Goal: Task Accomplishment & Management: Manage account settings

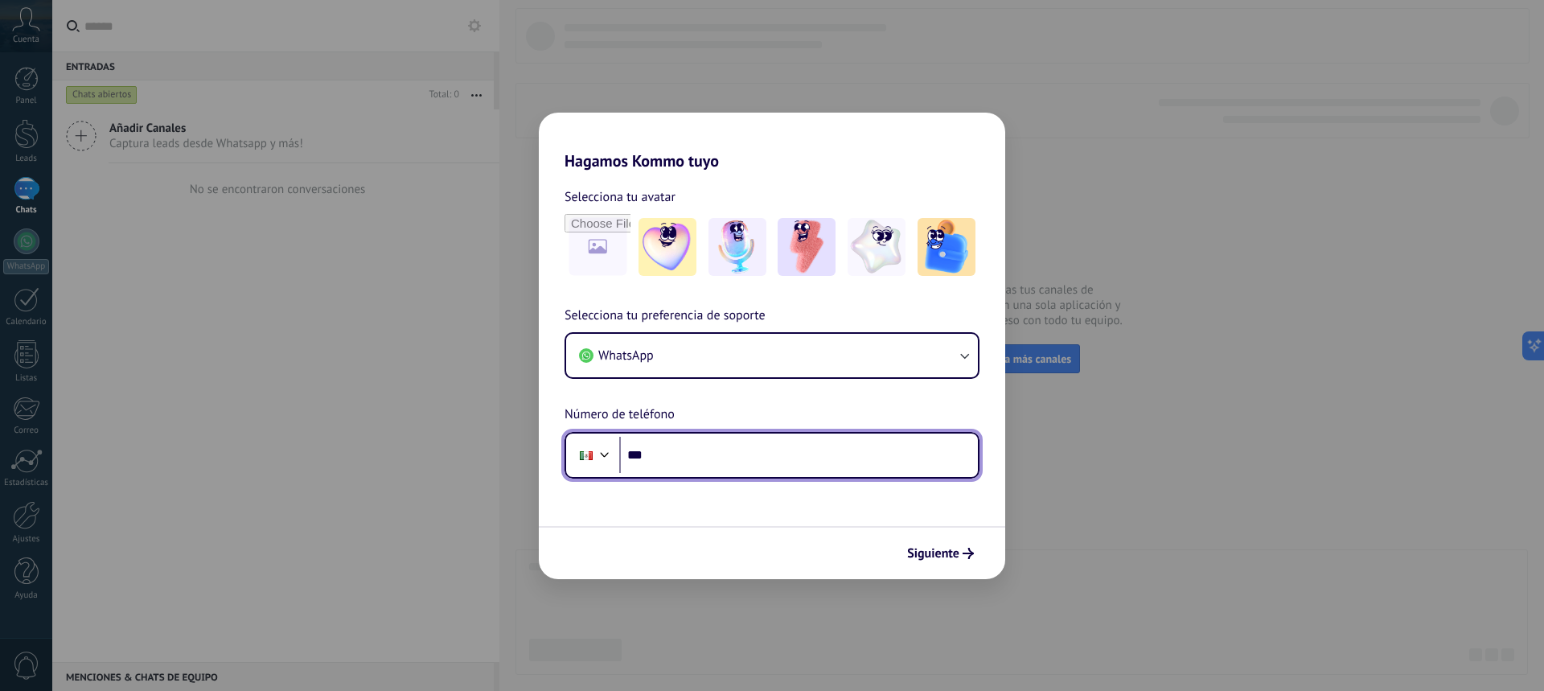
click at [589, 454] on div at bounding box center [586, 455] width 13 height 9
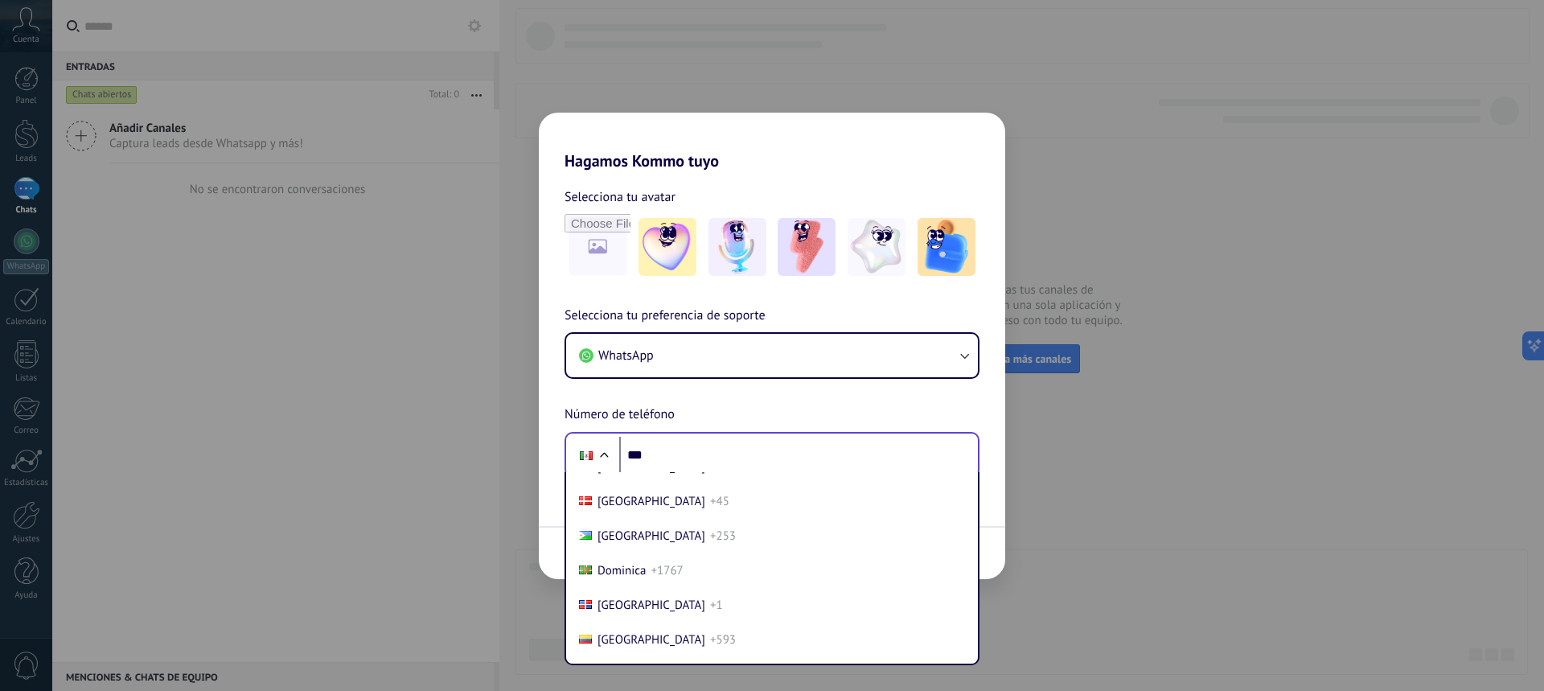
scroll to position [1849, 0]
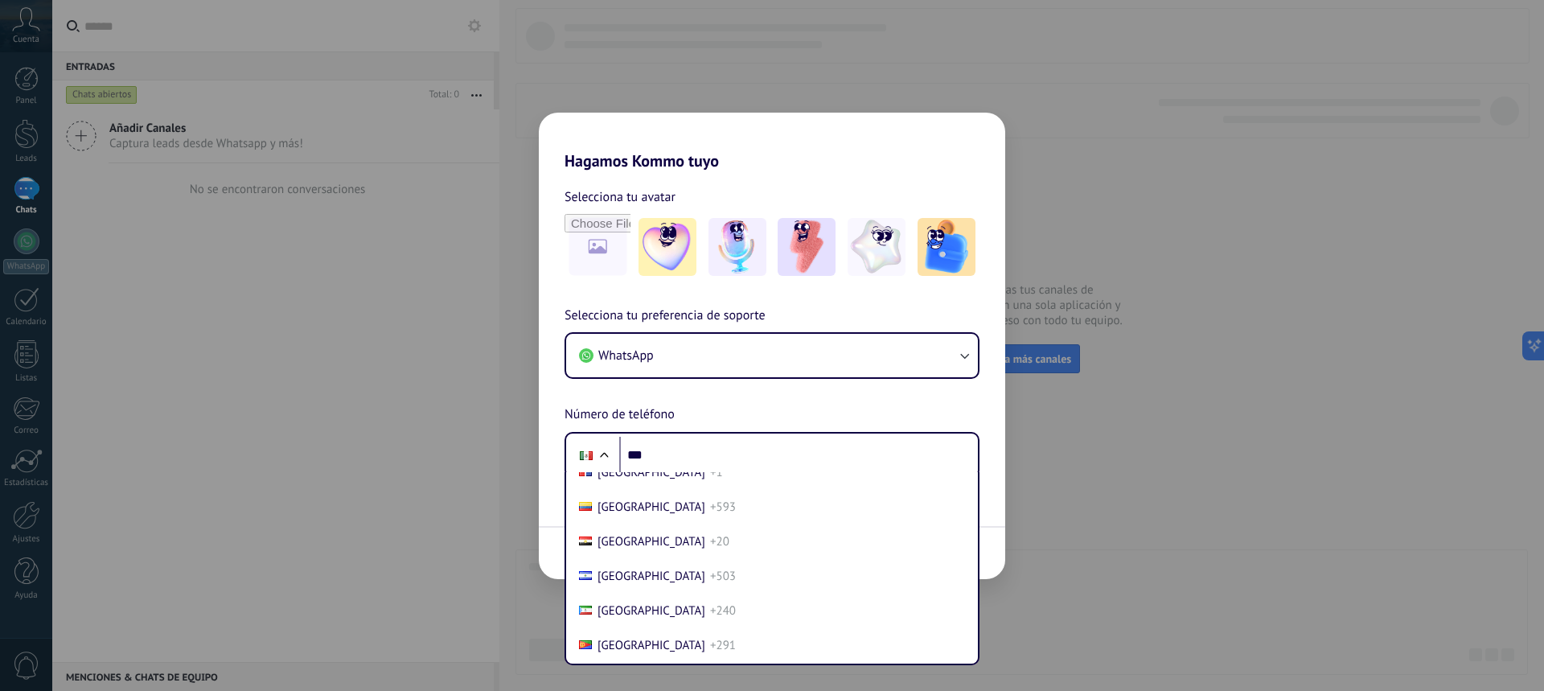
click at [787, 396] on div "Selecciona tu preferencia de soporte WhatsApp Número de teléfono Phone *** [GEO…" at bounding box center [772, 392] width 466 height 173
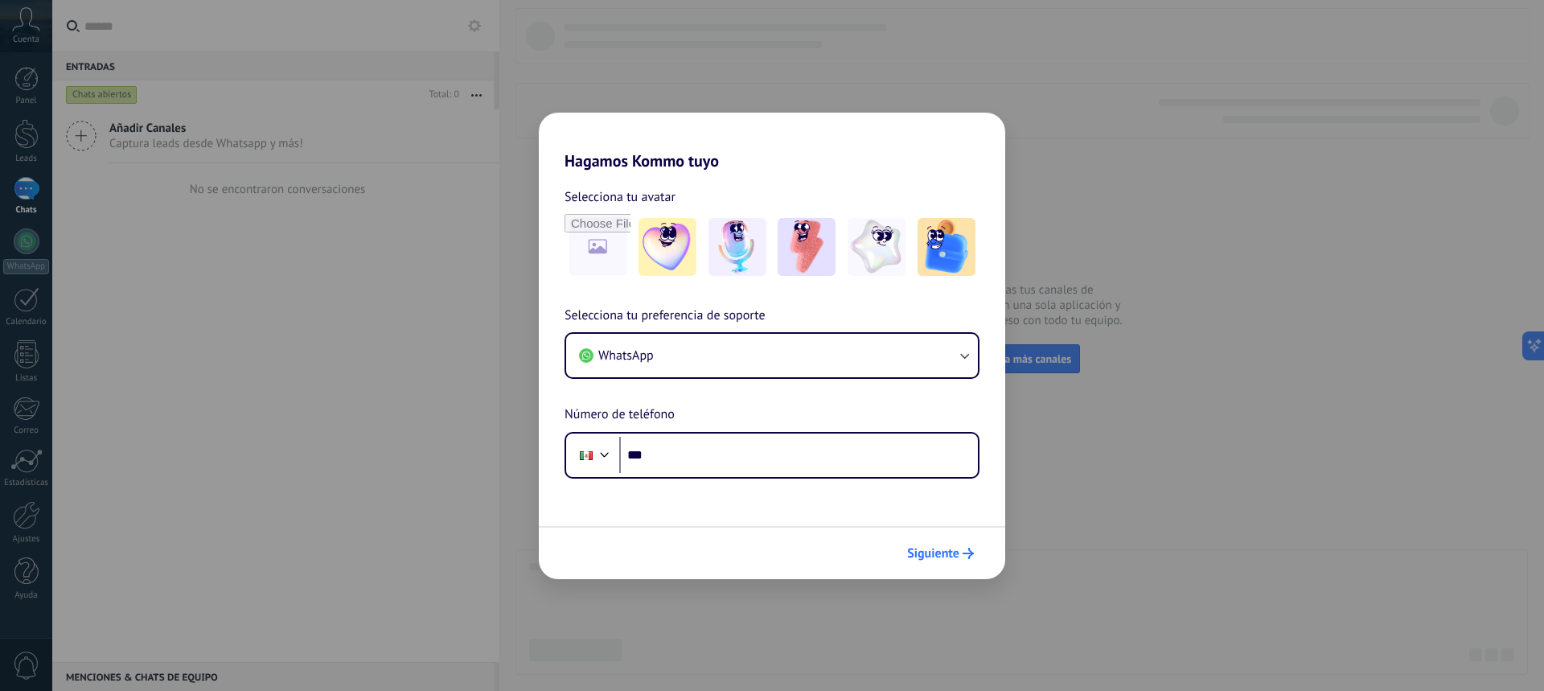
click at [968, 551] on icon "submit" at bounding box center [967, 553] width 11 height 11
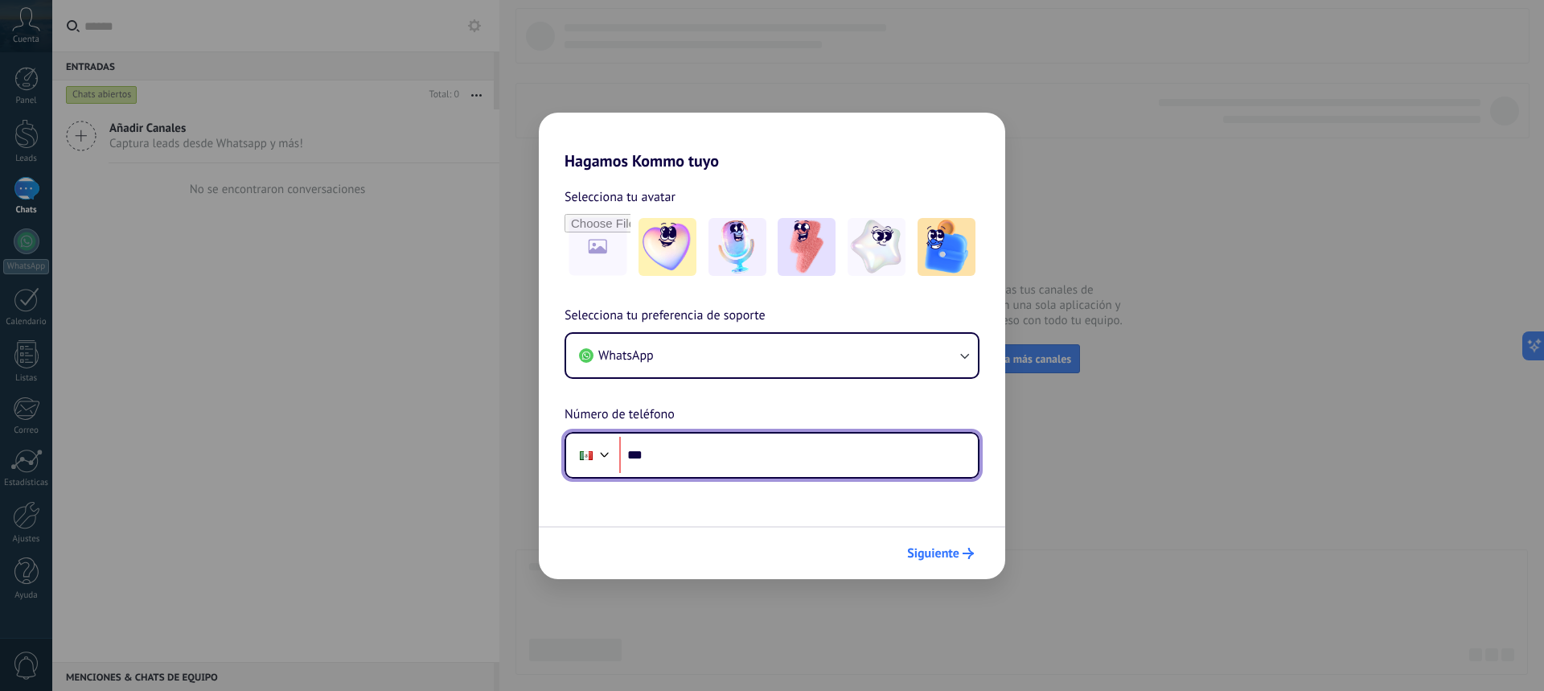
scroll to position [0, 0]
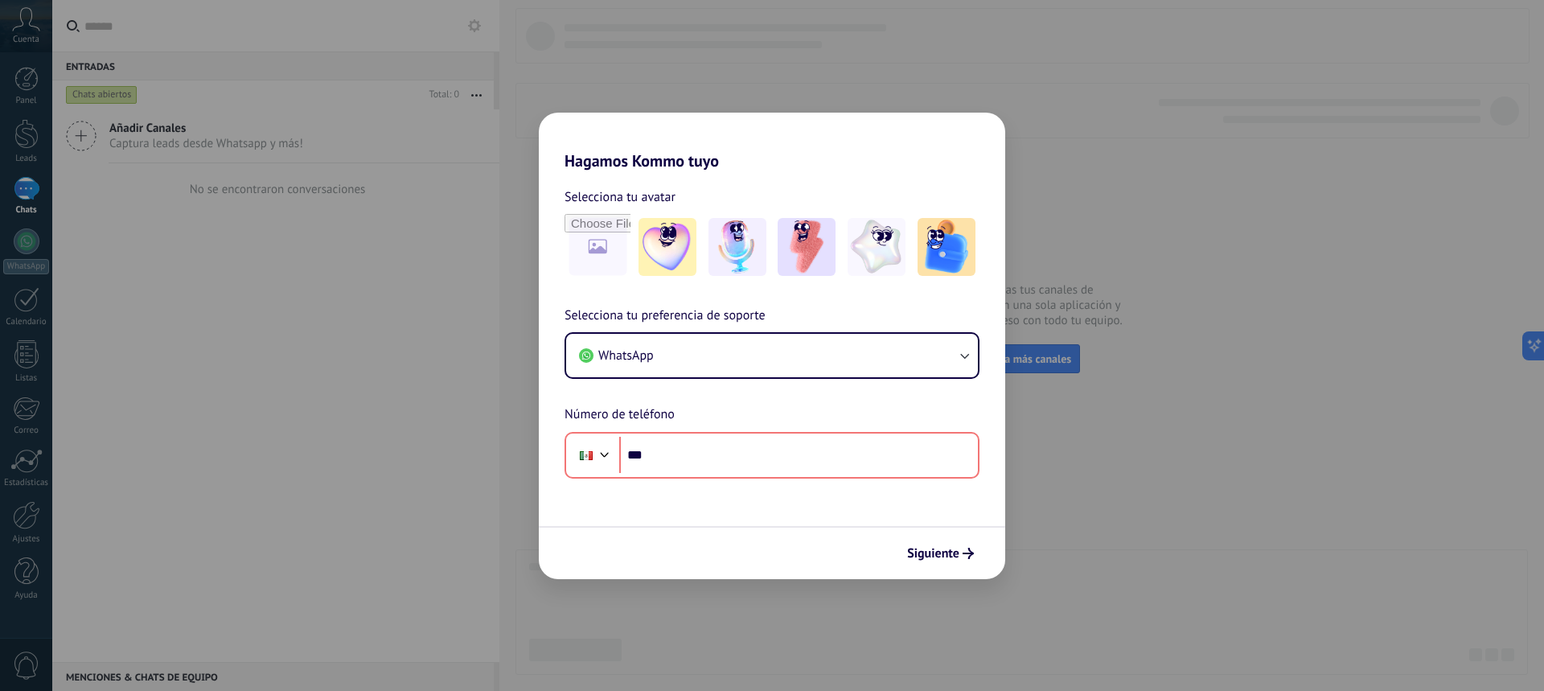
click at [1144, 519] on div "Hagamos Kommo tuyo Selecciona tu avatar Selecciona tu preferencia de soporte Wh…" at bounding box center [772, 345] width 1544 height 691
click at [933, 552] on span "Siguiente" at bounding box center [933, 553] width 52 height 11
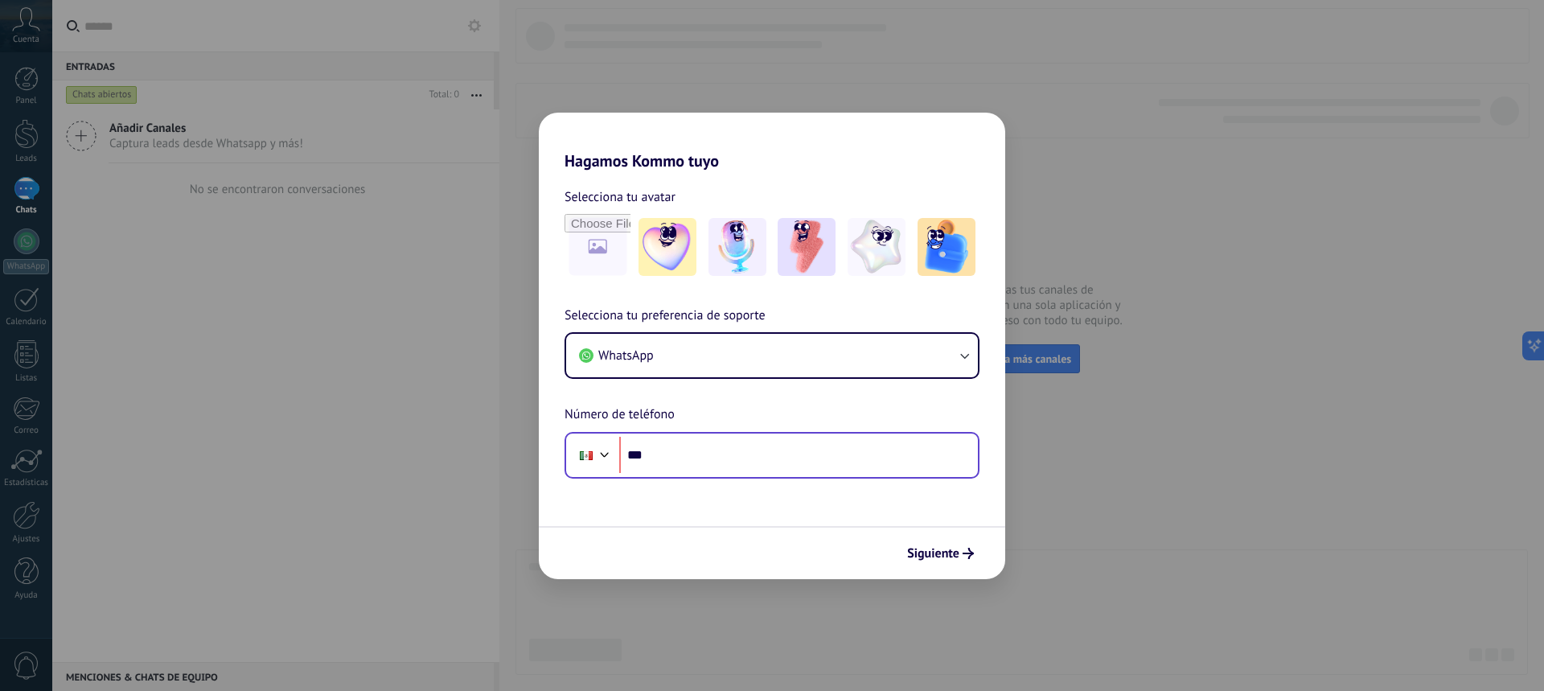
click at [568, 444] on div "Phone ***" at bounding box center [771, 455] width 415 height 47
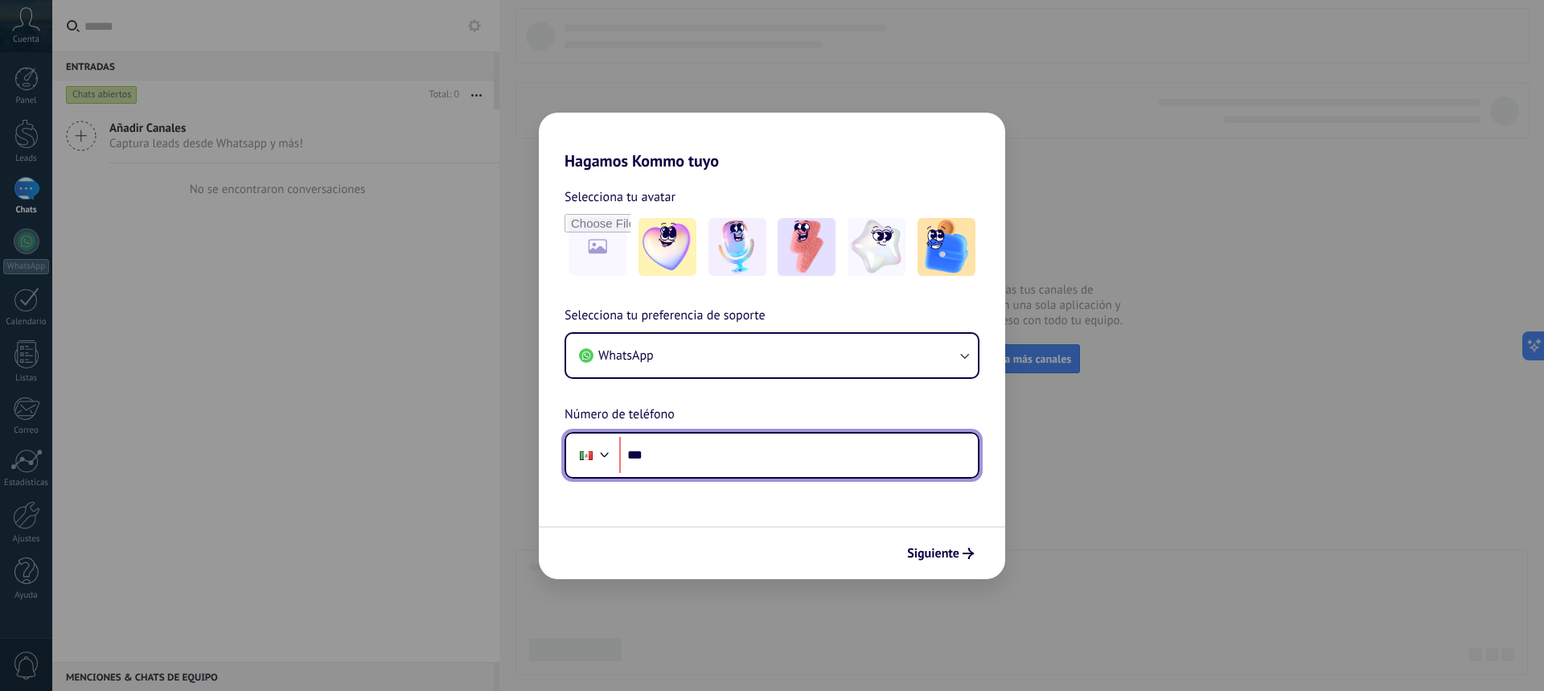
click at [577, 456] on div at bounding box center [586, 455] width 31 height 34
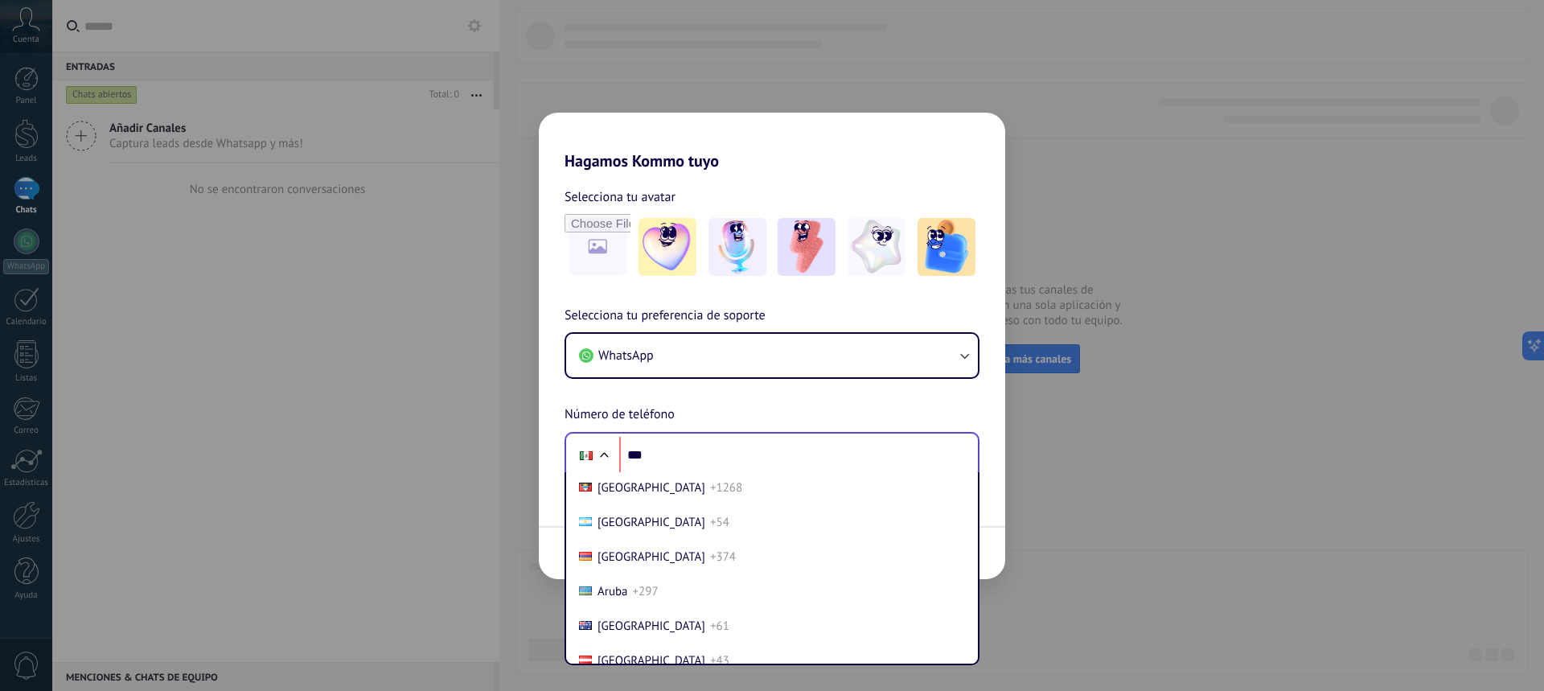
scroll to position [161, 0]
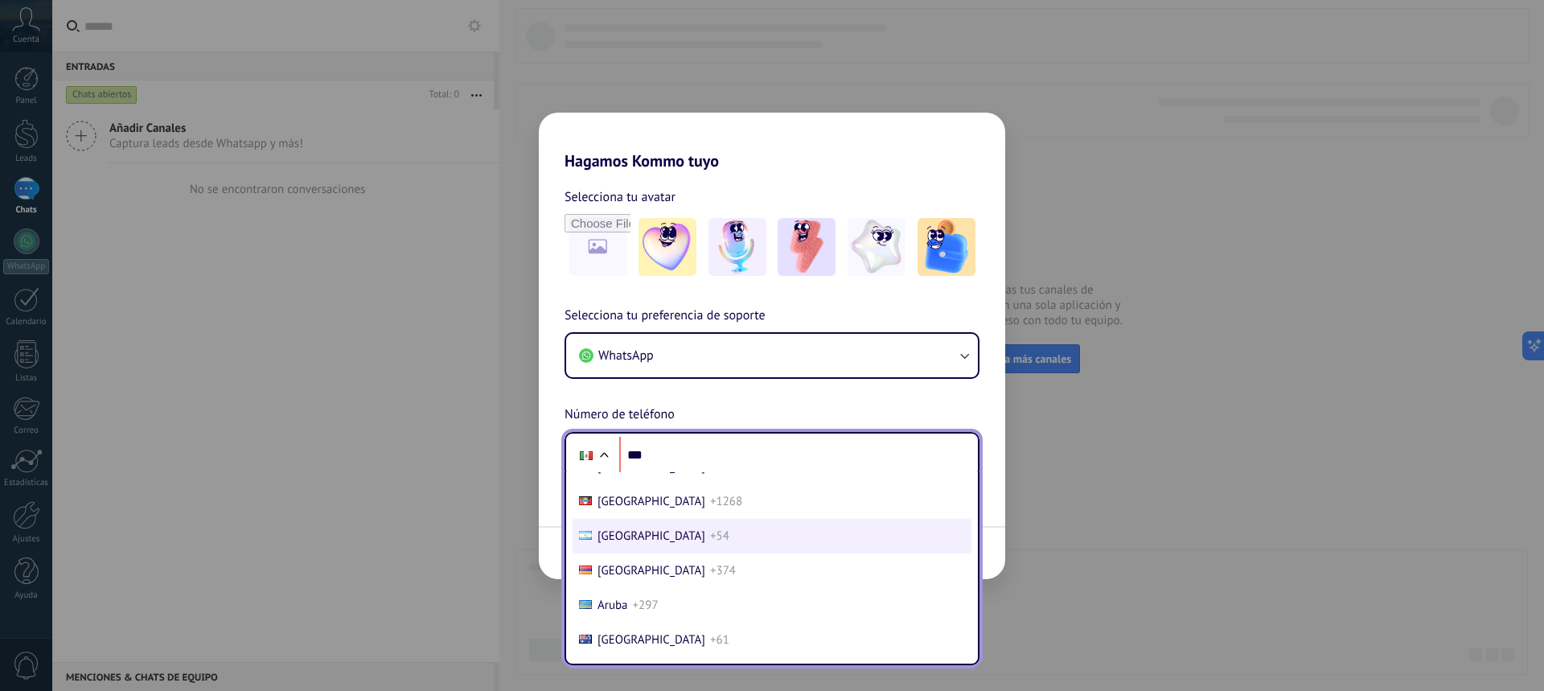
click at [646, 543] on span "Argentina" at bounding box center [651, 535] width 108 height 15
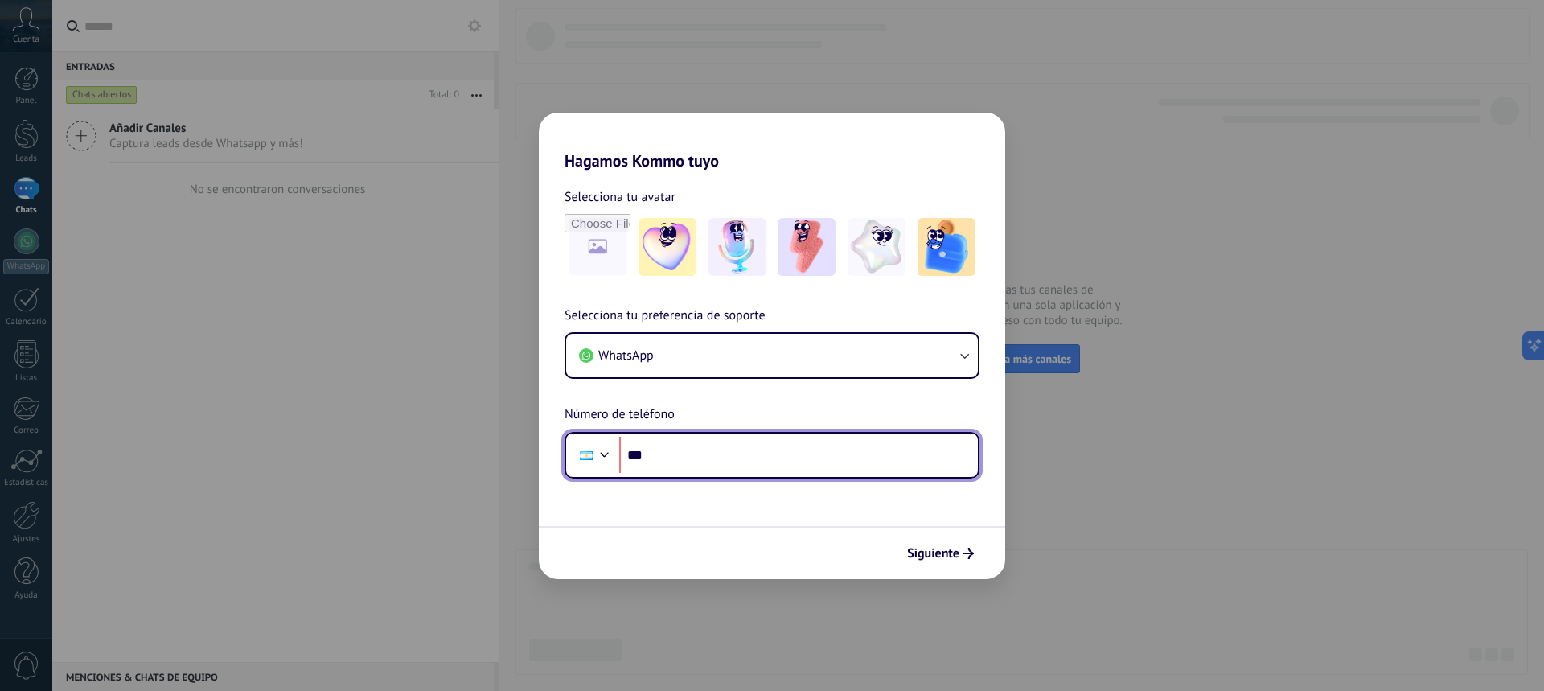
click at [698, 441] on input "***" at bounding box center [798, 455] width 359 height 37
type input "**********"
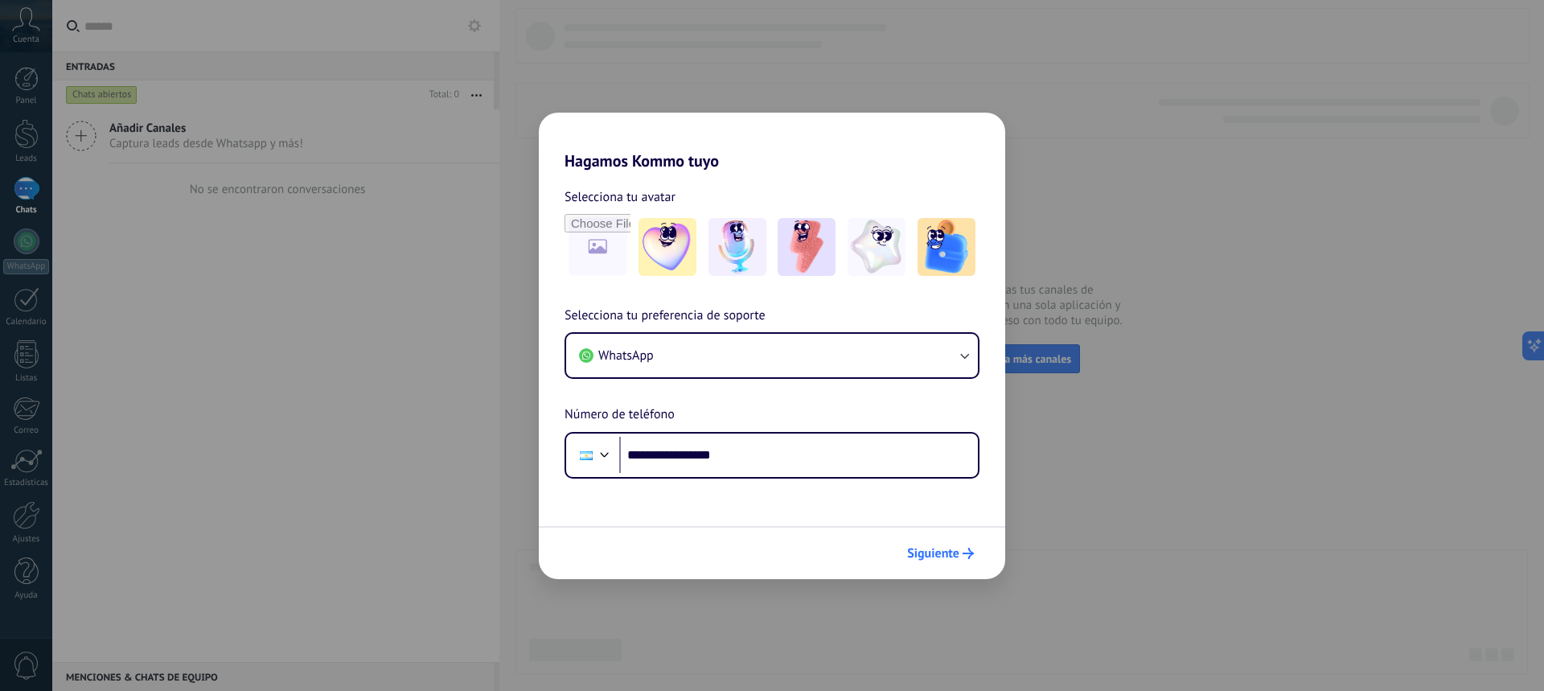
click at [933, 558] on span "Siguiente" at bounding box center [933, 553] width 52 height 11
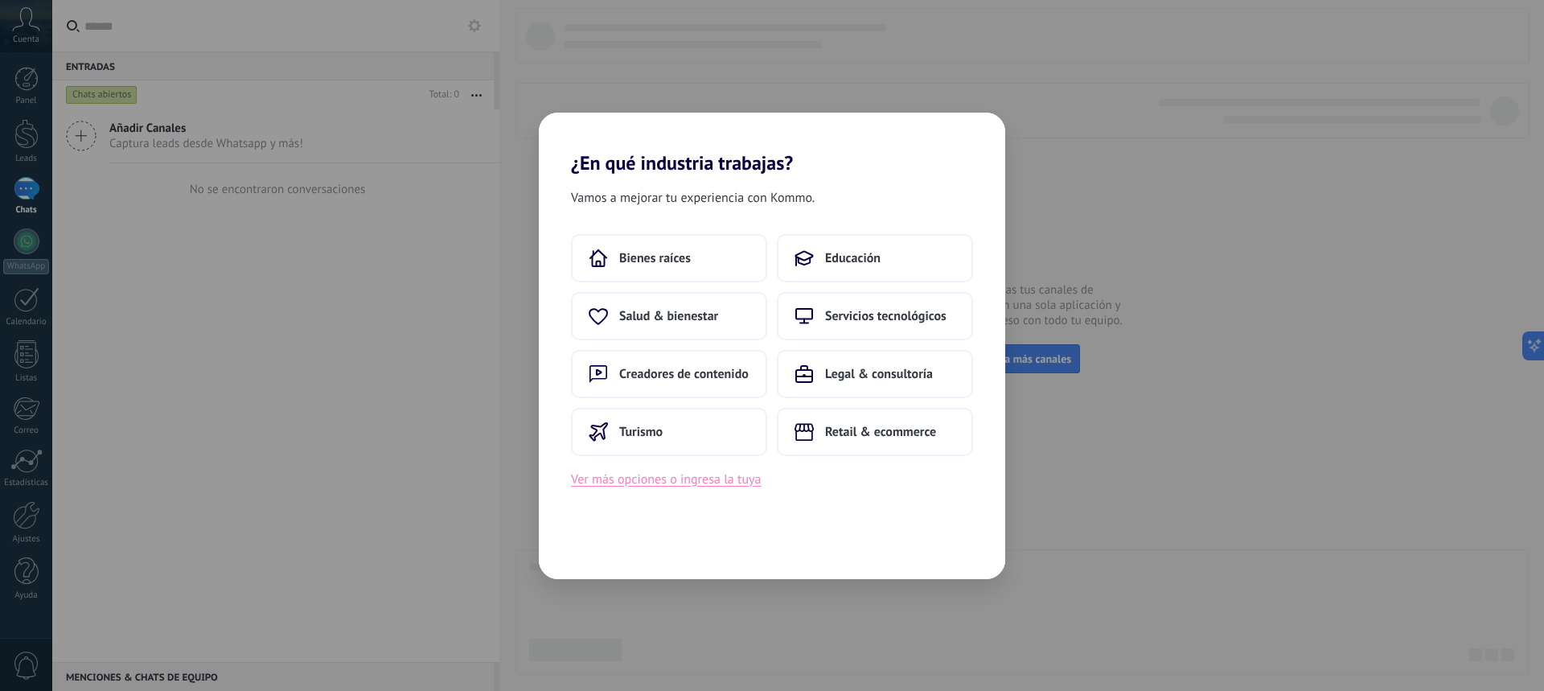
click at [699, 486] on button "Ver más opciones o ingresa la tuya" at bounding box center [666, 479] width 190 height 21
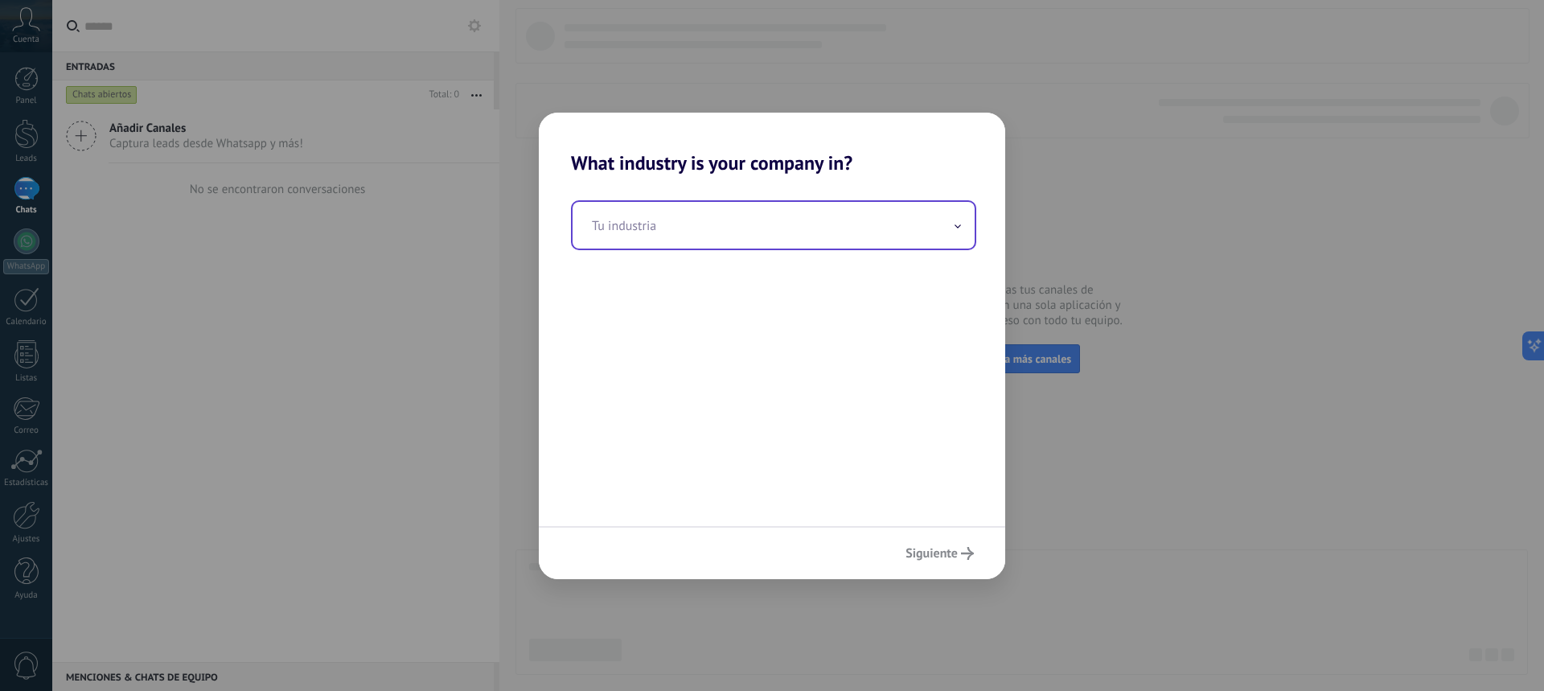
click at [743, 231] on input "text" at bounding box center [773, 225] width 402 height 47
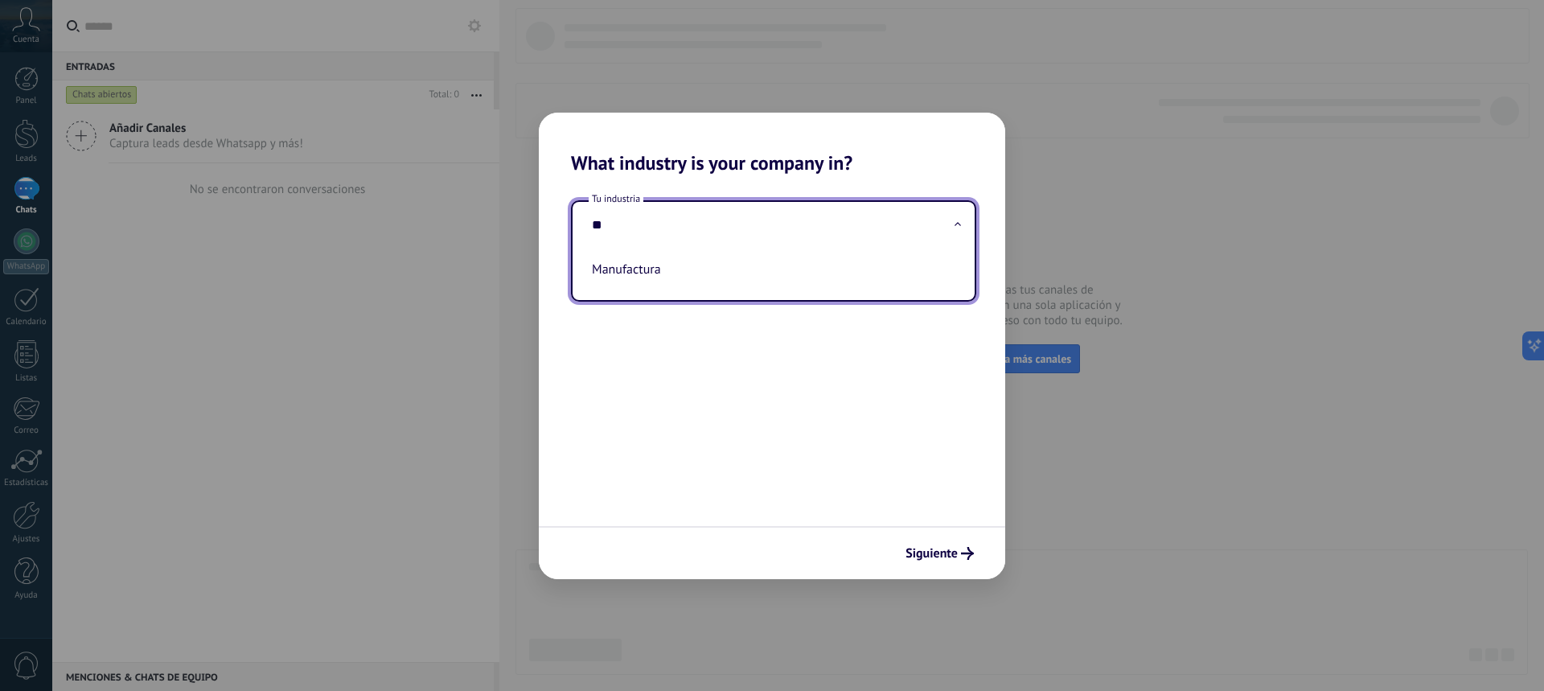
type input "*"
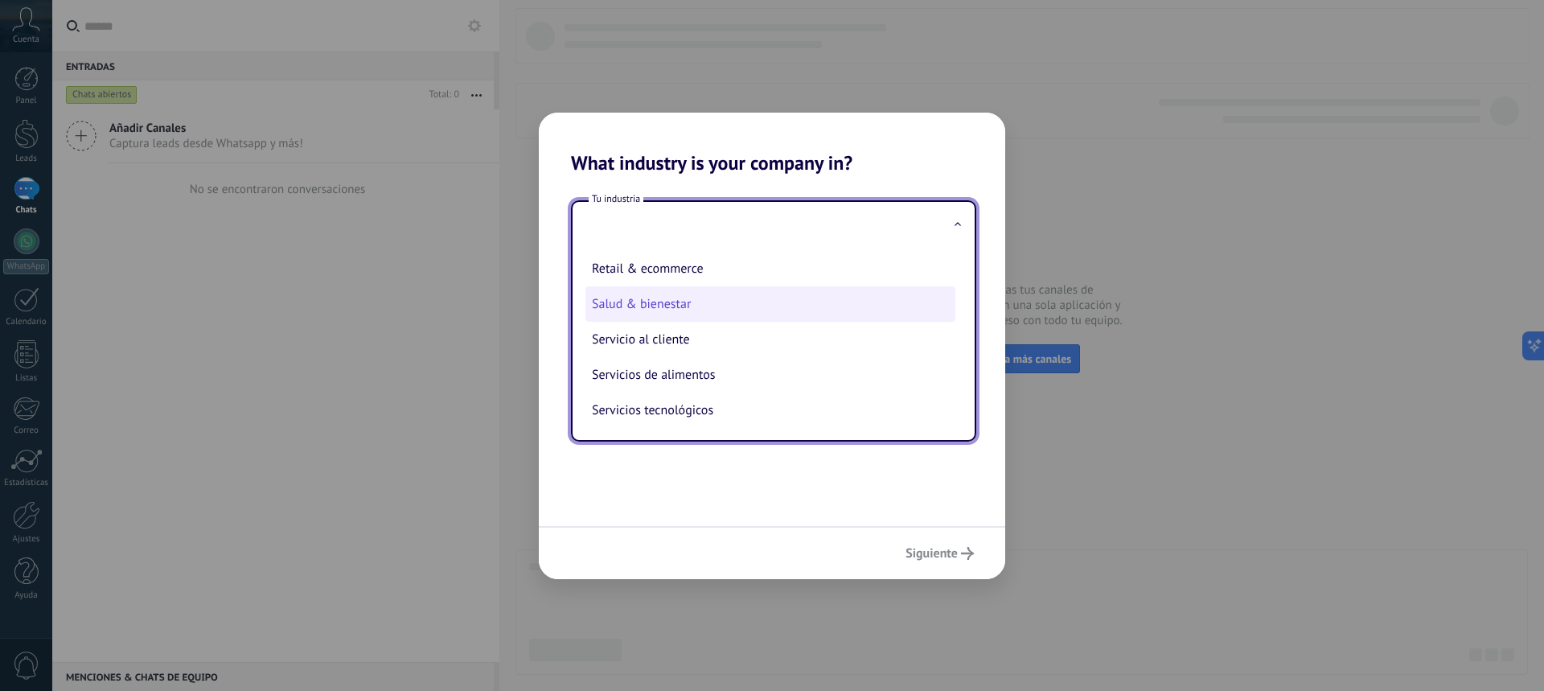
scroll to position [322, 0]
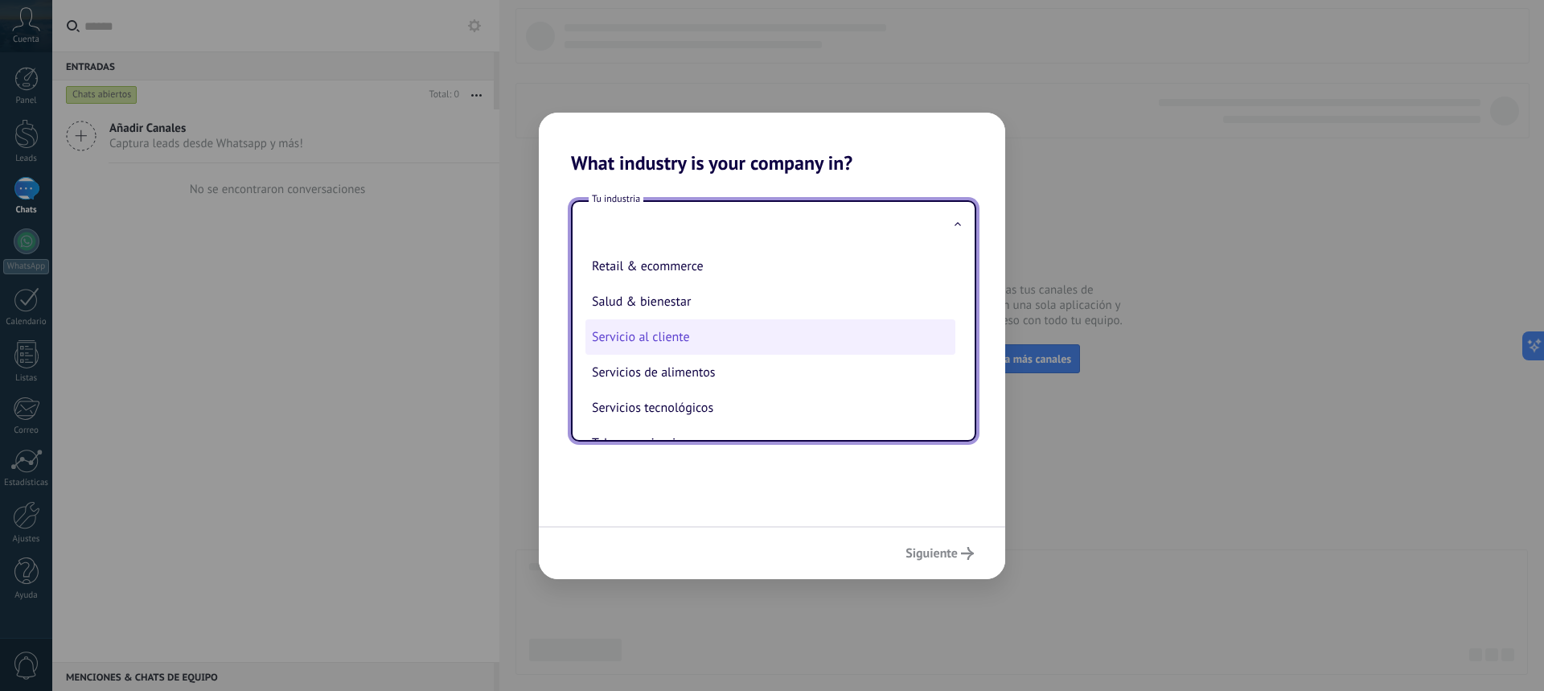
click at [708, 338] on li "Servicio al cliente" at bounding box center [770, 336] width 370 height 35
type input "**********"
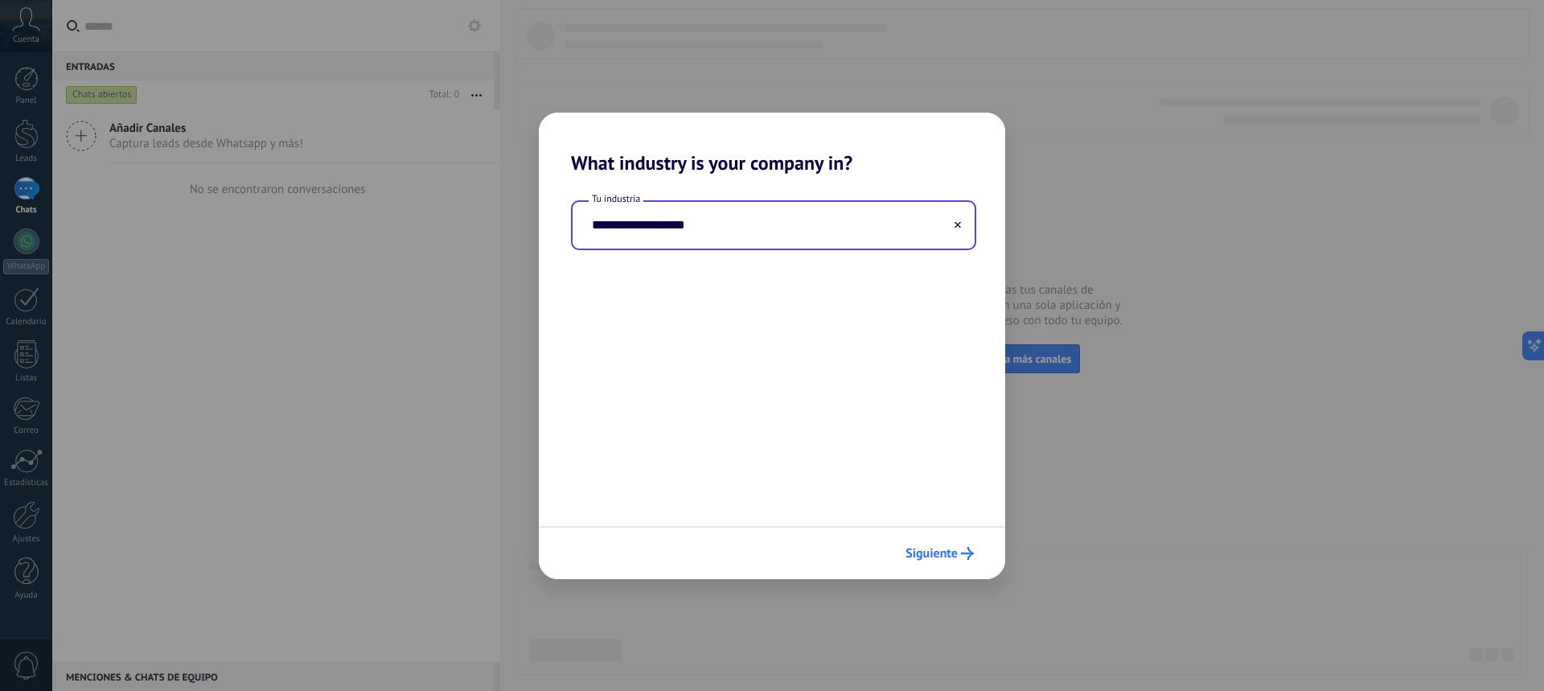
click at [941, 552] on span "Siguiente" at bounding box center [931, 553] width 52 height 11
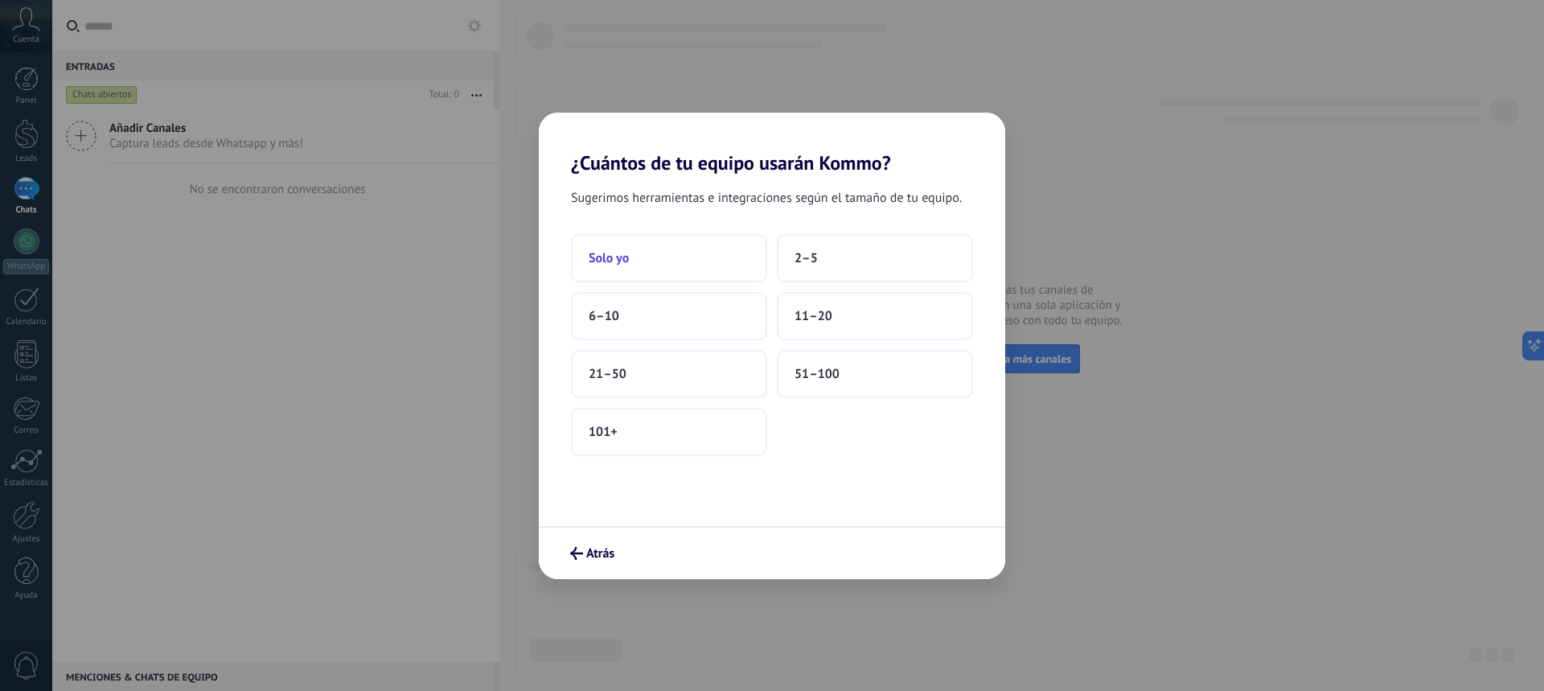
click at [644, 269] on button "Solo yo" at bounding box center [669, 258] width 196 height 48
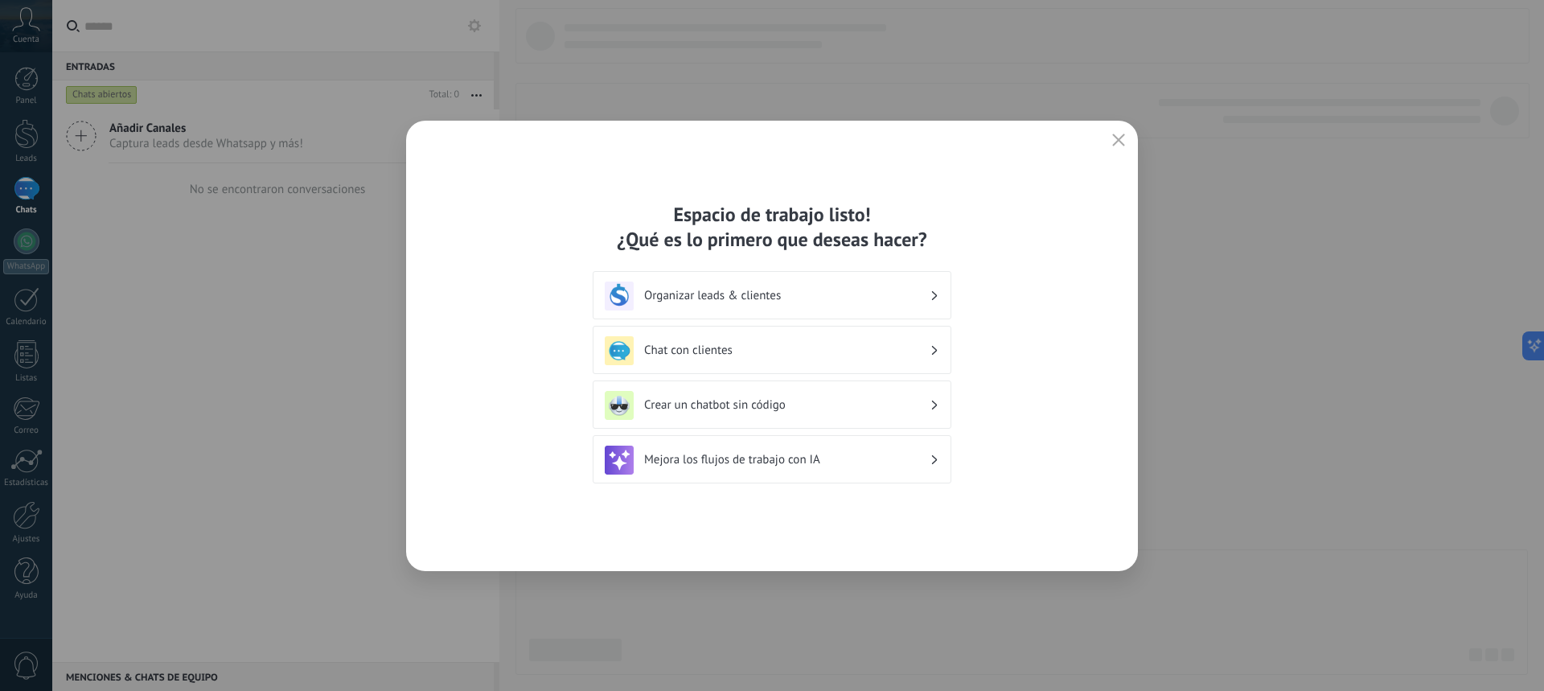
click at [735, 286] on div "Organizar leads & clientes" at bounding box center [772, 295] width 334 height 29
click at [749, 296] on h3 "Organizar leads & clientes" at bounding box center [786, 295] width 285 height 15
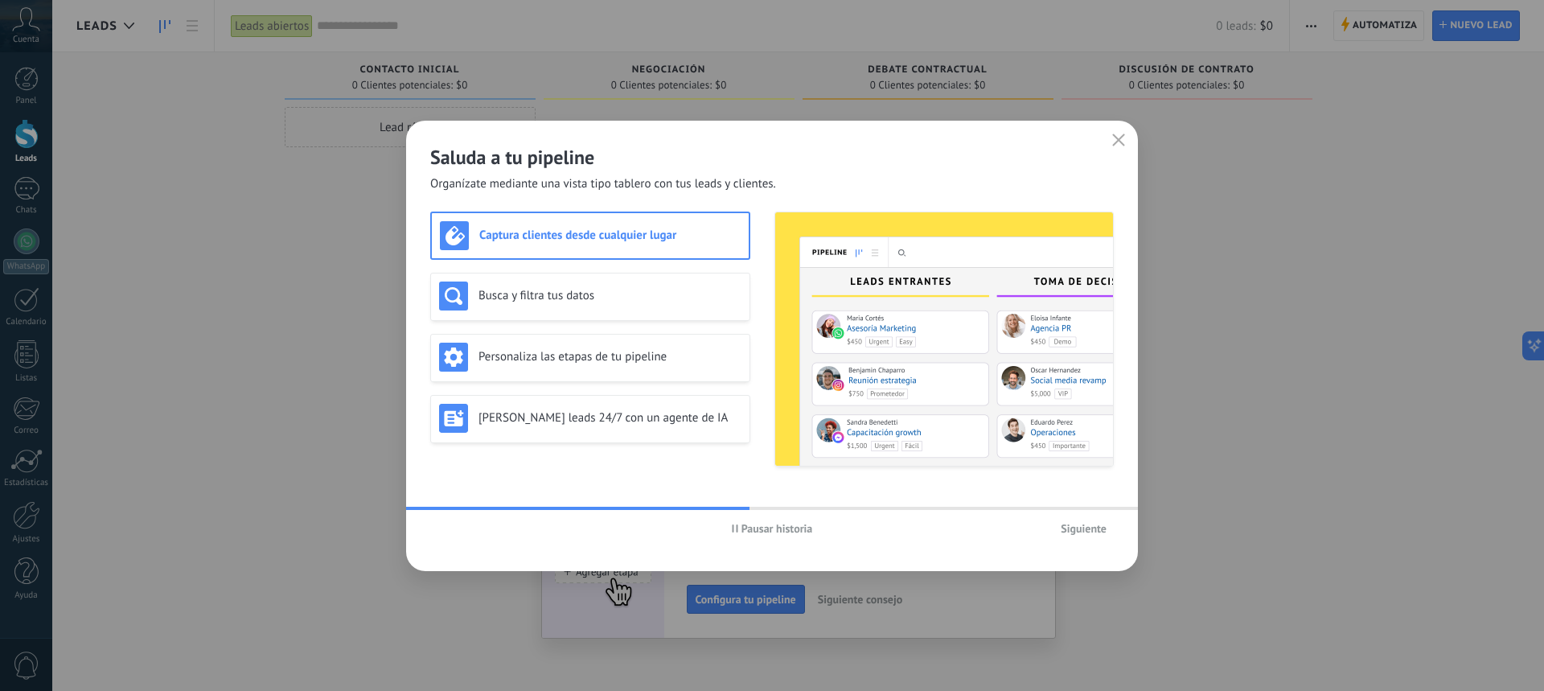
click at [1084, 526] on span "Siguiente" at bounding box center [1083, 528] width 46 height 11
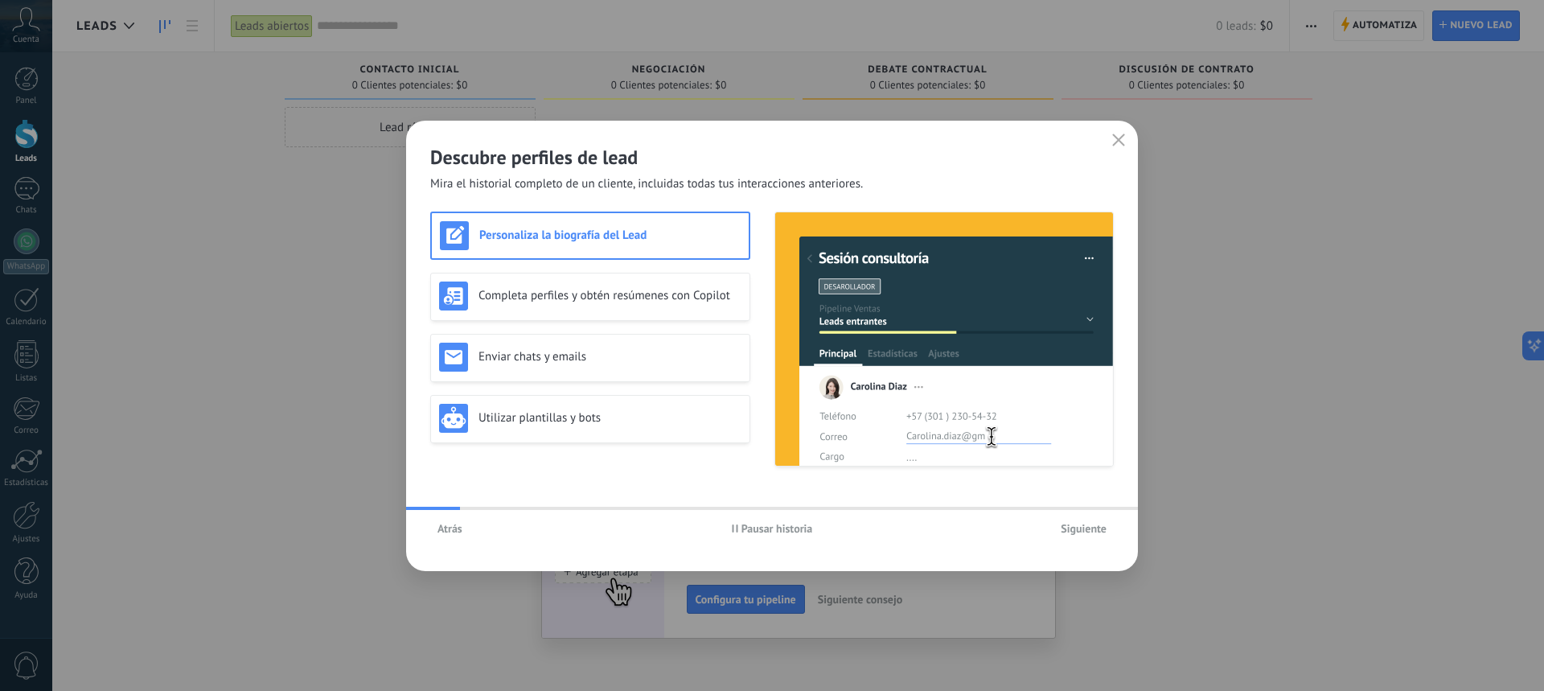
click at [1084, 526] on span "Siguiente" at bounding box center [1083, 528] width 46 height 11
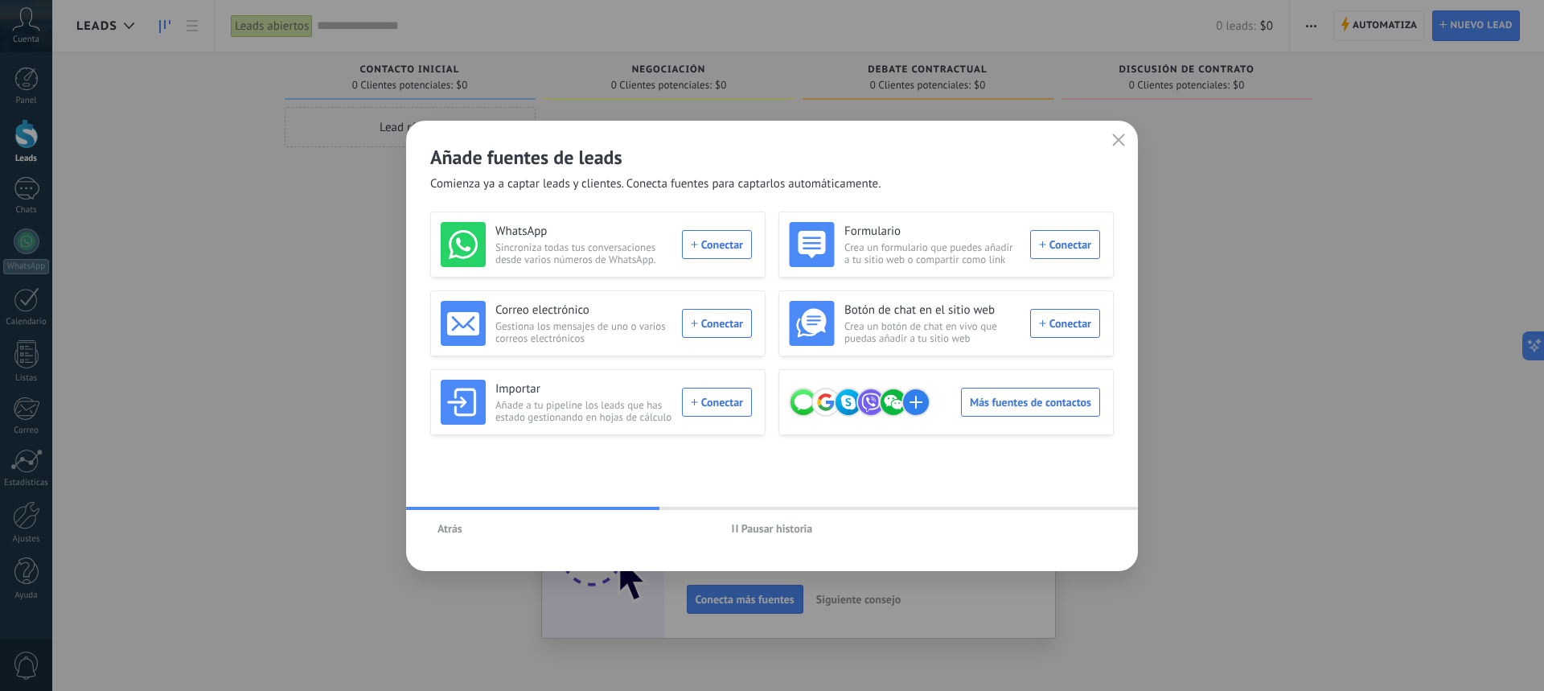
click at [1117, 135] on icon "button" at bounding box center [1118, 139] width 13 height 13
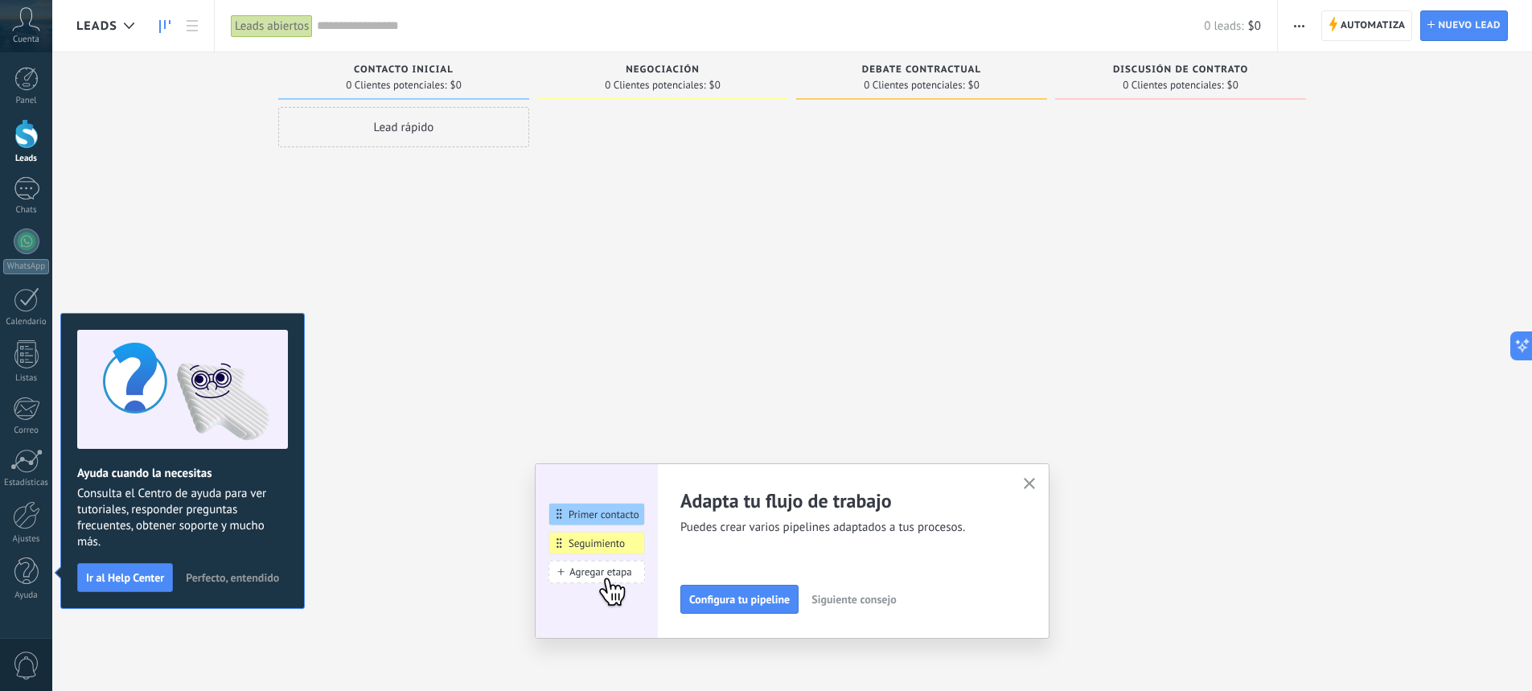
click at [1035, 477] on button "button" at bounding box center [1029, 485] width 20 height 22
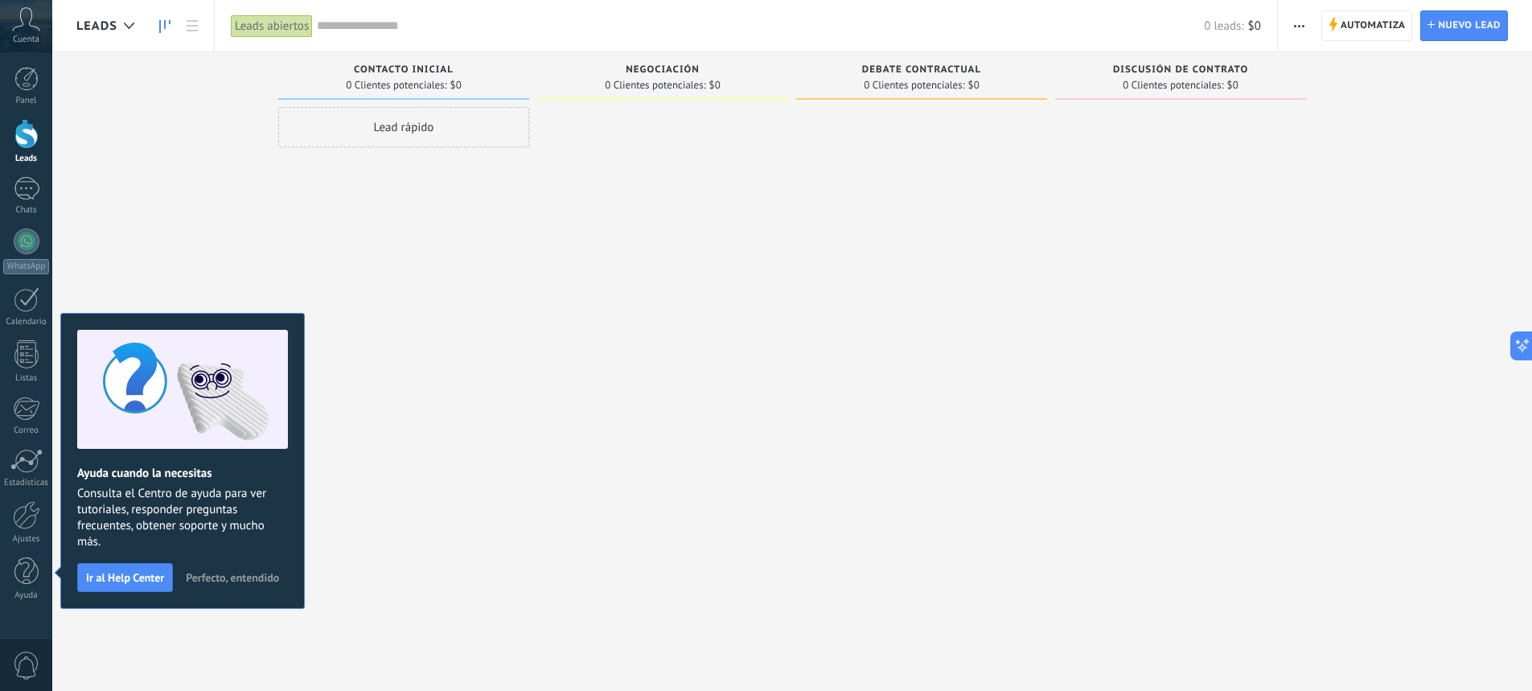
click at [256, 572] on span "Perfecto, entendido" at bounding box center [232, 577] width 93 height 11
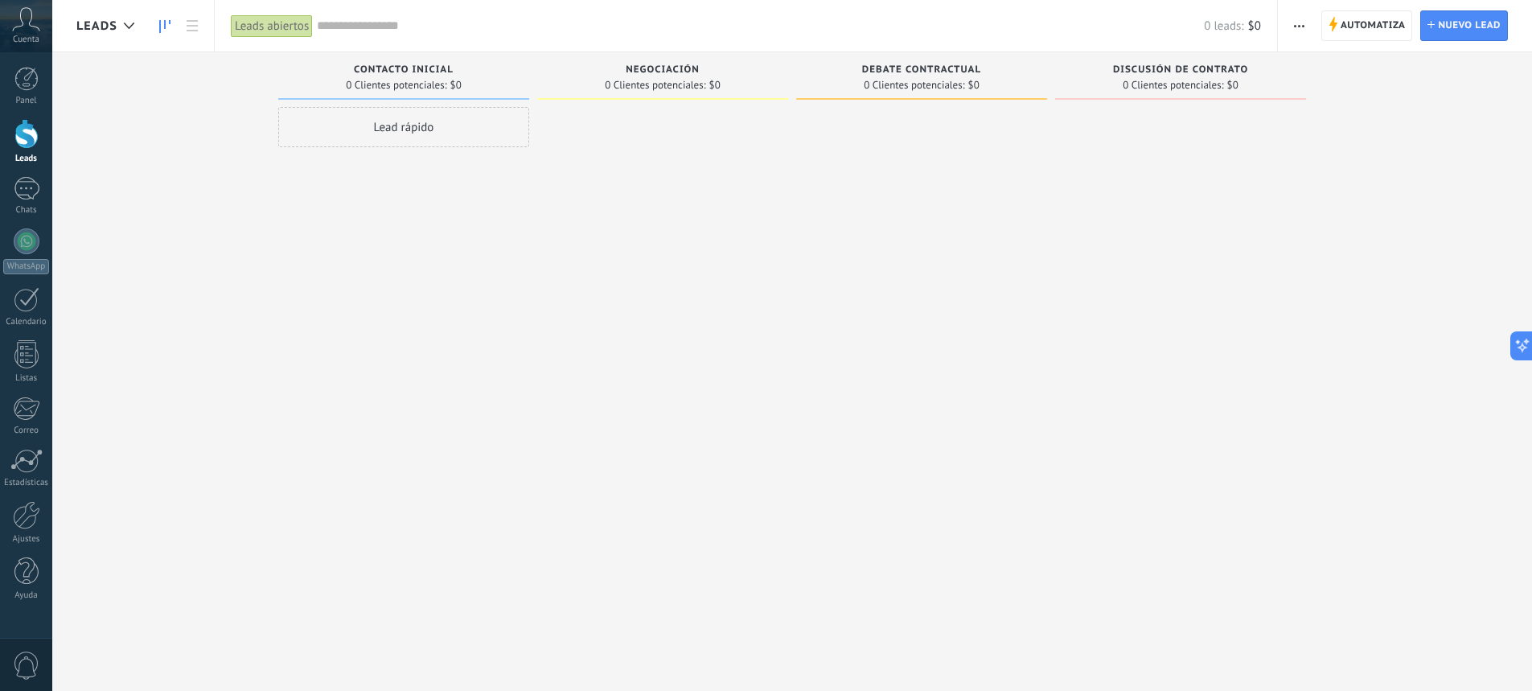
click at [1293, 24] on button "button" at bounding box center [1298, 25] width 23 height 31
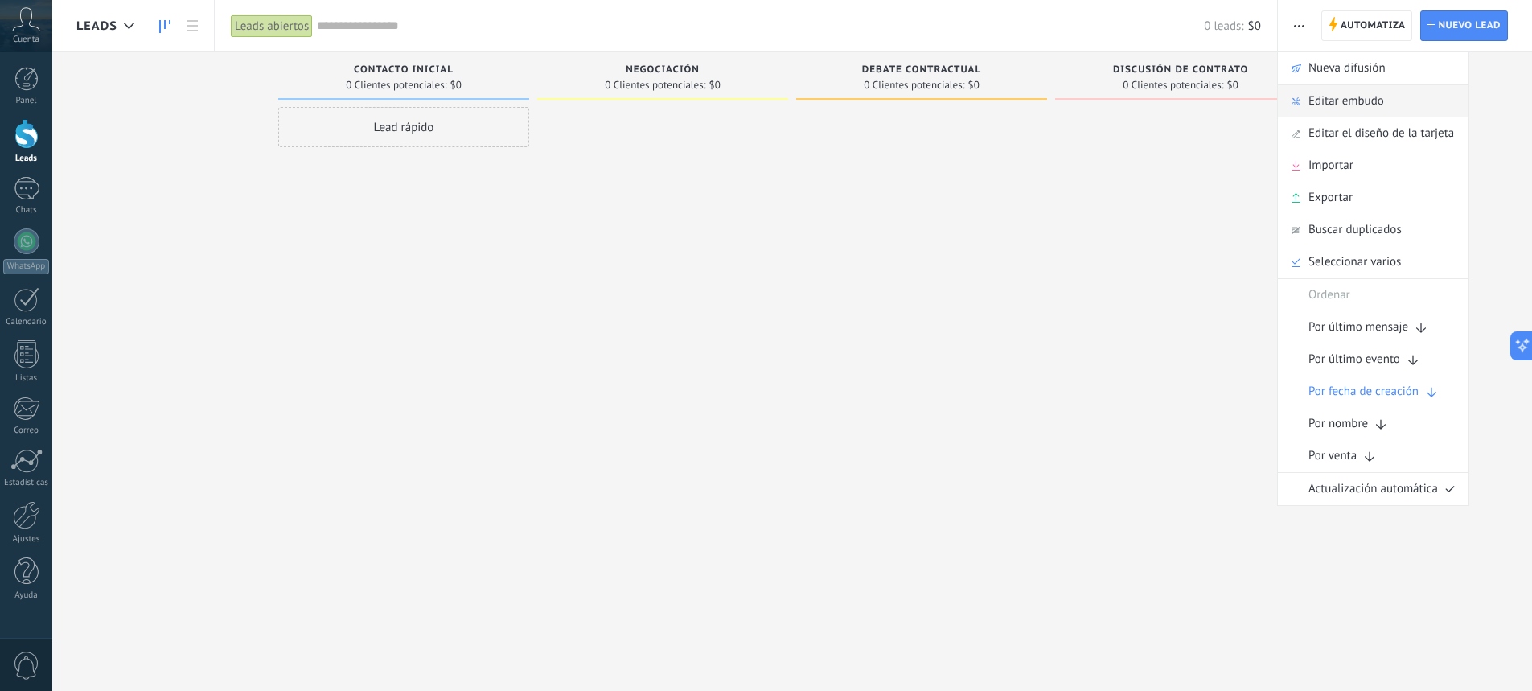
click at [1347, 101] on span "Editar embudo" at bounding box center [1346, 101] width 76 height 32
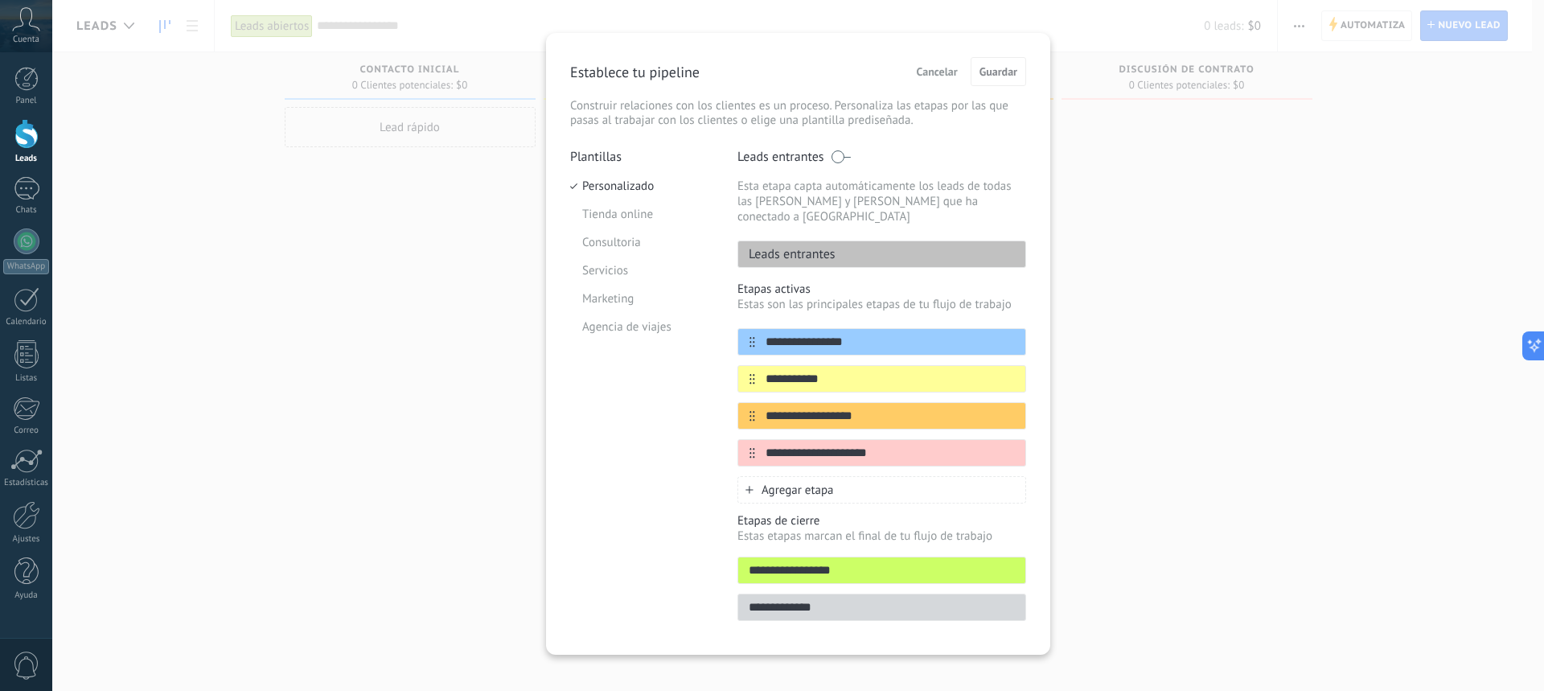
scroll to position [20, 0]
click at [629, 293] on li "Marketing" at bounding box center [641, 298] width 143 height 28
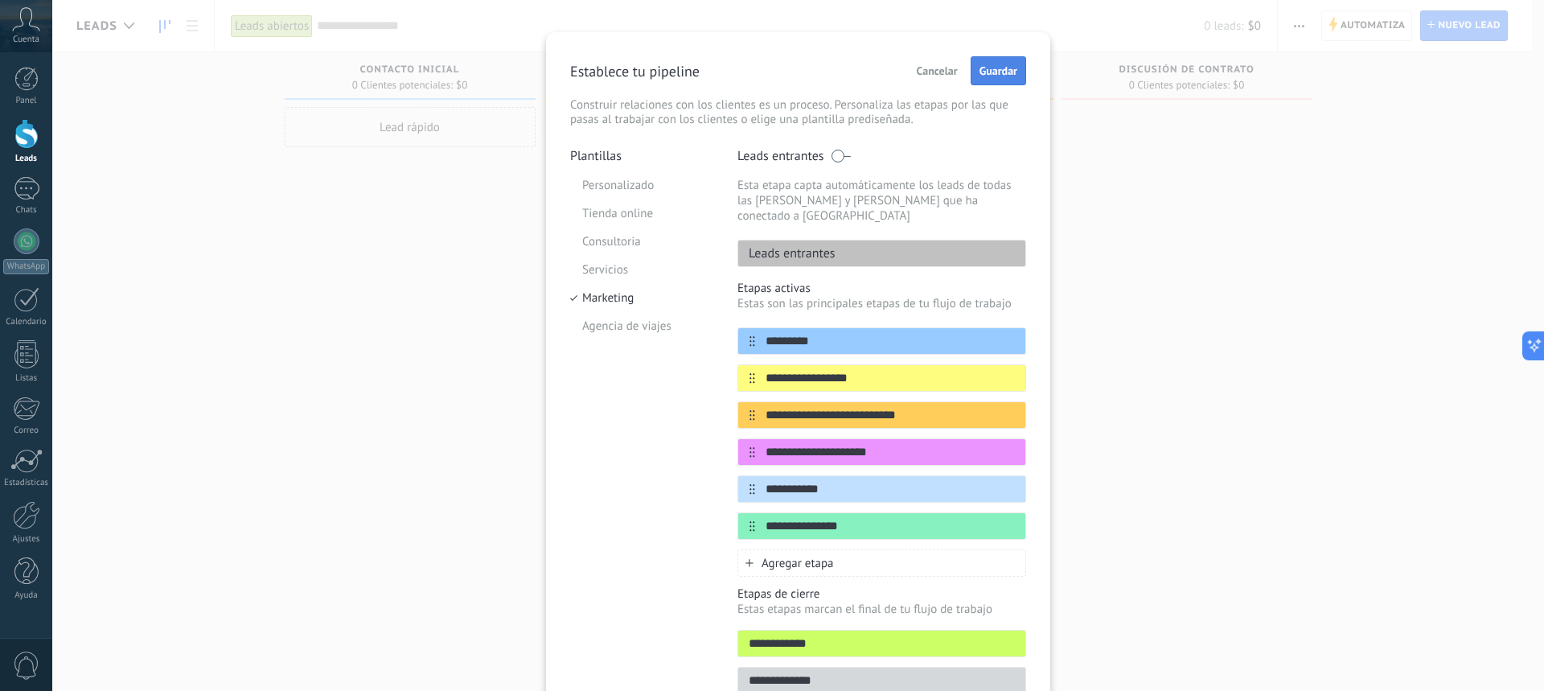
click at [1003, 78] on button "Guardar" at bounding box center [997, 70] width 55 height 29
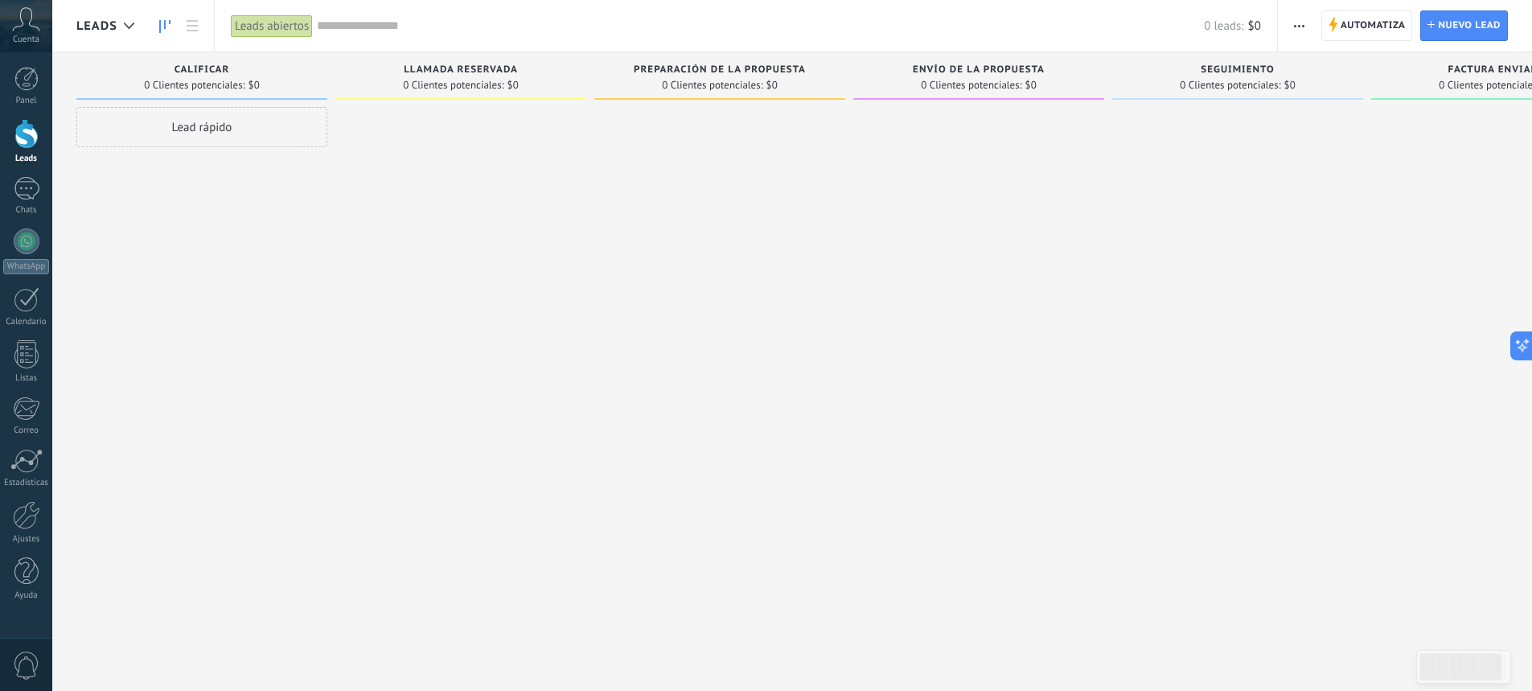
click at [429, 65] on span "Llamada reservada" at bounding box center [461, 69] width 114 height 11
click at [1364, 32] on span "Automatiza" at bounding box center [1372, 25] width 65 height 29
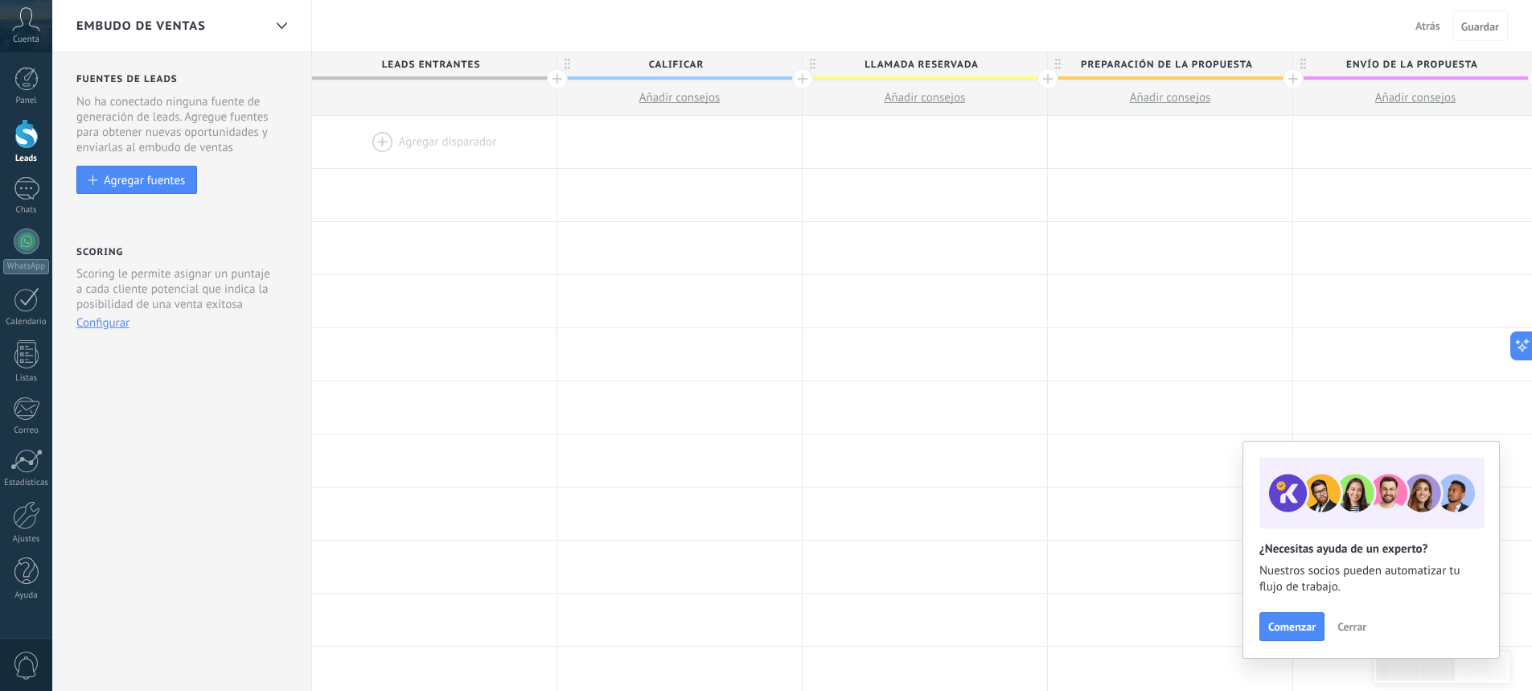
click at [228, 26] on div "Embudo de ventas" at bounding box center [169, 25] width 187 height 51
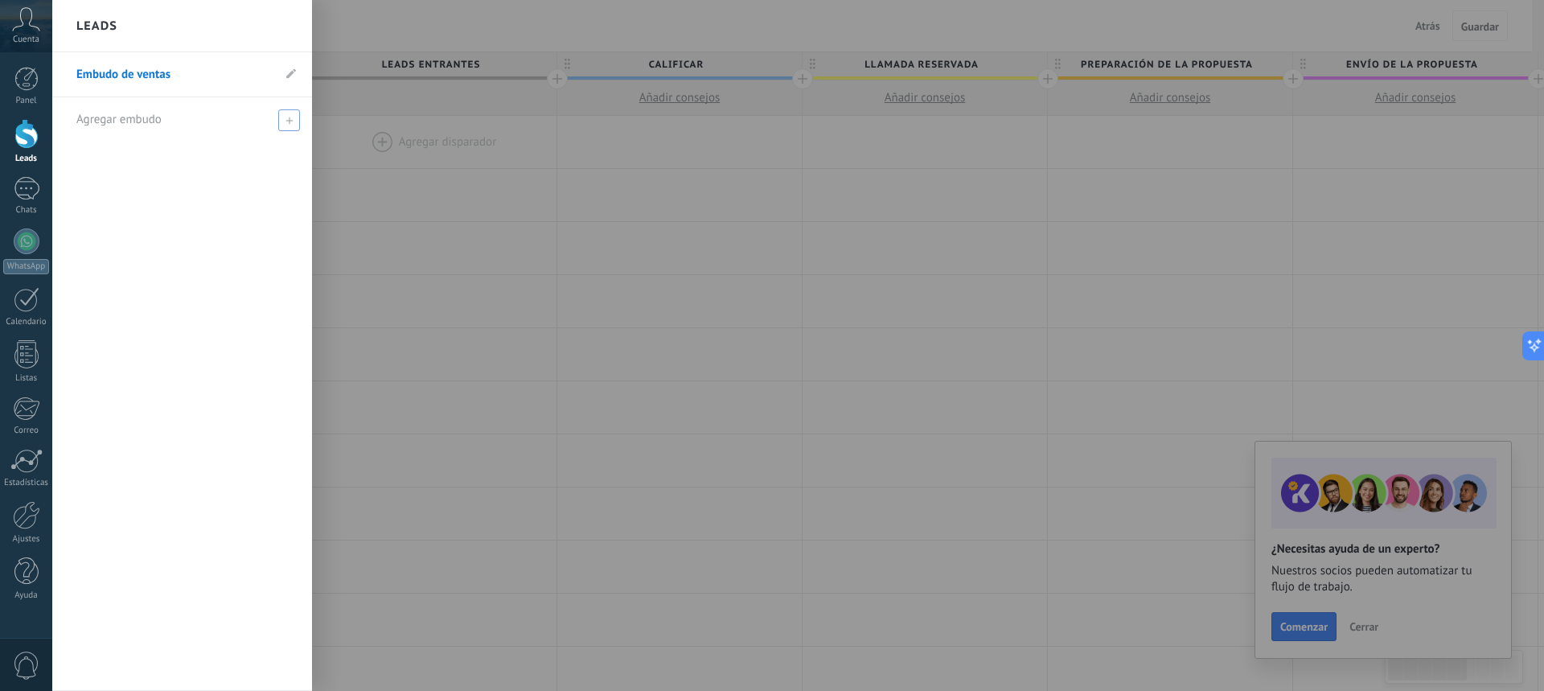
click at [290, 117] on icon at bounding box center [288, 120] width 7 height 7
click at [239, 113] on input "text" at bounding box center [175, 120] width 198 height 26
type input "********"
click at [79, 120] on input "********" at bounding box center [175, 120] width 198 height 26
type input "**********"
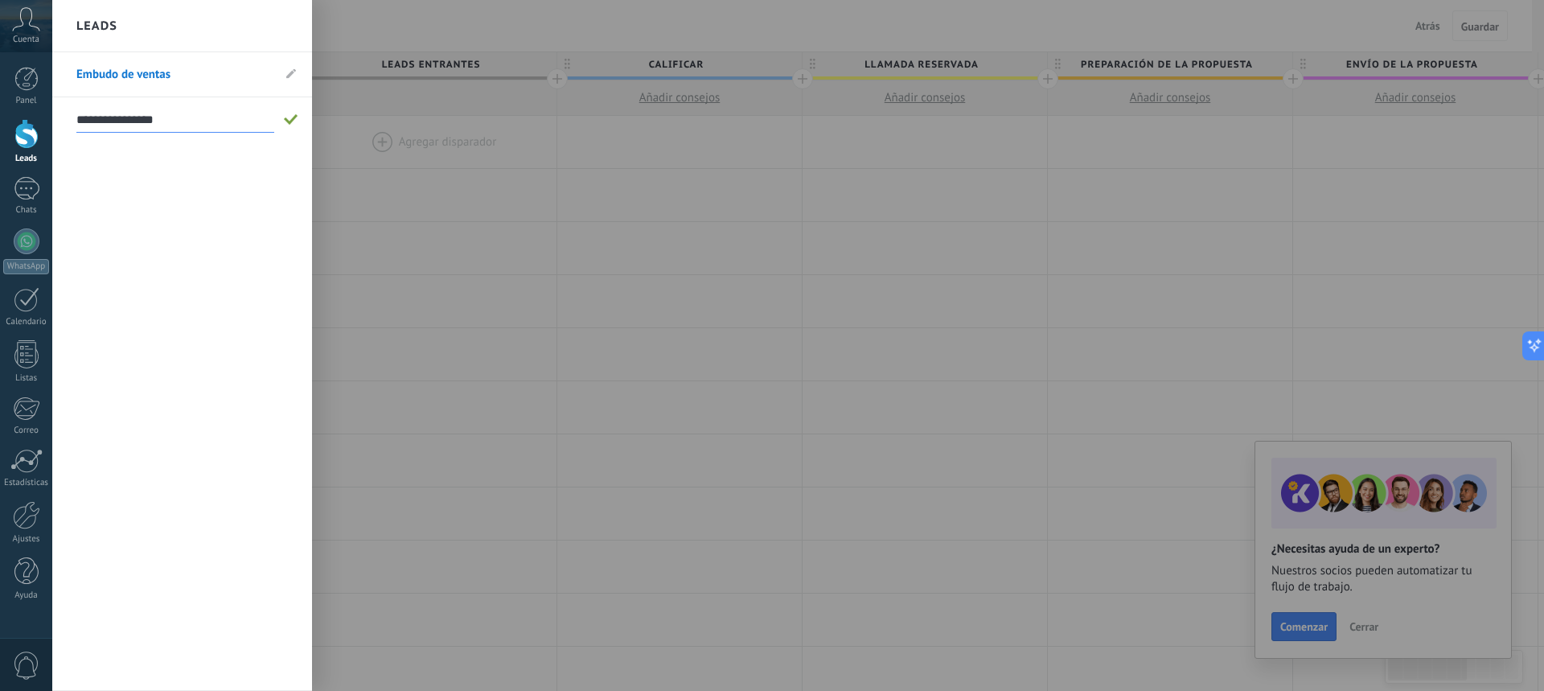
click at [288, 121] on span at bounding box center [291, 119] width 14 height 11
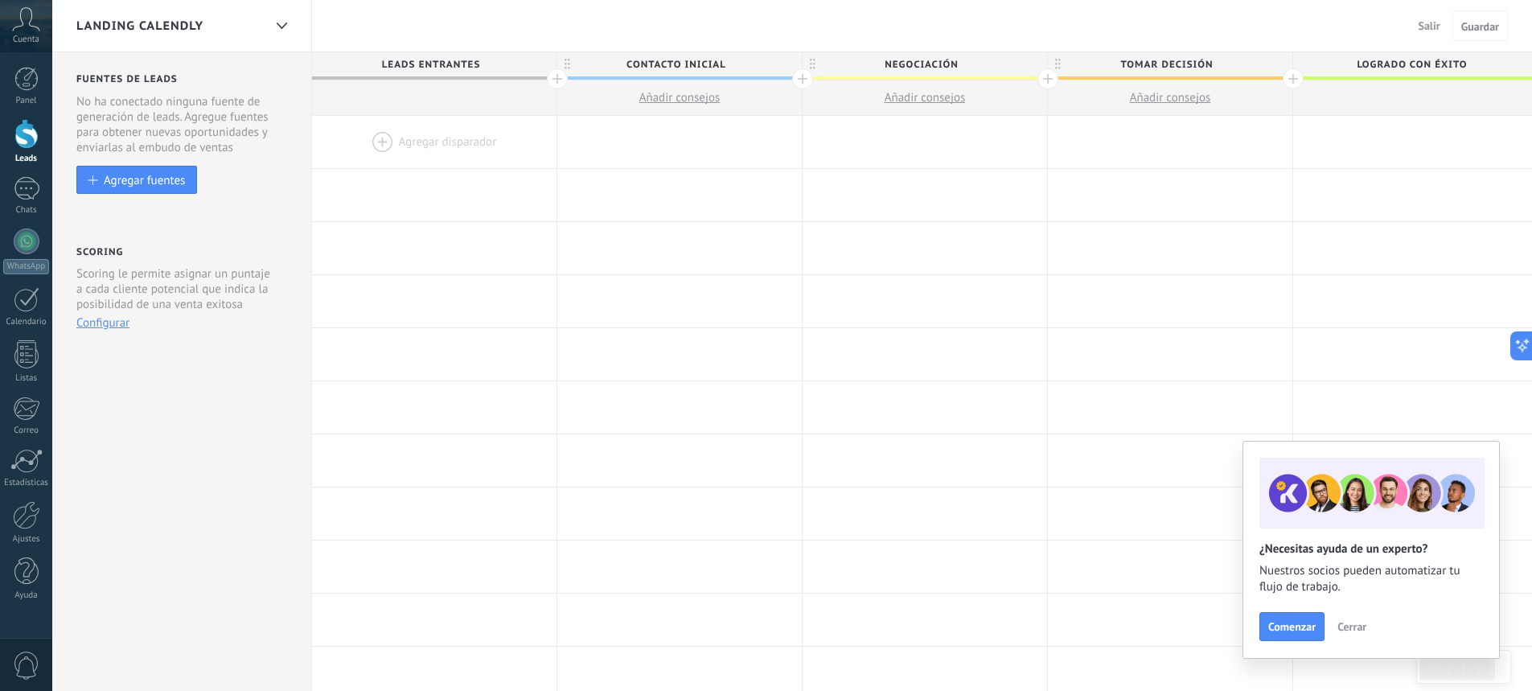
click at [260, 26] on div "Landing calendly" at bounding box center [169, 25] width 187 height 51
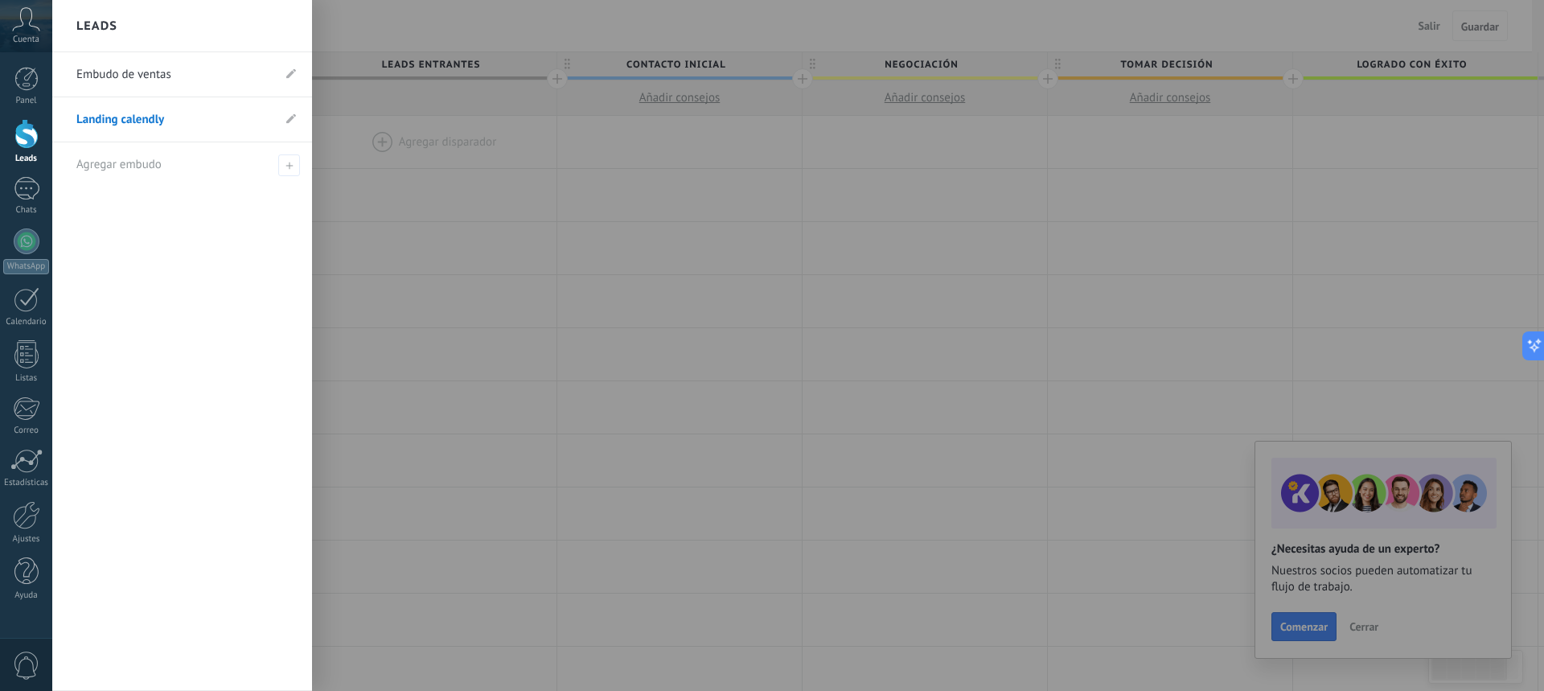
click at [205, 74] on link "Embudo de ventas" at bounding box center [173, 74] width 195 height 45
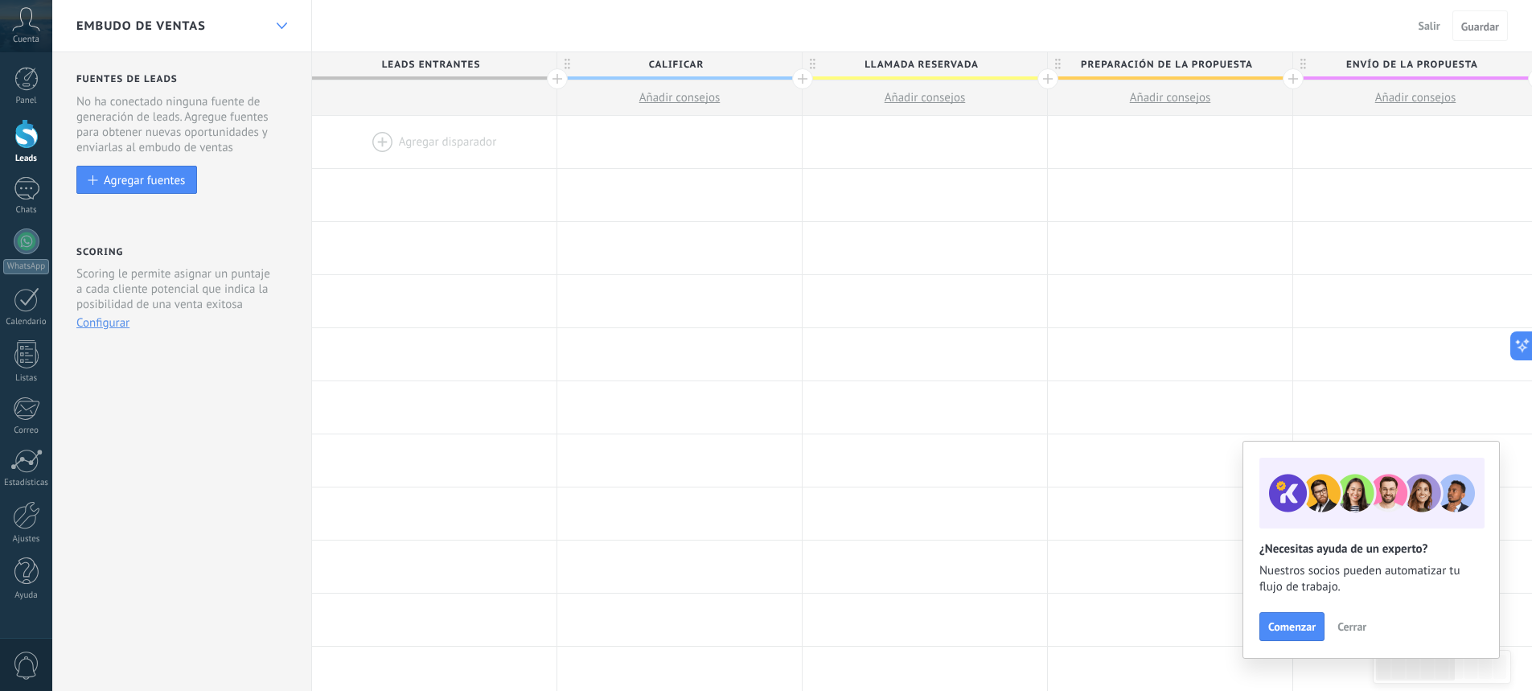
click at [285, 23] on icon at bounding box center [282, 26] width 10 height 6
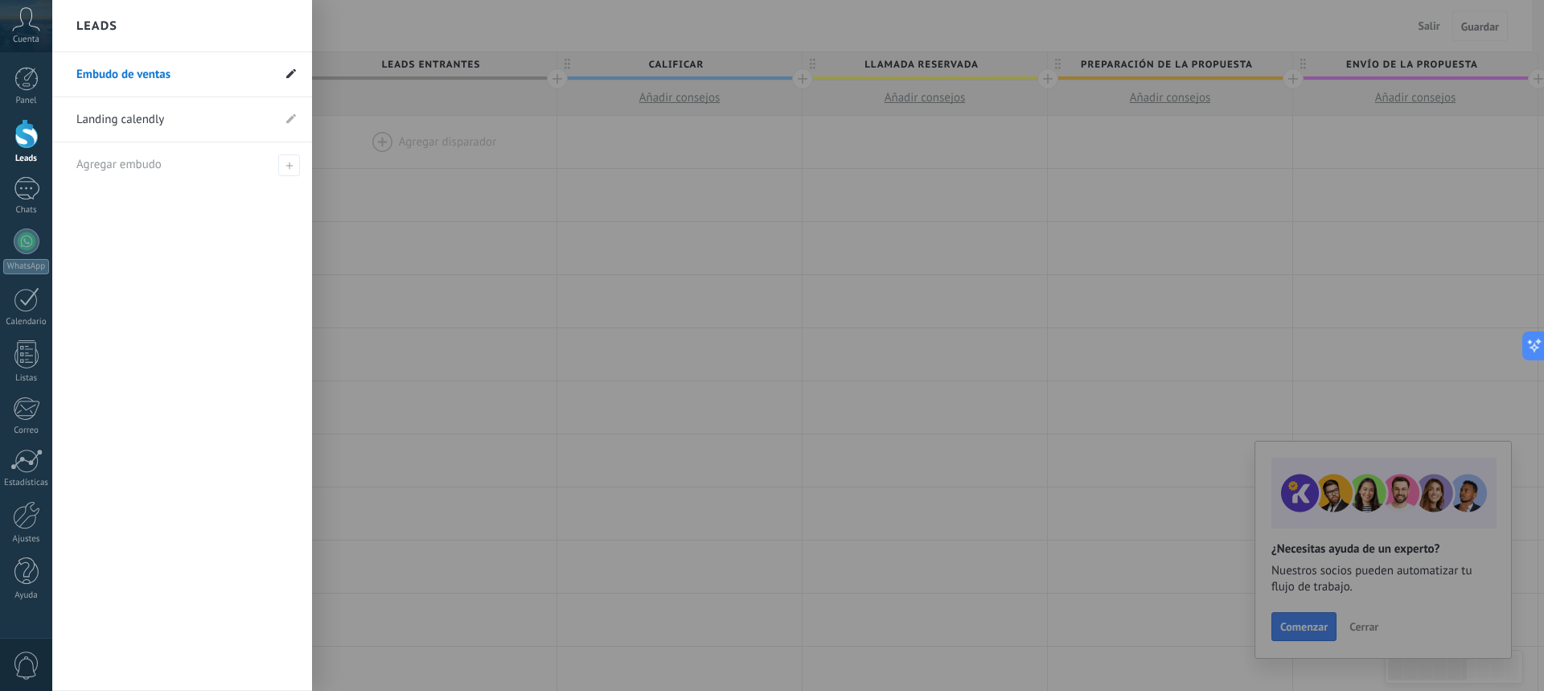
click at [289, 76] on use at bounding box center [291, 73] width 10 height 10
click at [186, 82] on input "**********" at bounding box center [173, 75] width 195 height 26
drag, startPoint x: 183, startPoint y: 77, endPoint x: 0, endPoint y: 73, distance: 183.4
click at [0, 73] on div "© 2025 derechos reservados | Términos de uso Soporte técnico Cuenta Juan Bautis…" at bounding box center [26, 345] width 52 height 691
click at [289, 66] on li "Embudo de ventas" at bounding box center [182, 74] width 260 height 45
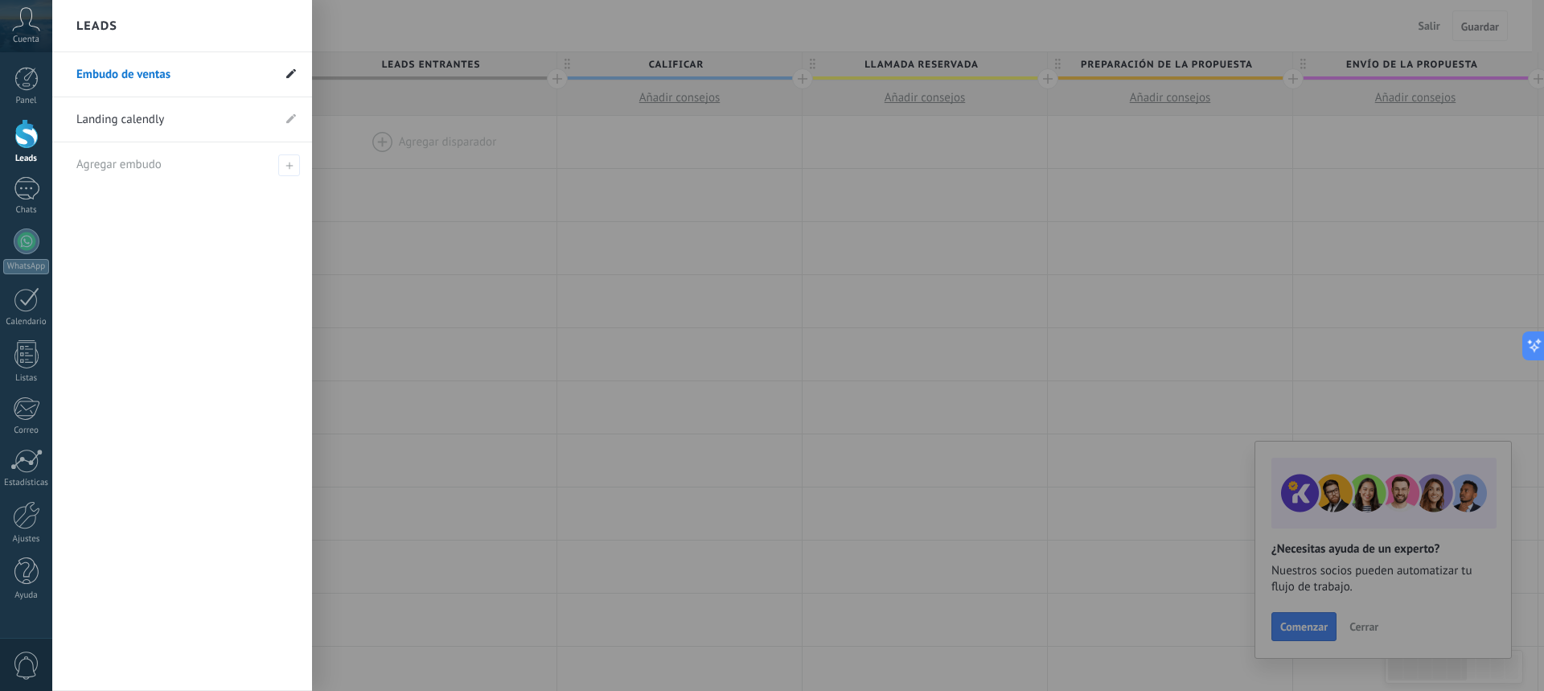
click at [289, 74] on use at bounding box center [291, 73] width 10 height 10
drag, startPoint x: 188, startPoint y: 75, endPoint x: 84, endPoint y: 70, distance: 104.6
click at [84, 70] on input "**********" at bounding box center [173, 75] width 195 height 26
type input "*"
type input "*******"
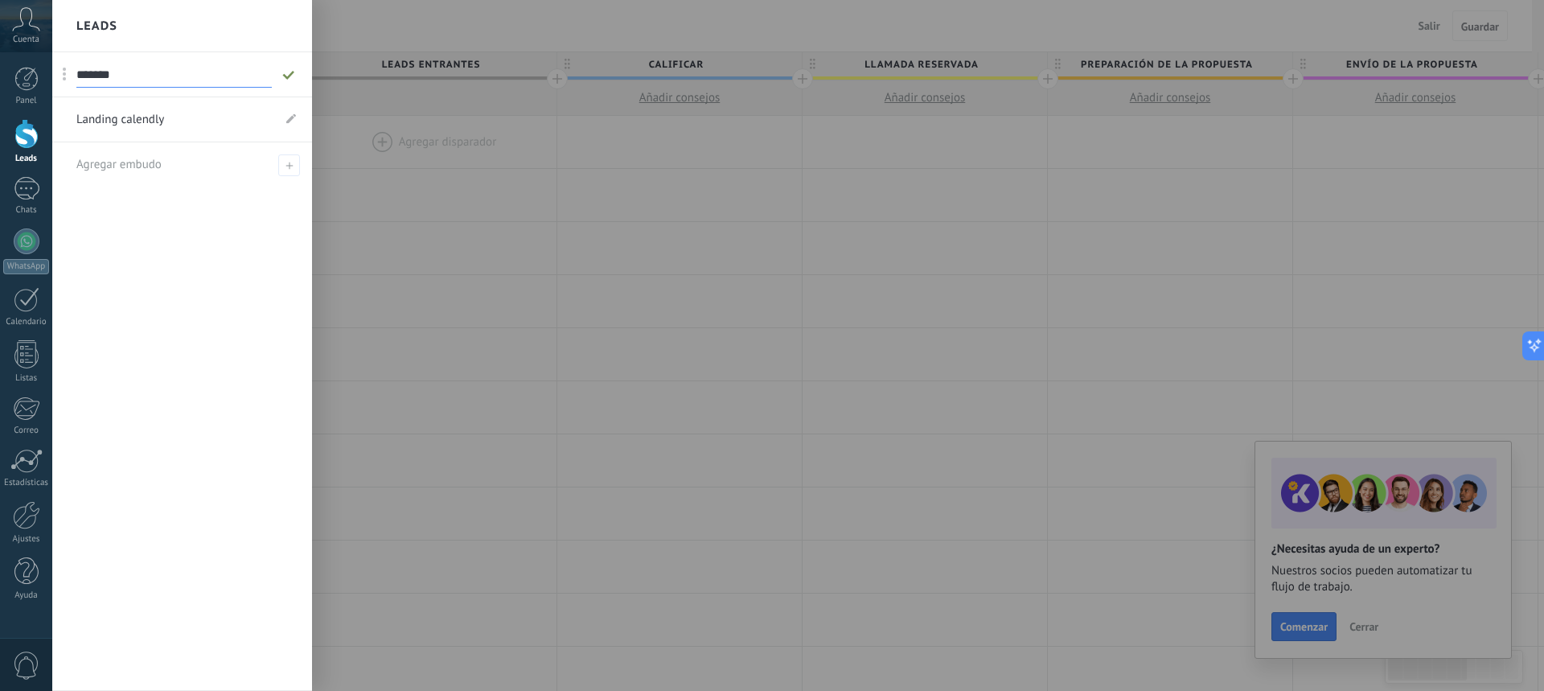
click at [285, 76] on icon at bounding box center [289, 75] width 18 height 10
click at [284, 161] on span at bounding box center [289, 165] width 22 height 22
click at [207, 162] on input "text" at bounding box center [175, 165] width 198 height 26
type input "**********"
click at [292, 161] on span at bounding box center [291, 164] width 14 height 11
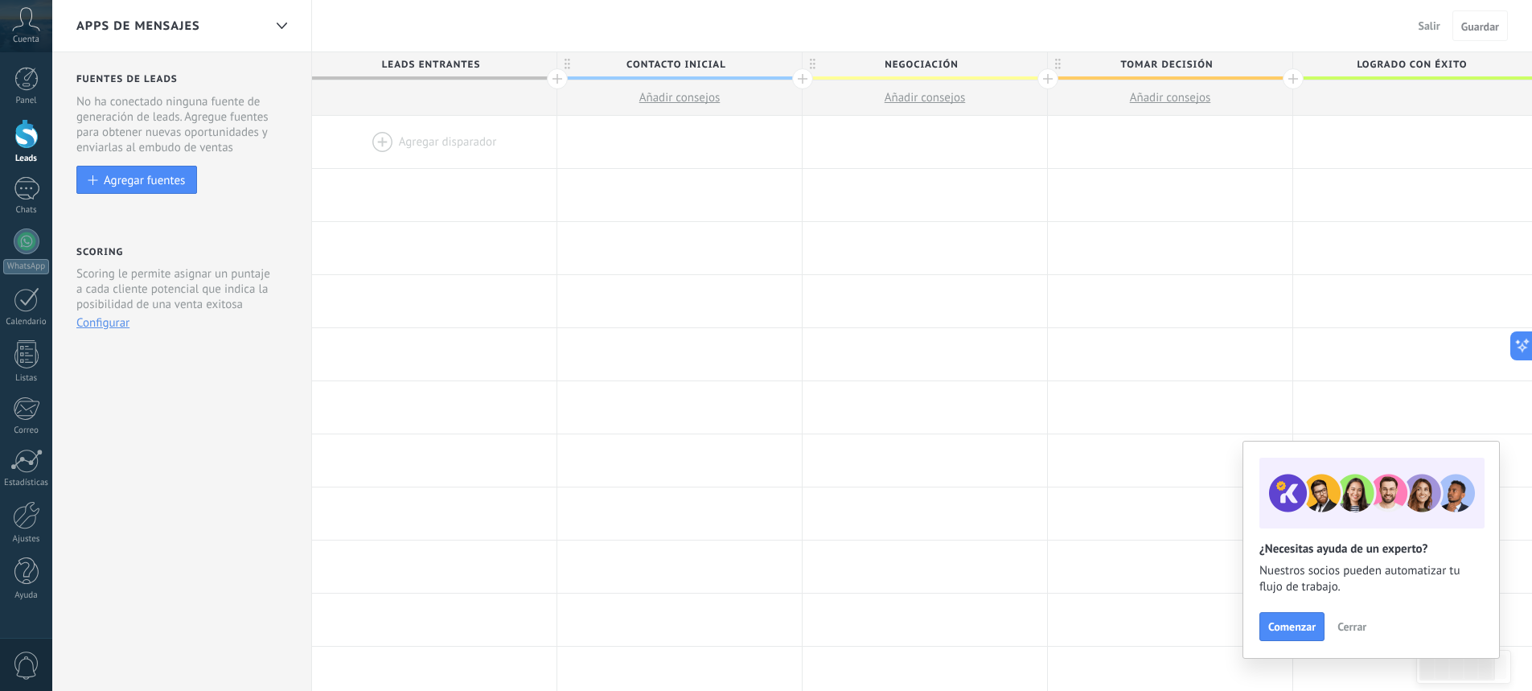
click at [1351, 621] on span "Cerrar" at bounding box center [1351, 626] width 29 height 11
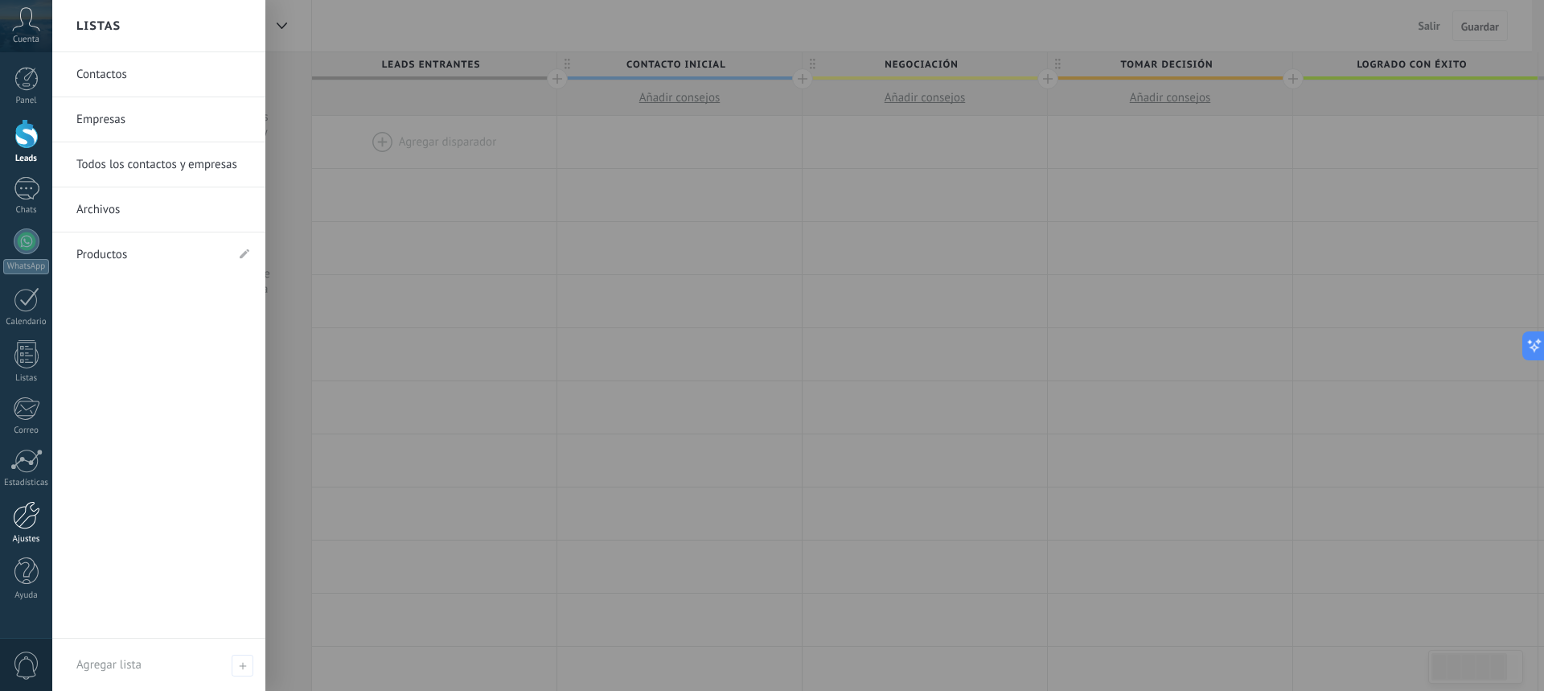
click at [31, 521] on div at bounding box center [26, 515] width 27 height 28
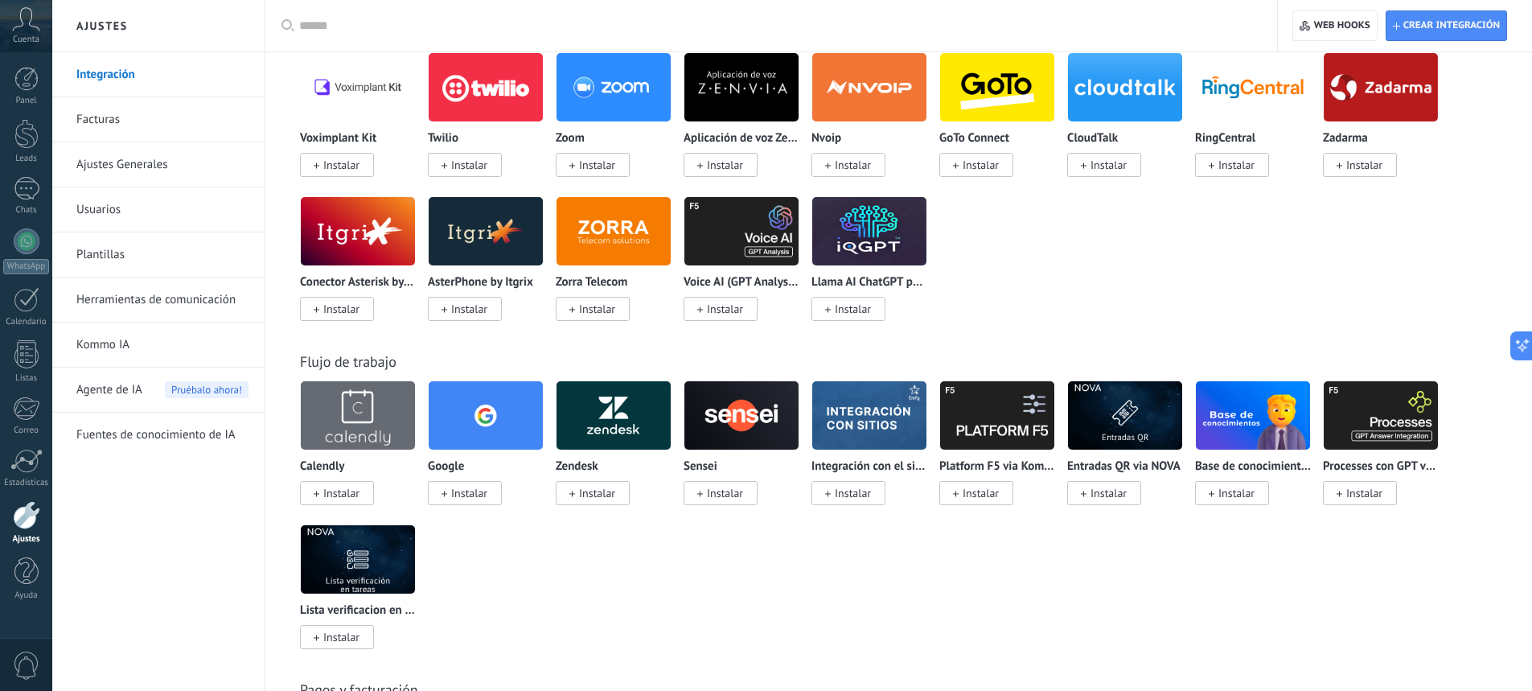
scroll to position [1367, 0]
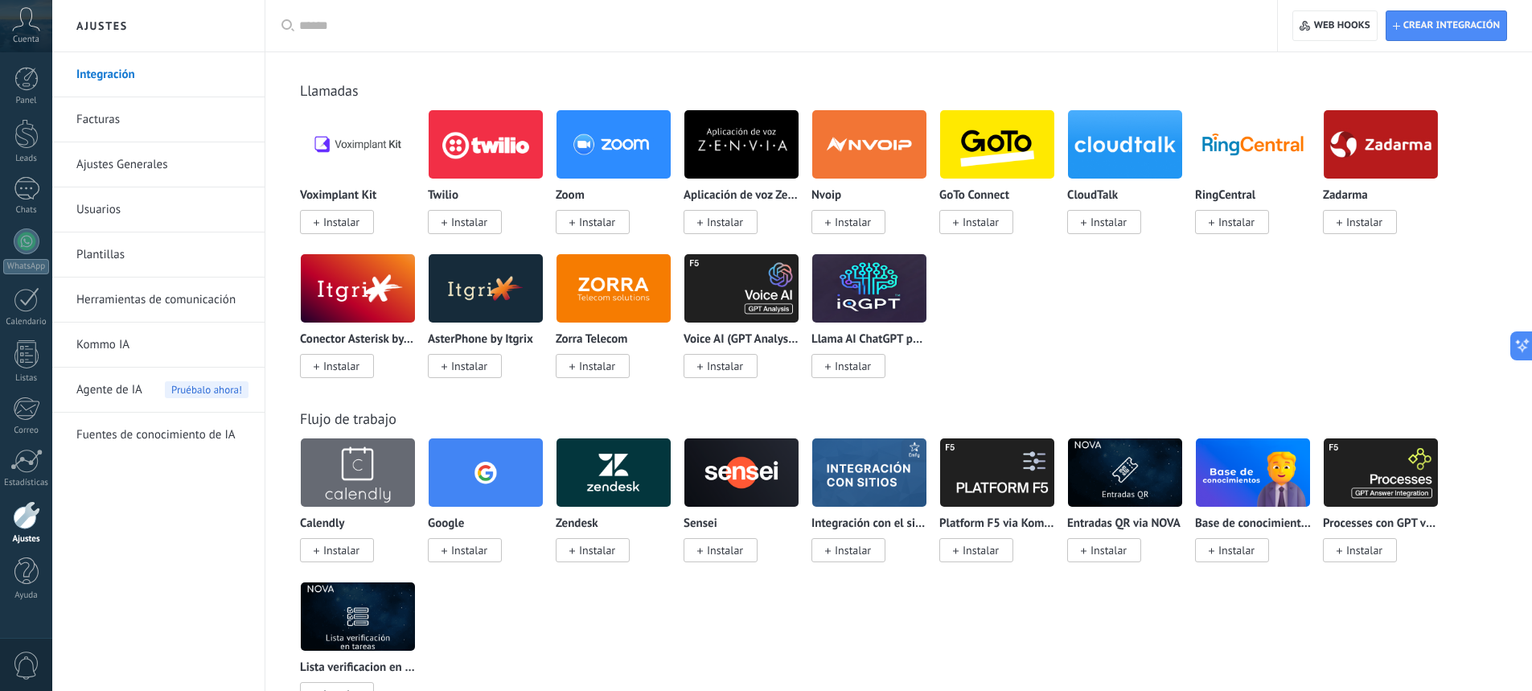
click at [347, 545] on span "Instalar" at bounding box center [341, 550] width 36 height 14
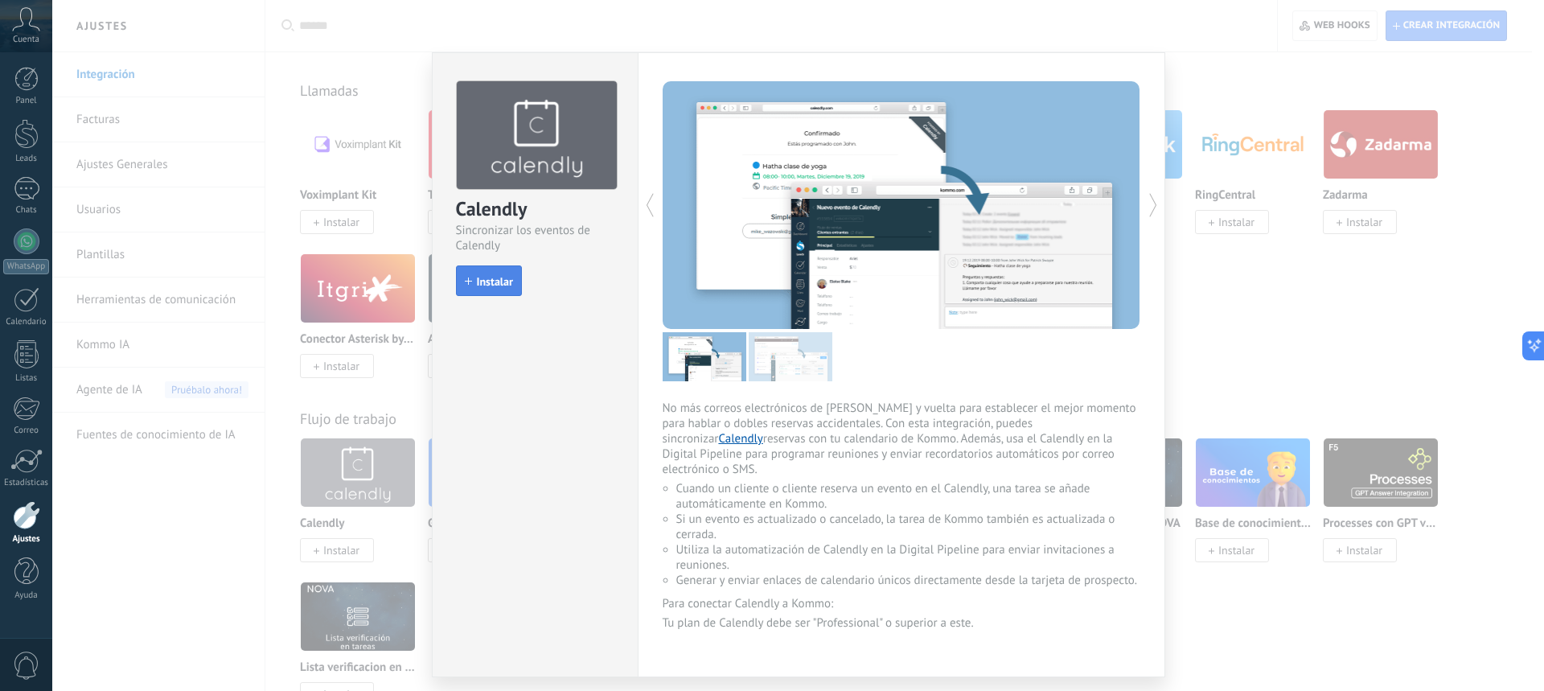
click at [489, 279] on span "Instalar" at bounding box center [495, 281] width 36 height 11
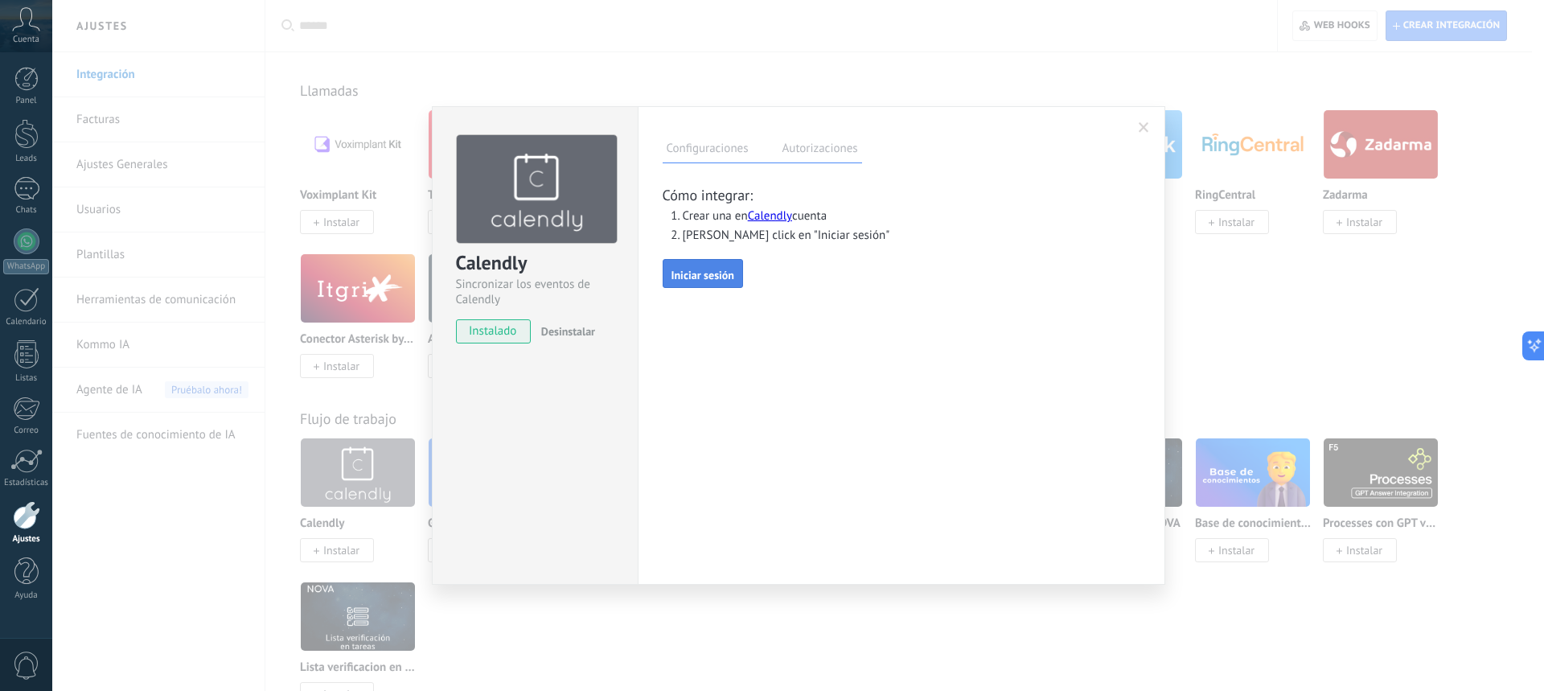
click at [685, 269] on span "Iniciar sesión" at bounding box center [702, 274] width 63 height 11
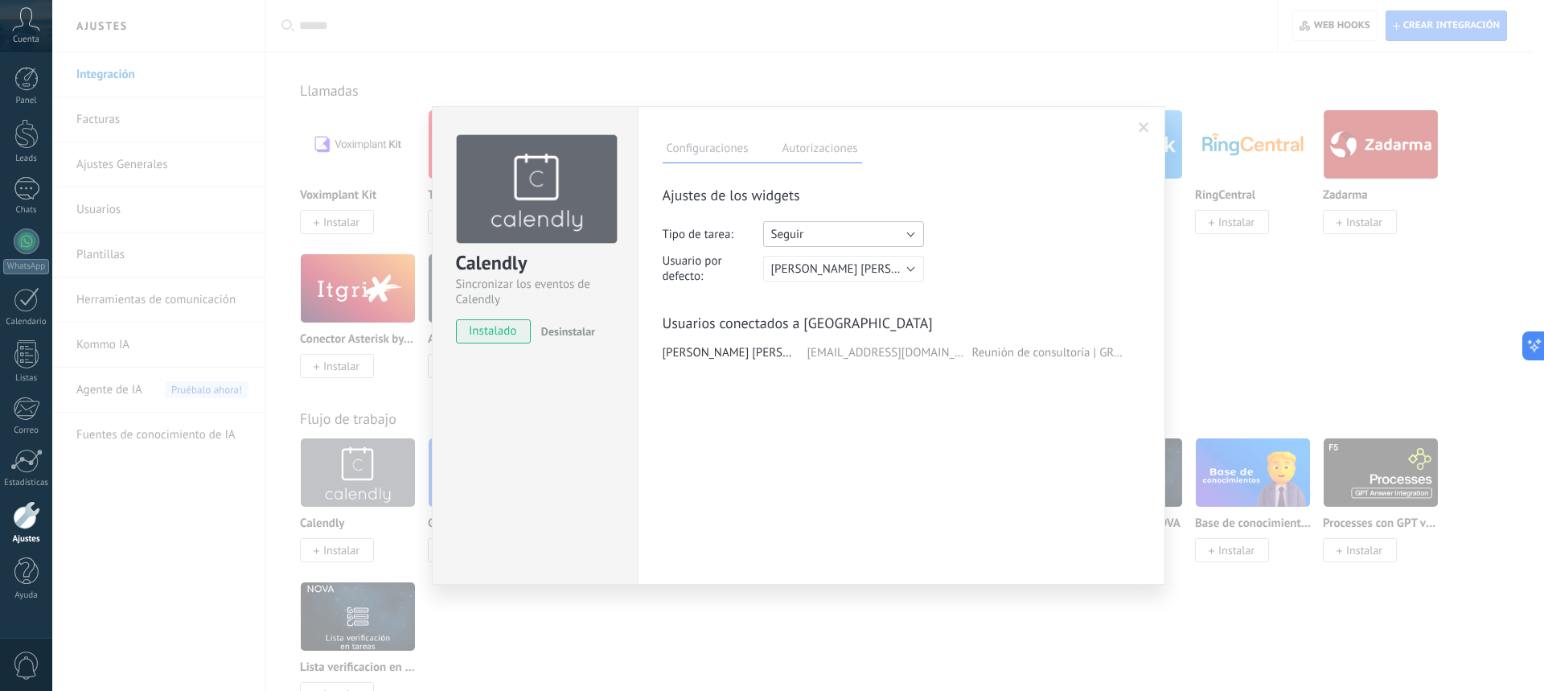
click at [853, 233] on button "Seguir" at bounding box center [843, 234] width 161 height 26
click at [857, 233] on button "Seguir" at bounding box center [843, 234] width 161 height 26
click at [827, 260] on span "Reunión" at bounding box center [846, 263] width 165 height 15
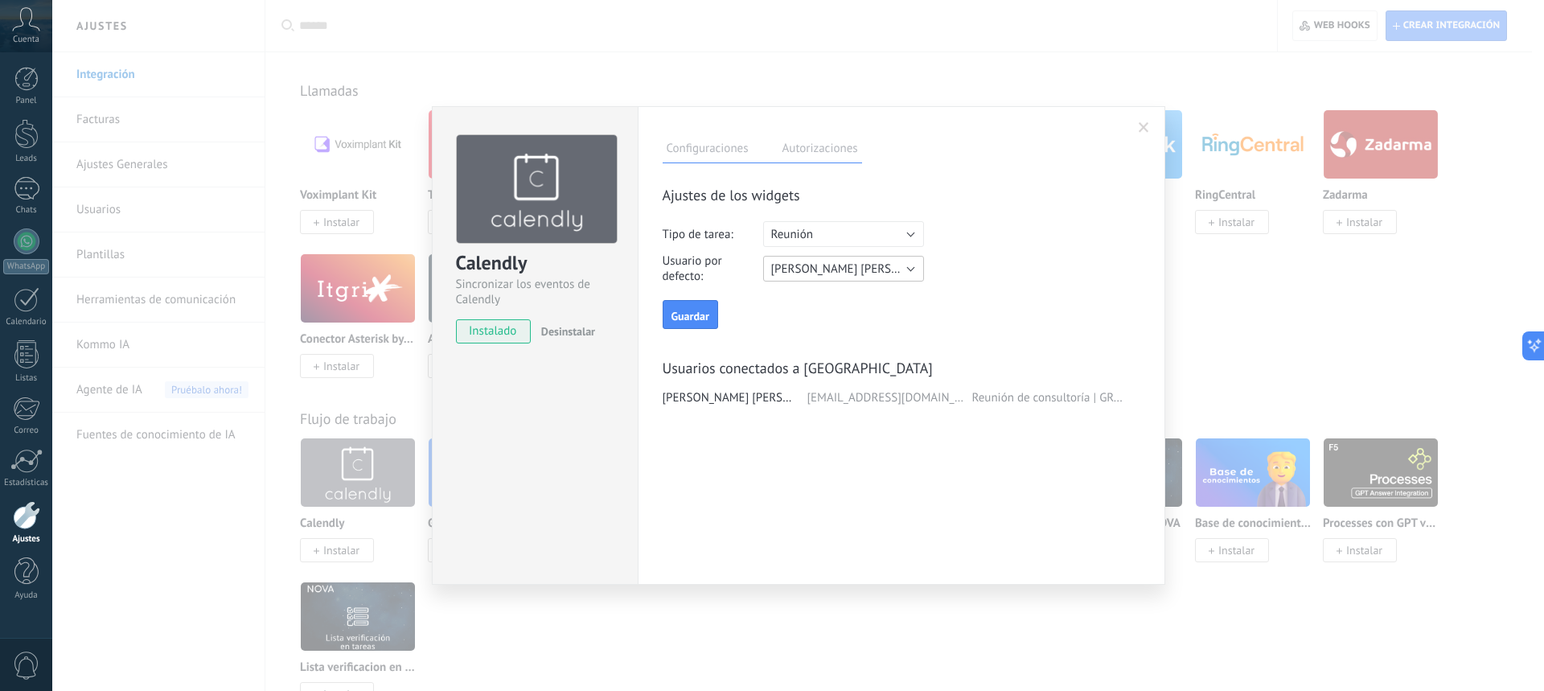
click at [880, 269] on button "[PERSON_NAME]" at bounding box center [843, 269] width 161 height 26
click at [880, 269] on span "[PERSON_NAME]" at bounding box center [846, 270] width 165 height 15
click at [679, 312] on span "Guardar" at bounding box center [690, 315] width 38 height 11
click at [833, 150] on label "Autorizaciones" at bounding box center [820, 150] width 84 height 23
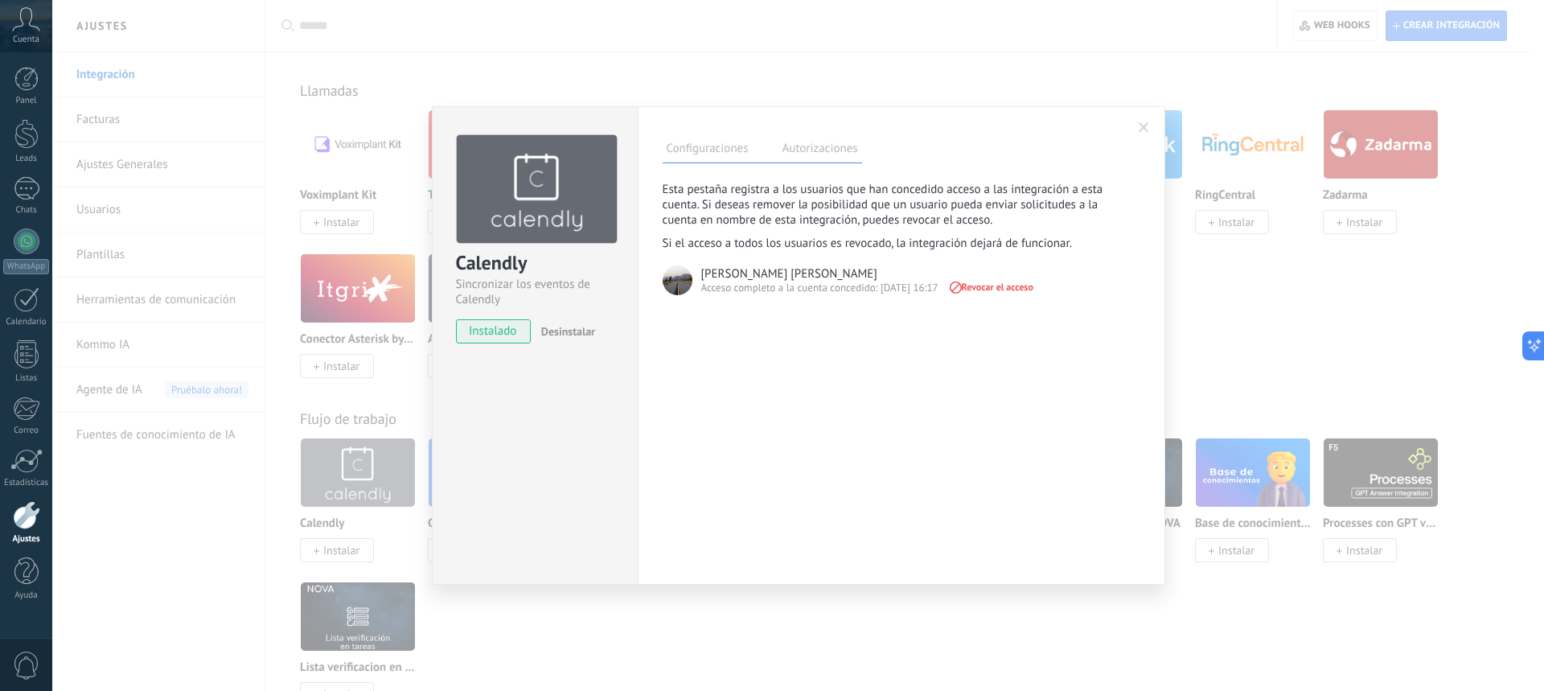
click at [1135, 127] on span at bounding box center [1143, 127] width 27 height 27
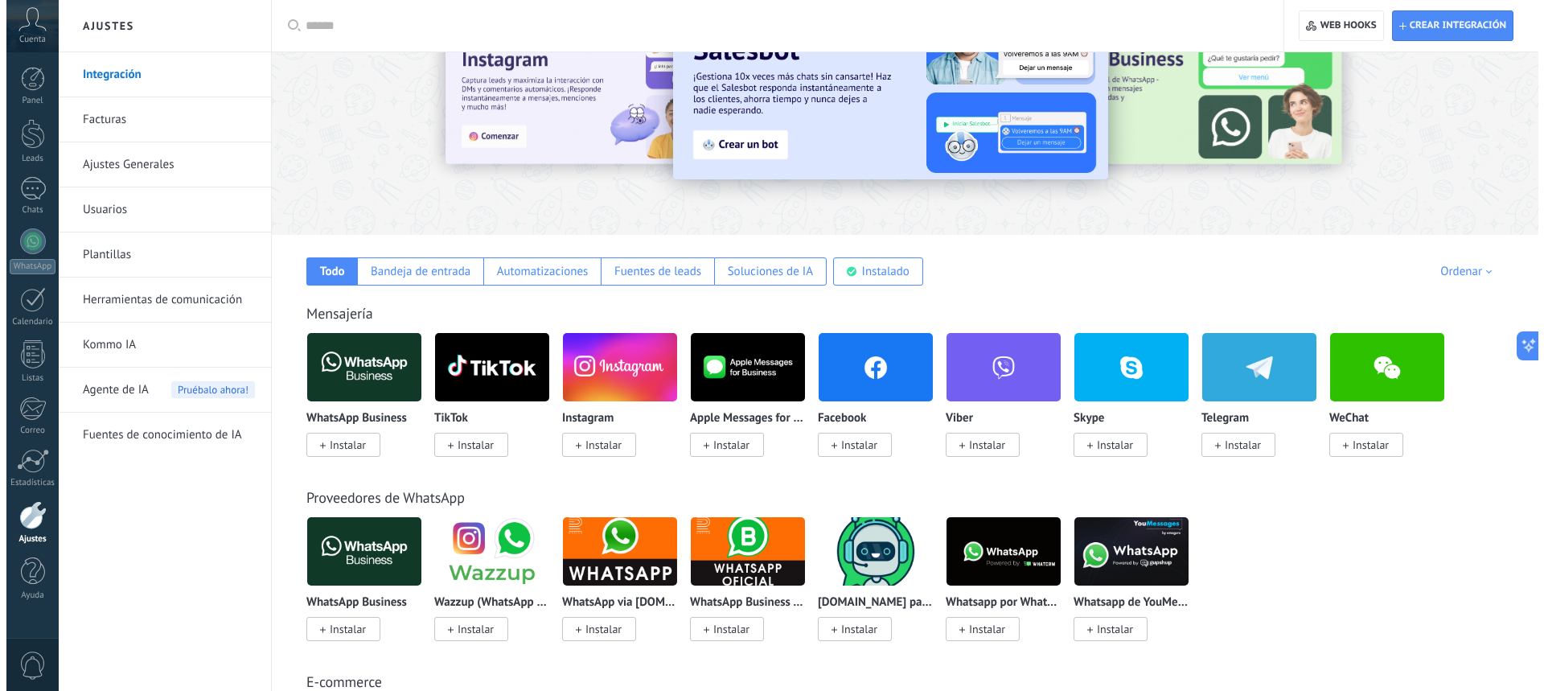
scroll to position [80, 0]
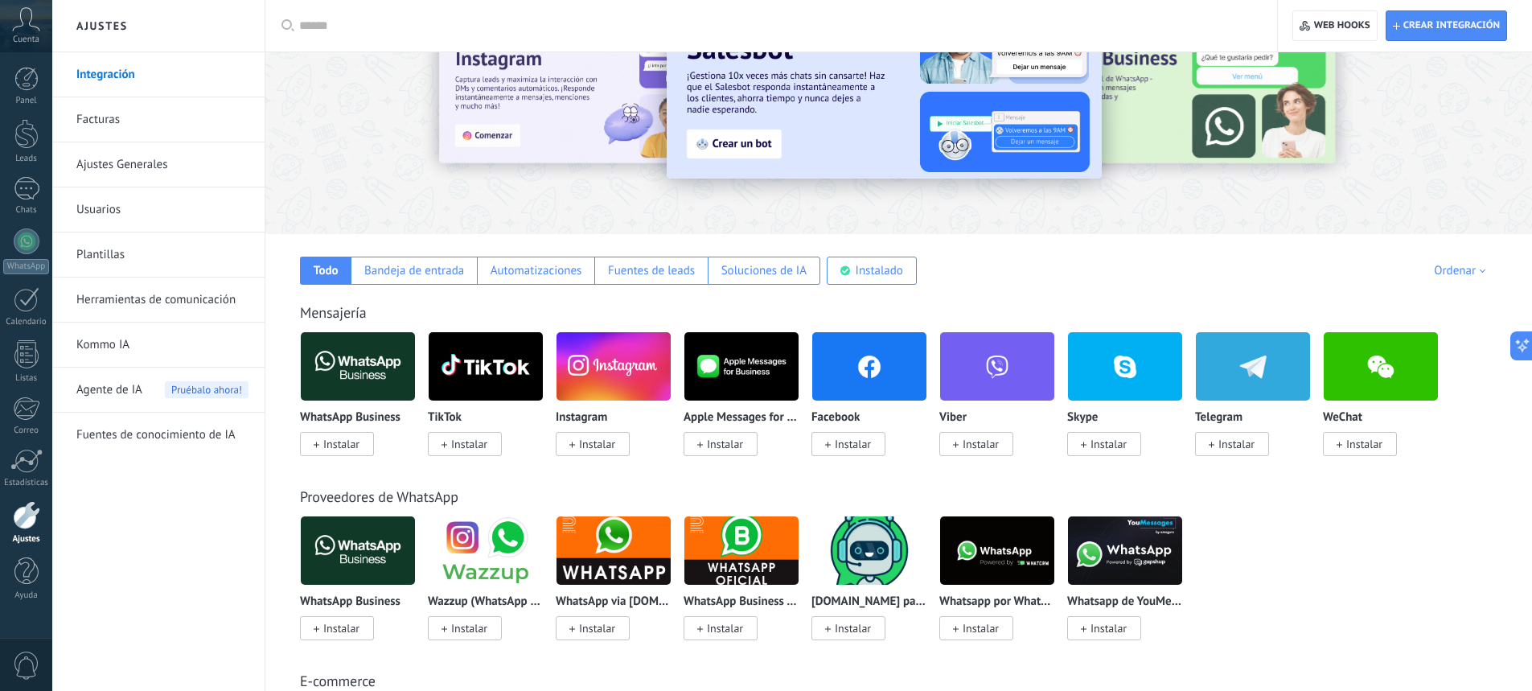
click at [338, 449] on span "Instalar" at bounding box center [341, 444] width 36 height 14
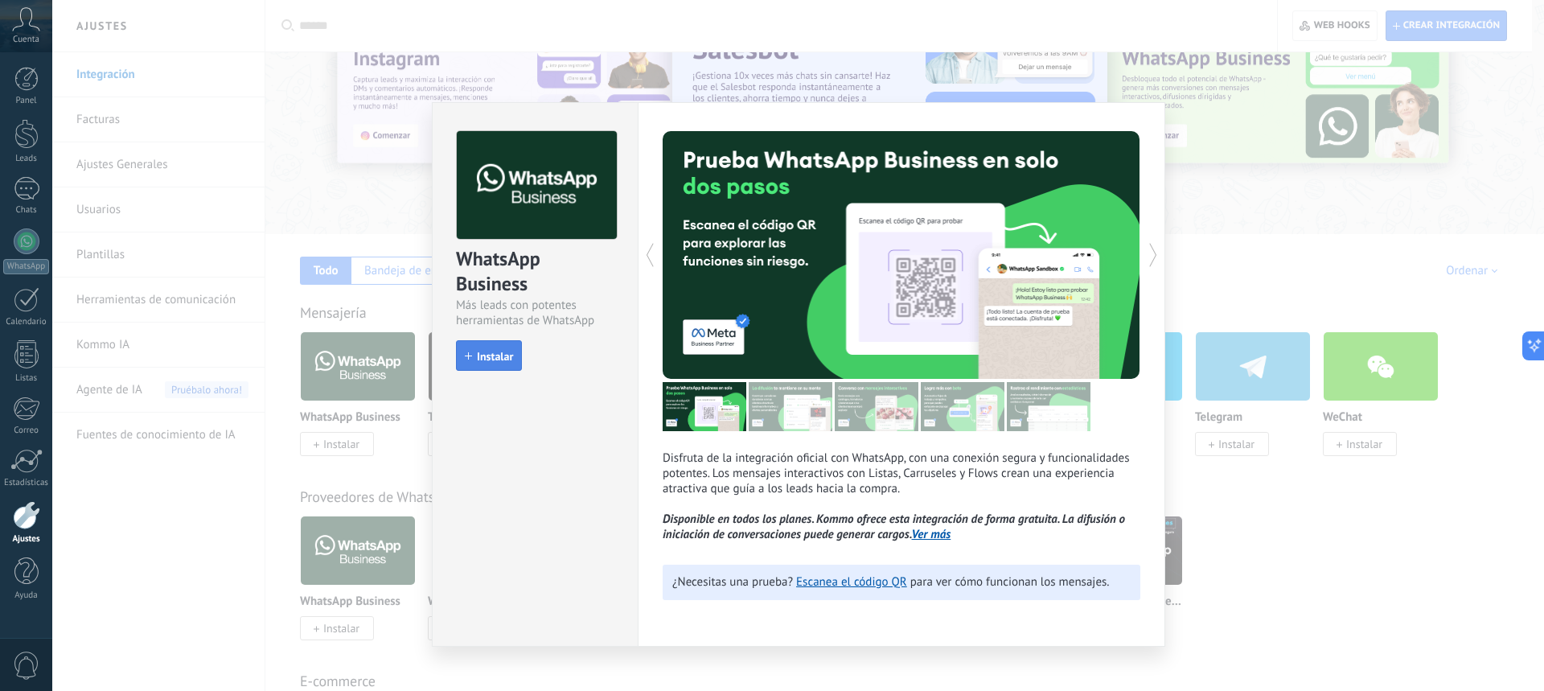
click at [492, 355] on span "Instalar" at bounding box center [495, 356] width 36 height 11
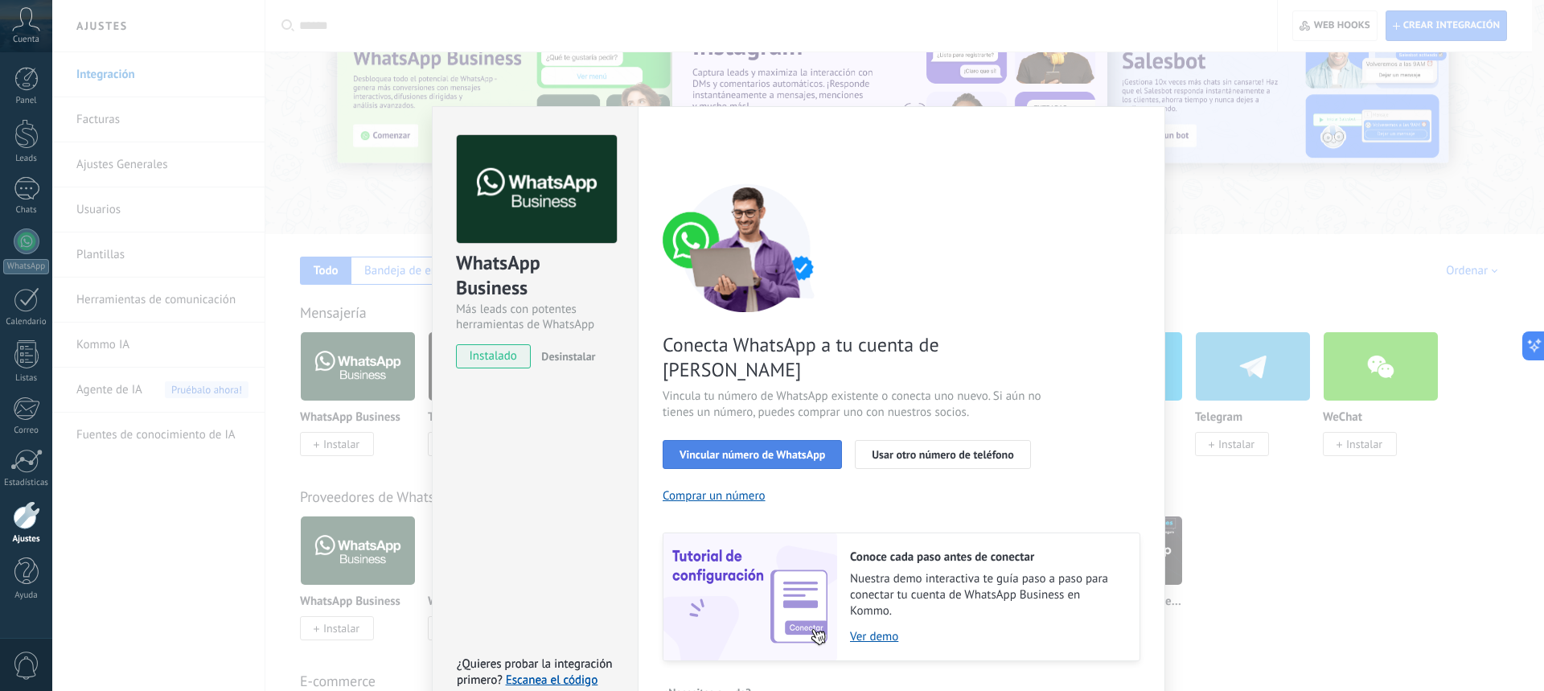
click at [753, 449] on span "Vincular número de WhatsApp" at bounding box center [752, 454] width 146 height 11
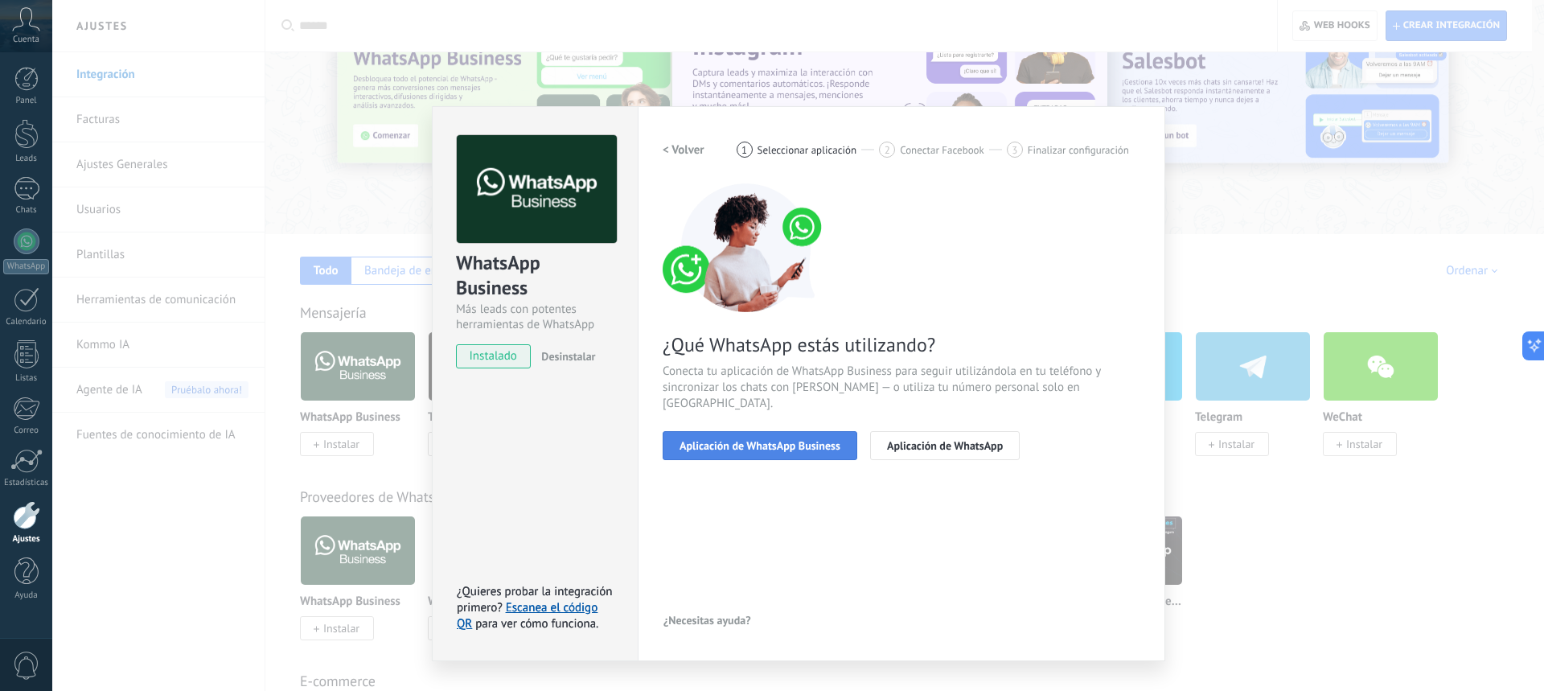
click at [811, 440] on span "Aplicación de WhatsApp Business" at bounding box center [759, 445] width 161 height 11
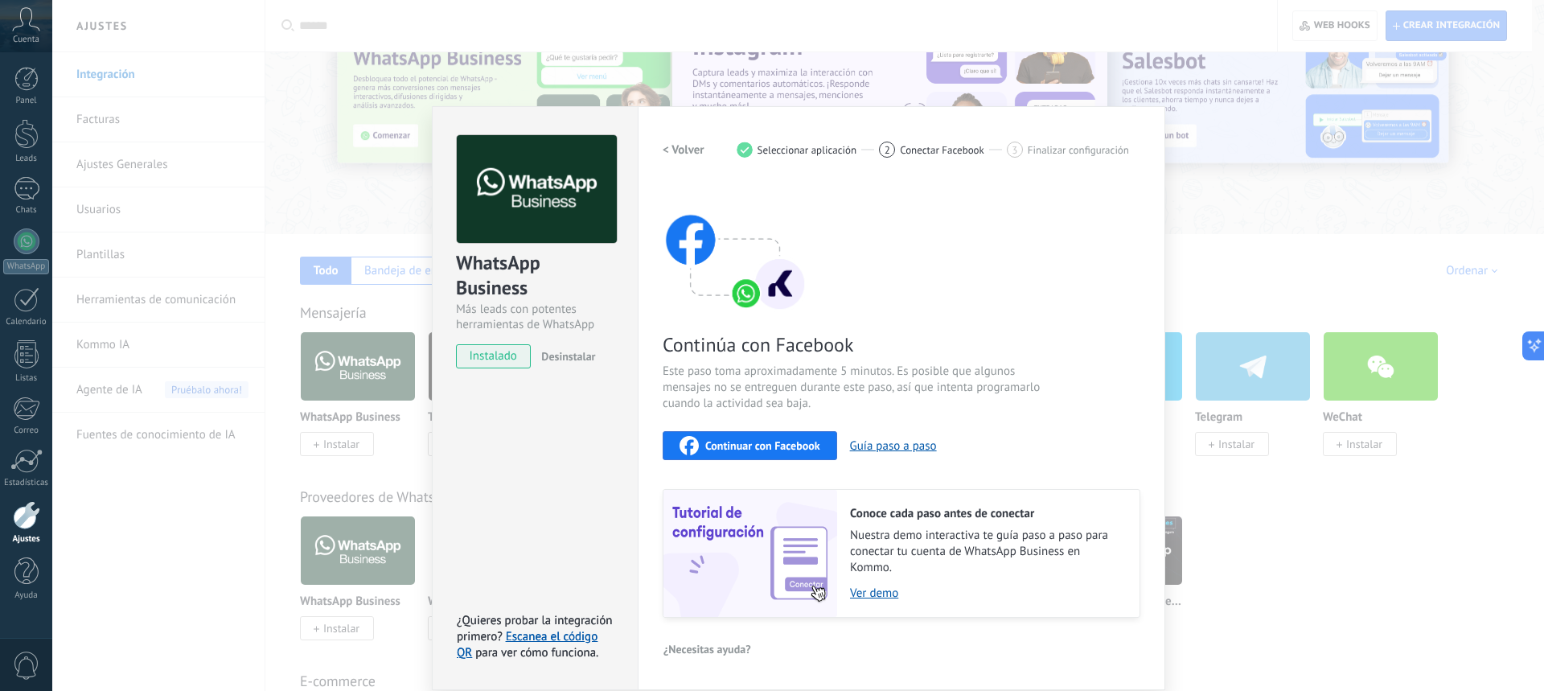
click at [810, 445] on span "Continuar con Facebook" at bounding box center [762, 445] width 115 height 11
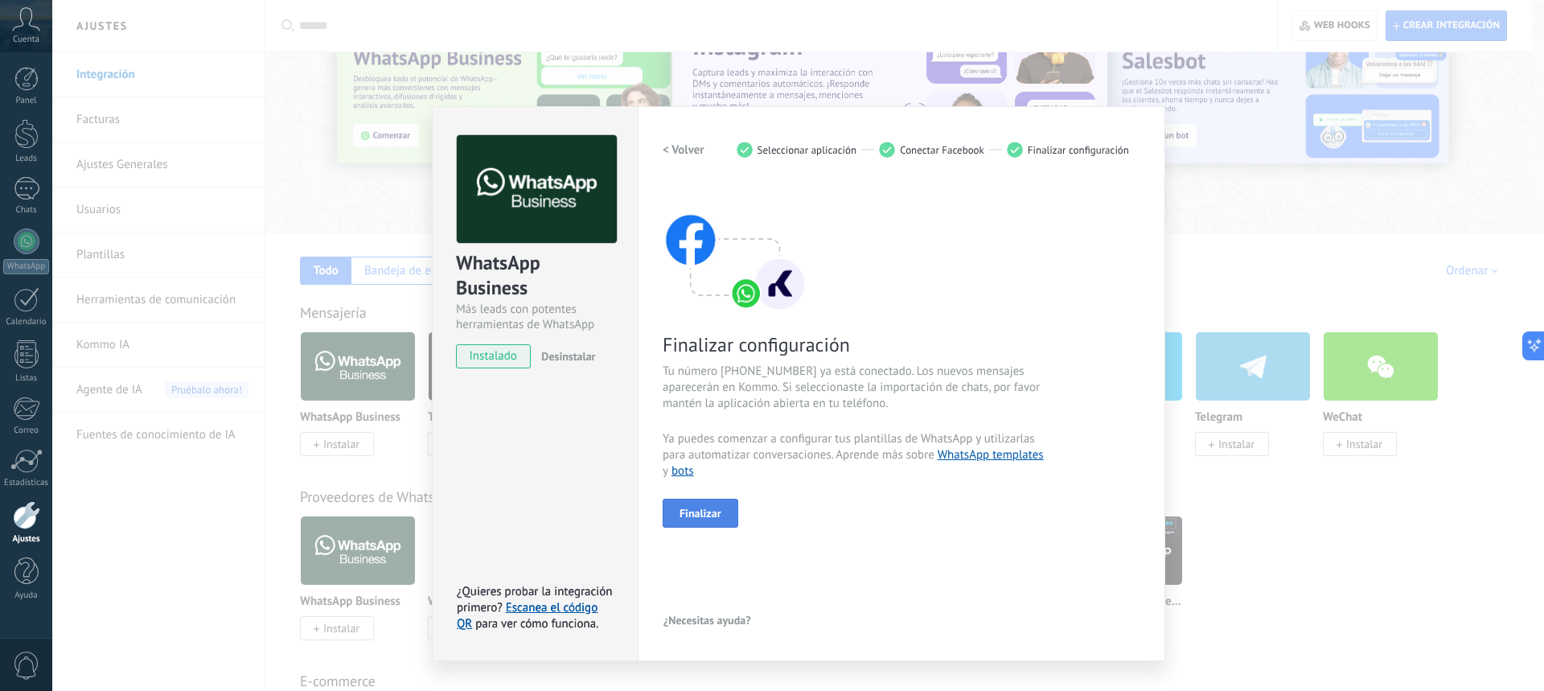
click at [694, 511] on span "Finalizar" at bounding box center [700, 512] width 42 height 11
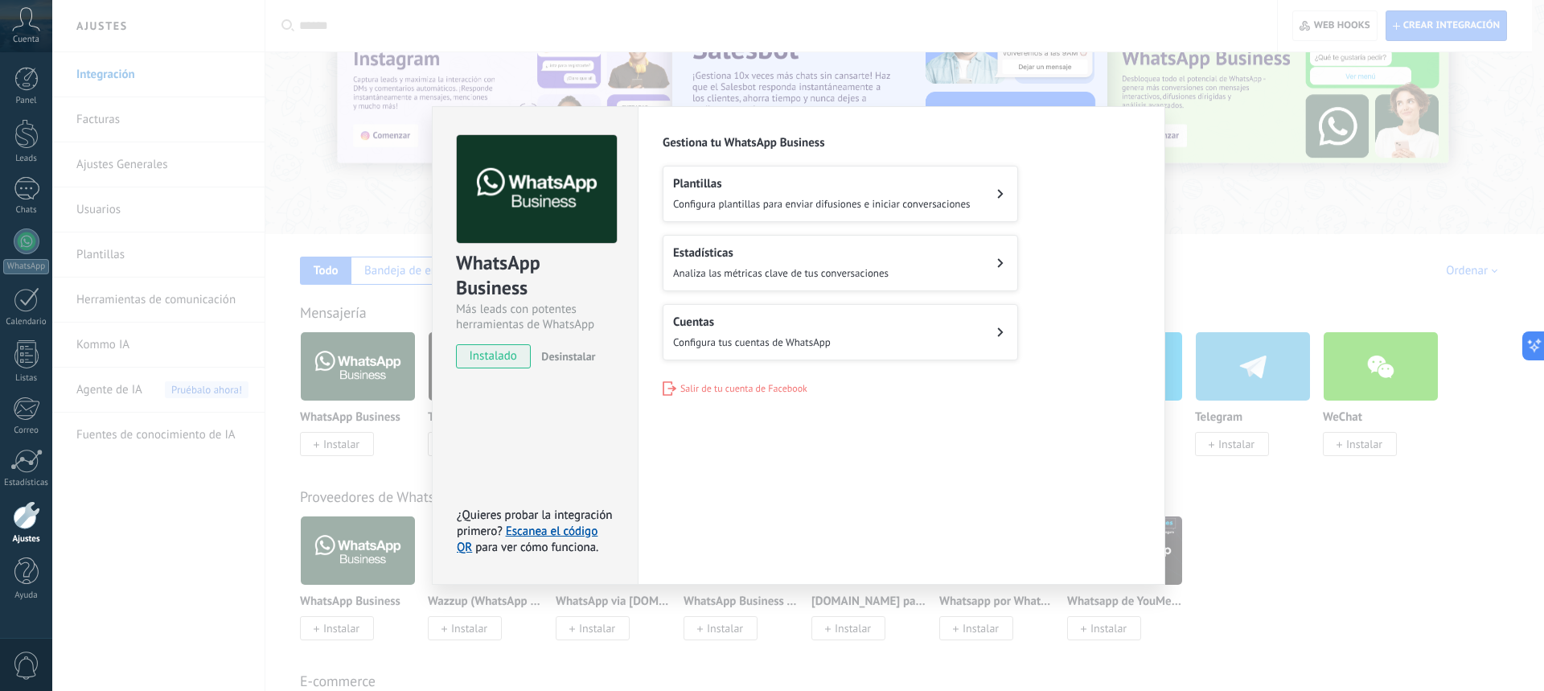
click at [1327, 136] on div "WhatsApp Business Más leads con potentes herramientas de WhatsApp instalado Des…" at bounding box center [797, 345] width 1491 height 691
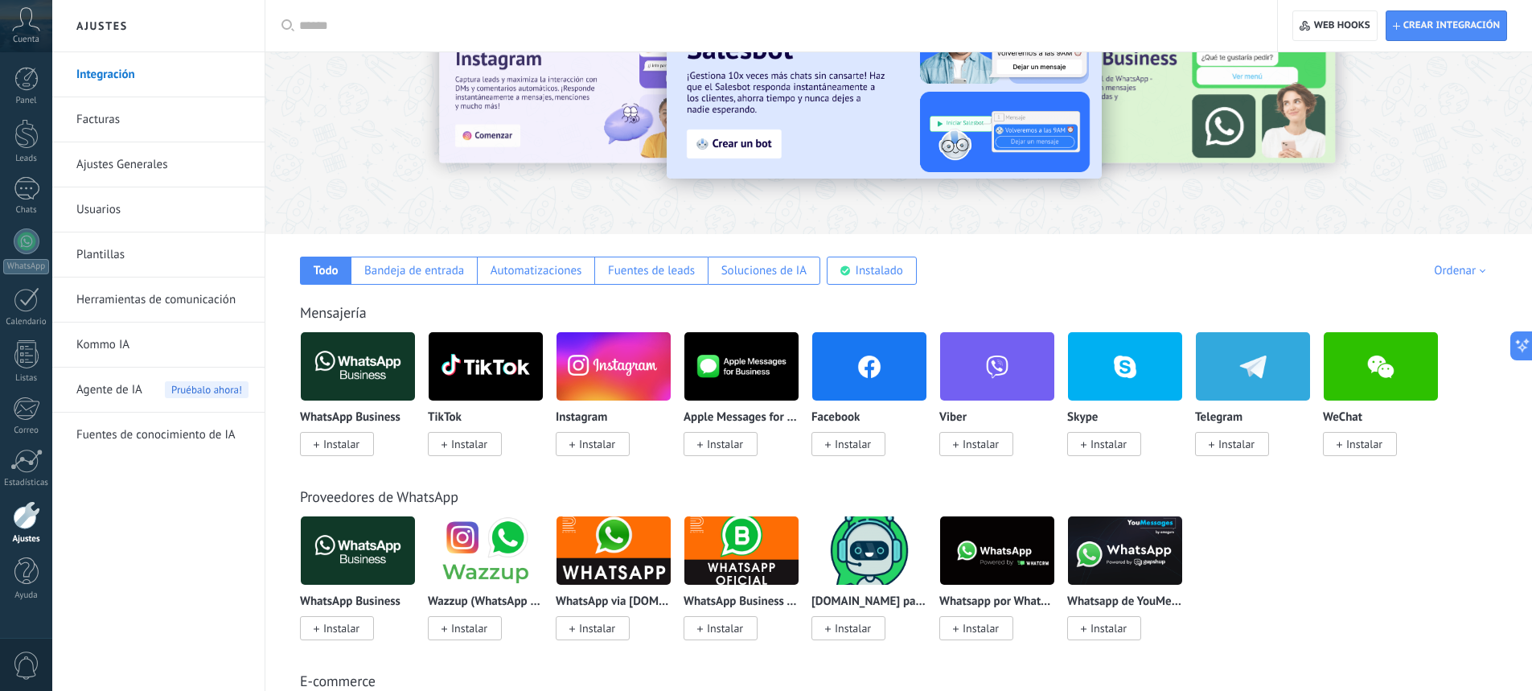
click at [598, 442] on span "Instalar" at bounding box center [597, 444] width 36 height 14
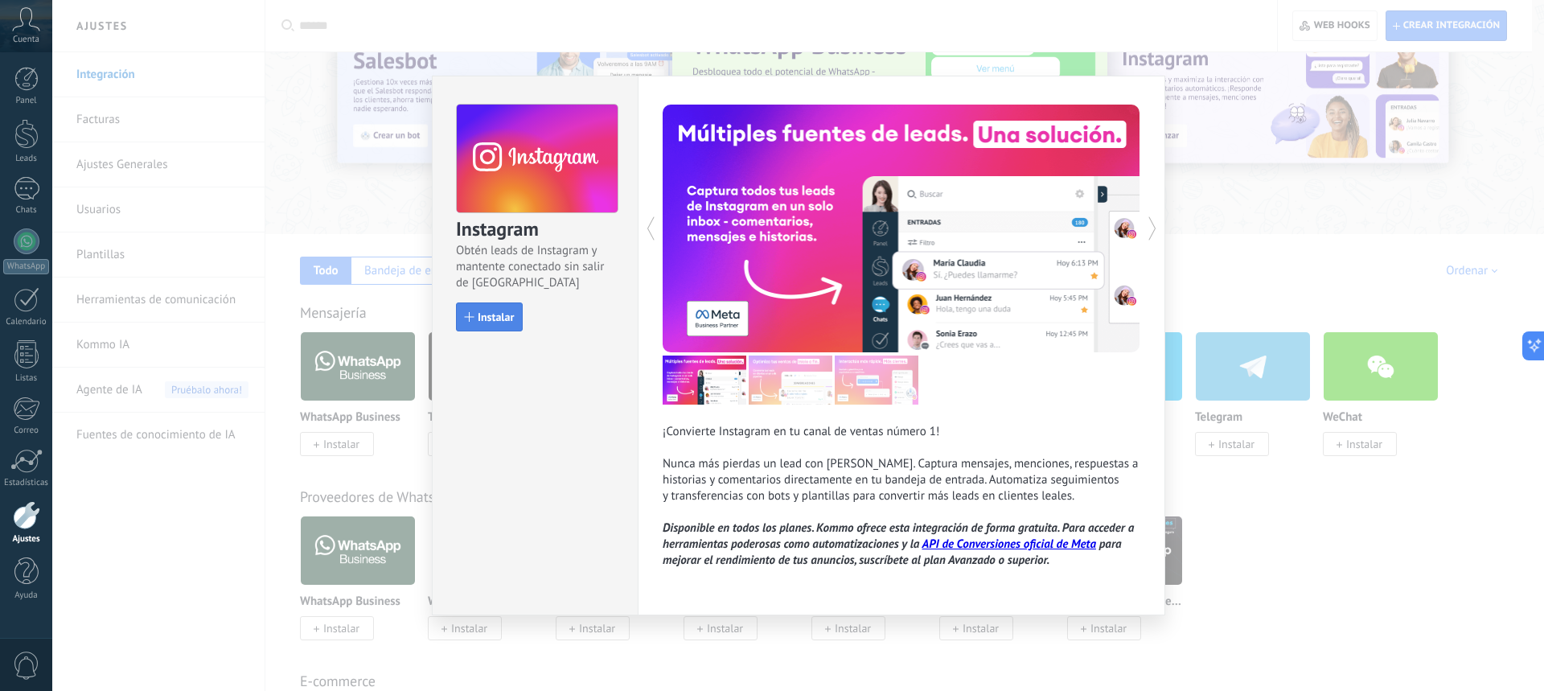
click at [507, 309] on button "Instalar" at bounding box center [489, 316] width 67 height 29
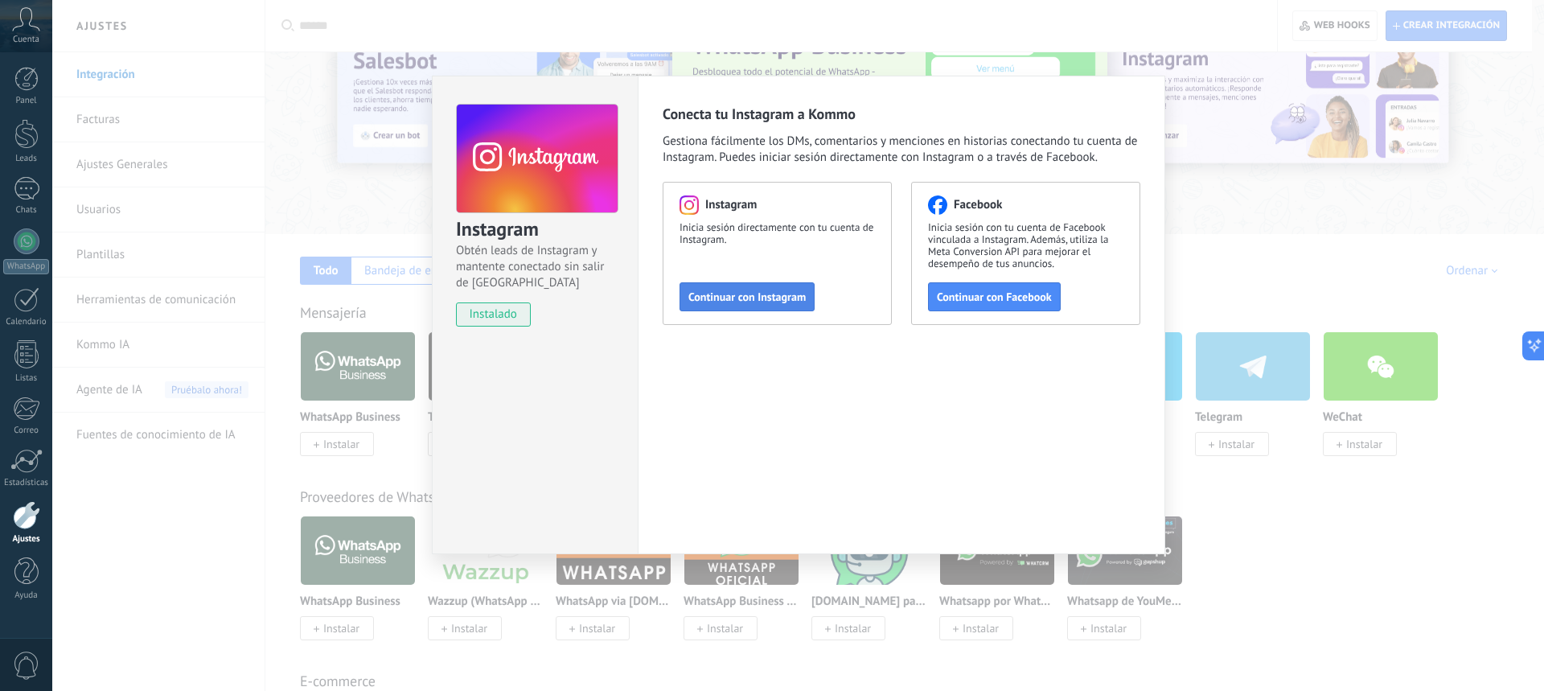
click at [744, 293] on span "Continuar con Instagram" at bounding box center [746, 296] width 117 height 11
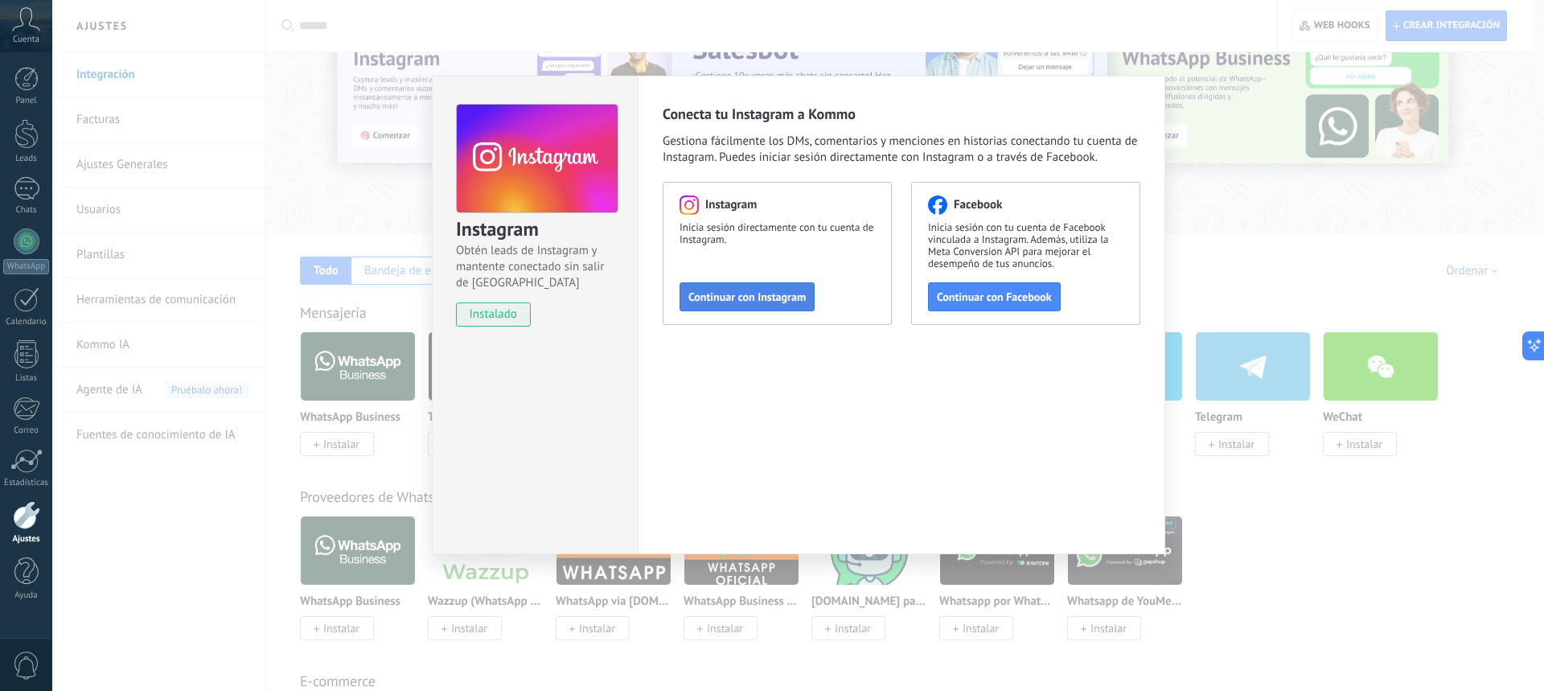
click at [791, 302] on span "Continuar con Instagram" at bounding box center [746, 296] width 117 height 11
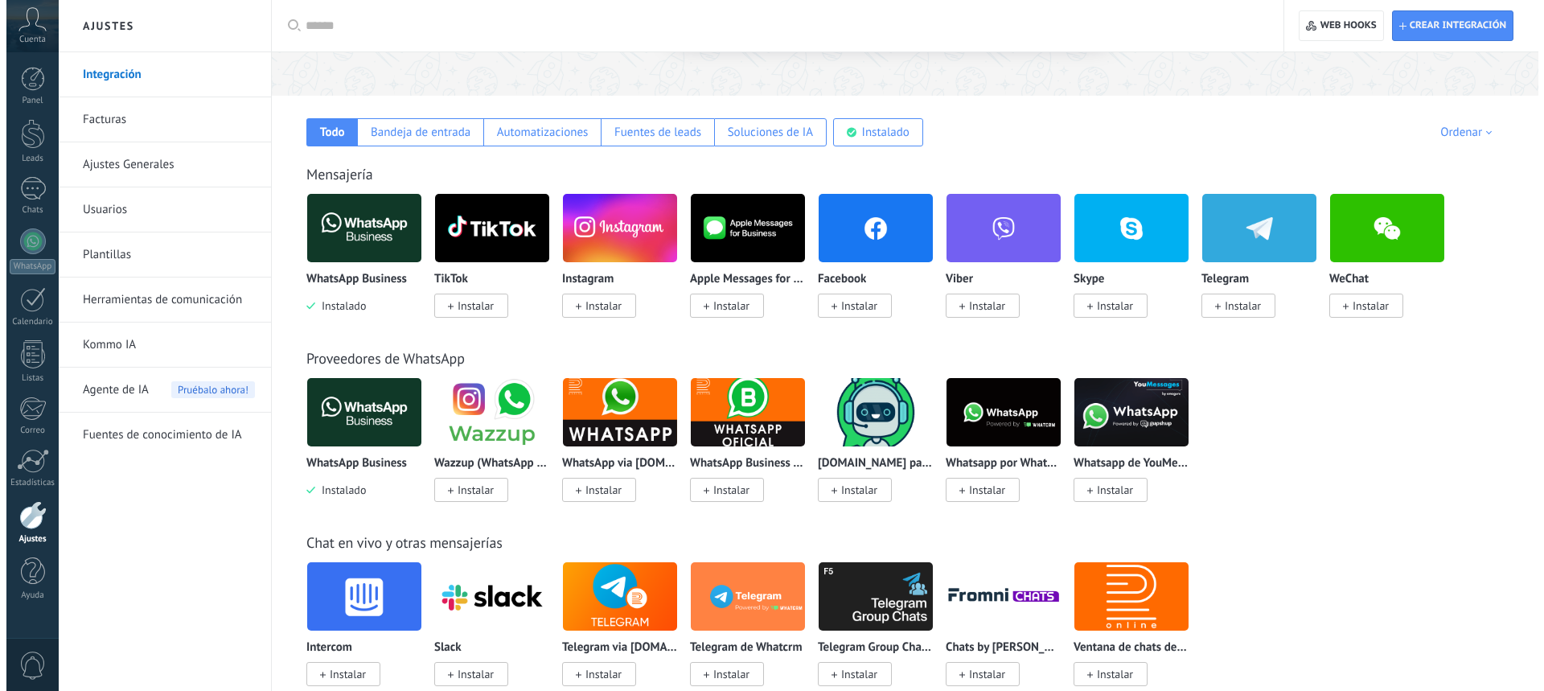
scroll to position [241, 0]
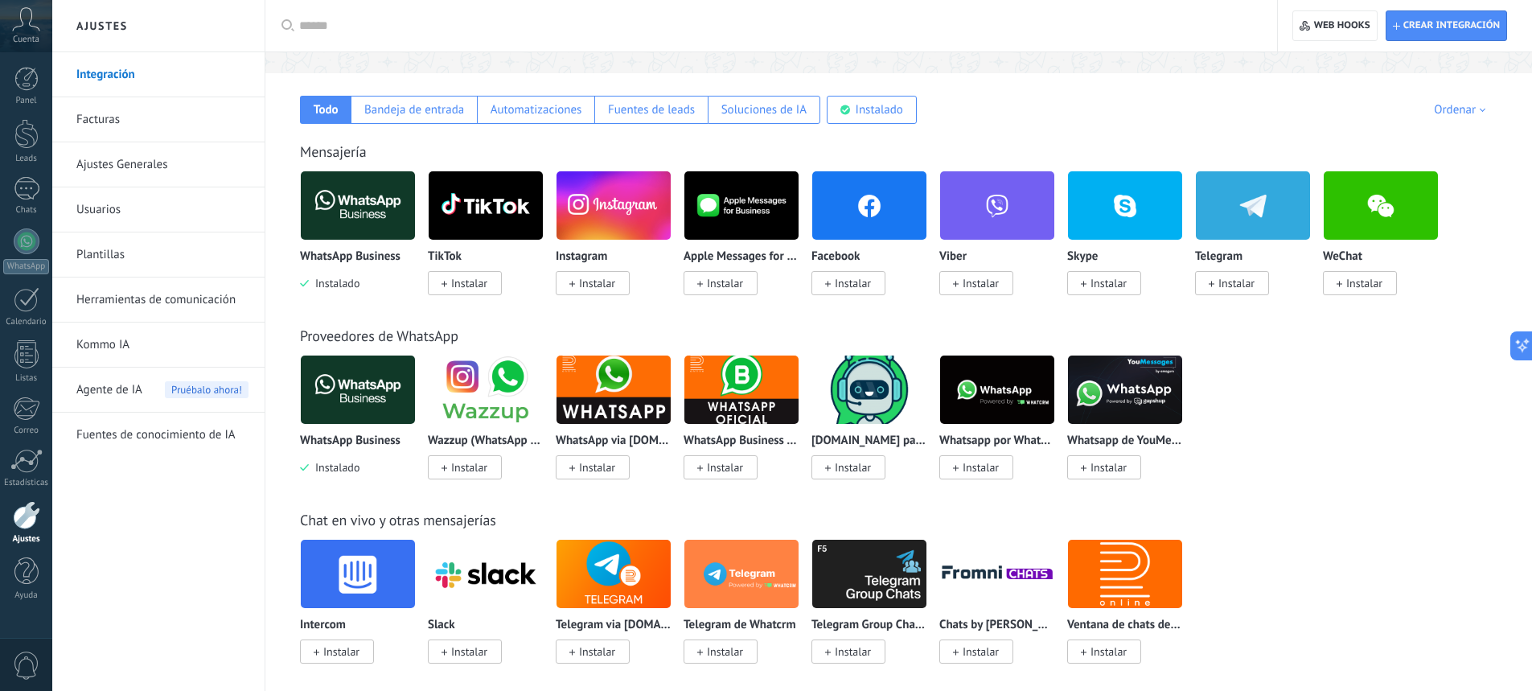
click at [612, 285] on span "Instalar" at bounding box center [597, 283] width 36 height 14
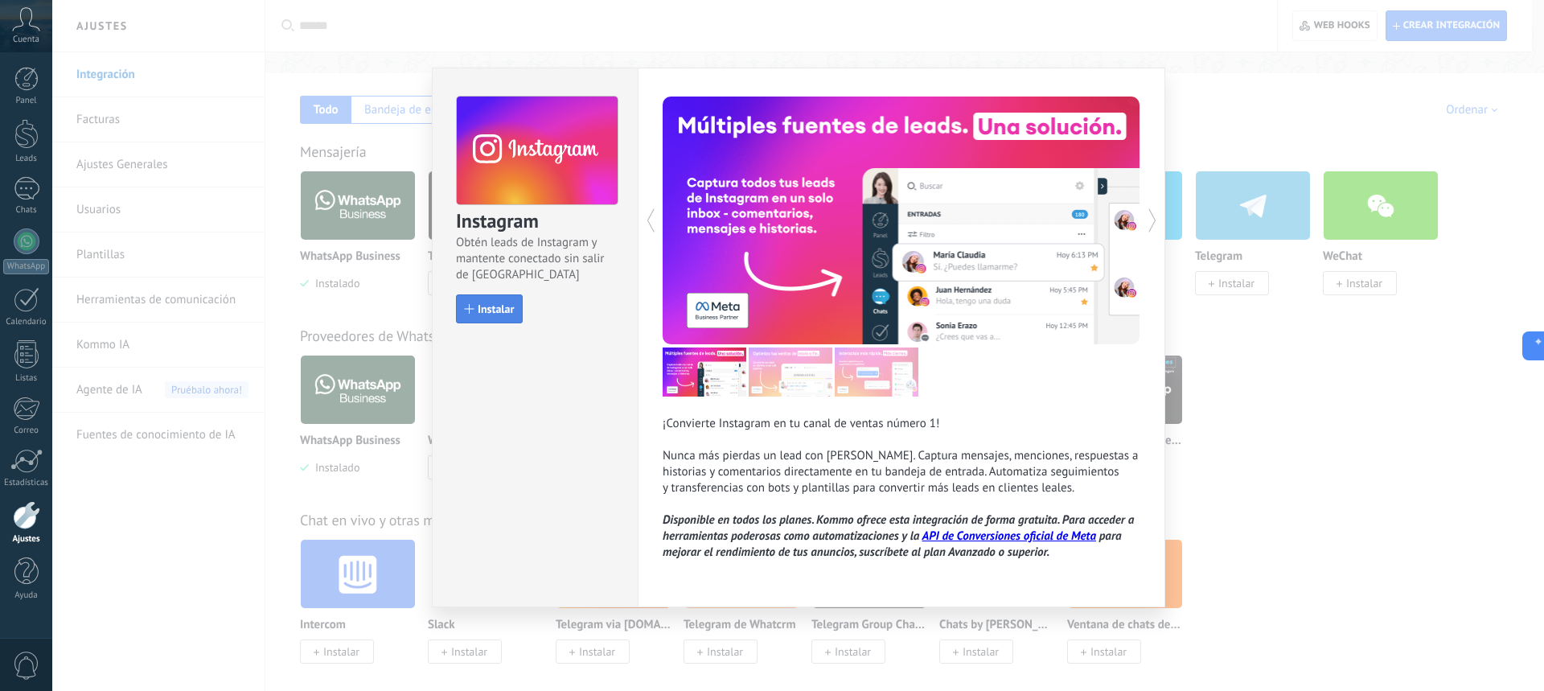
click at [482, 311] on span "Instalar" at bounding box center [496, 308] width 36 height 11
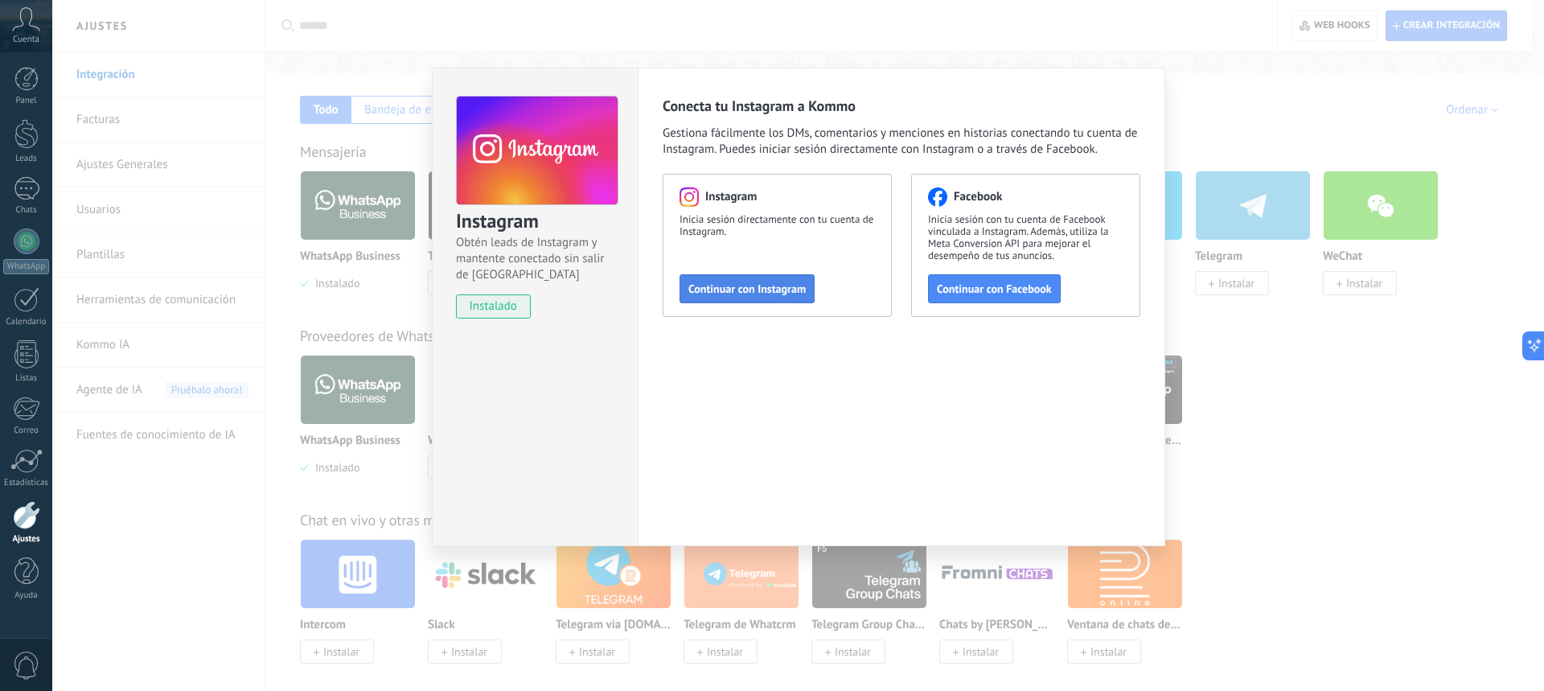
click at [720, 287] on span "Continuar con Instagram" at bounding box center [746, 288] width 117 height 11
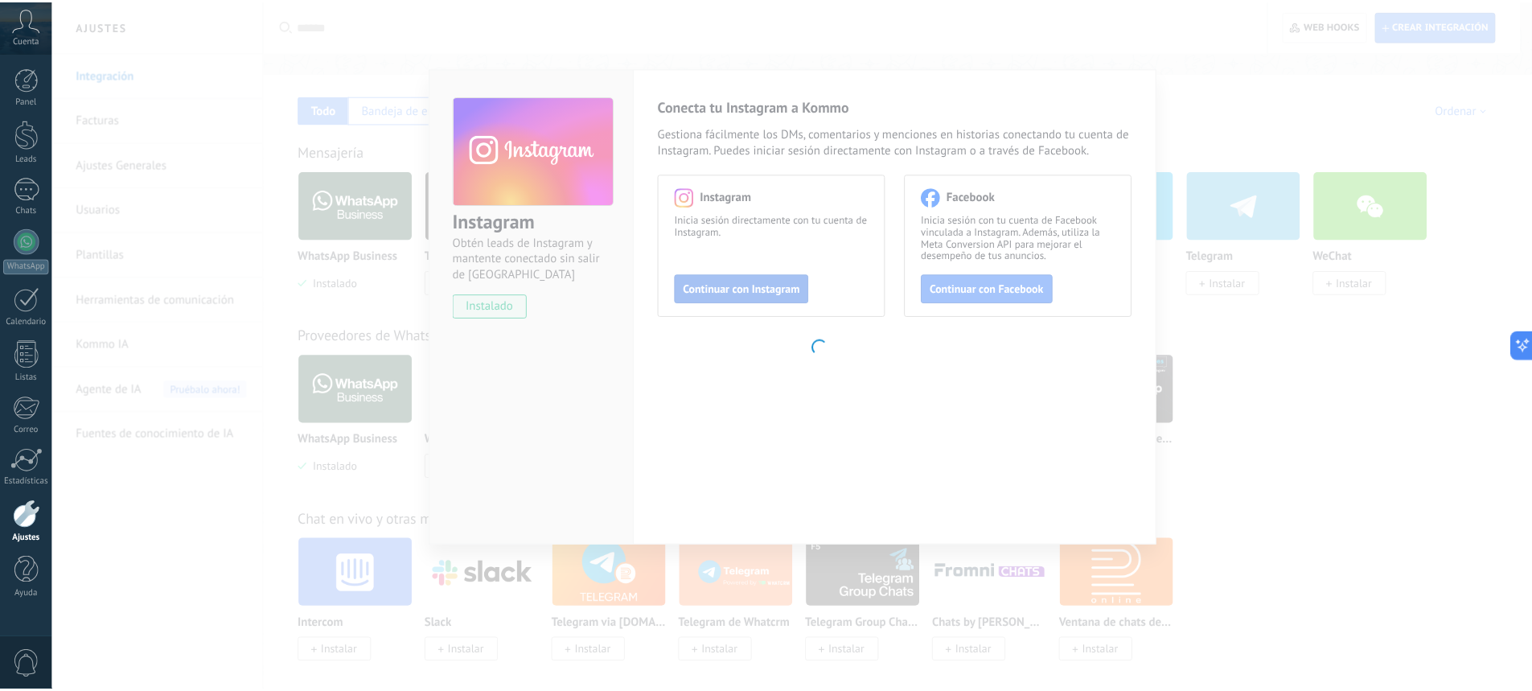
scroll to position [0, 0]
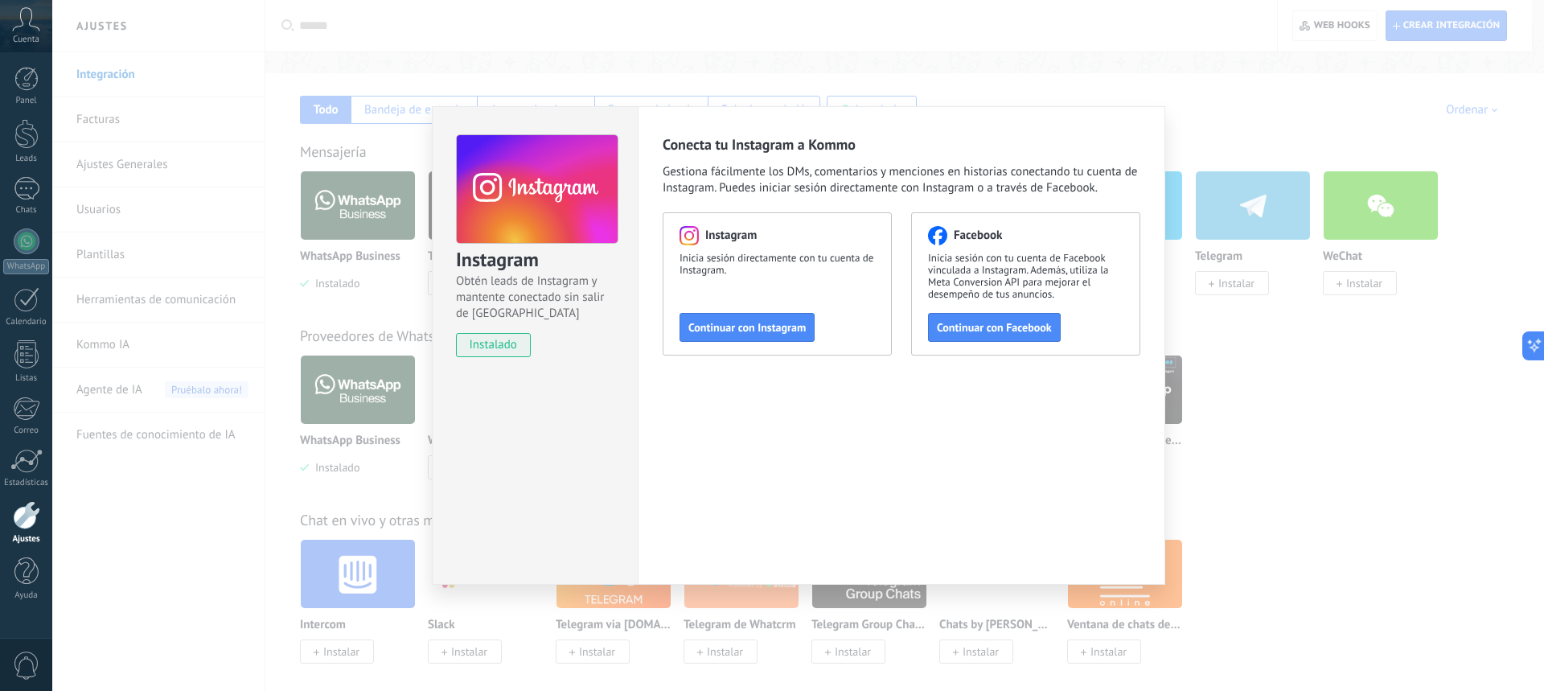
click at [1253, 116] on div "Instagram Obtén leads de Instagram y mantente conectado sin salir de Kommo inst…" at bounding box center [797, 345] width 1491 height 691
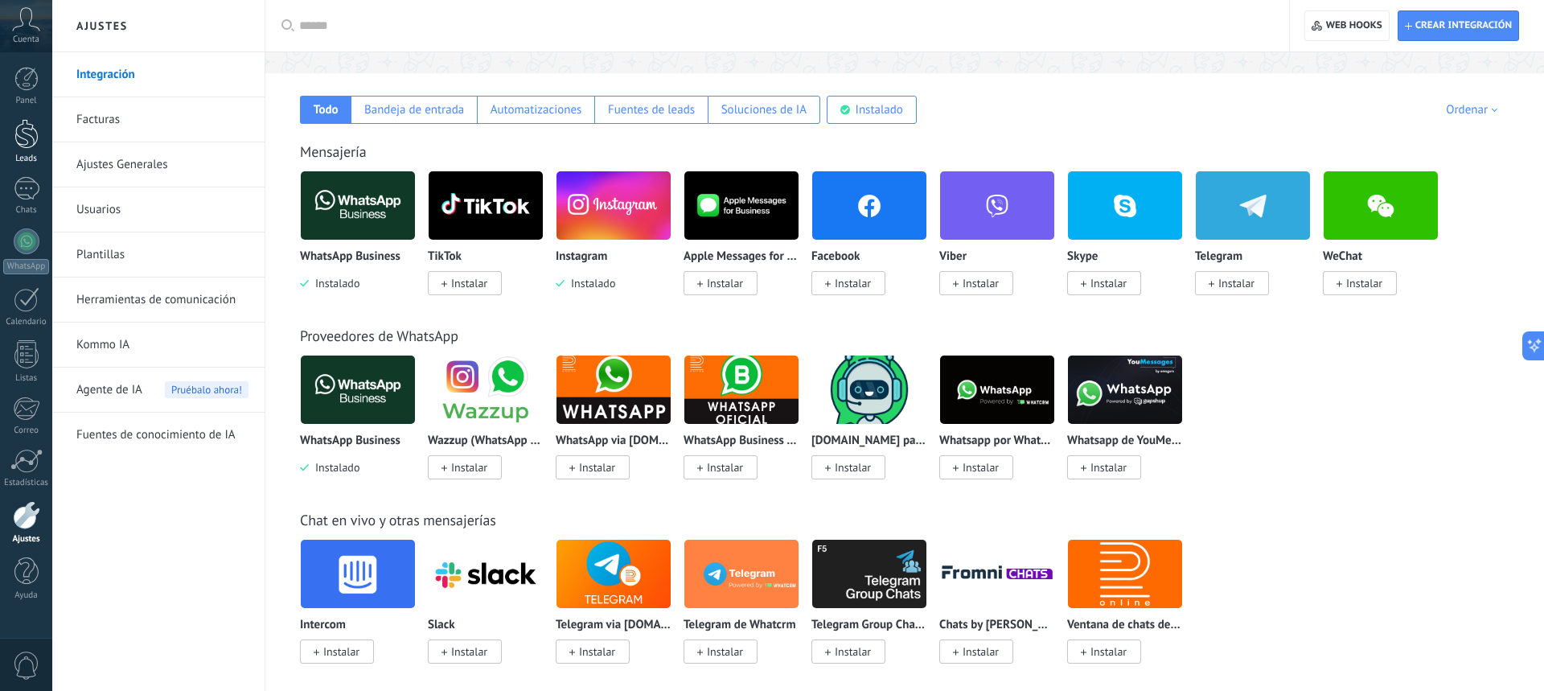
click at [14, 141] on div at bounding box center [26, 134] width 24 height 30
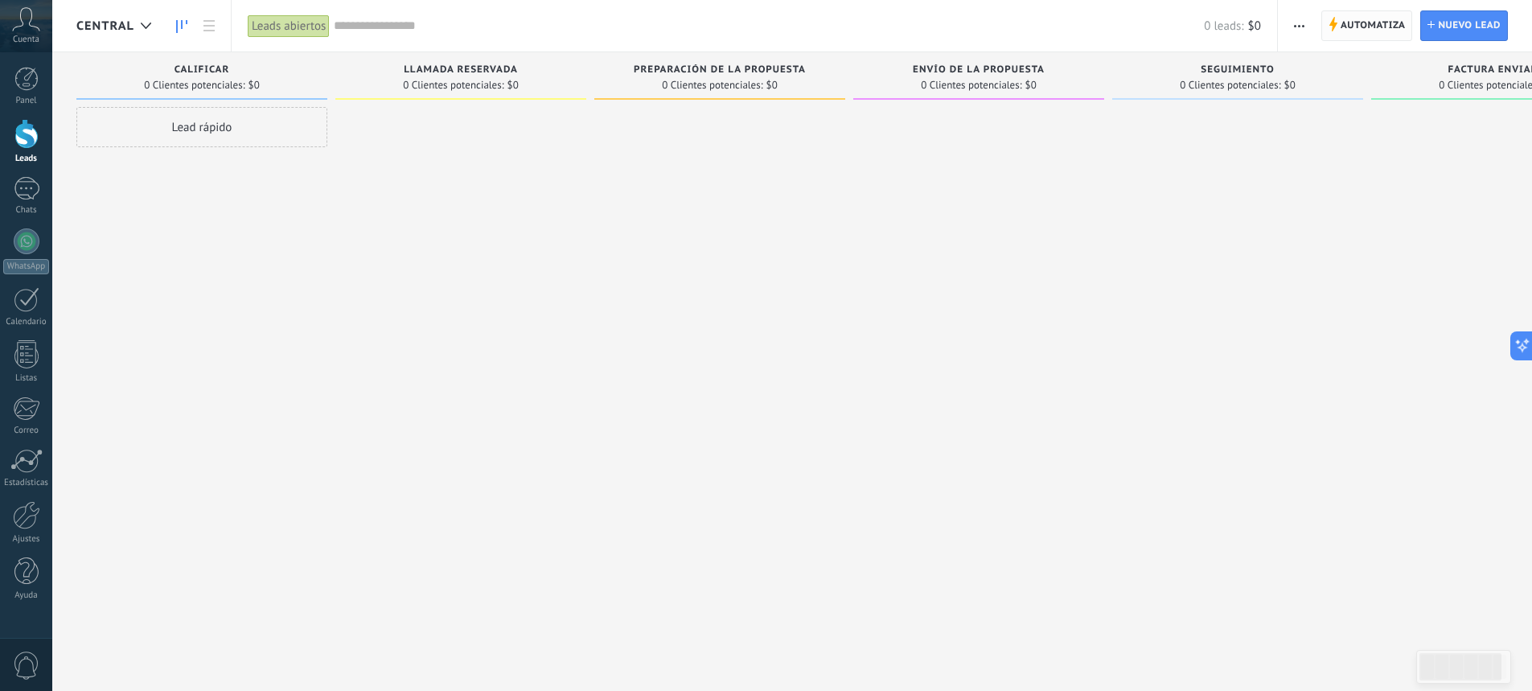
click at [1364, 28] on span "Automatiza" at bounding box center [1372, 25] width 65 height 29
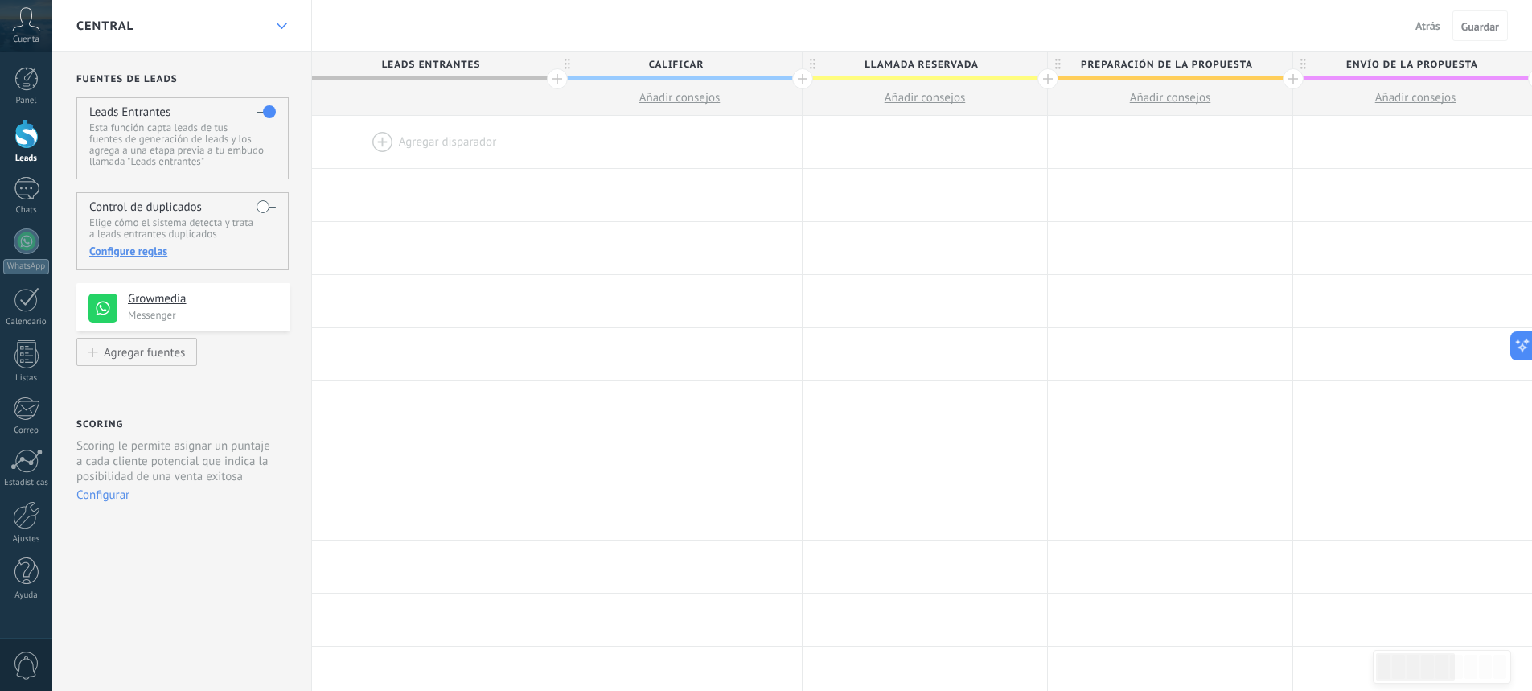
click at [273, 29] on div at bounding box center [281, 25] width 27 height 31
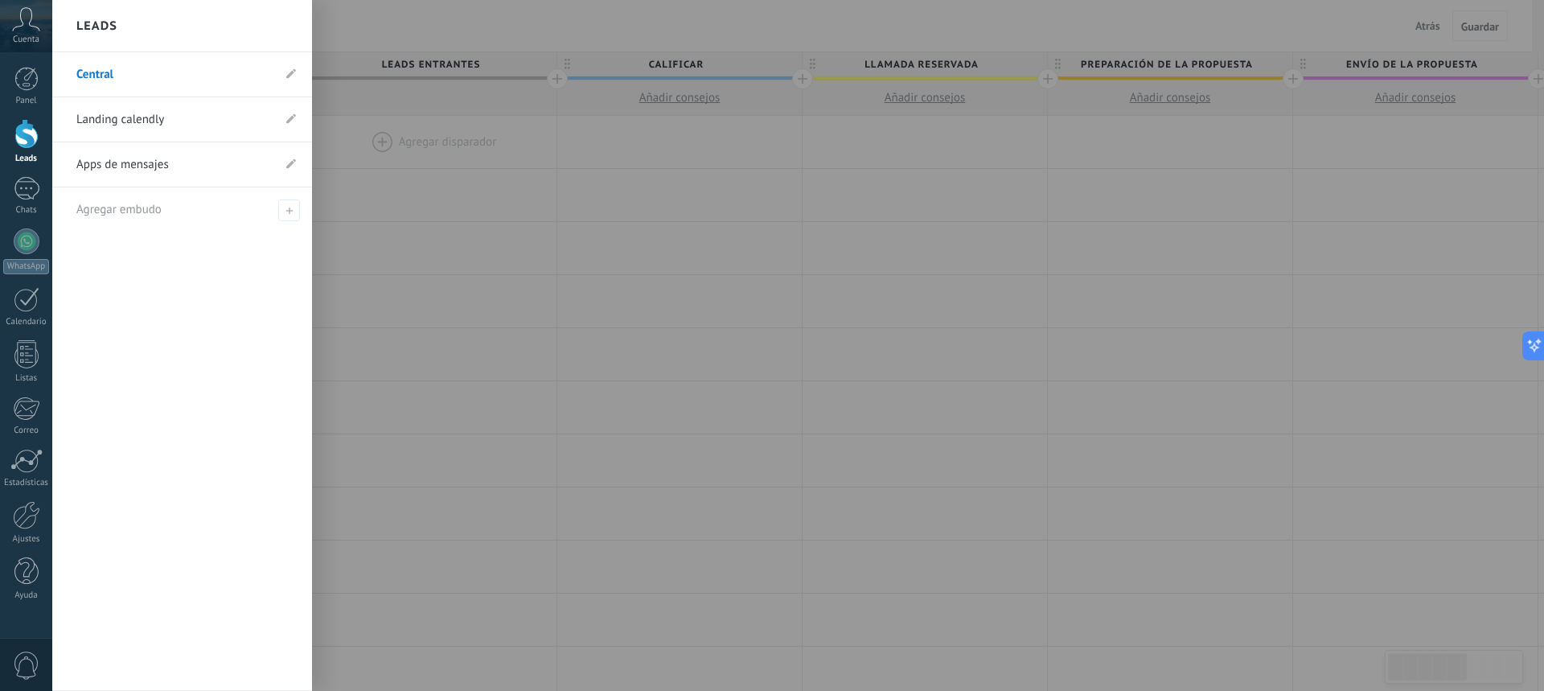
click at [220, 172] on link "Apps de mensajes" at bounding box center [173, 164] width 195 height 45
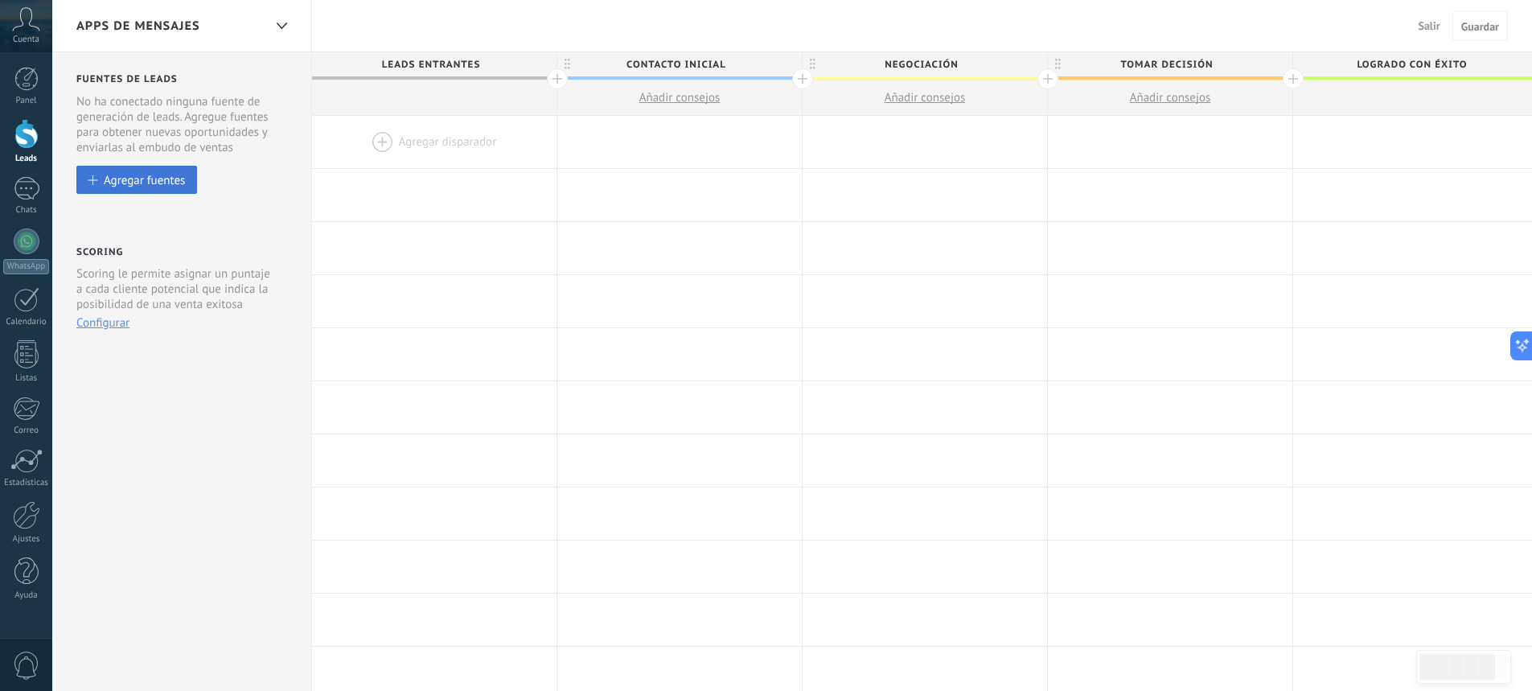
click at [136, 178] on div "Agregar fuentes" at bounding box center [144, 180] width 81 height 14
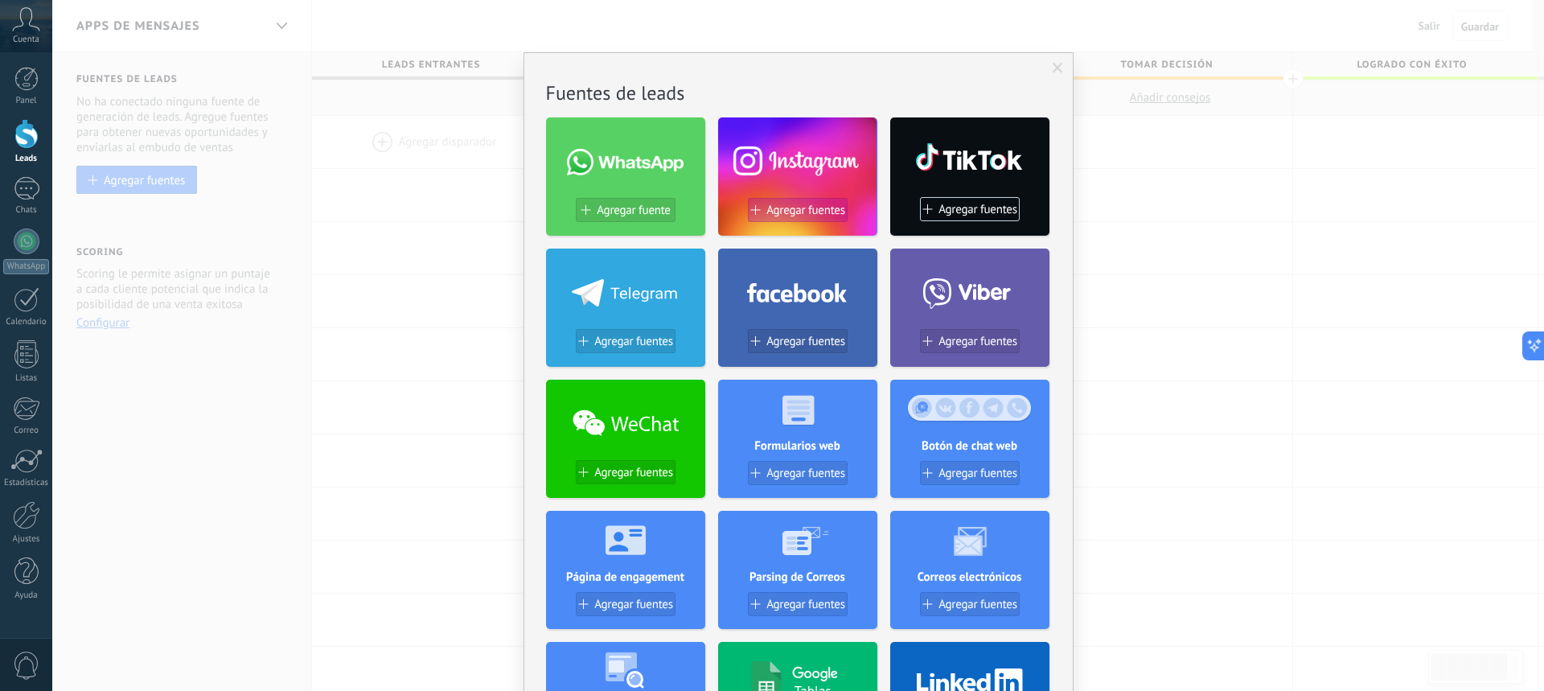
click at [794, 210] on span "Agregar fuentes" at bounding box center [805, 210] width 79 height 14
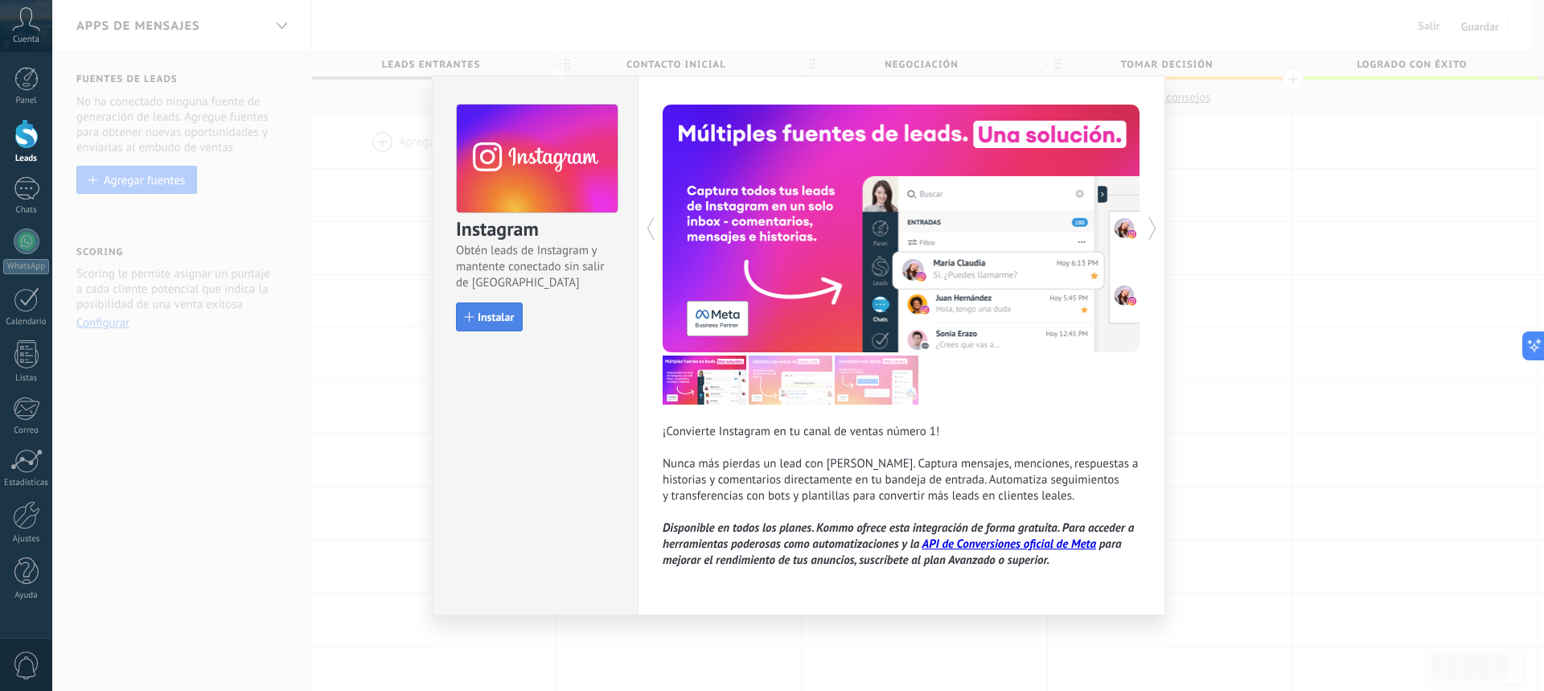
click at [498, 316] on span "Instalar" at bounding box center [496, 316] width 36 height 11
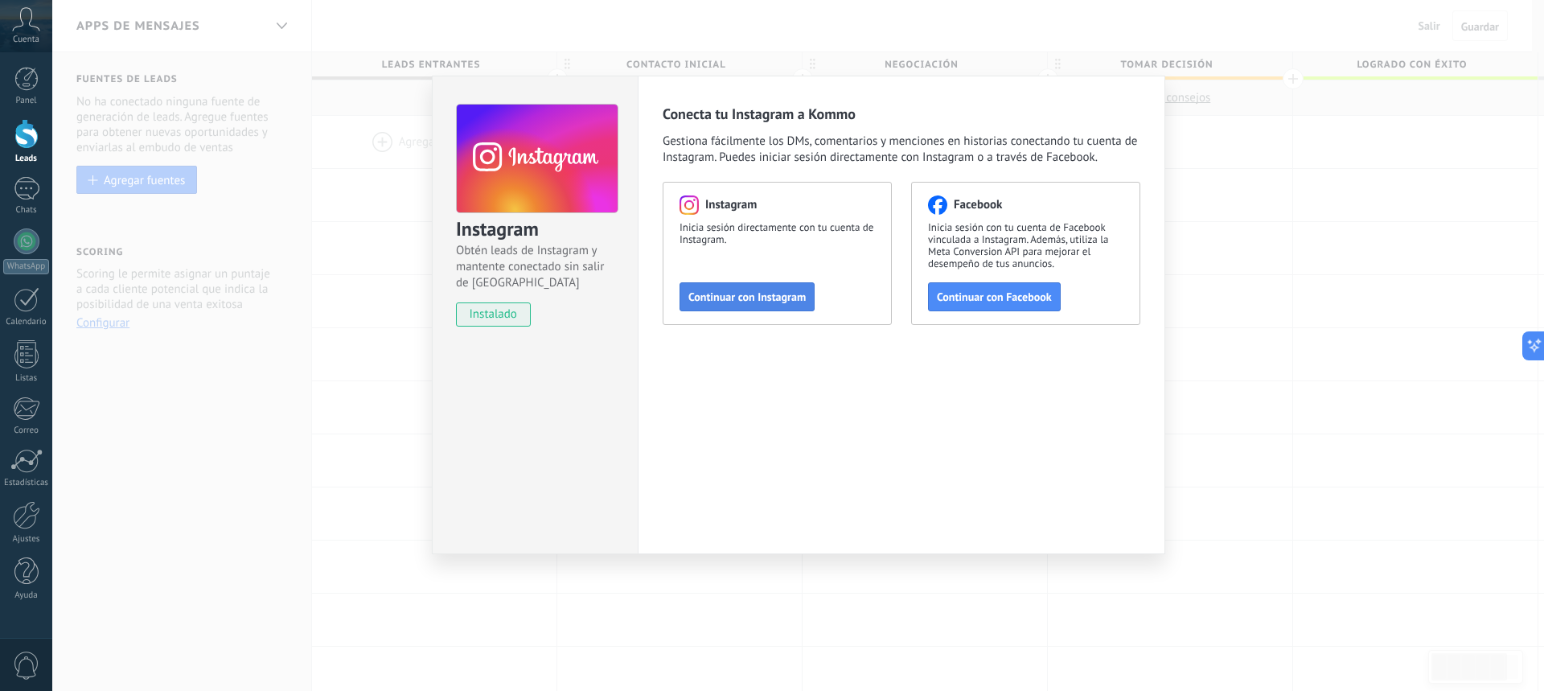
click at [746, 297] on span "Continuar con Instagram" at bounding box center [746, 296] width 117 height 11
click at [725, 293] on span "Continuar con Instagram" at bounding box center [746, 296] width 117 height 11
click at [1011, 302] on span "Continuar con Facebook" at bounding box center [994, 296] width 115 height 11
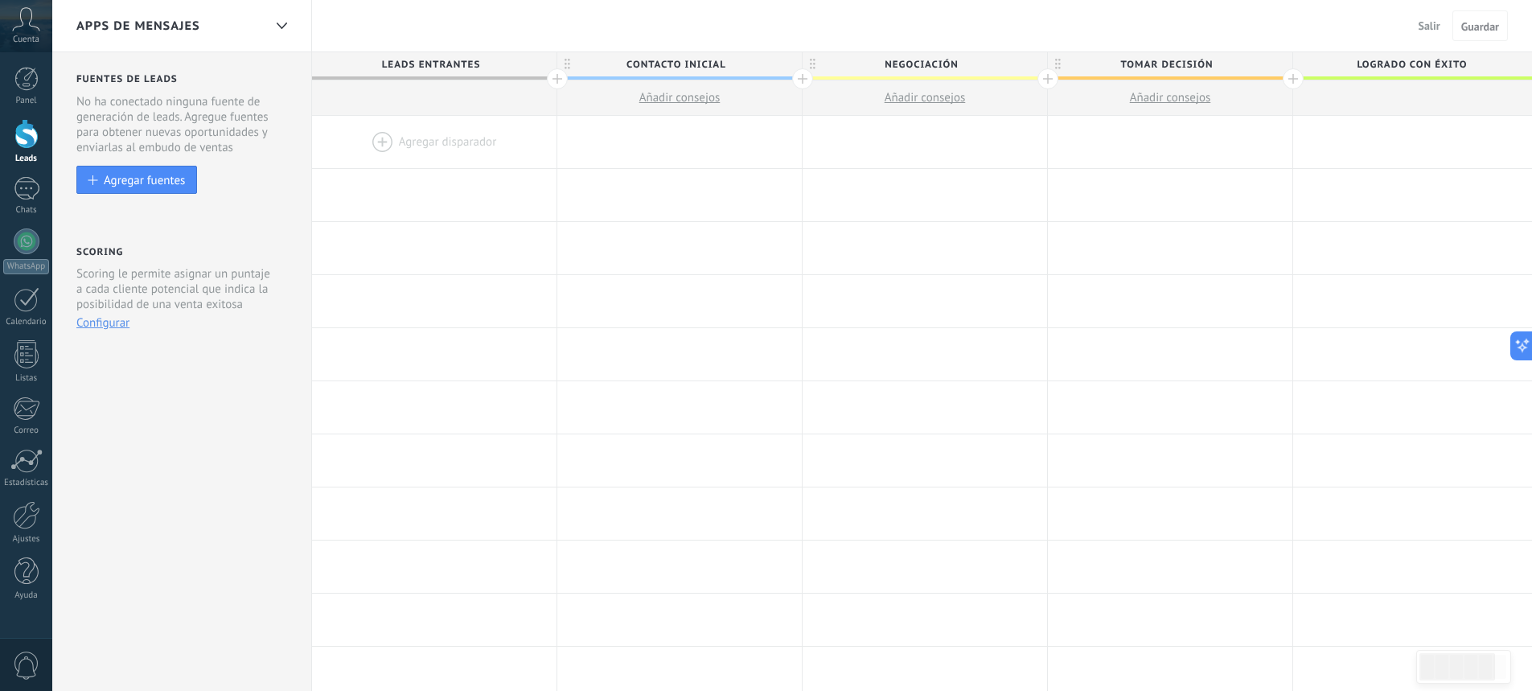
click at [150, 179] on div "Agregar fuentes" at bounding box center [144, 180] width 81 height 14
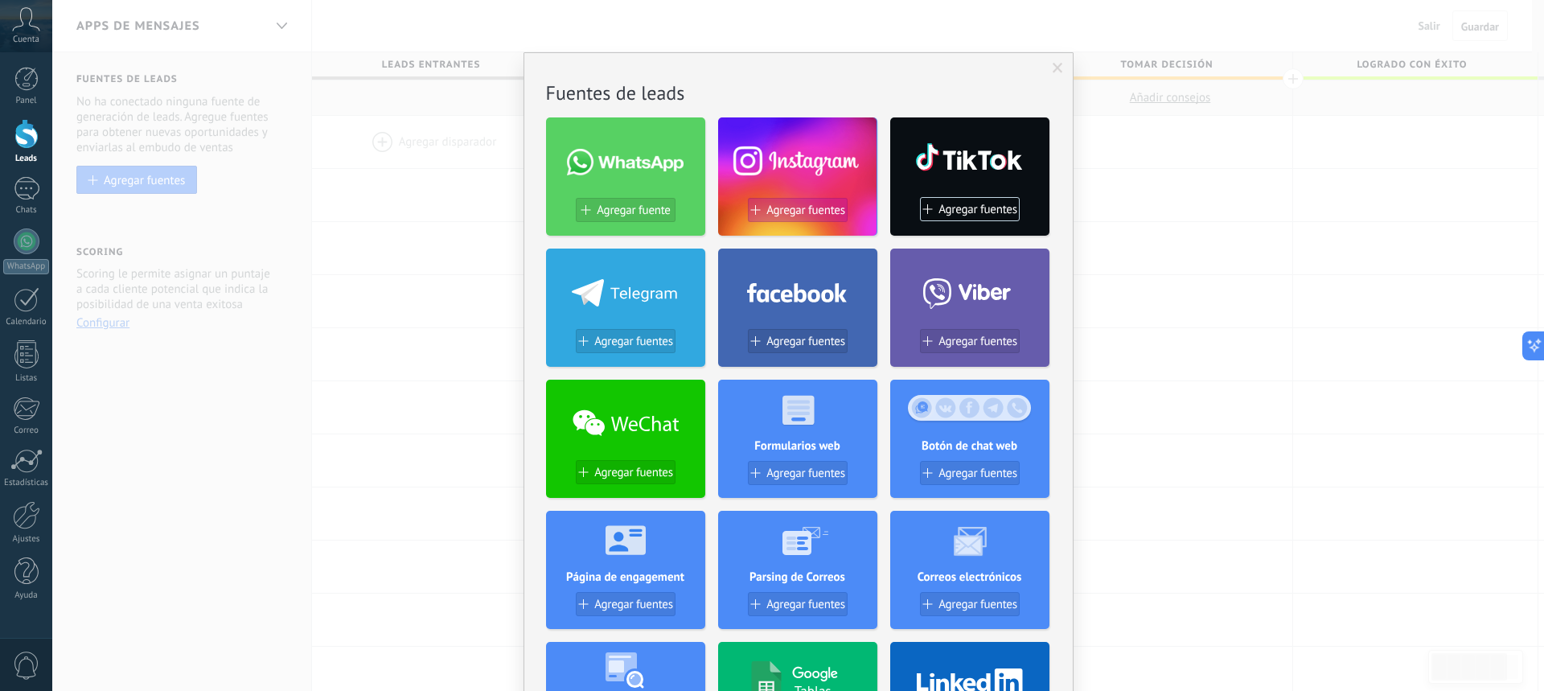
click at [797, 202] on button "Agregar fuentes" at bounding box center [798, 210] width 100 height 24
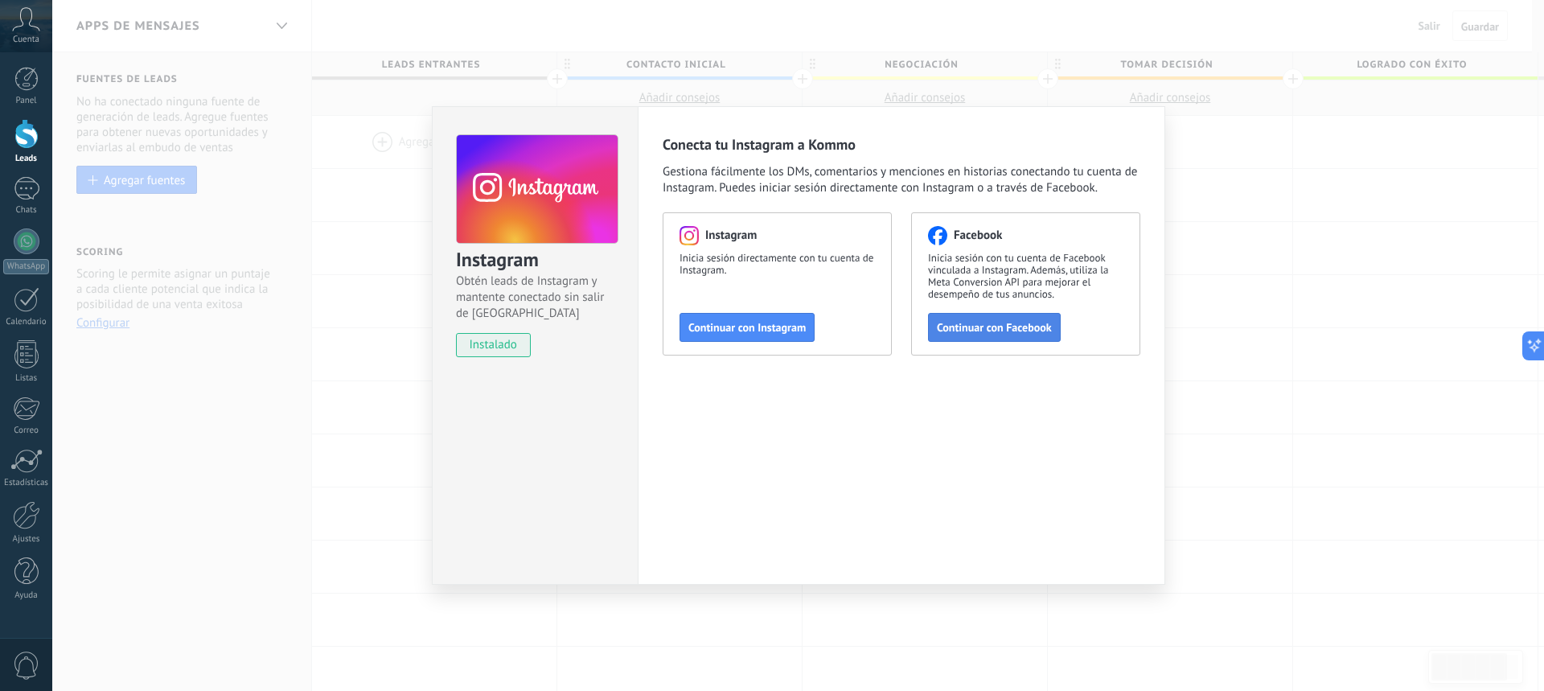
click at [990, 317] on button "Continuar con Facebook" at bounding box center [994, 327] width 133 height 29
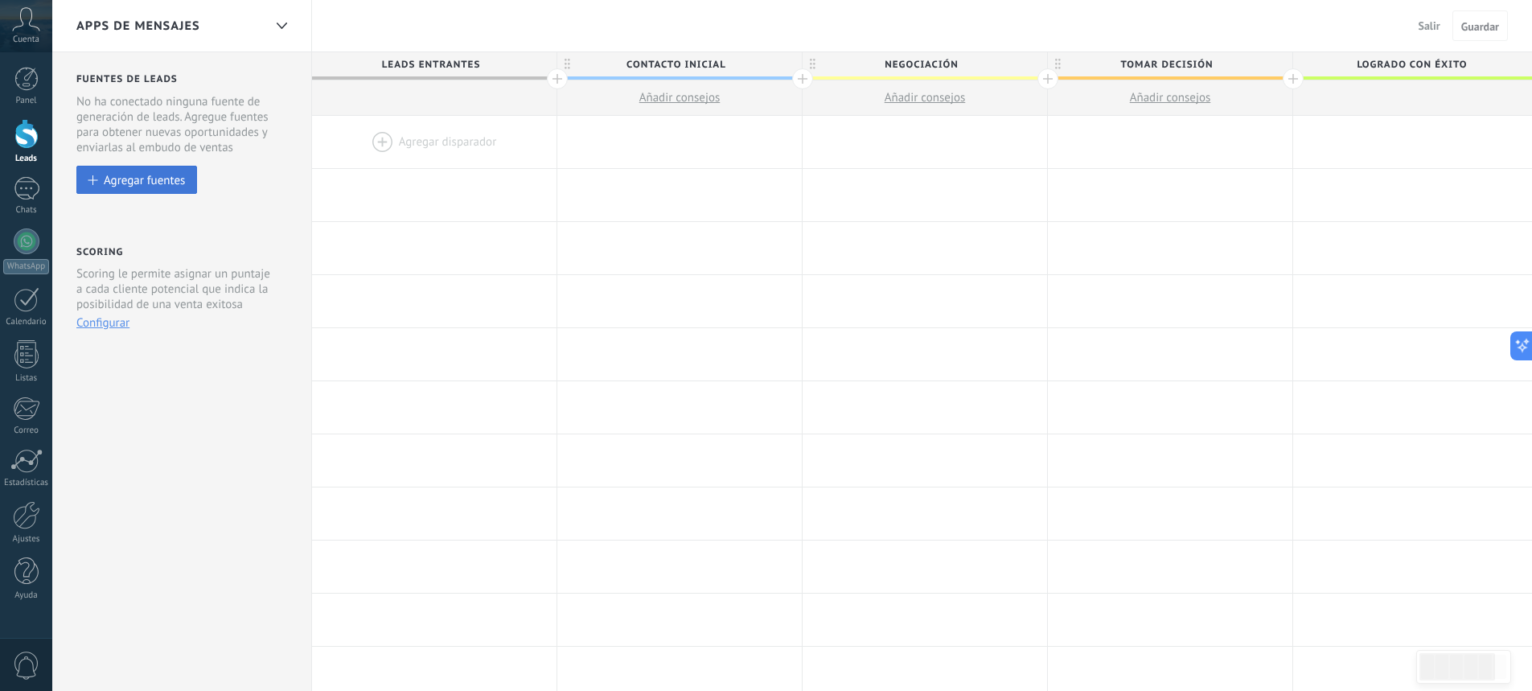
click at [155, 174] on div "Agregar fuentes" at bounding box center [144, 180] width 81 height 14
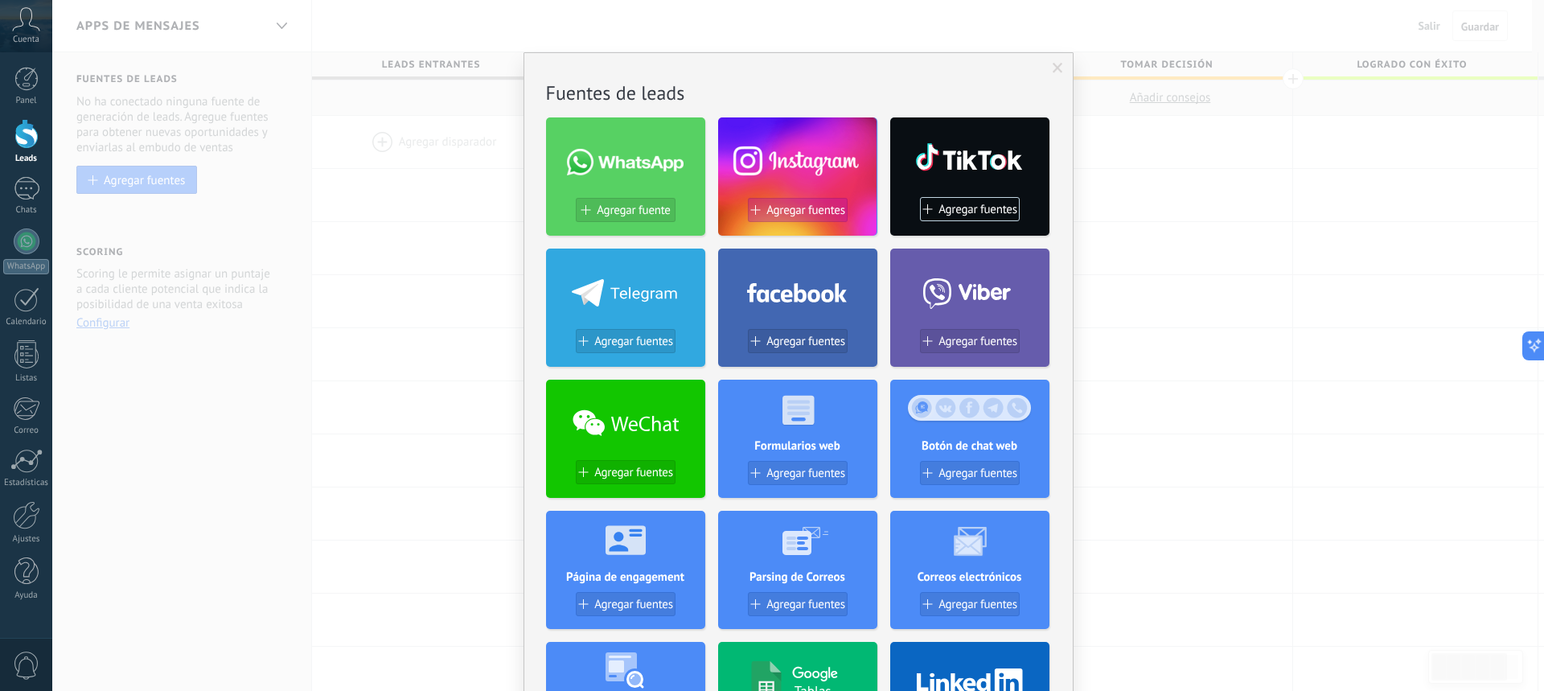
click at [802, 208] on span "Agregar fuentes" at bounding box center [805, 210] width 79 height 14
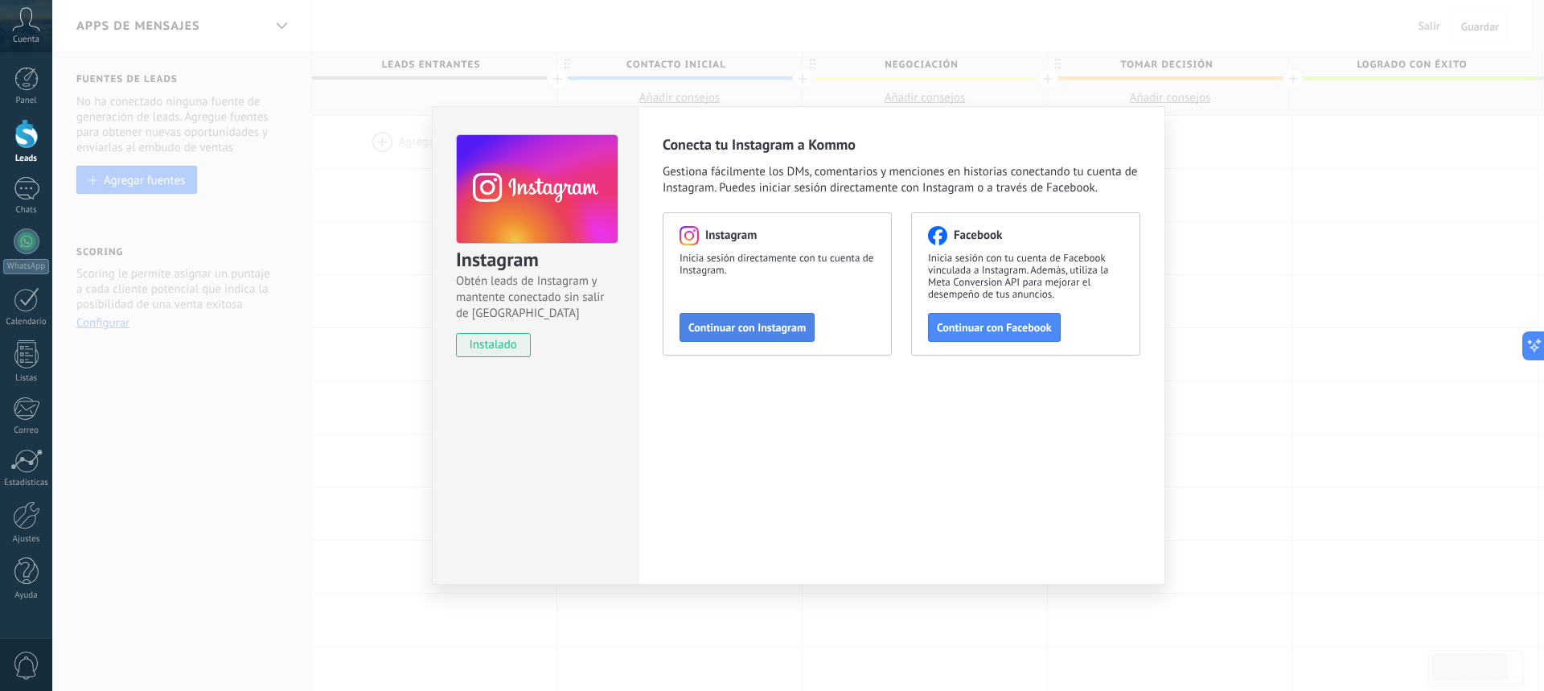
click at [763, 322] on span "Continuar con Instagram" at bounding box center [746, 327] width 117 height 11
click at [738, 326] on span "Continuar con Instagram" at bounding box center [746, 327] width 117 height 11
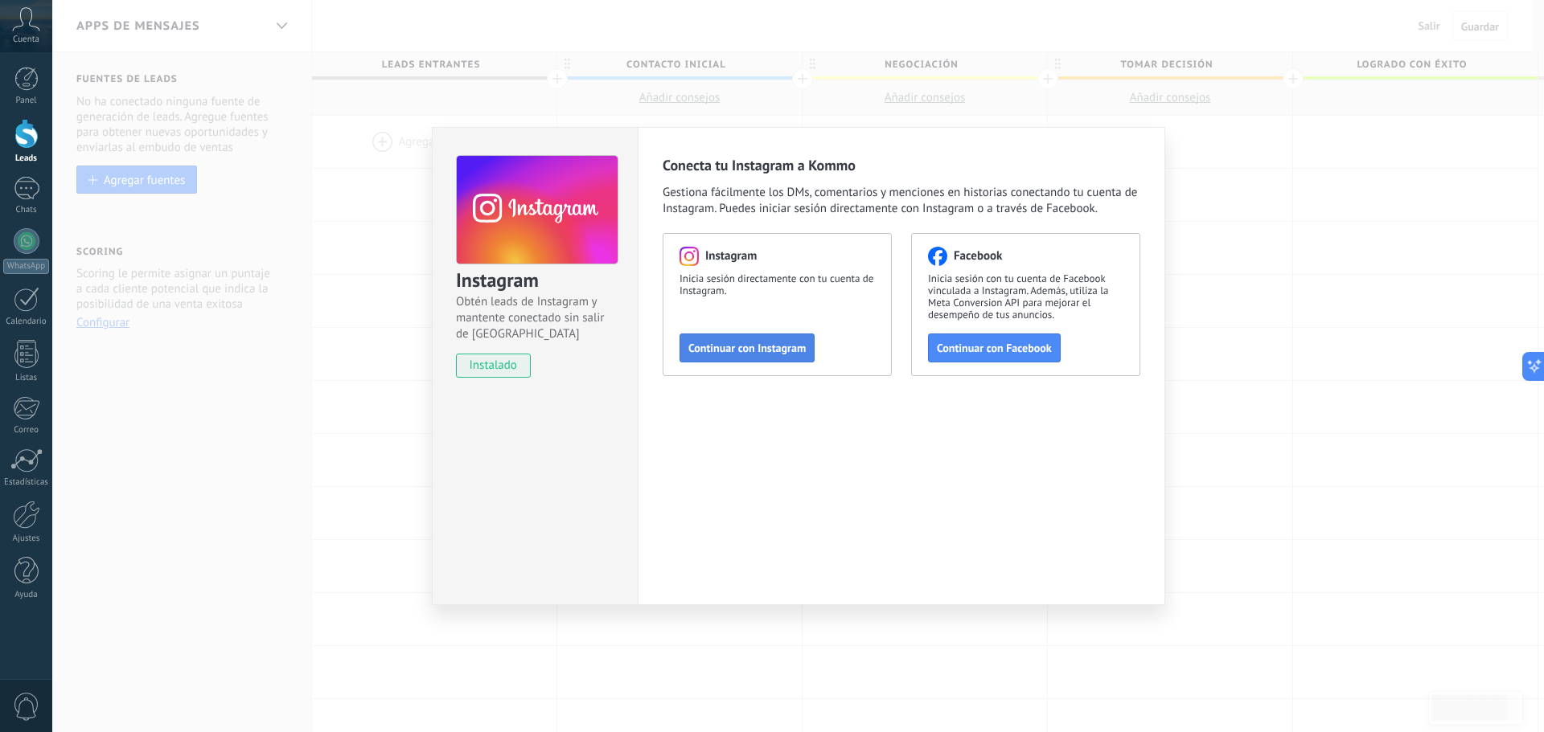
click at [740, 343] on span "Continuar con Instagram" at bounding box center [746, 348] width 117 height 11
click at [753, 350] on span "Continuar con Instagram" at bounding box center [746, 348] width 117 height 11
click at [738, 345] on span "Continuar con Instagram" at bounding box center [746, 348] width 117 height 11
click at [1191, 71] on div "Instagram Obtén leads de Instagram y mantente conectado sin salir de Kommo inst…" at bounding box center [797, 366] width 1491 height 732
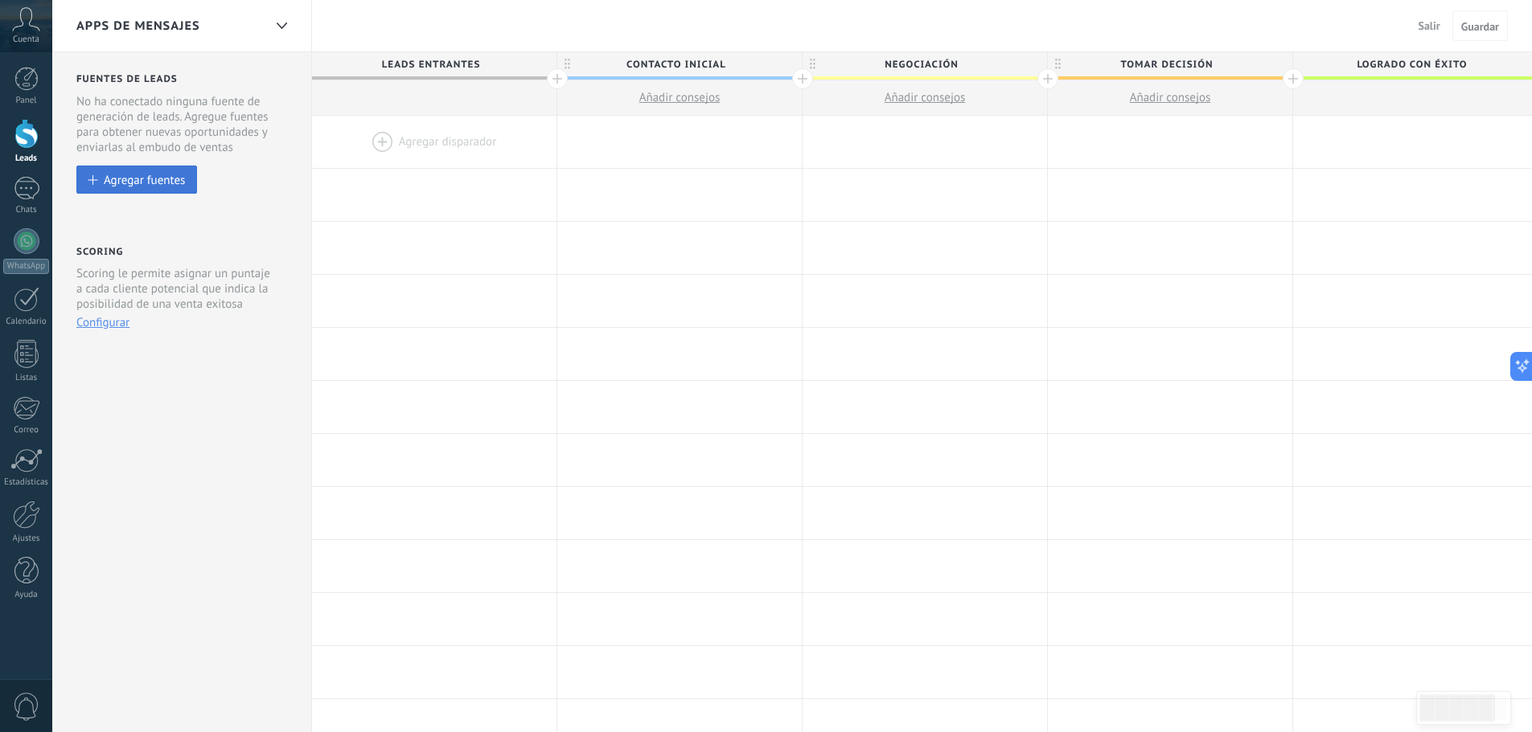
click at [152, 187] on div "Agregar fuentes" at bounding box center [144, 180] width 81 height 14
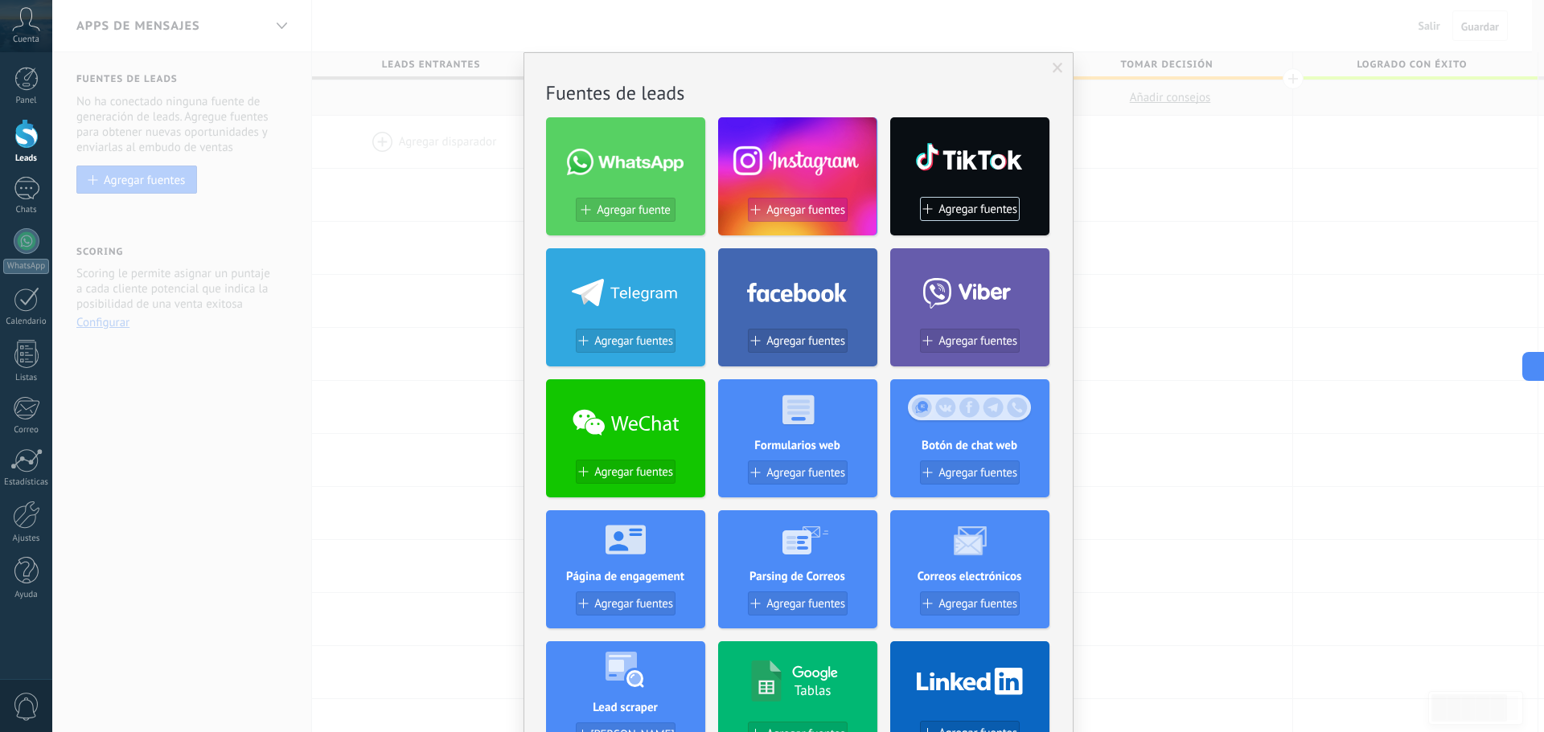
click at [807, 204] on span "Agregar fuentes" at bounding box center [805, 210] width 79 height 14
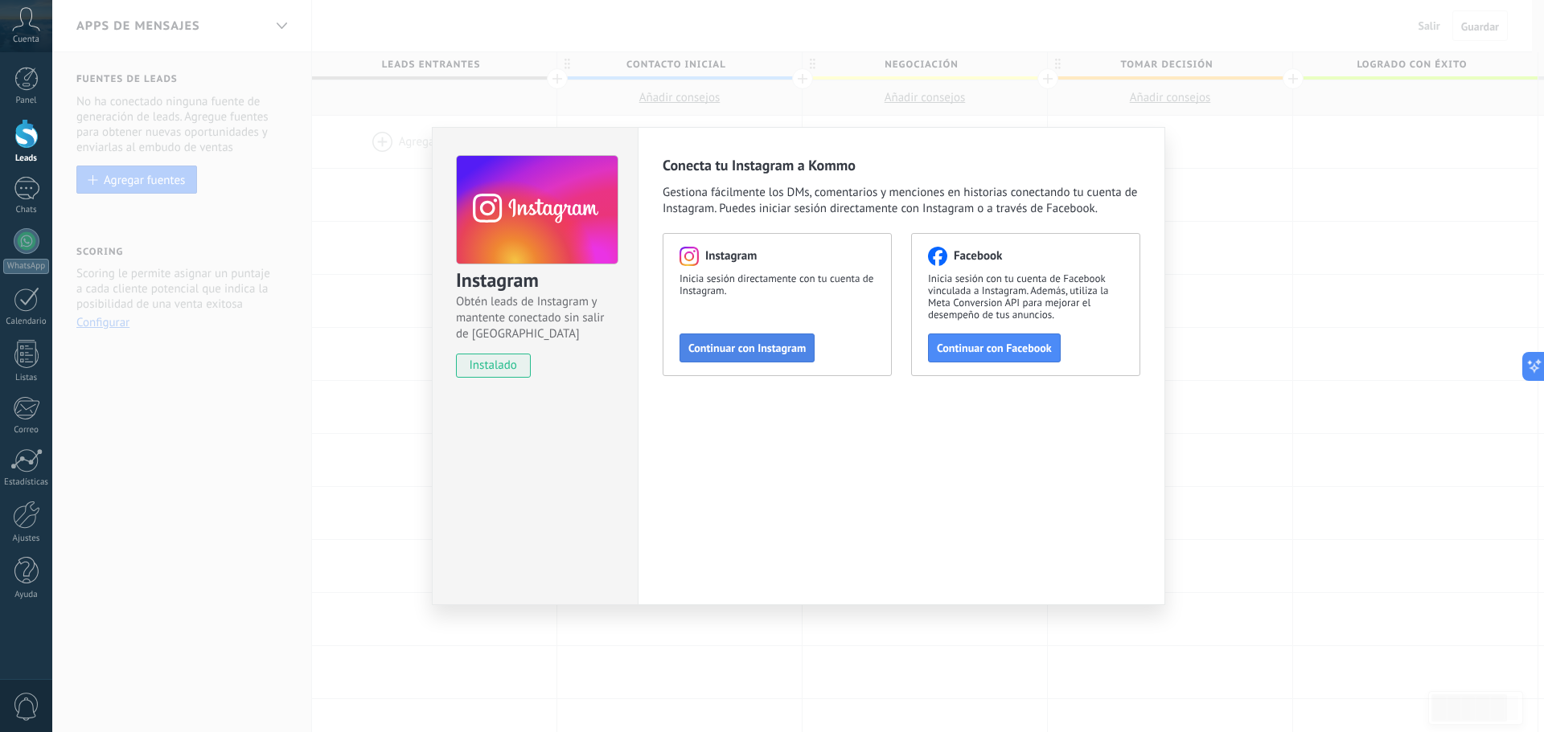
click at [749, 347] on span "Continuar con Instagram" at bounding box center [746, 348] width 117 height 11
click at [368, 96] on div "Instagram Obtén leads de Instagram y mantente conectado sin salir de Kommo inst…" at bounding box center [797, 366] width 1491 height 732
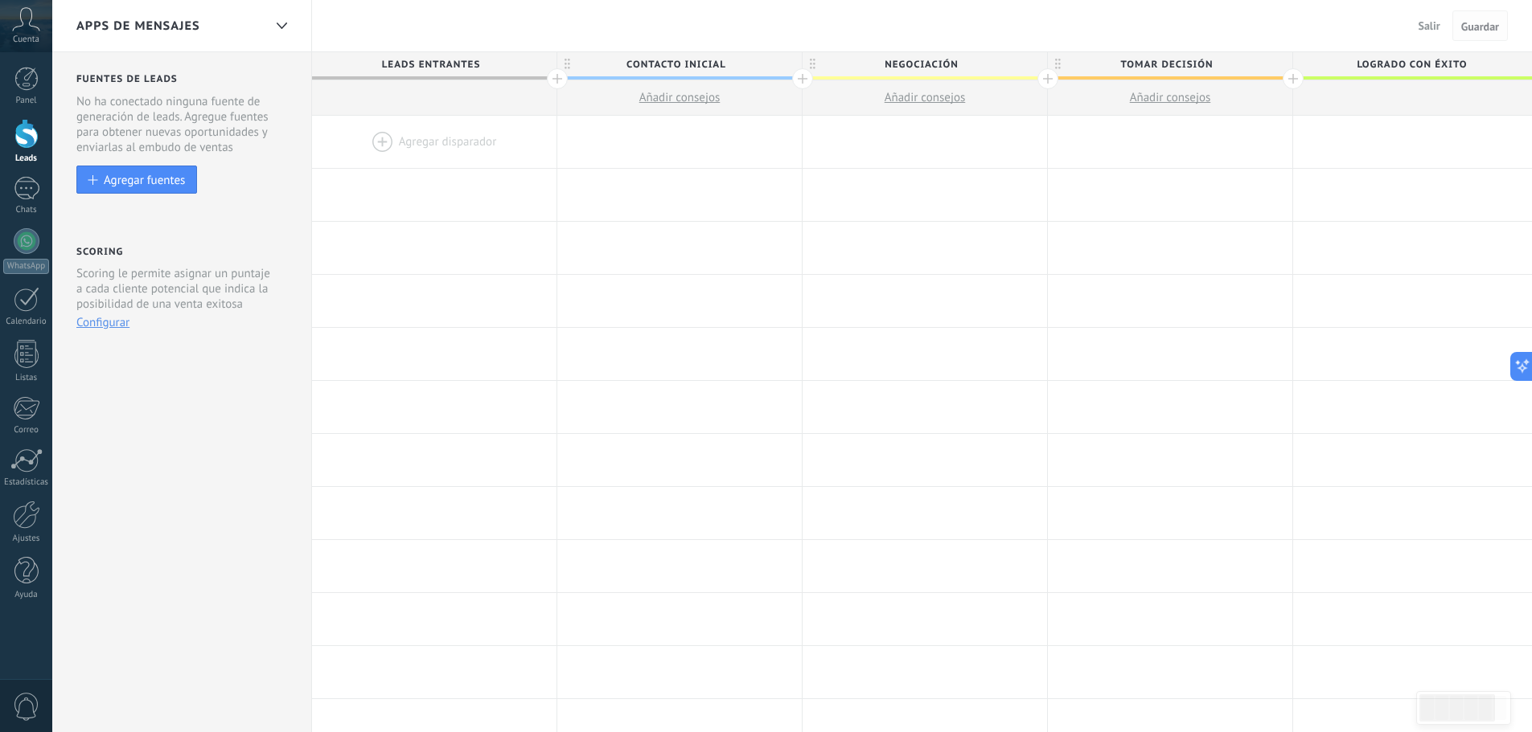
click at [1475, 25] on span "Guardar" at bounding box center [1480, 26] width 38 height 11
click at [1435, 24] on span "Salir" at bounding box center [1429, 25] width 22 height 14
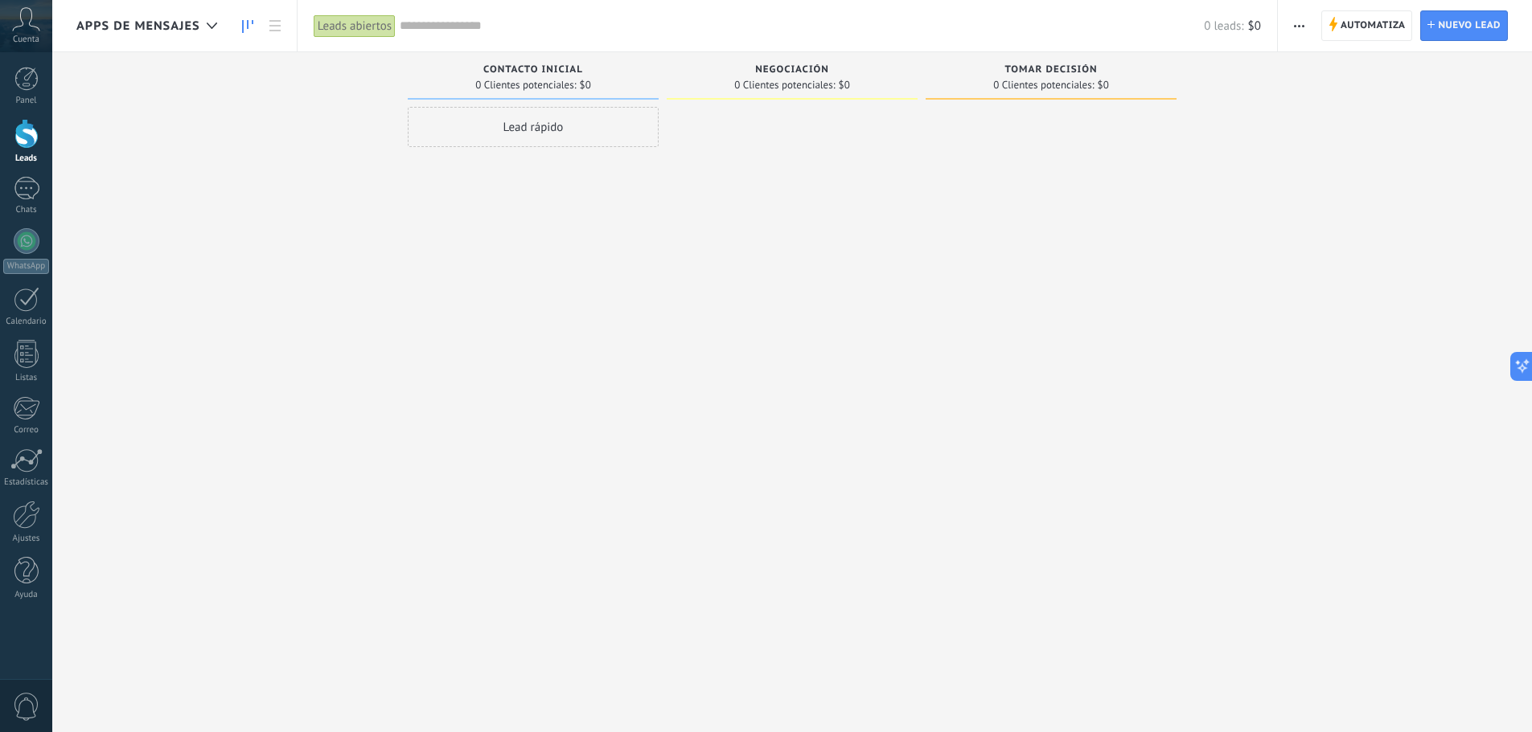
click at [28, 23] on icon at bounding box center [26, 19] width 28 height 24
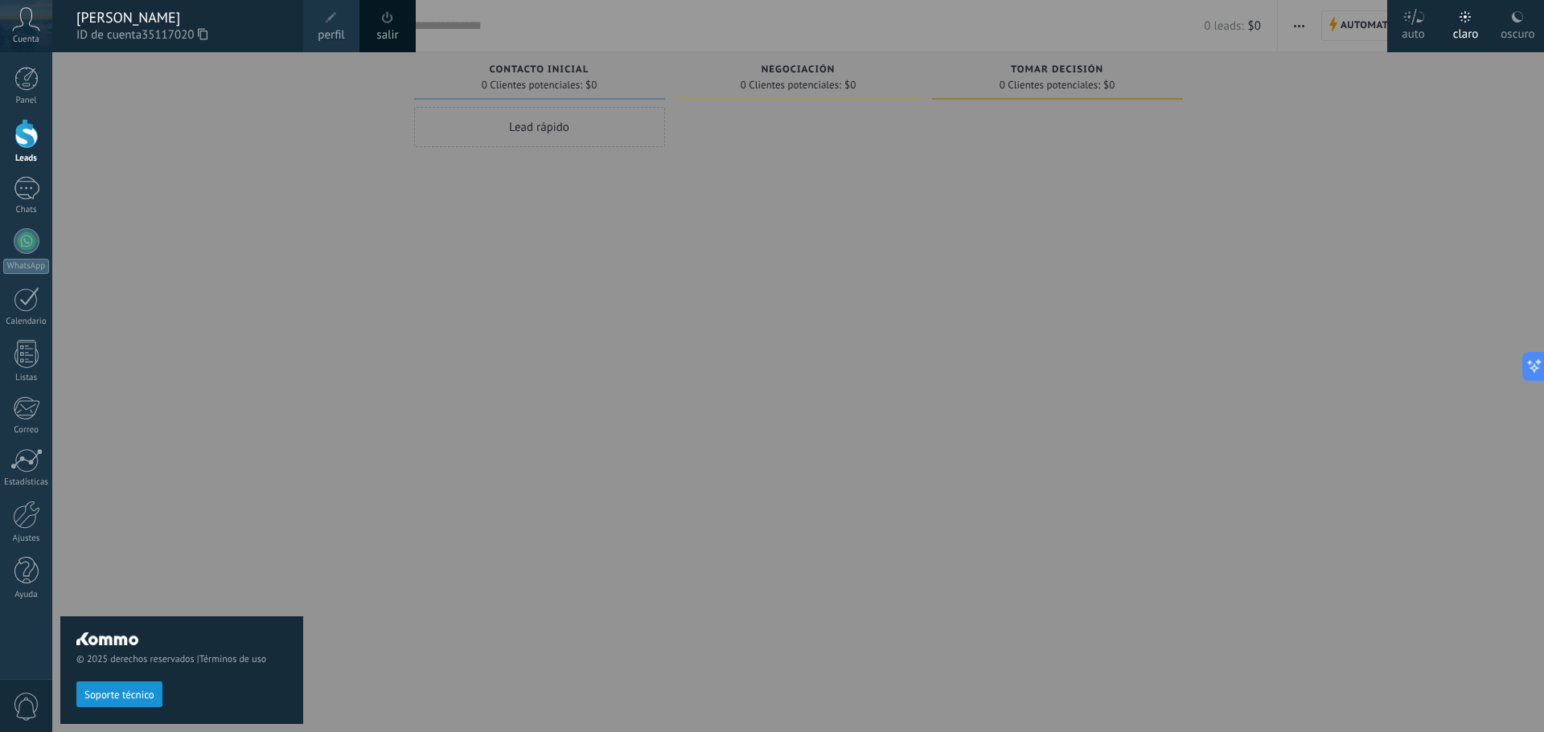
click at [408, 18] on div "salir" at bounding box center [387, 26] width 56 height 52
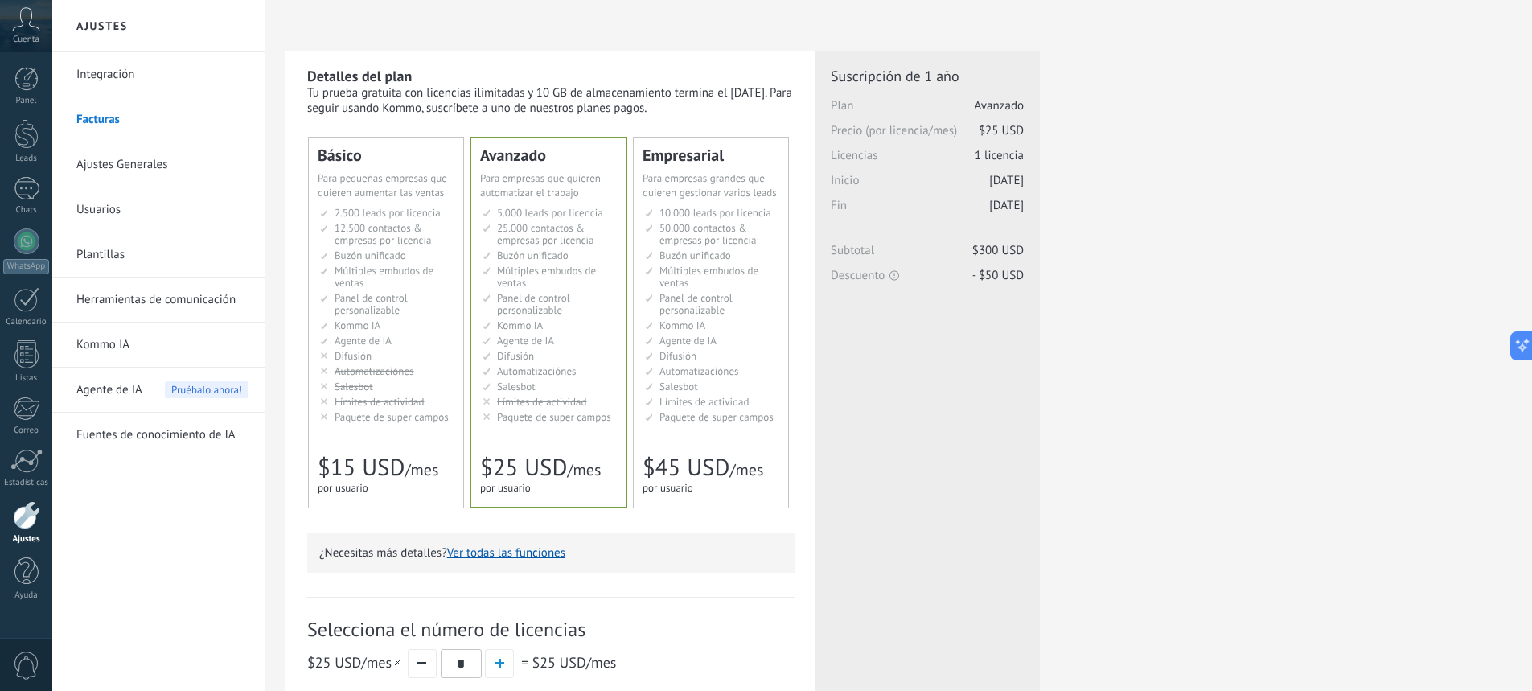
click at [11, 28] on div "Cuenta" at bounding box center [26, 26] width 52 height 52
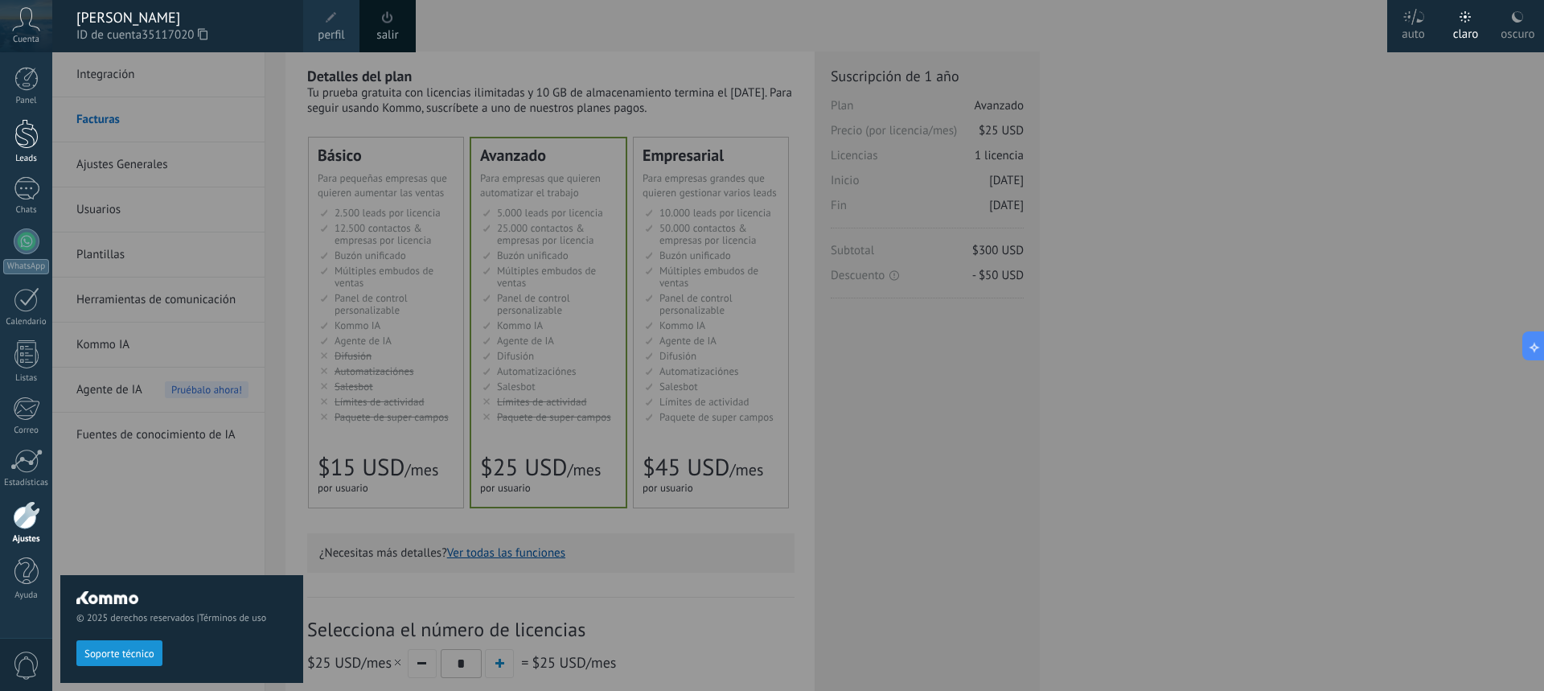
click at [27, 131] on div at bounding box center [26, 134] width 24 height 30
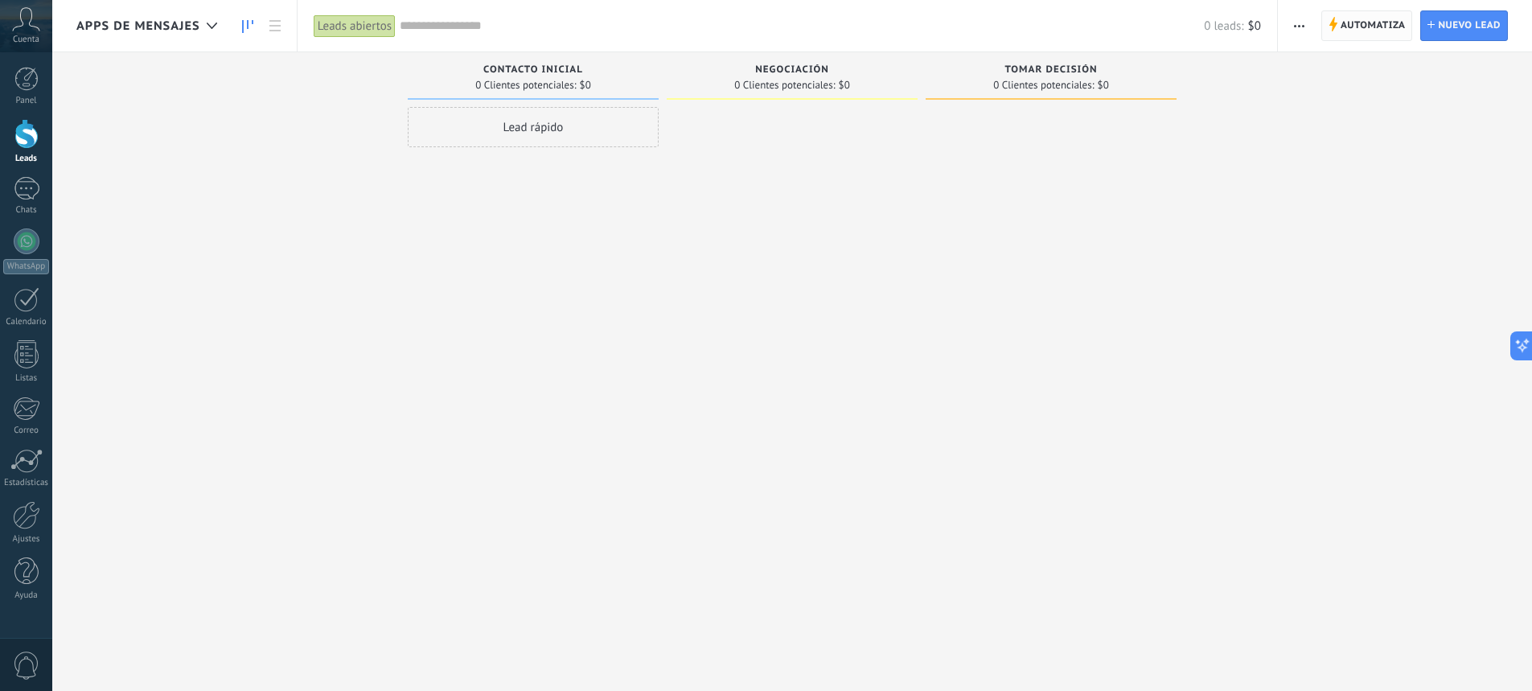
click at [1383, 21] on span "Automatiza" at bounding box center [1372, 25] width 65 height 29
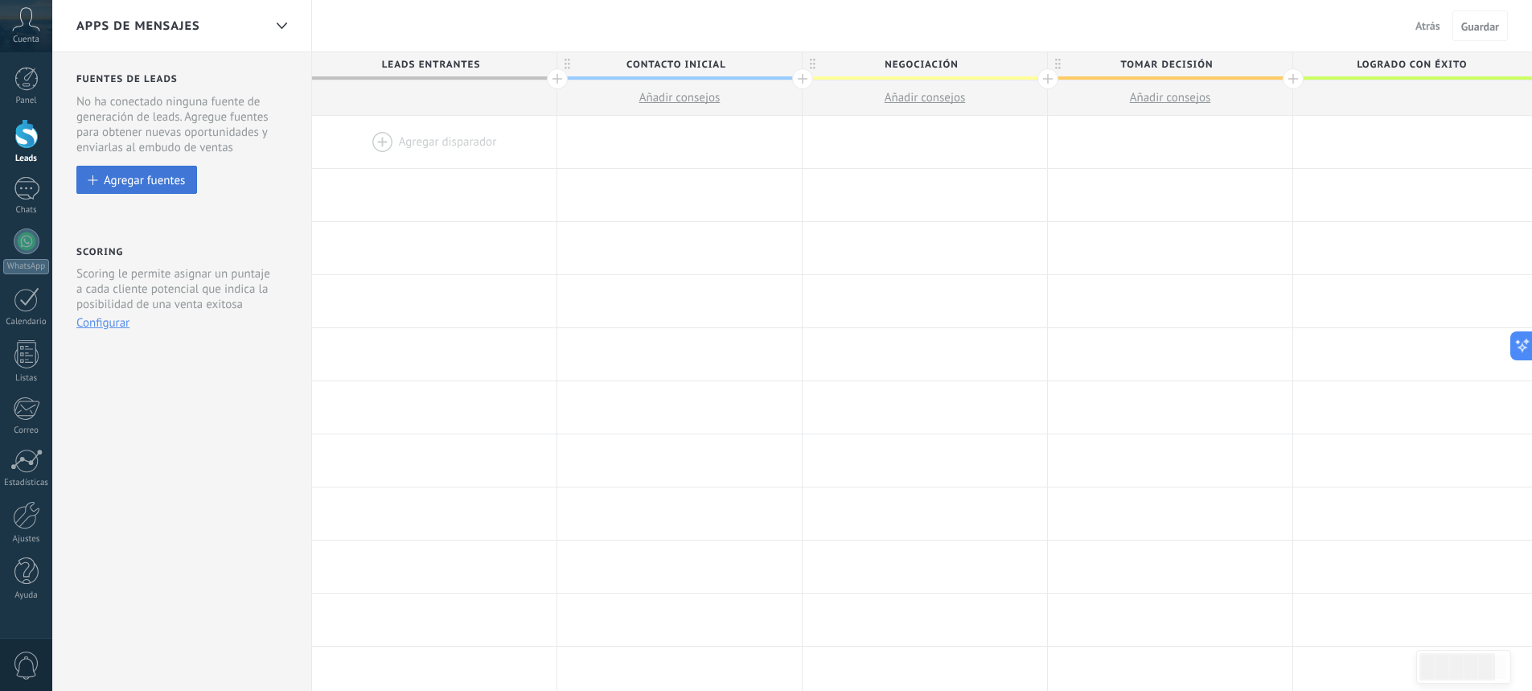
click at [147, 186] on div "Agregar fuentes" at bounding box center [144, 180] width 81 height 14
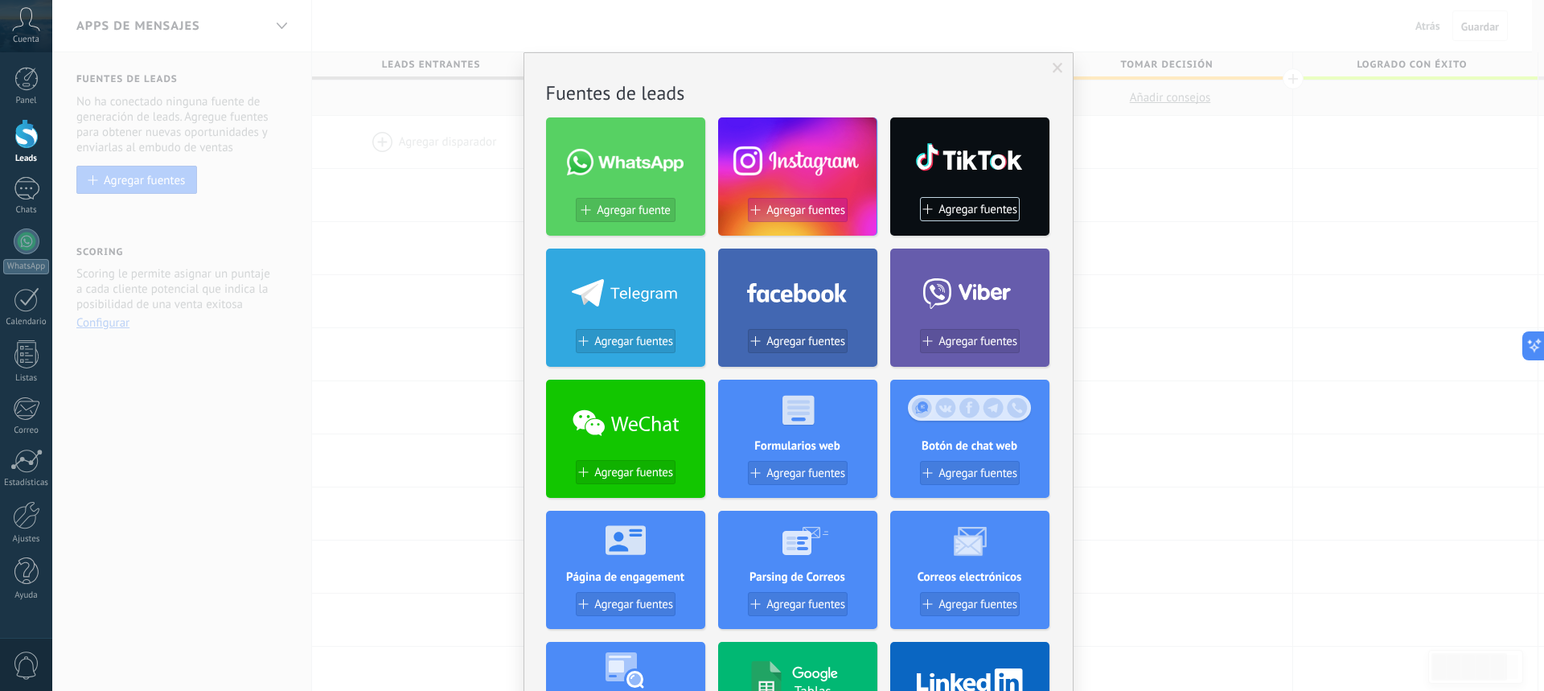
click at [788, 217] on span "Agregar fuentes" at bounding box center [805, 210] width 79 height 14
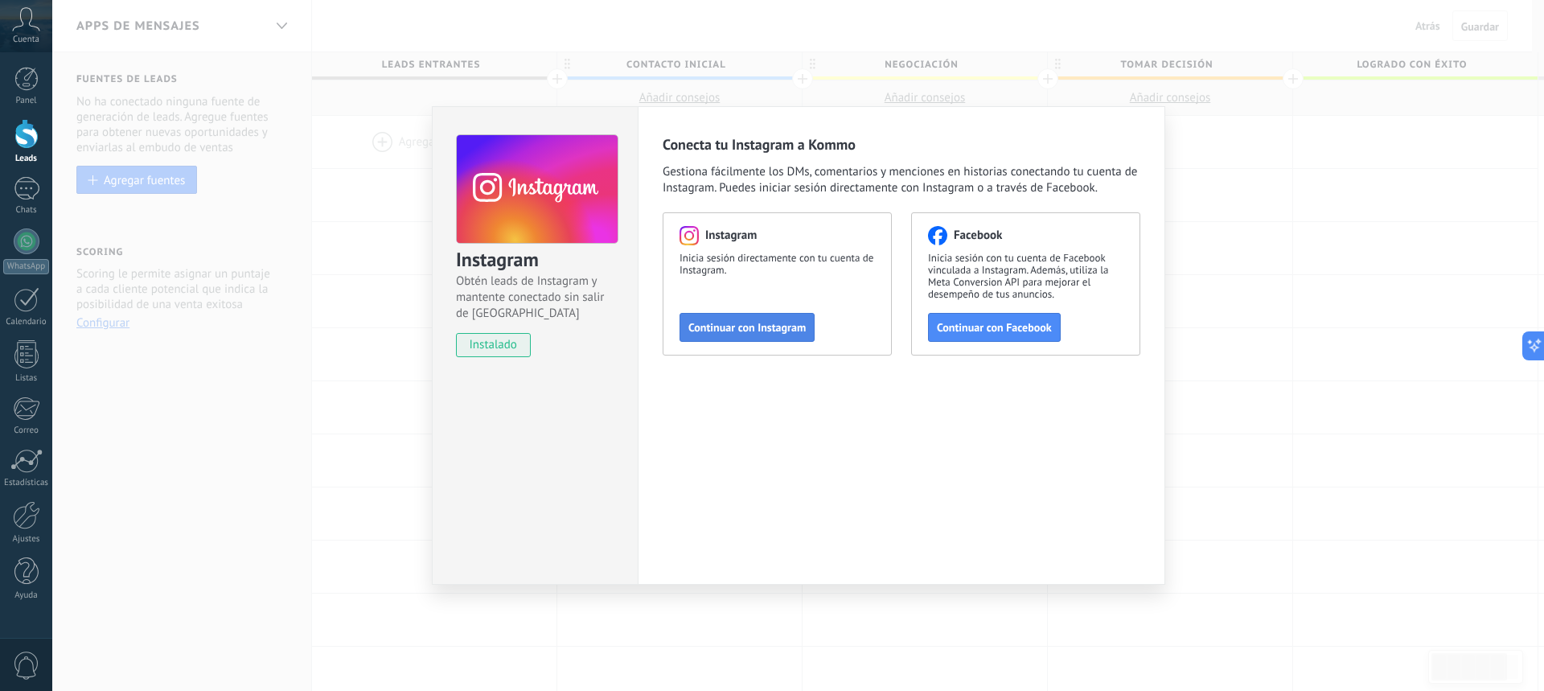
click at [760, 320] on button "Continuar con Instagram" at bounding box center [746, 327] width 135 height 29
click at [792, 325] on span "Continuar con Instagram" at bounding box center [746, 327] width 117 height 11
click at [773, 316] on button "Continuar con Instagram" at bounding box center [746, 327] width 135 height 29
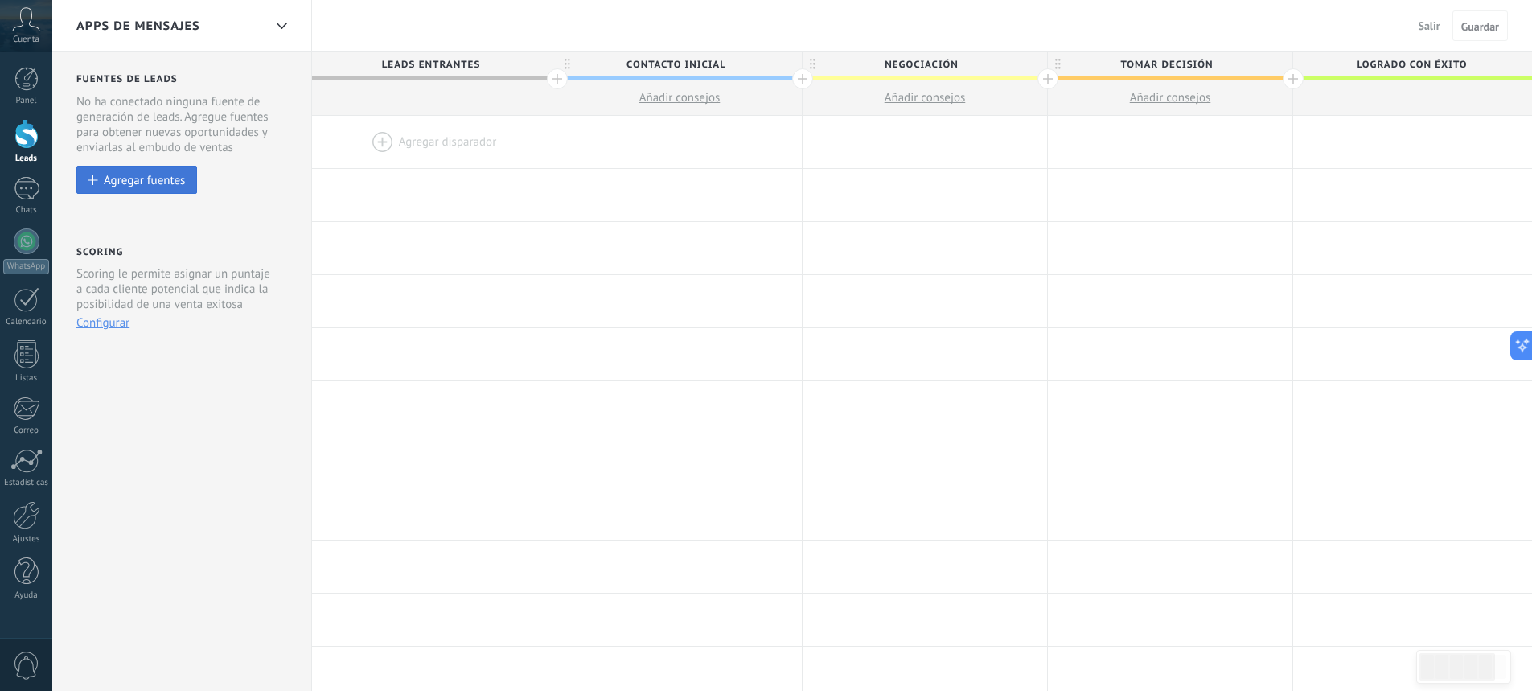
click at [117, 189] on button "Agregar fuentes" at bounding box center [136, 180] width 121 height 28
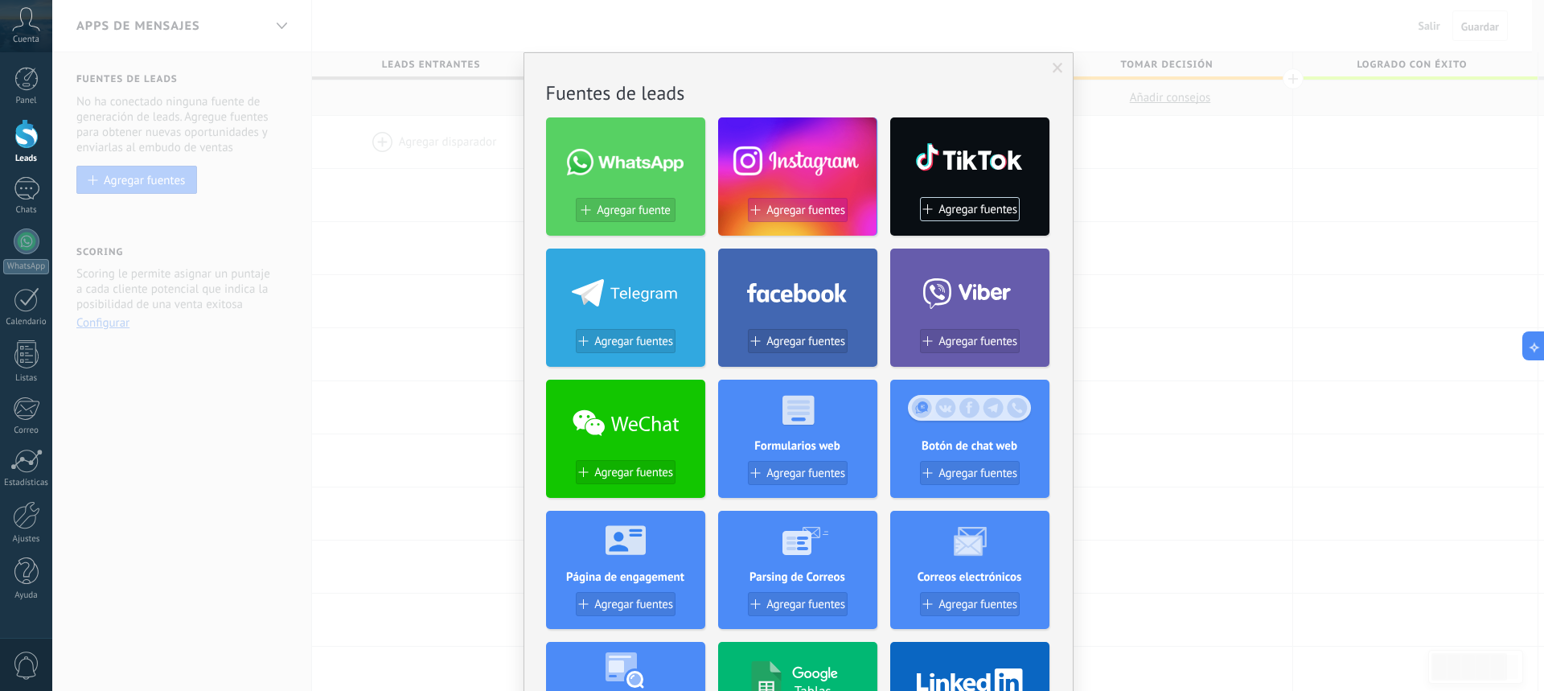
click at [803, 213] on span "Agregar fuentes" at bounding box center [805, 210] width 79 height 14
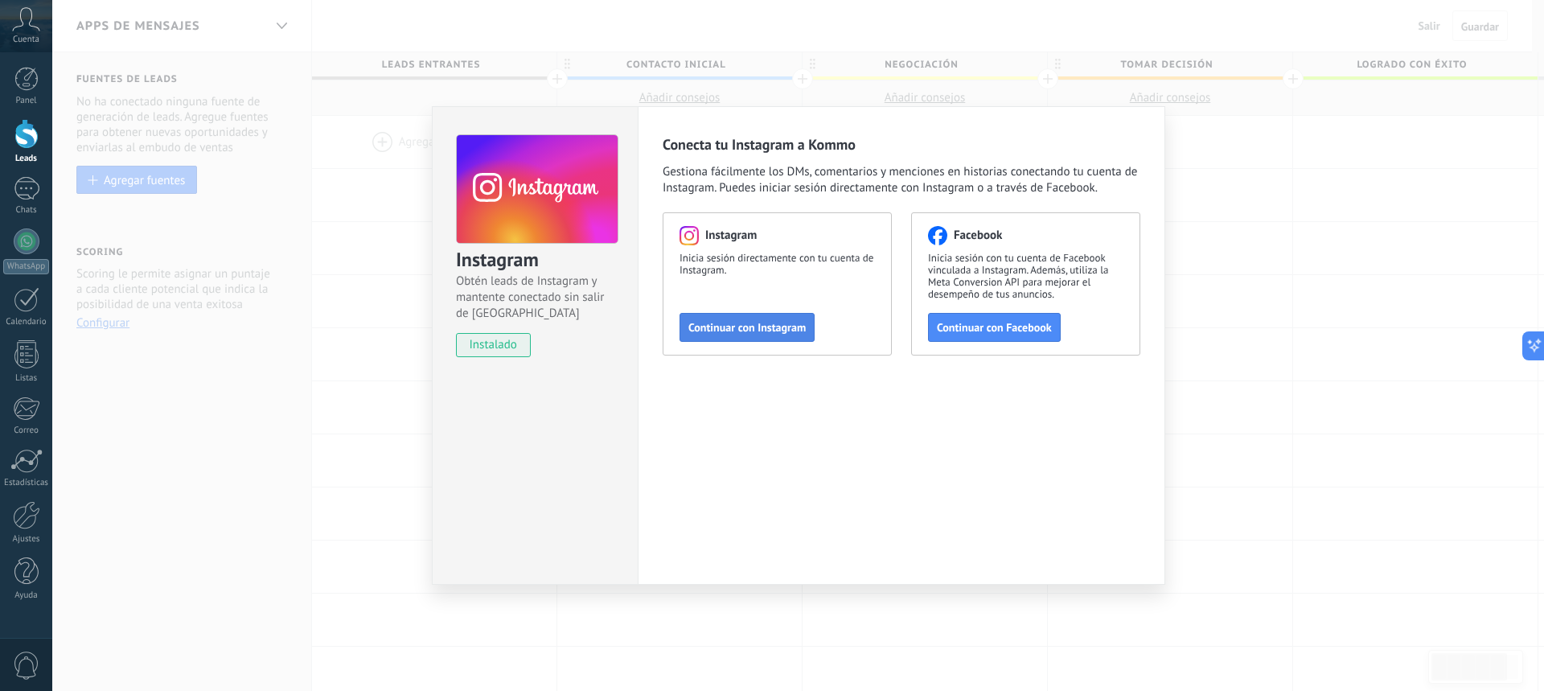
click at [769, 335] on button "Continuar con Instagram" at bounding box center [746, 327] width 135 height 29
click at [1216, 125] on div "Instagram Obtén leads de Instagram y mantente conectado sin salir de Kommo inst…" at bounding box center [797, 345] width 1491 height 691
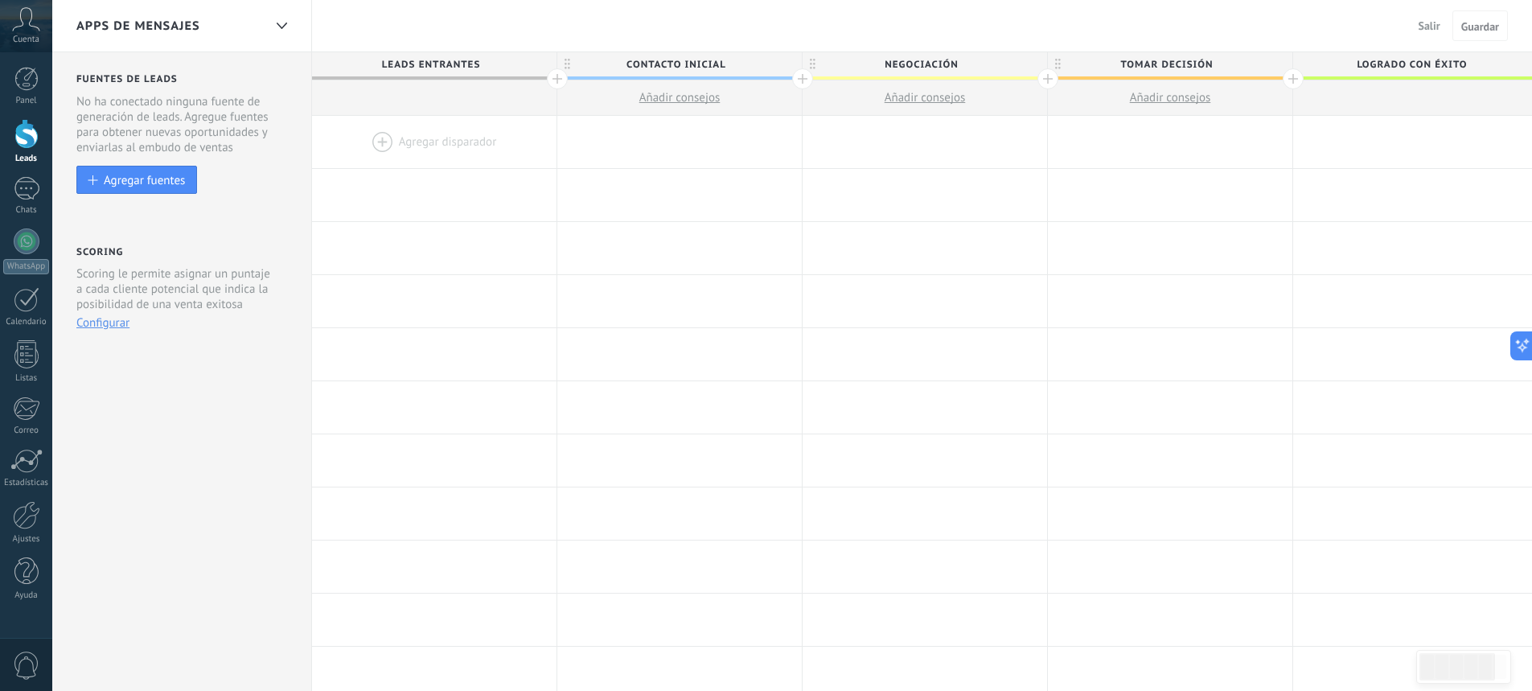
click at [27, 35] on span "Cuenta" at bounding box center [26, 40] width 27 height 10
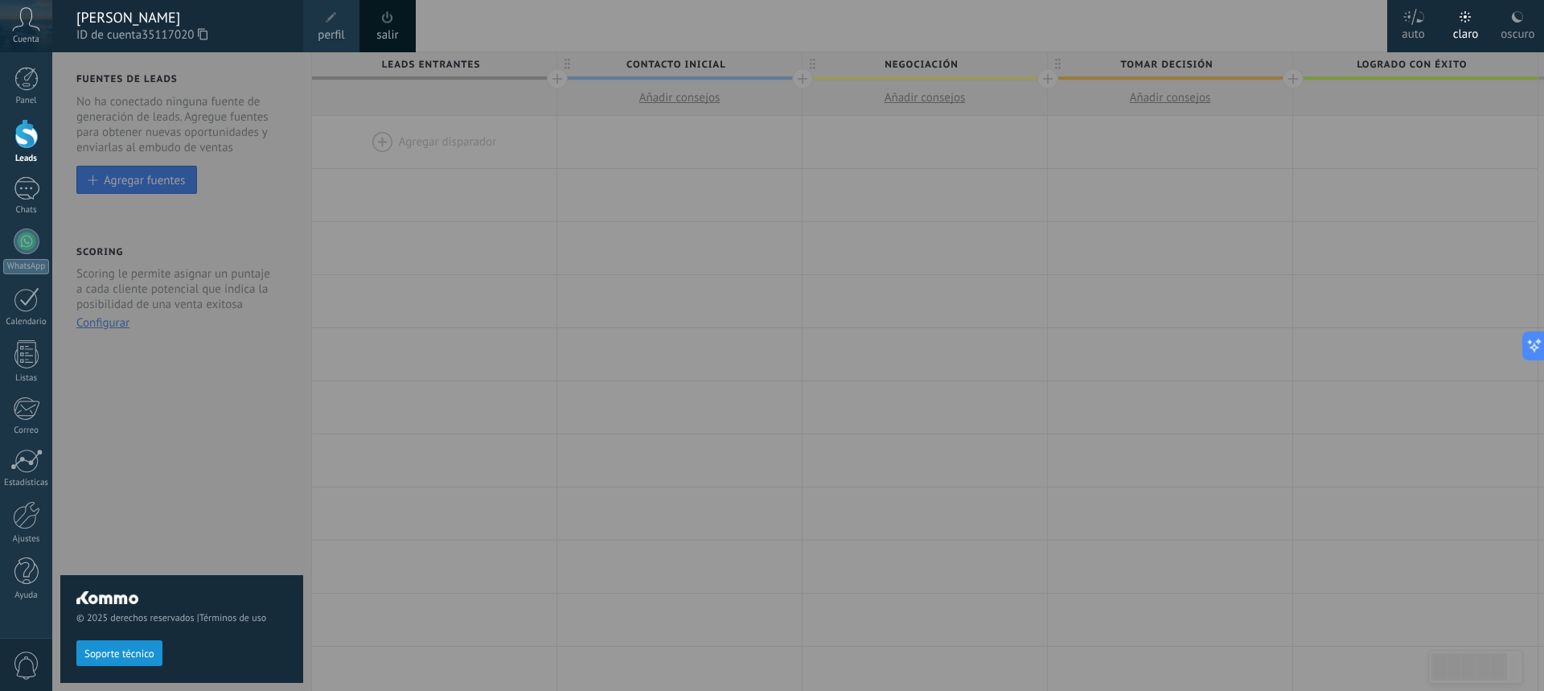
click at [453, 237] on div at bounding box center [824, 345] width 1544 height 691
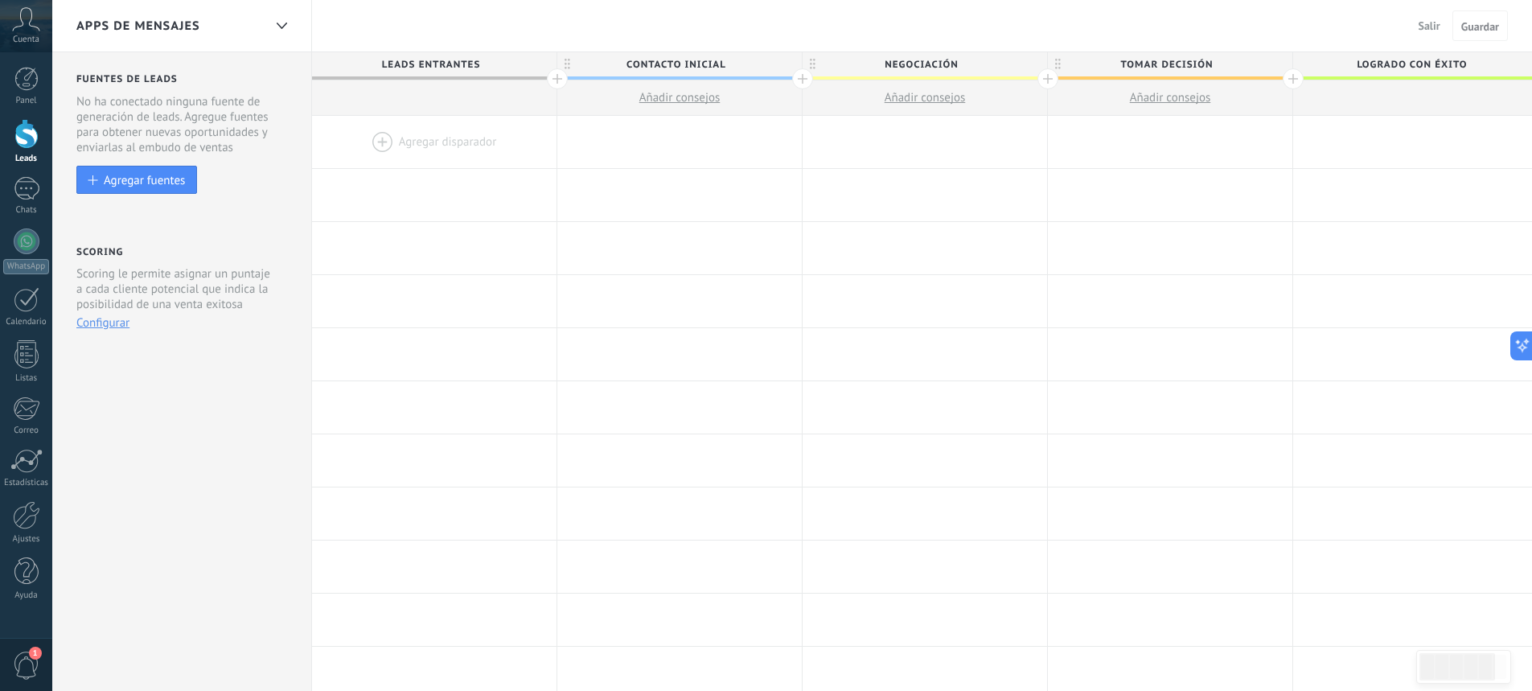
click at [1429, 25] on span "Salir" at bounding box center [1429, 25] width 22 height 14
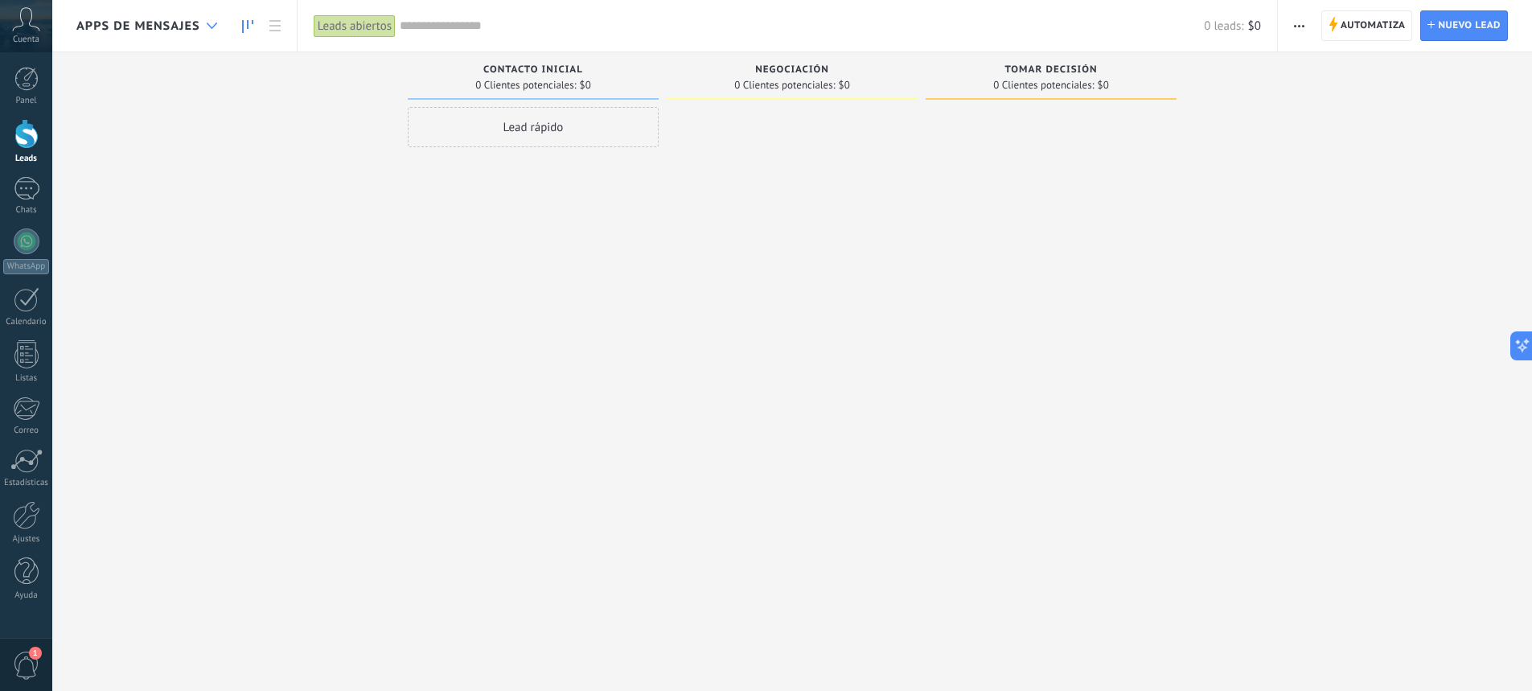
click at [203, 24] on div at bounding box center [212, 25] width 27 height 31
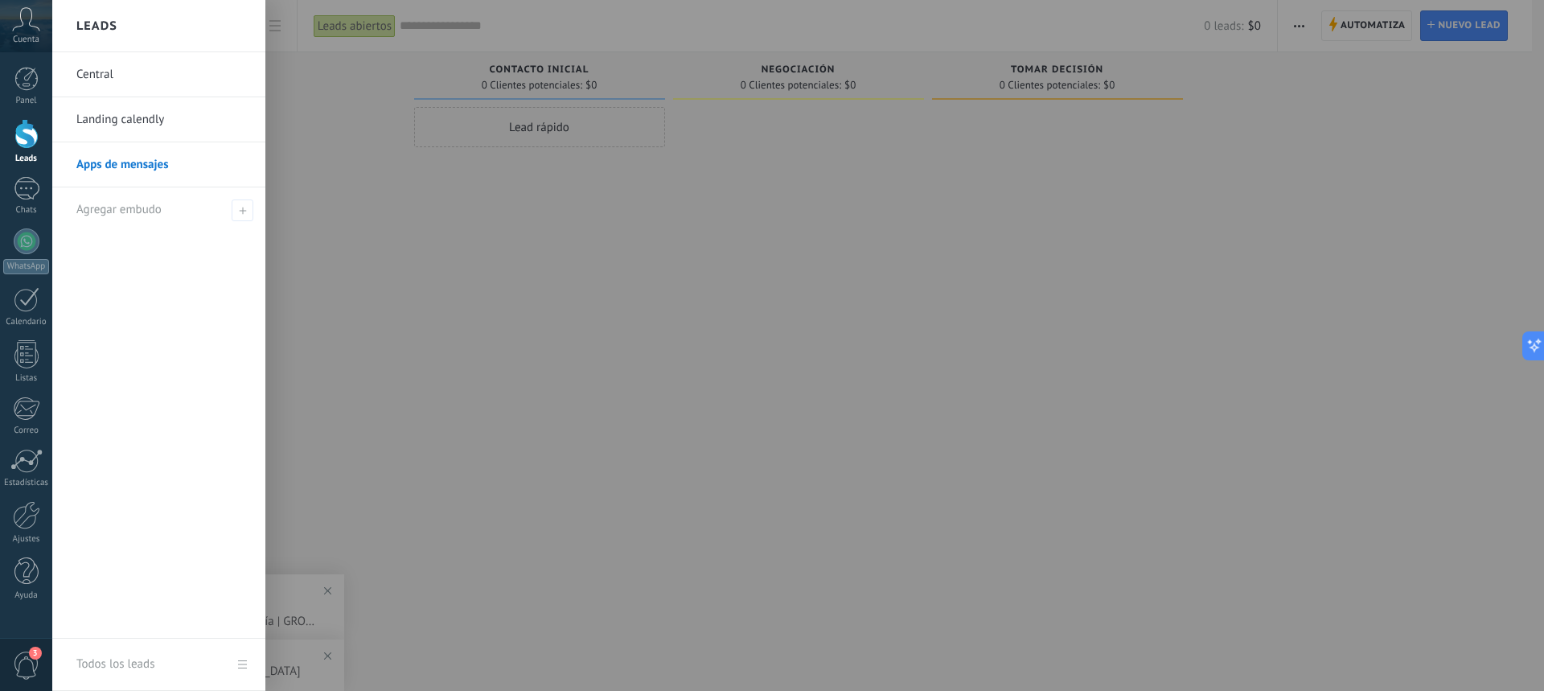
click at [117, 75] on link "Central" at bounding box center [162, 74] width 173 height 45
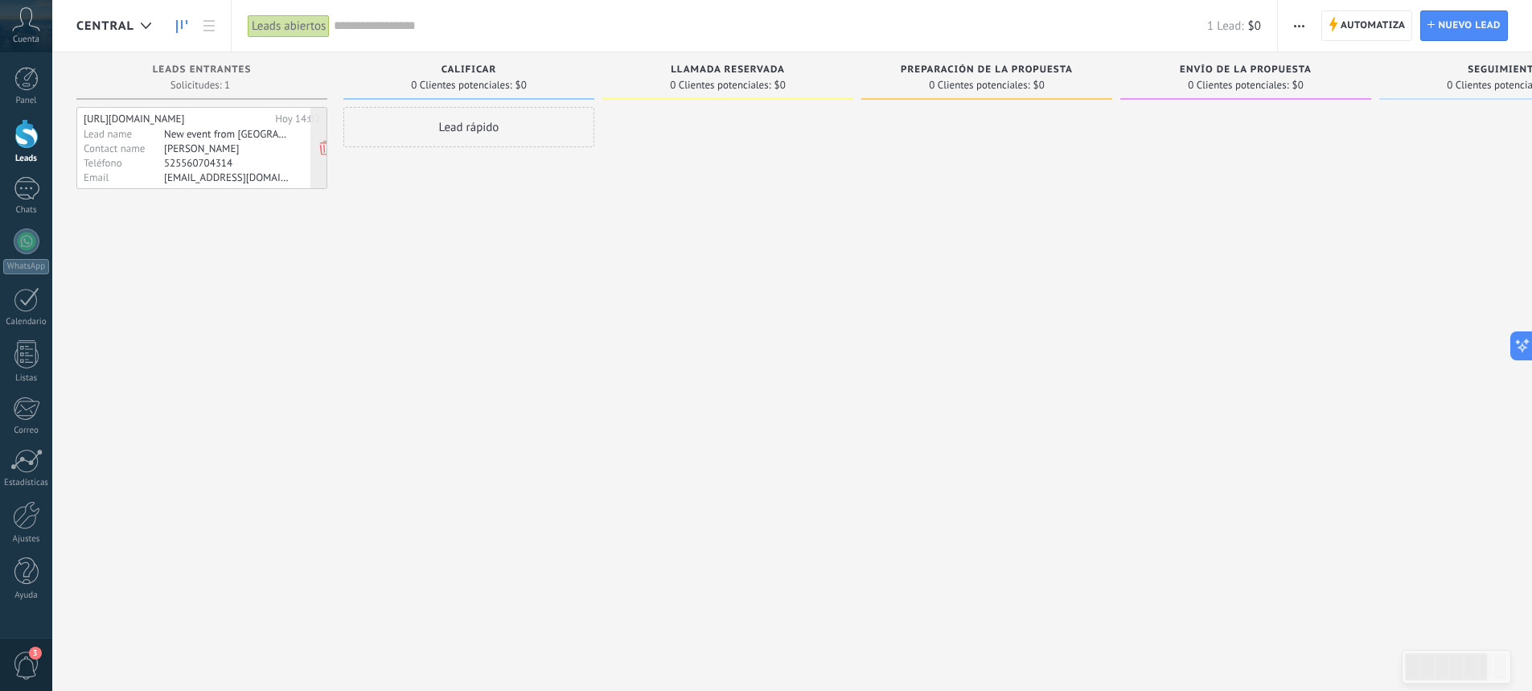
click at [215, 140] on div "New event from Calendly" at bounding box center [226, 133] width 125 height 13
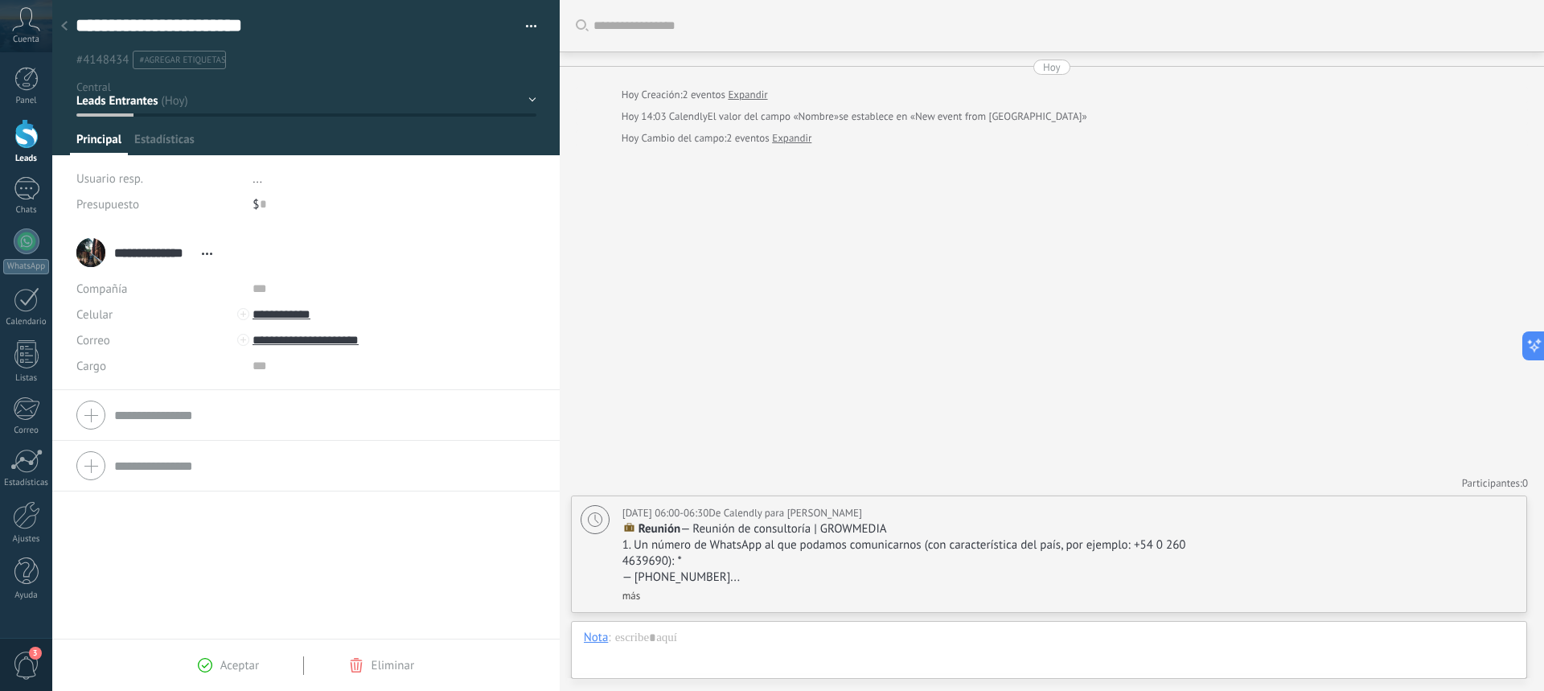
scroll to position [24, 0]
click at [635, 592] on link "más" at bounding box center [631, 596] width 18 height 14
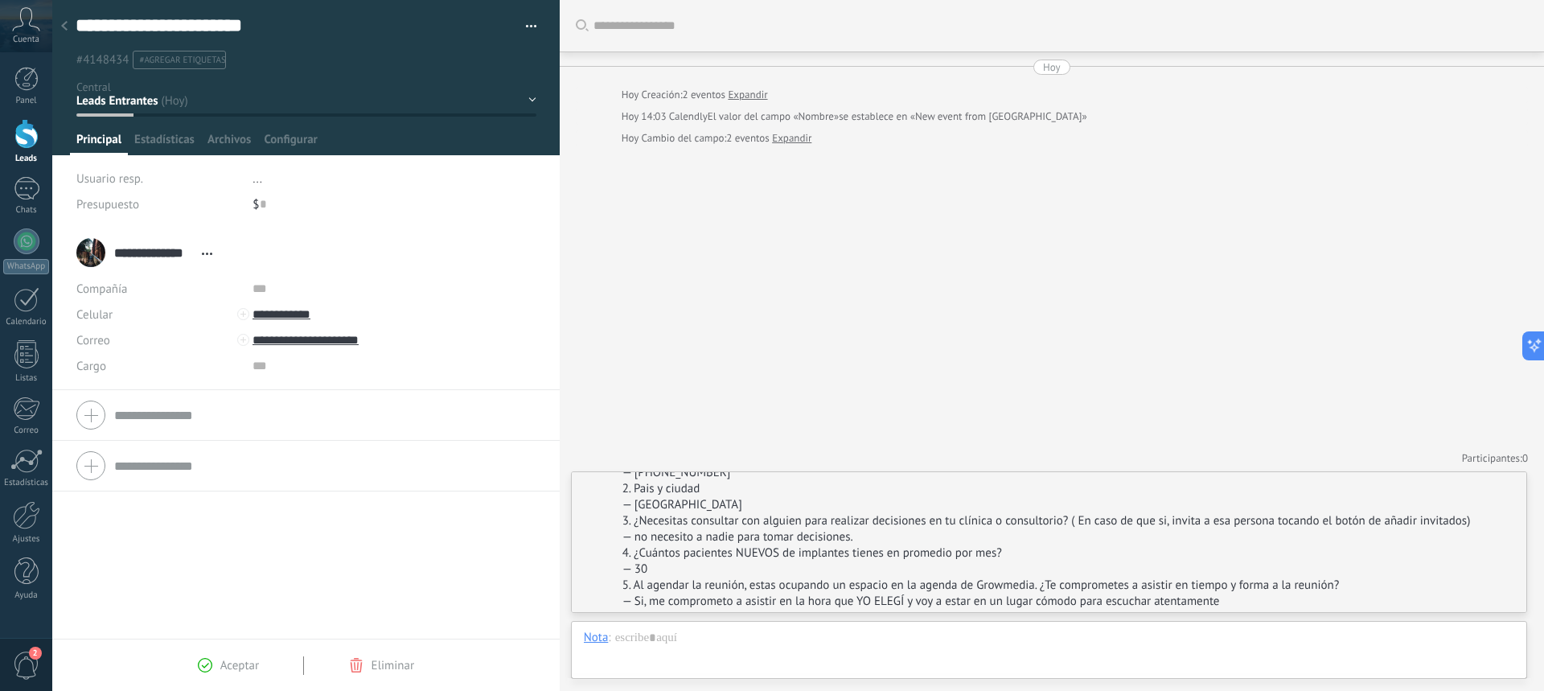
scroll to position [87, 0]
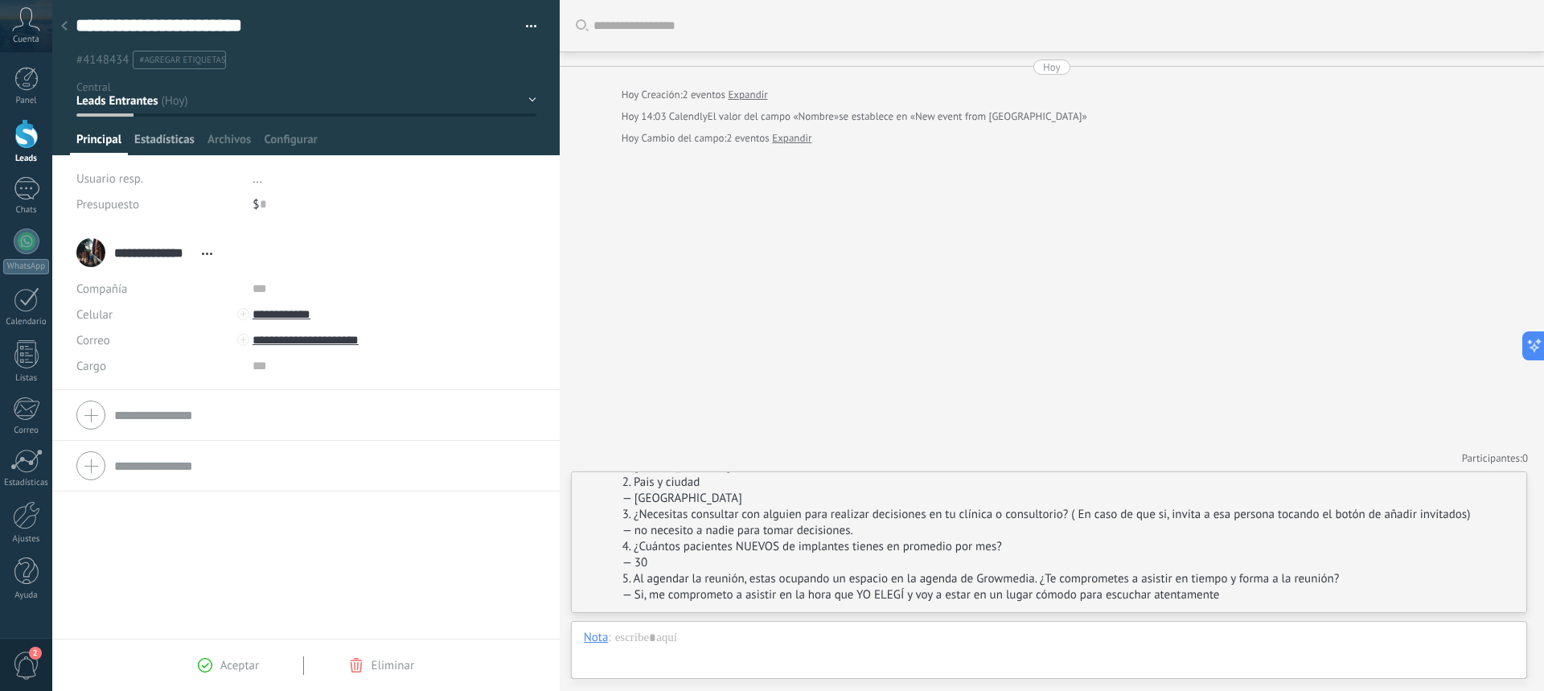
click at [162, 137] on span "Estadísticas" at bounding box center [164, 143] width 60 height 23
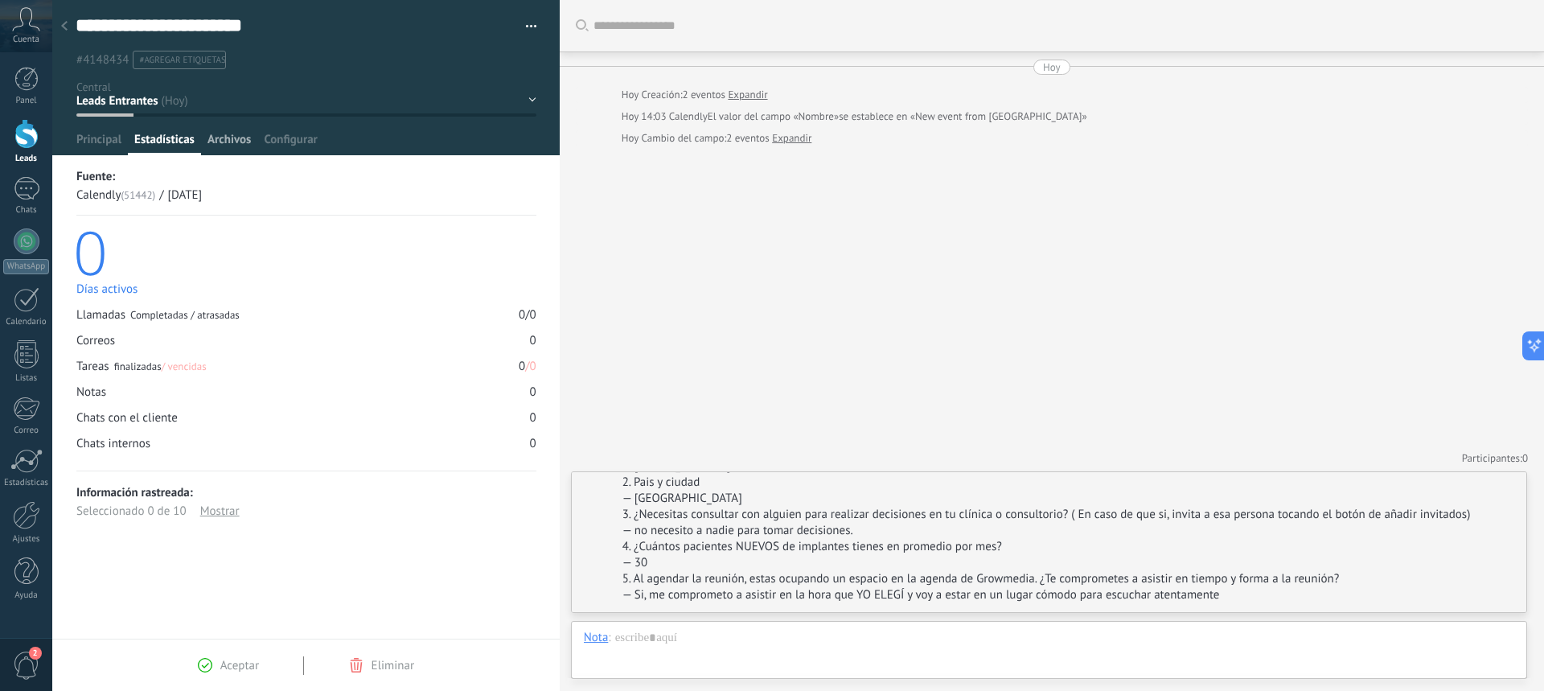
click at [211, 133] on span "Archivos" at bounding box center [228, 143] width 43 height 23
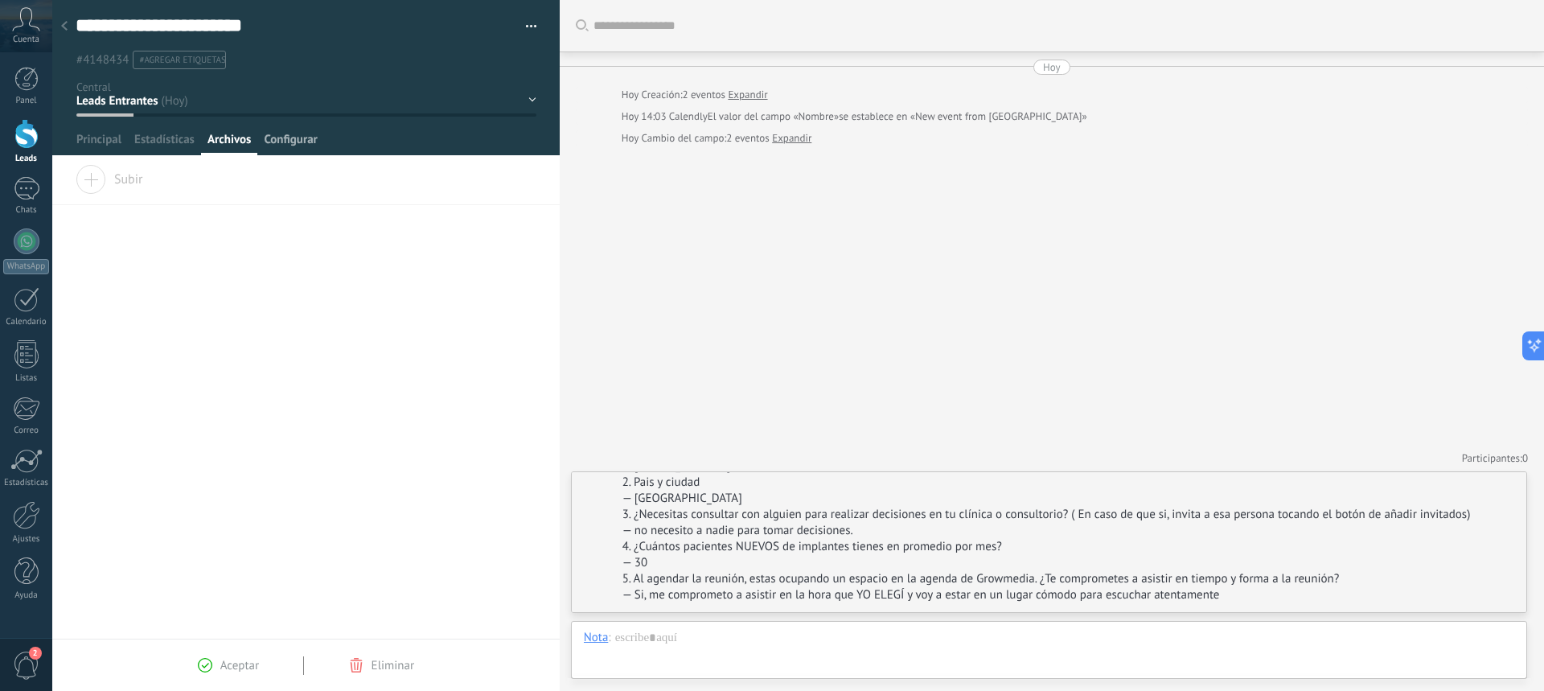
click at [295, 135] on span "Configurar" at bounding box center [290, 143] width 53 height 23
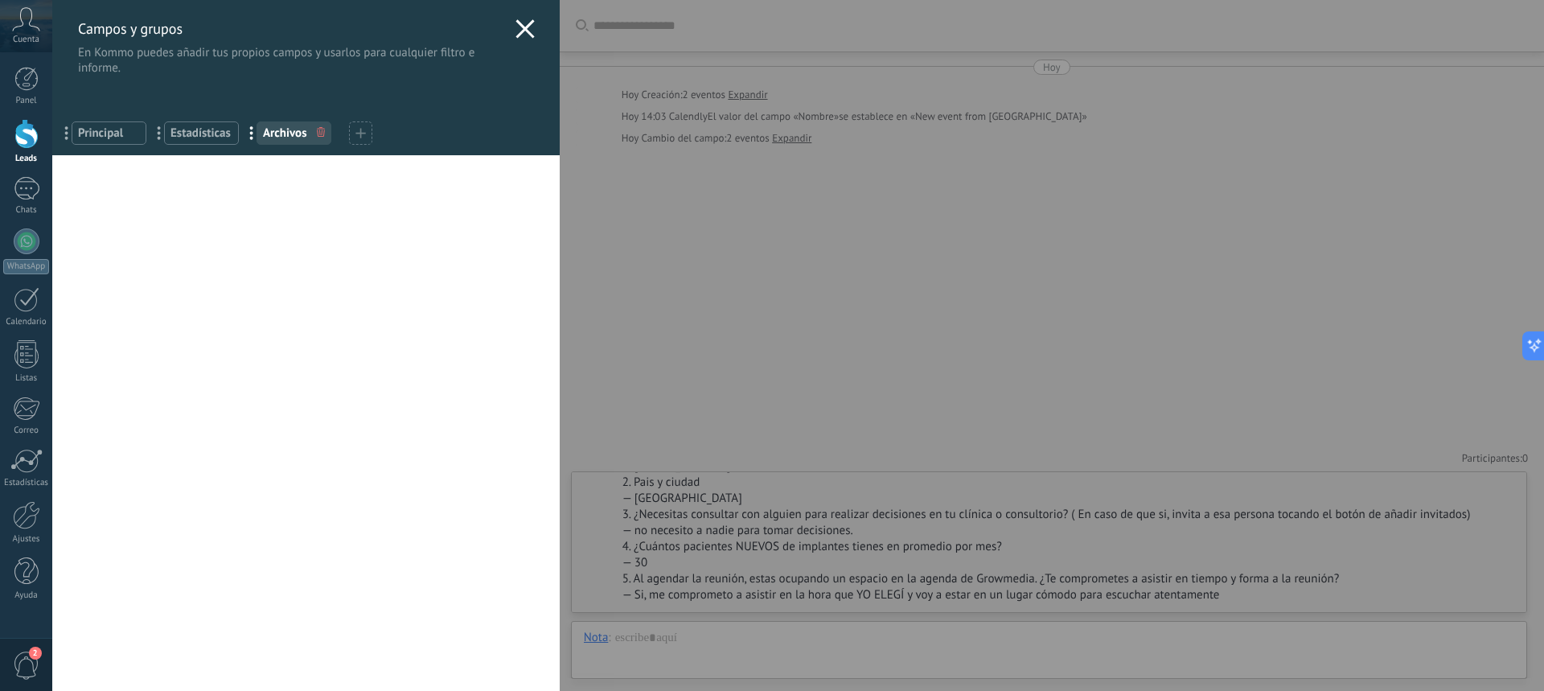
click at [516, 26] on use at bounding box center [524, 28] width 18 height 18
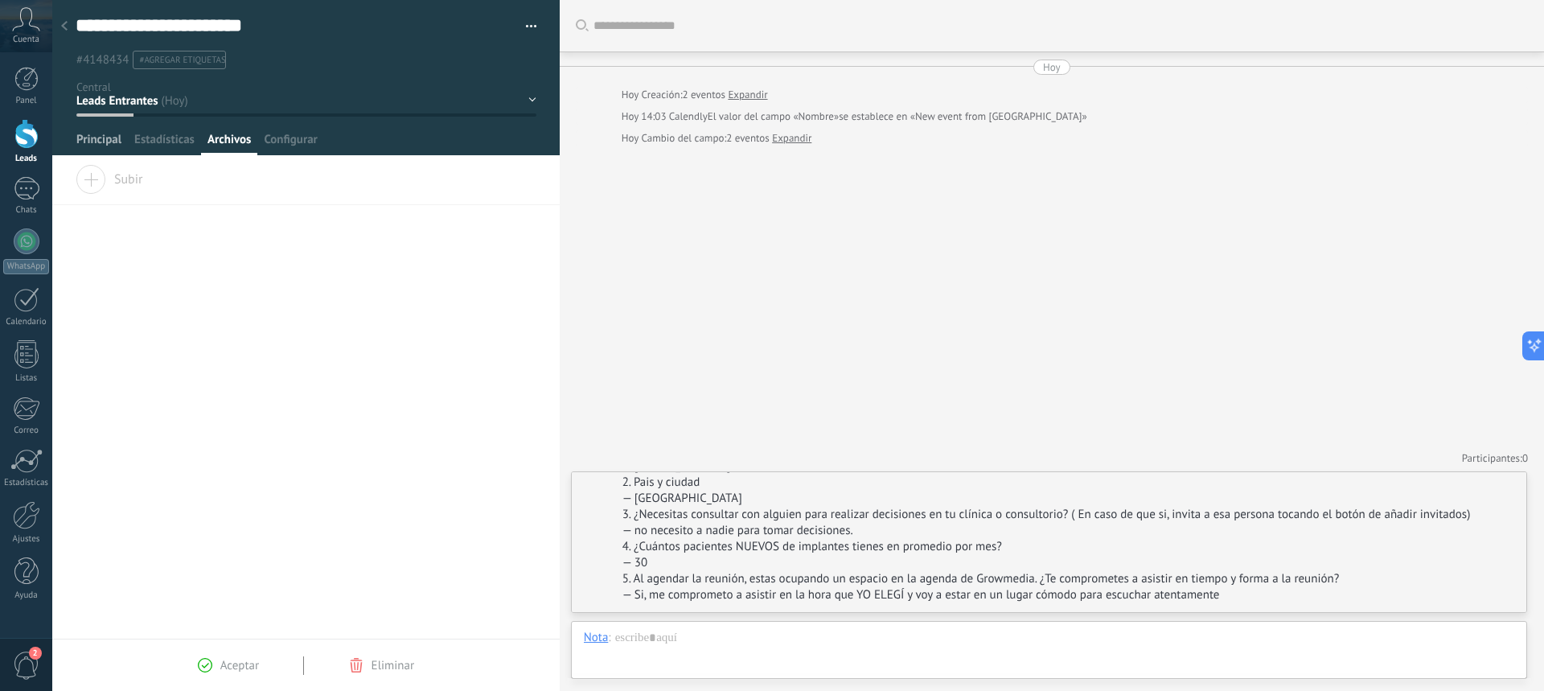
click at [86, 140] on span "Principal" at bounding box center [98, 143] width 45 height 23
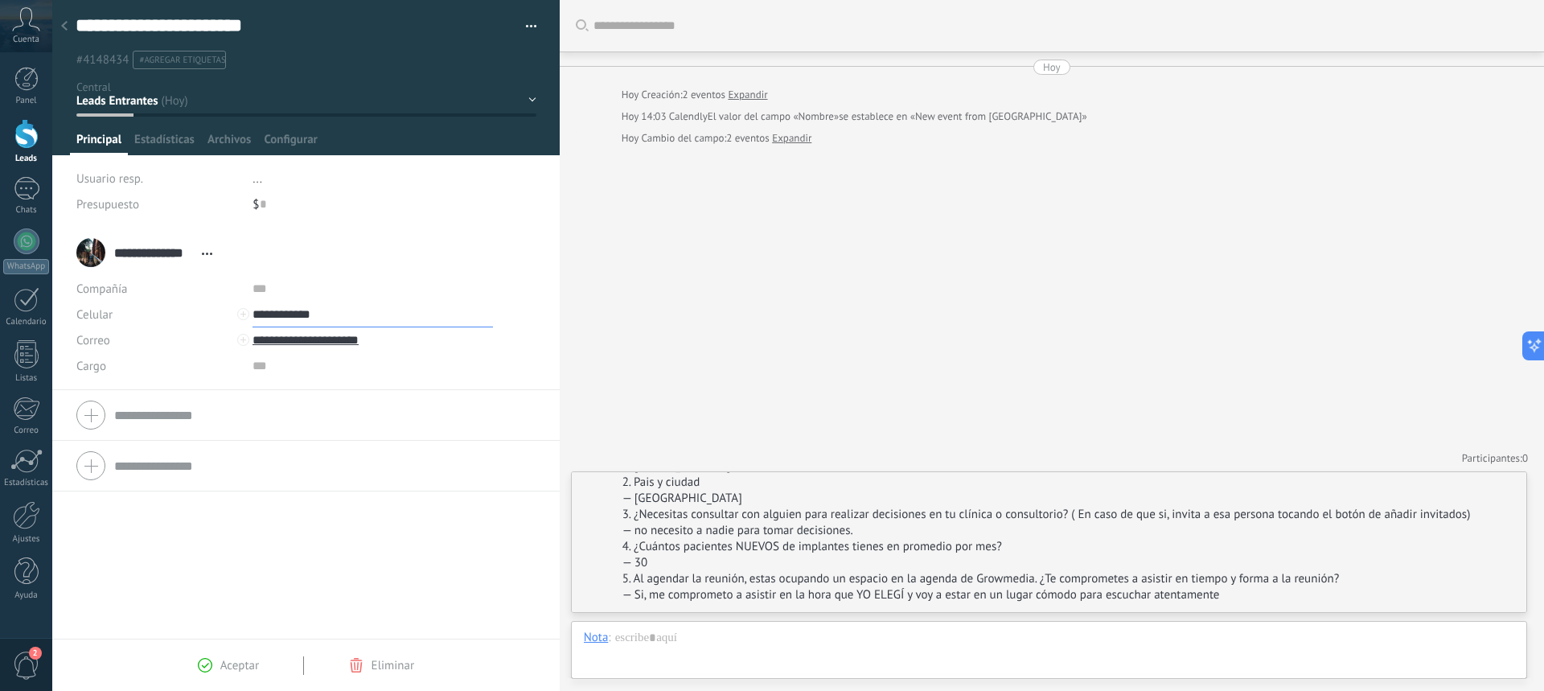
click at [280, 309] on input "**********" at bounding box center [372, 314] width 240 height 26
click at [338, 367] on div "Growmedia (Growmedia)" at bounding box center [337, 368] width 169 height 27
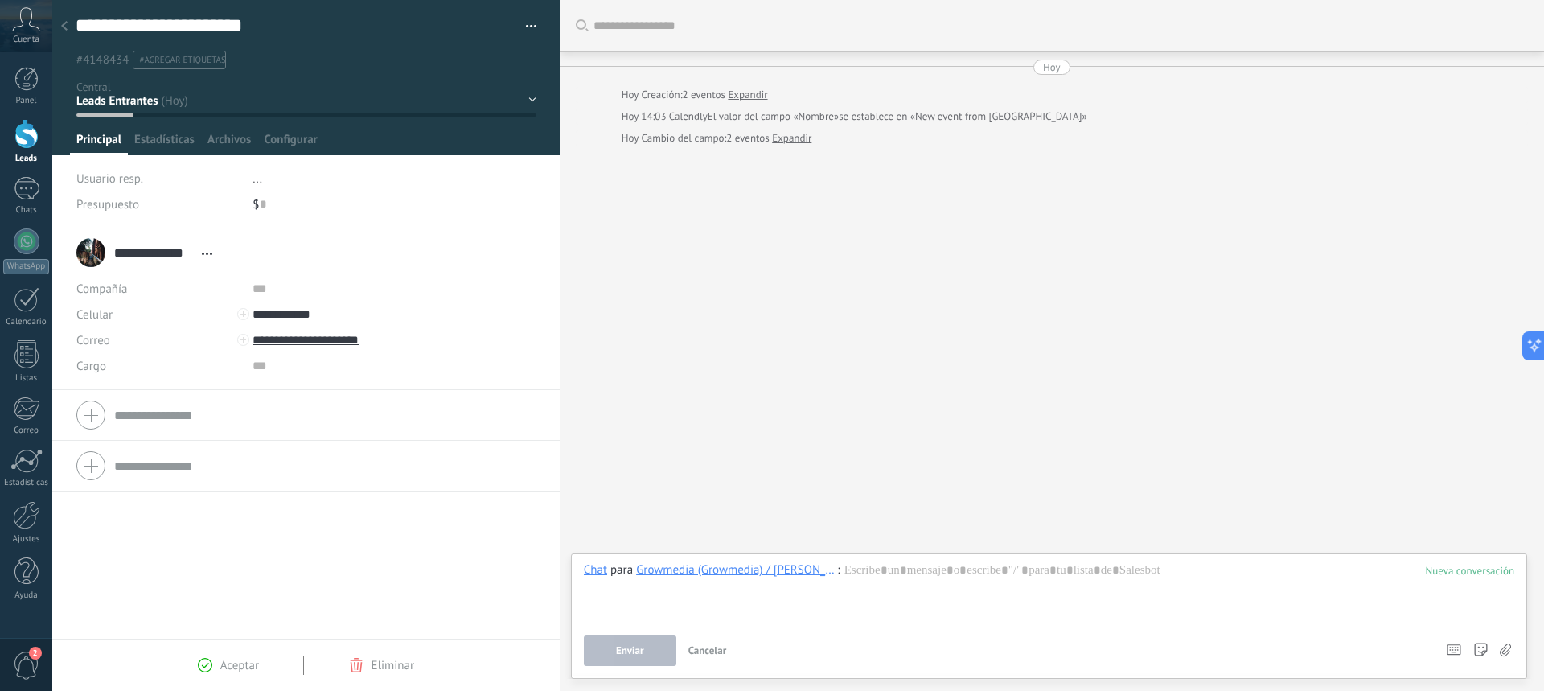
click at [863, 569] on div at bounding box center [1049, 592] width 930 height 61
click at [645, 654] on button "Enviar" at bounding box center [630, 650] width 92 height 31
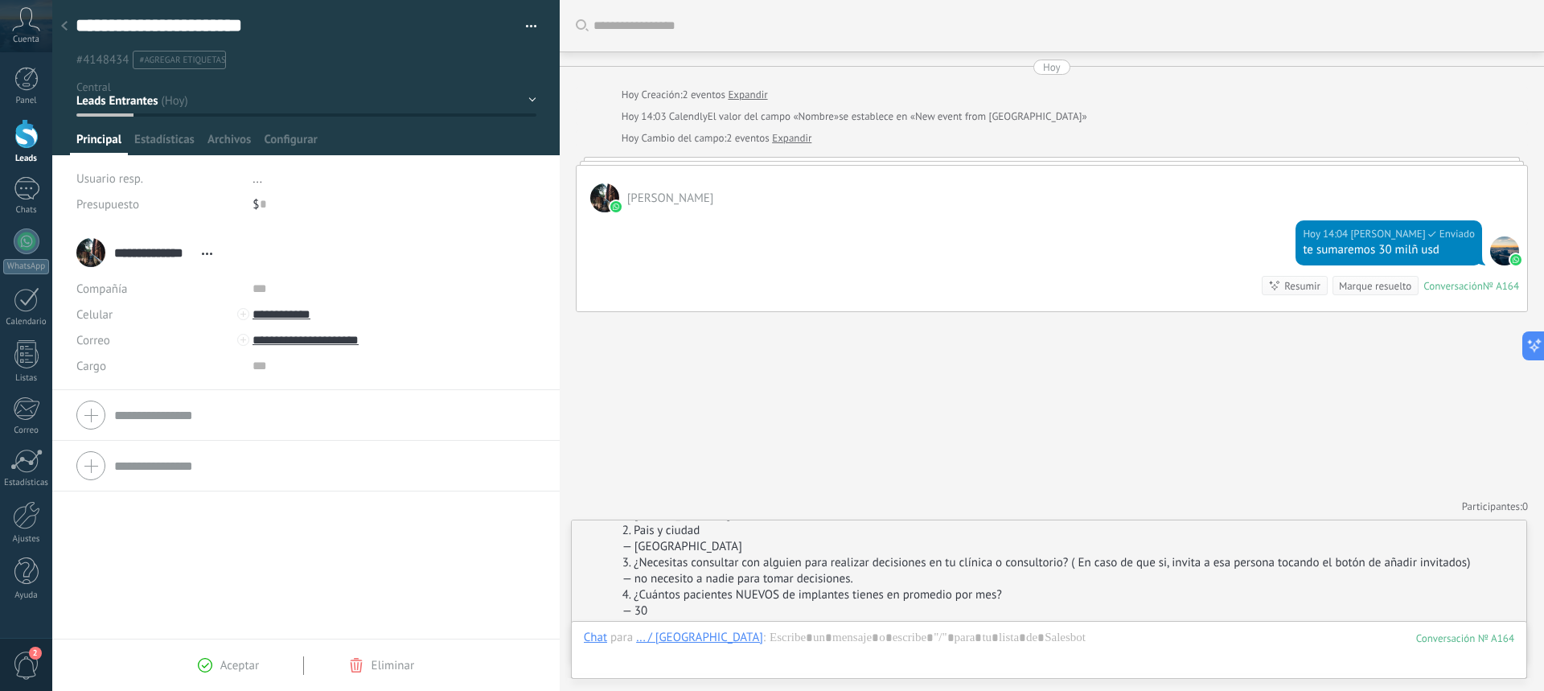
scroll to position [48, 0]
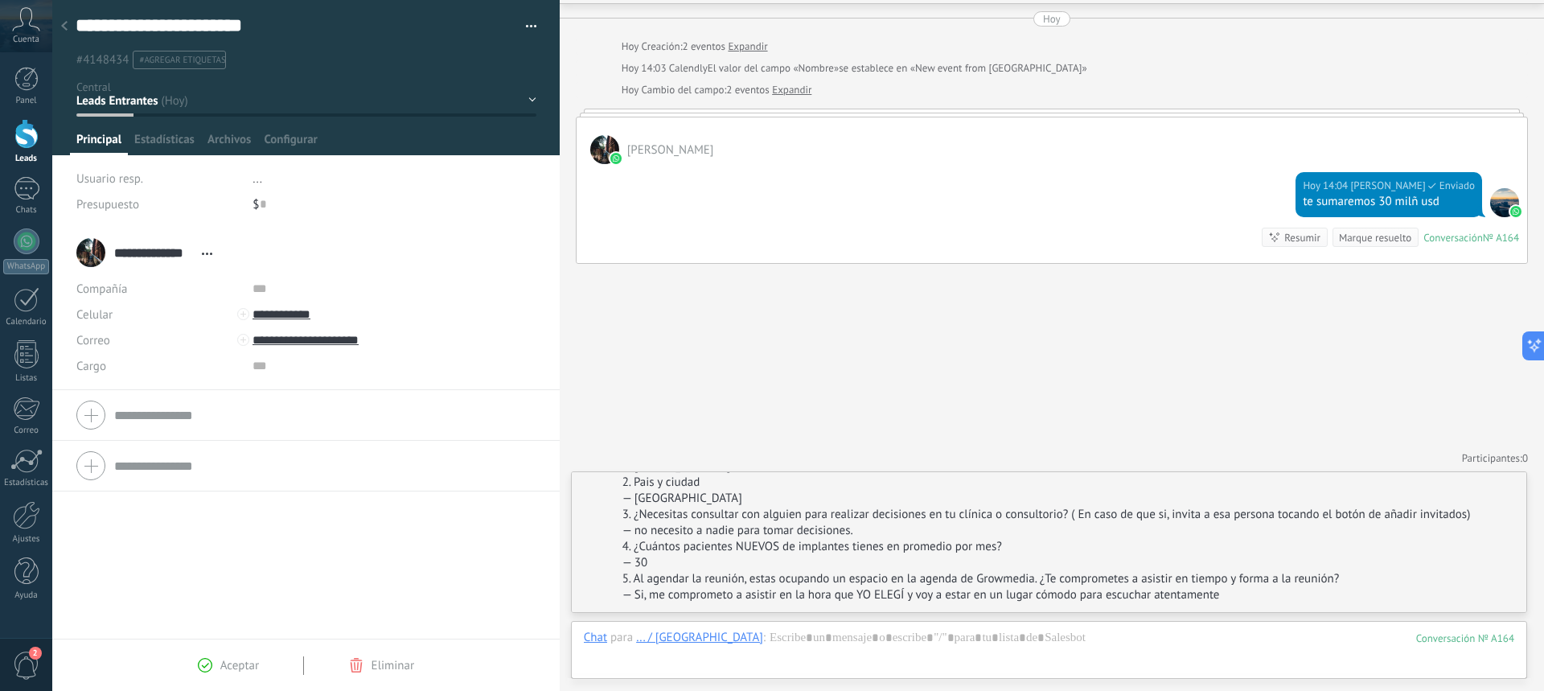
click at [214, 671] on div "Aceptar" at bounding box center [228, 665] width 61 height 14
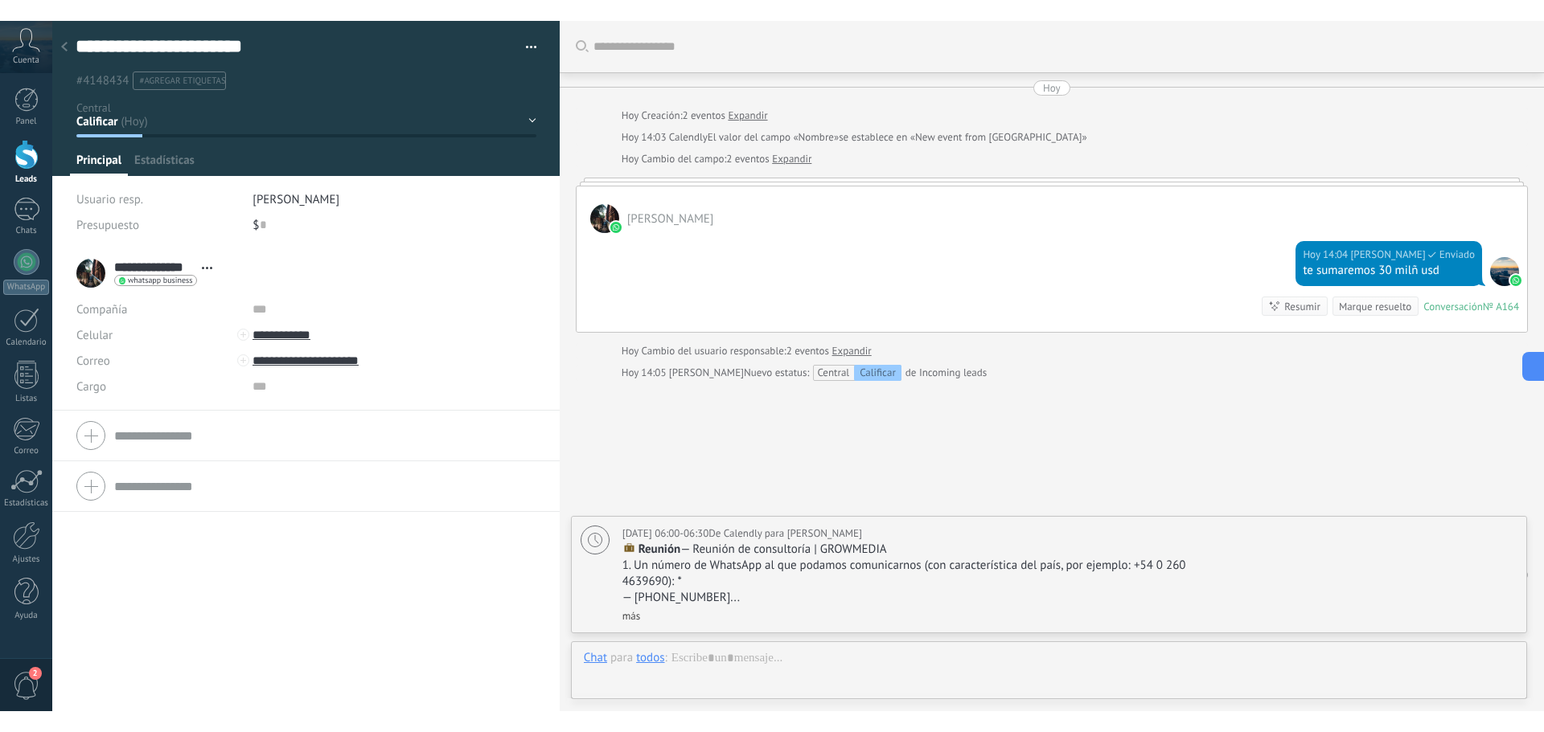
scroll to position [72, 0]
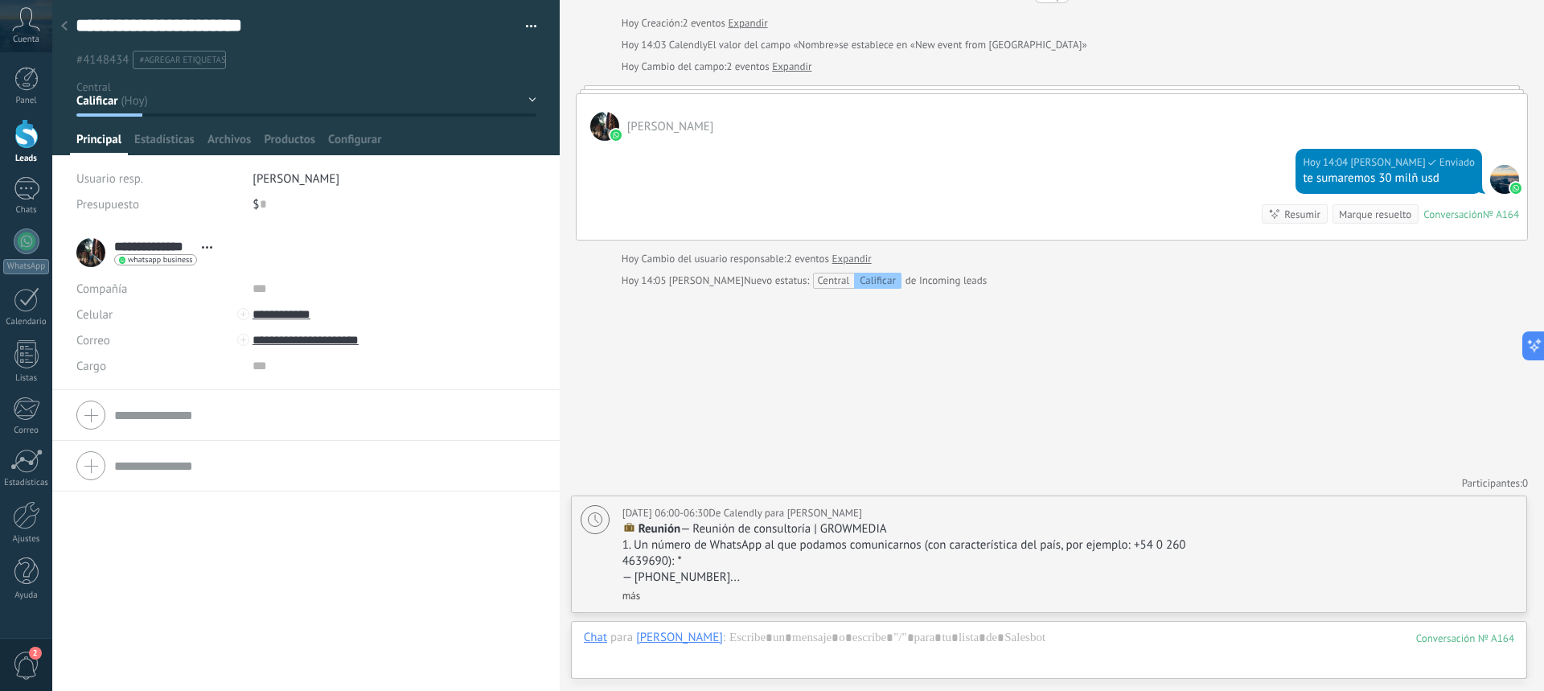
click at [70, 33] on div at bounding box center [64, 26] width 23 height 31
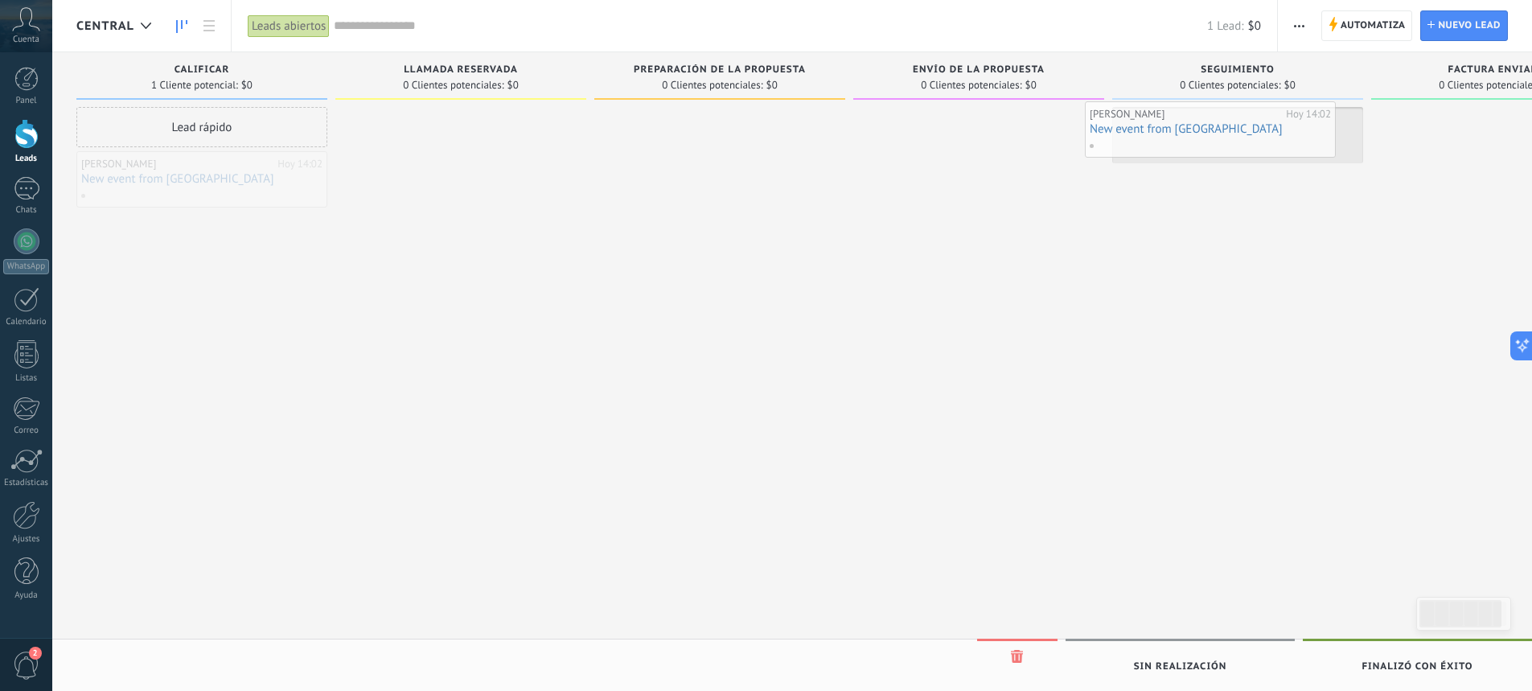
drag, startPoint x: 226, startPoint y: 181, endPoint x: 1234, endPoint y: 131, distance: 1009.4
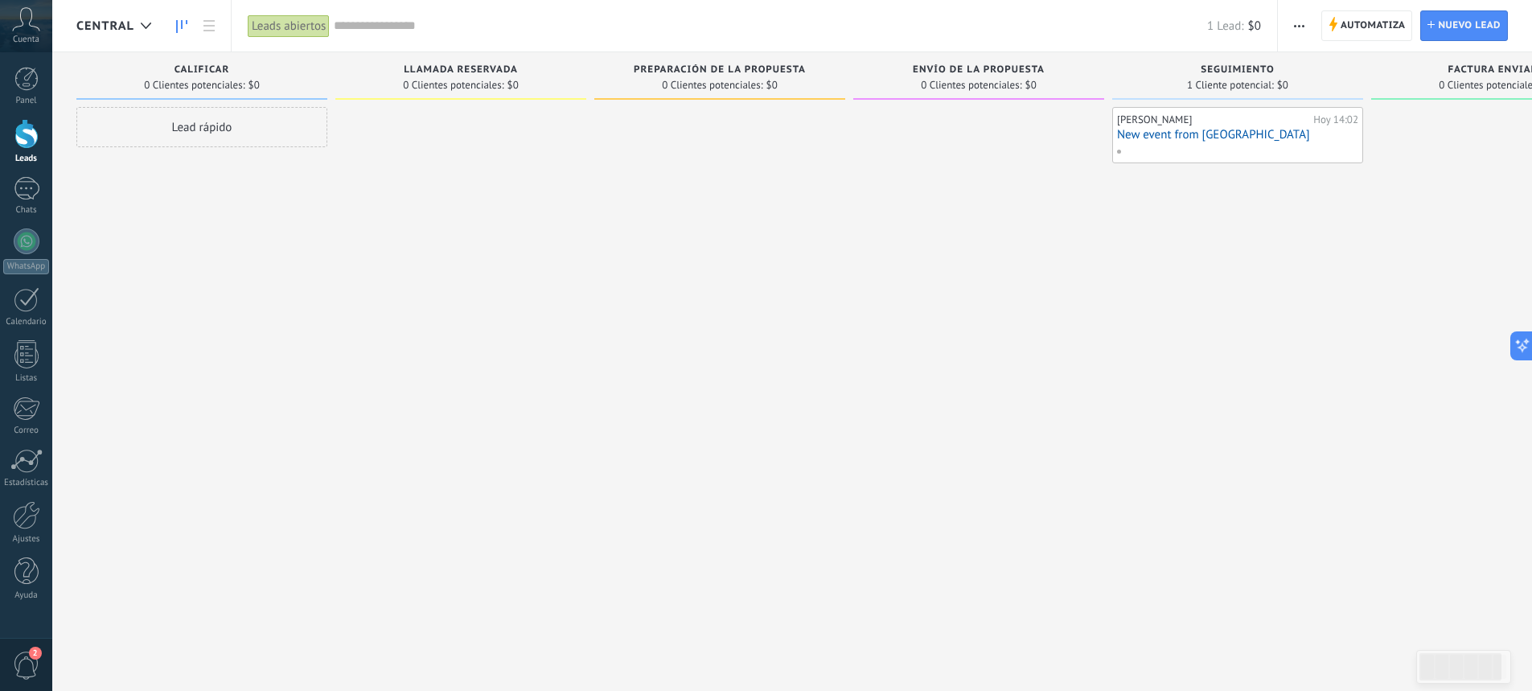
click at [115, 35] on div "Central" at bounding box center [117, 25] width 83 height 51
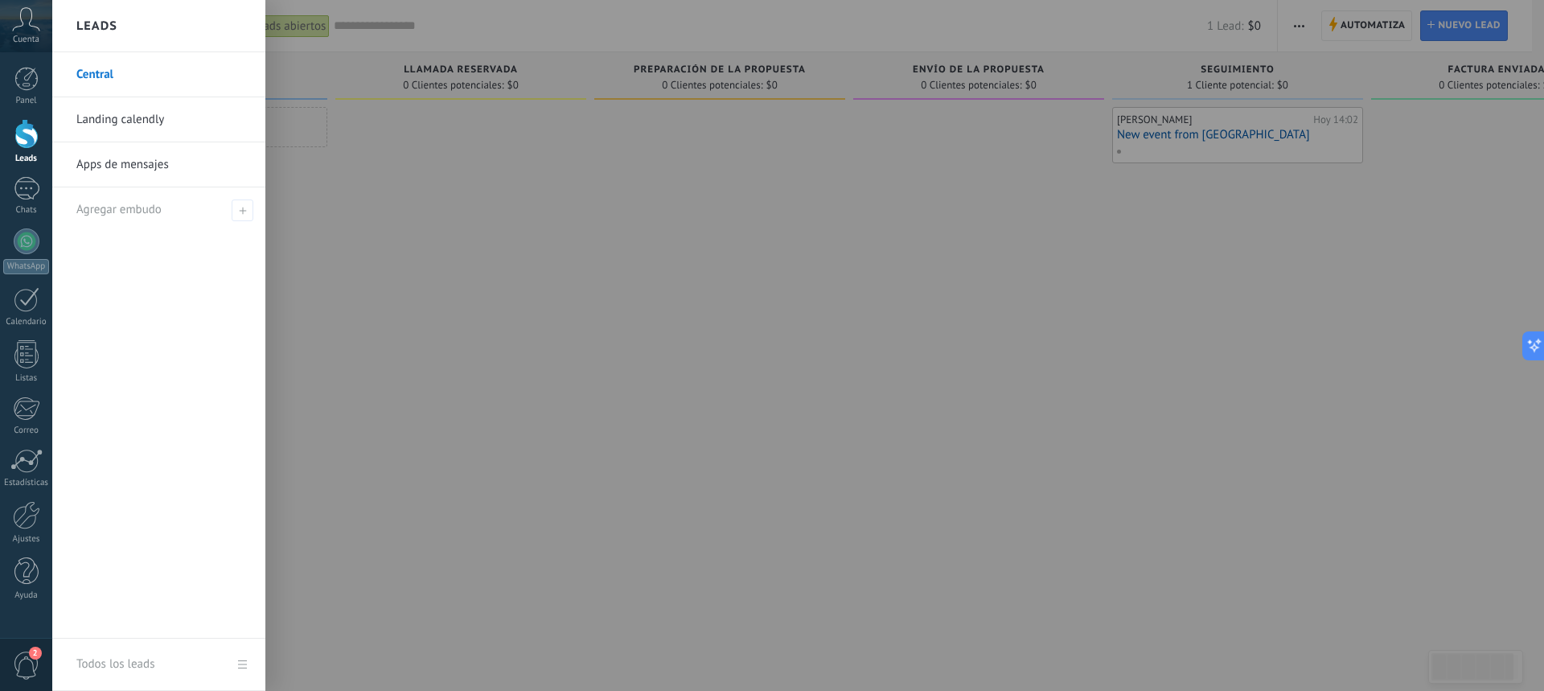
click at [471, 235] on div at bounding box center [824, 345] width 1544 height 691
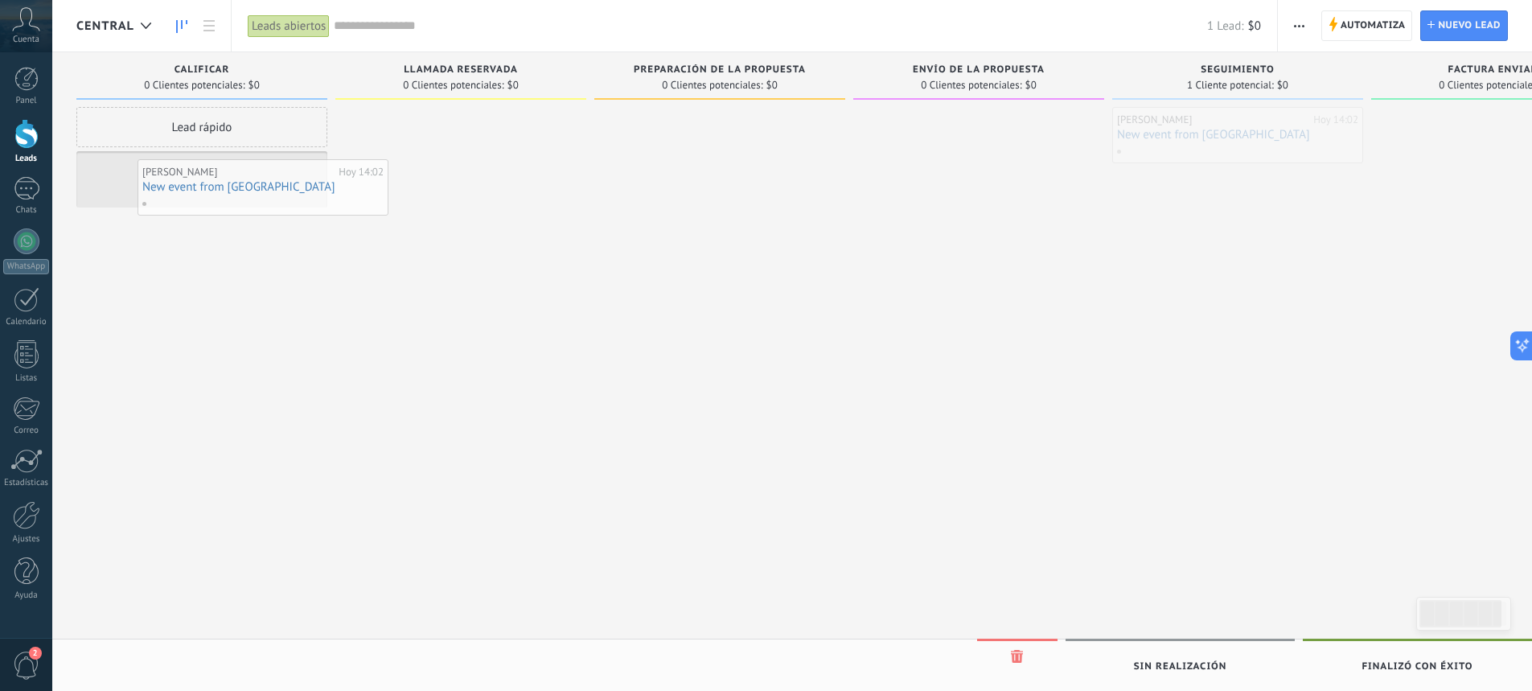
drag, startPoint x: 1199, startPoint y: 131, endPoint x: 224, endPoint y: 183, distance: 975.8
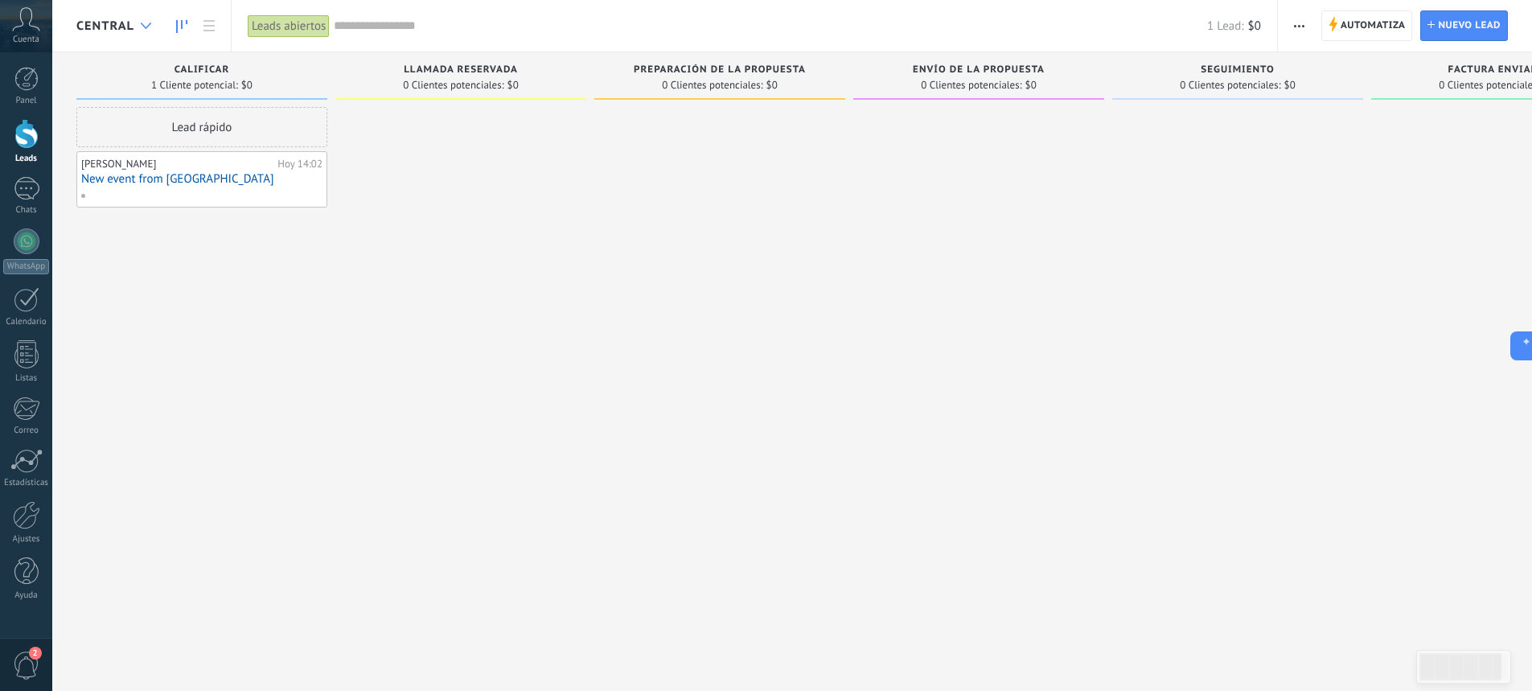
click at [133, 23] on div at bounding box center [146, 25] width 27 height 31
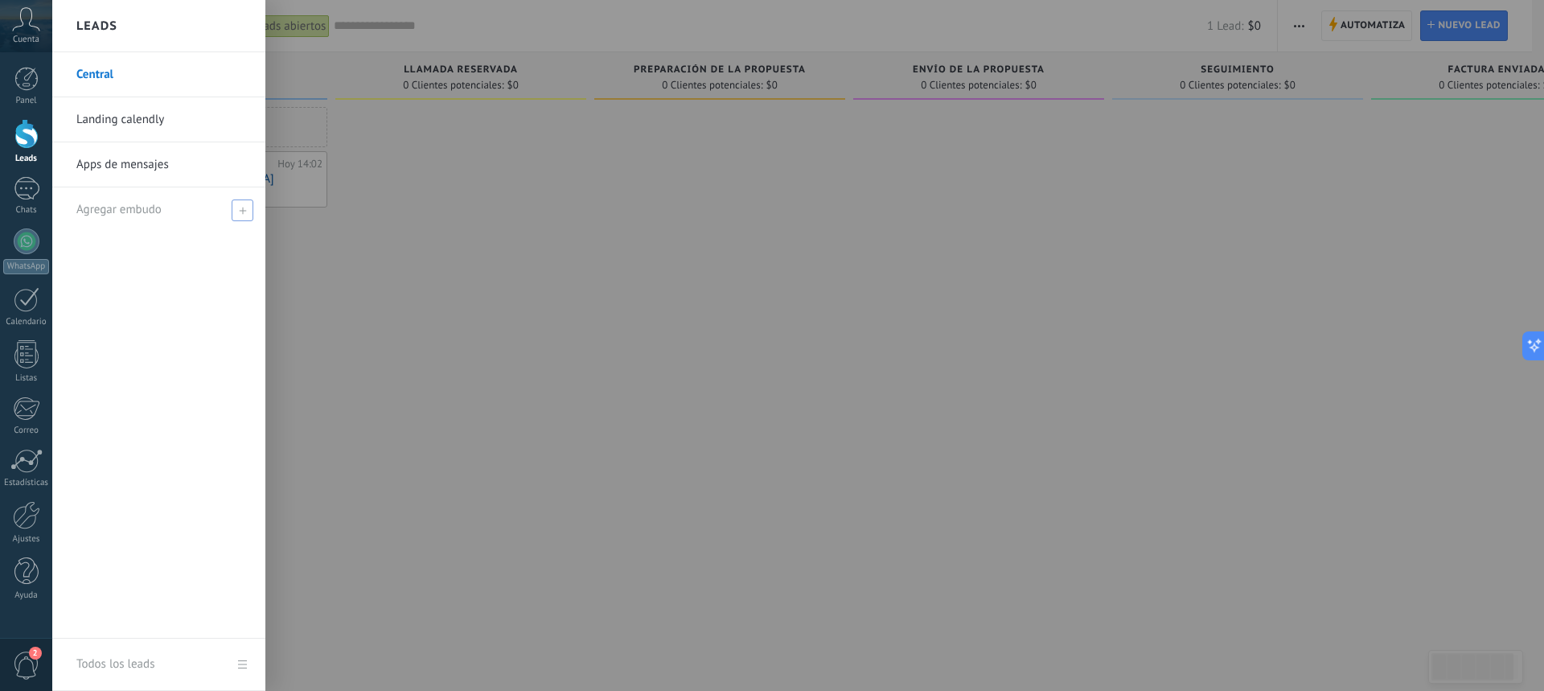
click at [154, 212] on span "Agregar embudo" at bounding box center [118, 209] width 85 height 15
click at [154, 212] on input "text" at bounding box center [151, 210] width 151 height 26
click at [150, 161] on link "Apps de mensajes" at bounding box center [162, 164] width 173 height 45
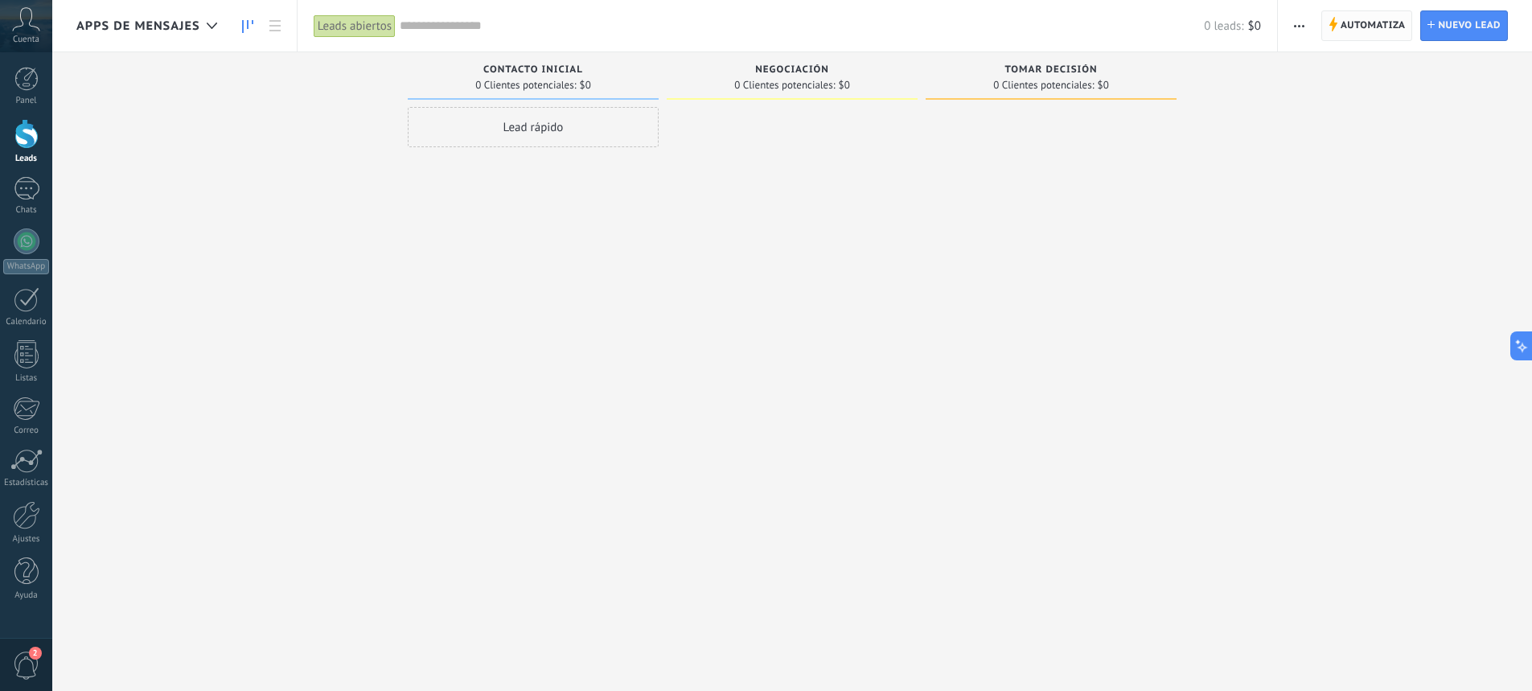
click at [1384, 22] on span "Automatiza" at bounding box center [1372, 25] width 65 height 29
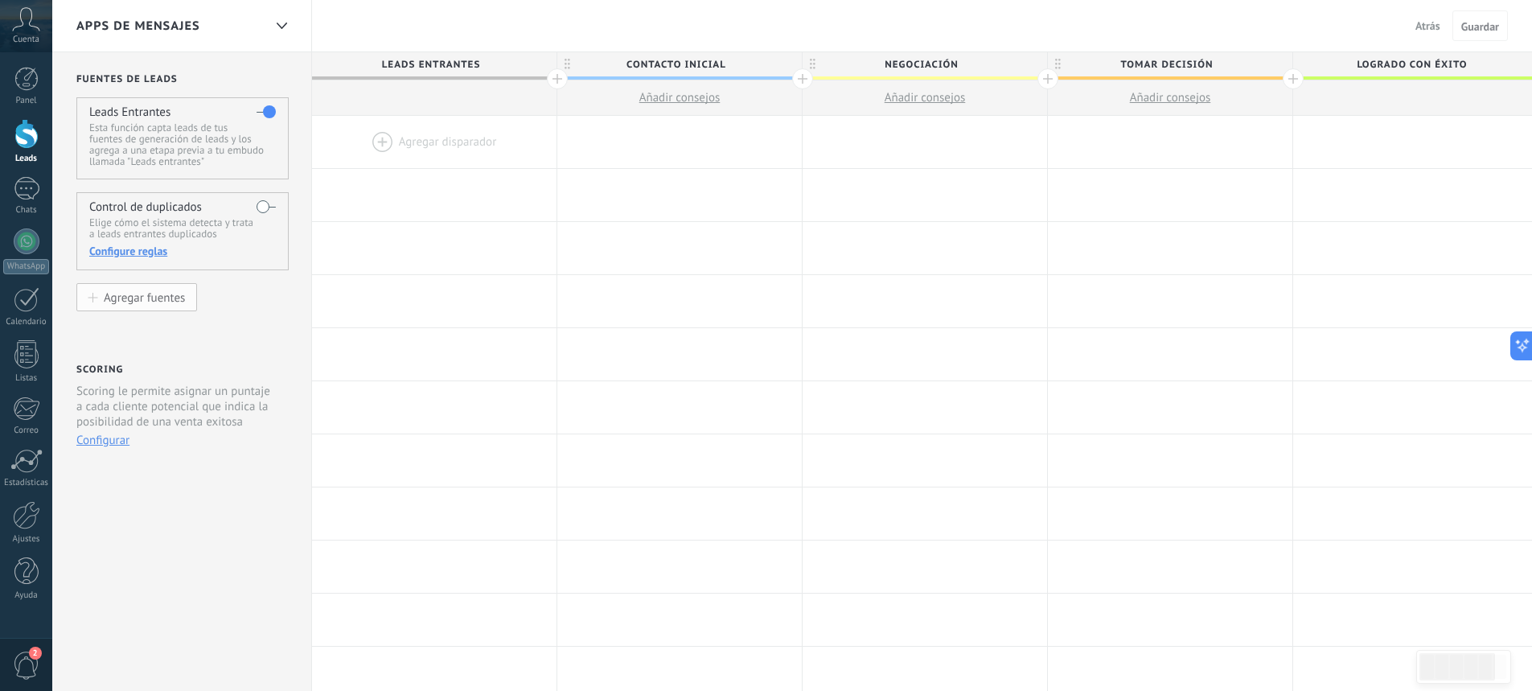
click at [157, 293] on div "Agregar fuentes" at bounding box center [144, 297] width 81 height 14
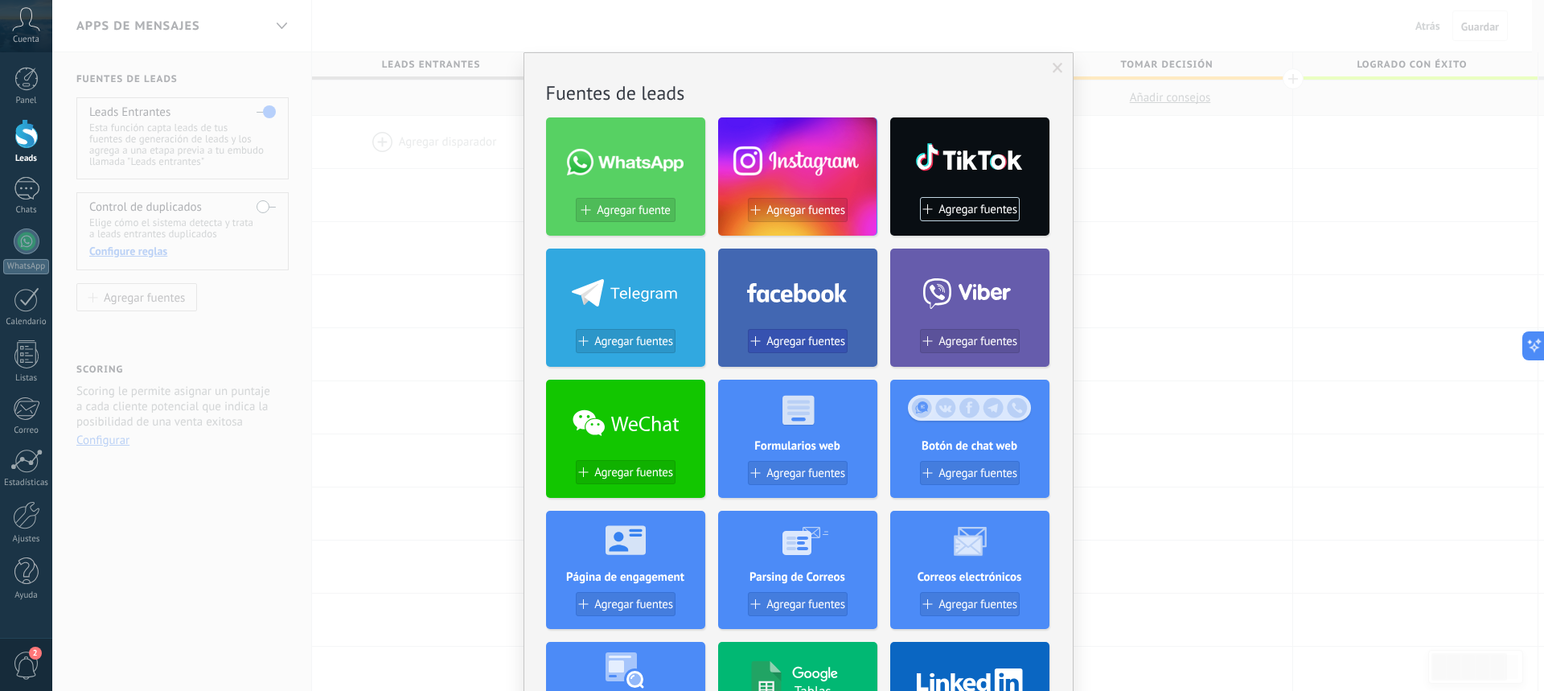
click at [818, 336] on span "Agregar fuentes" at bounding box center [805, 341] width 79 height 14
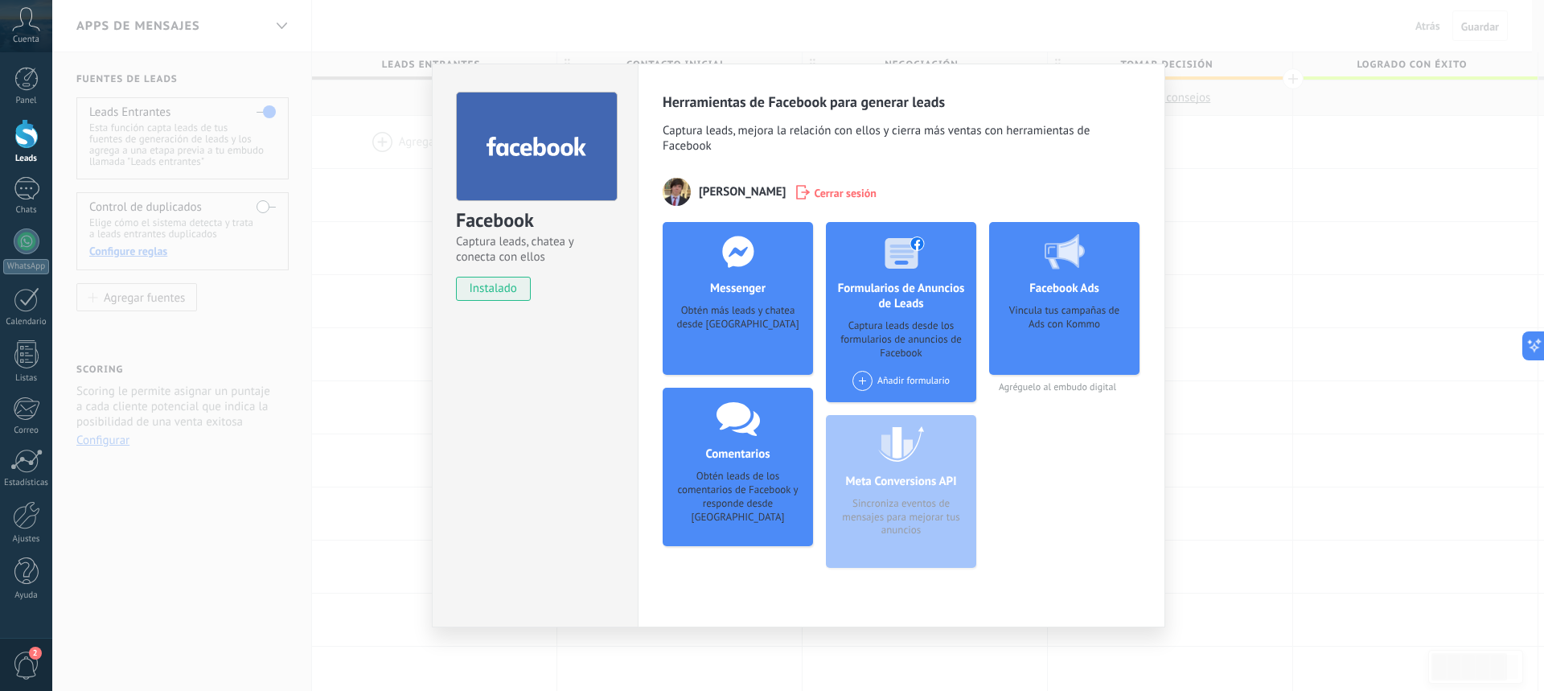
click at [752, 297] on div "Messenger Obtén más leads y chatea desde Kommo Agregar página" at bounding box center [737, 298] width 150 height 153
click at [797, 191] on use at bounding box center [804, 192] width 14 height 14
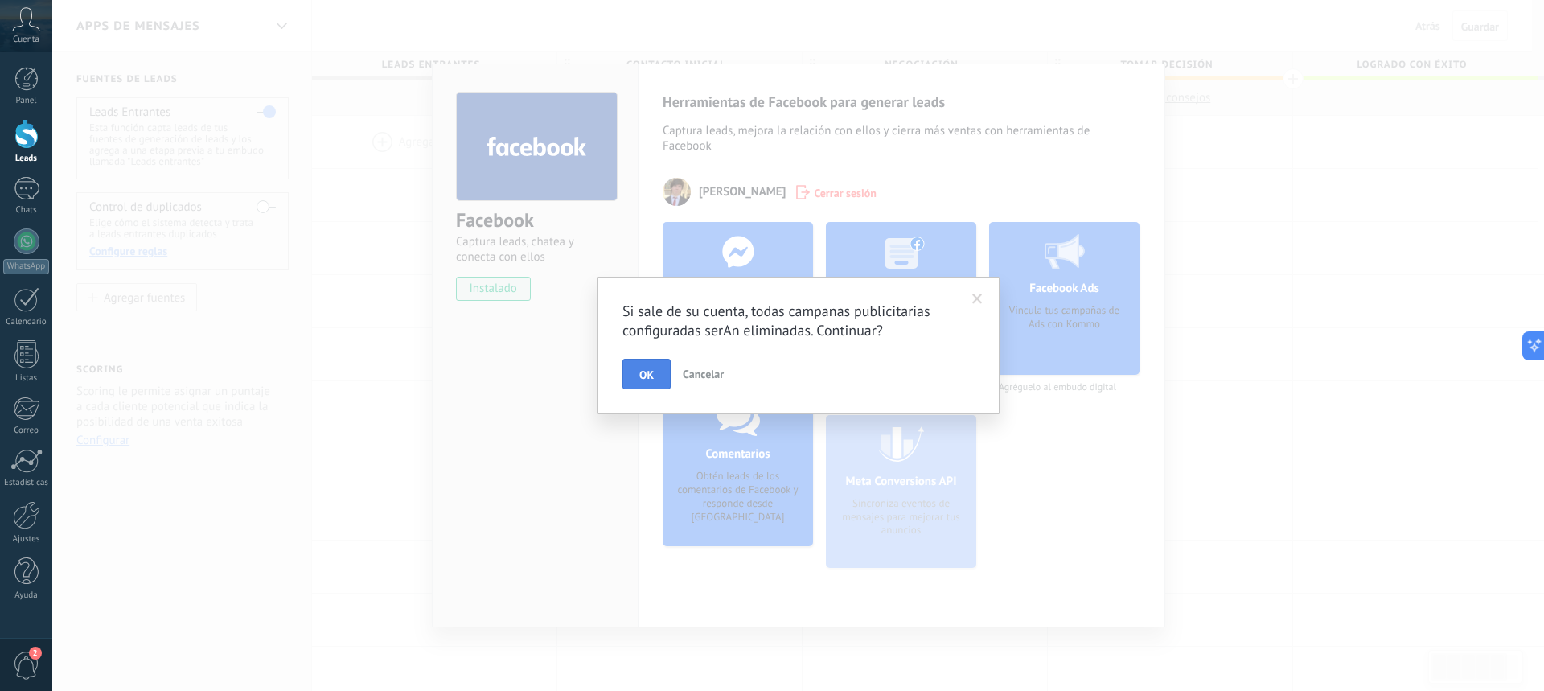
click at [642, 372] on span "OK" at bounding box center [646, 374] width 14 height 11
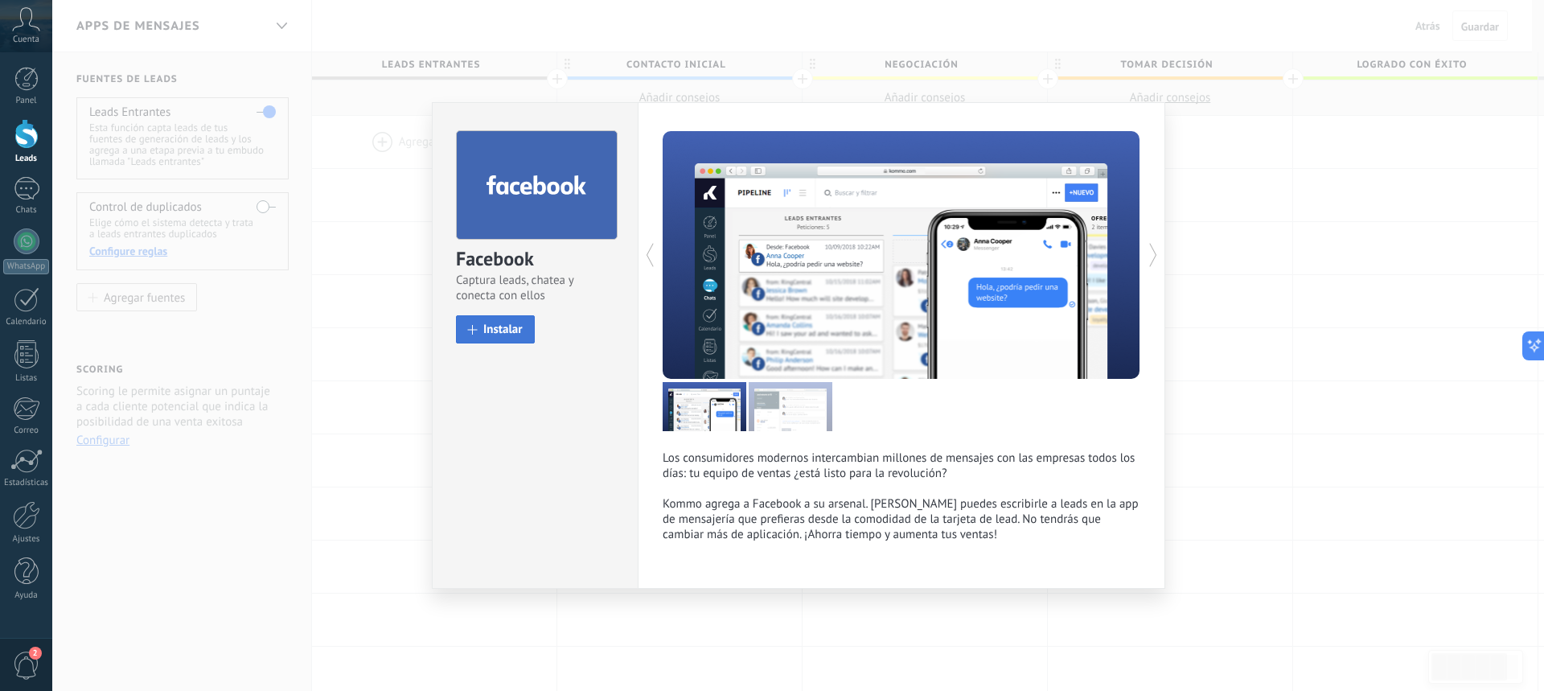
click at [497, 329] on span "Instalar" at bounding box center [502, 329] width 39 height 12
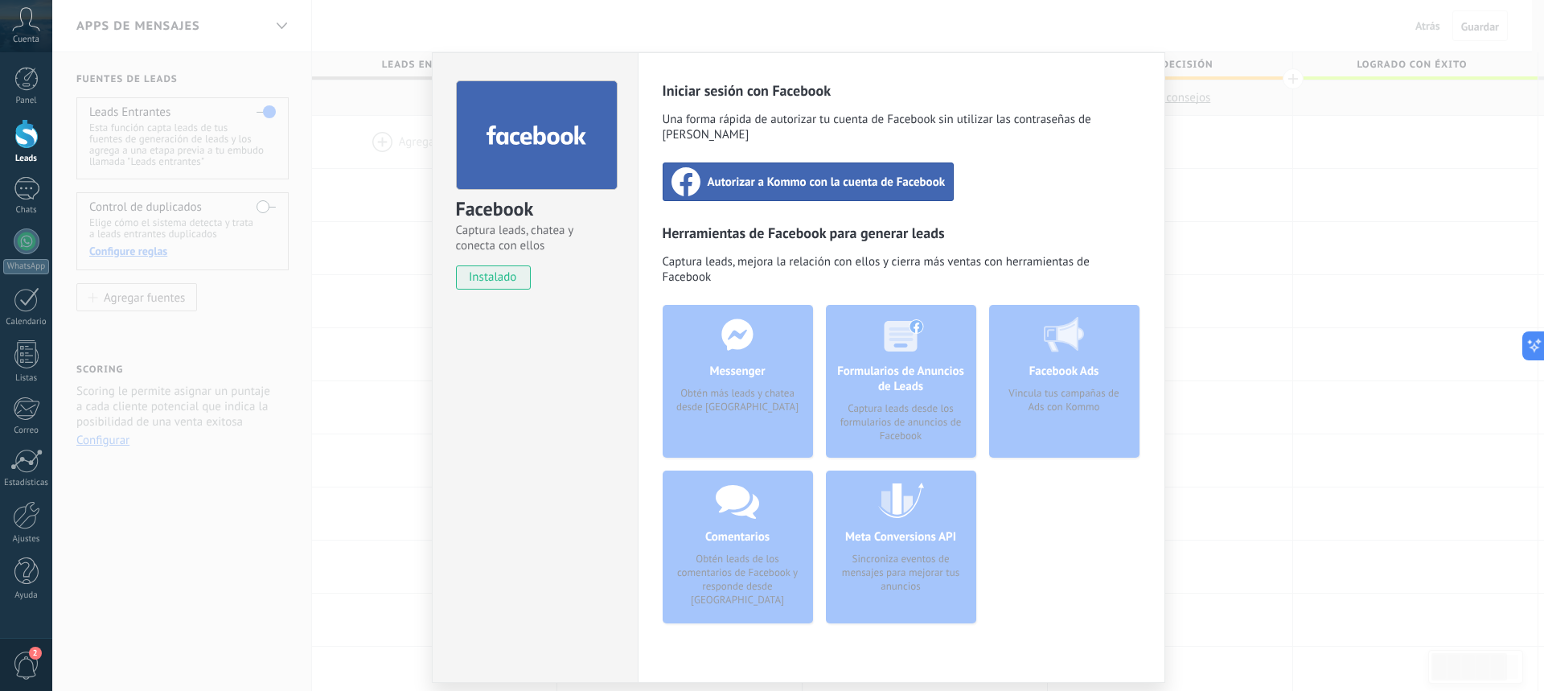
click at [808, 174] on span "Autorizar a Kommo con la cuenta de Facebook" at bounding box center [827, 182] width 238 height 16
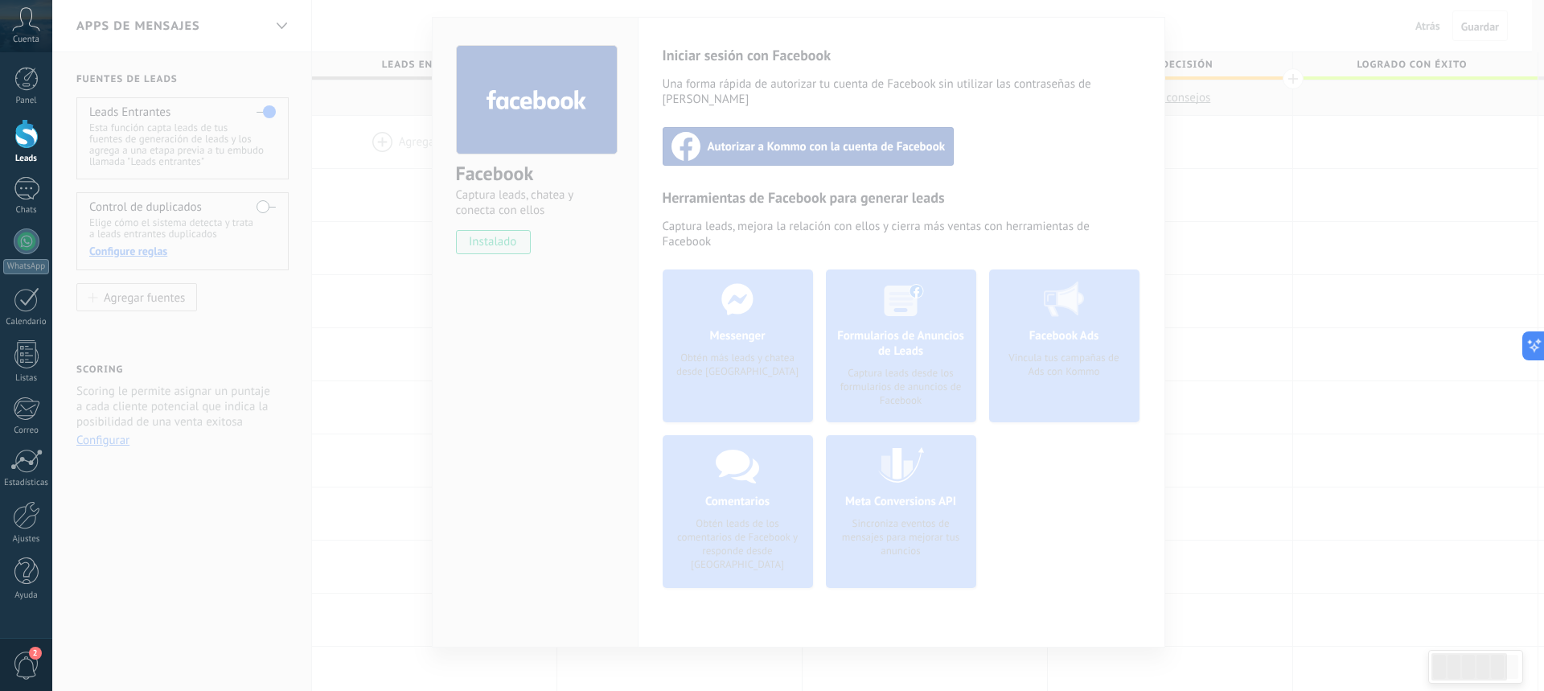
type textarea "**********"
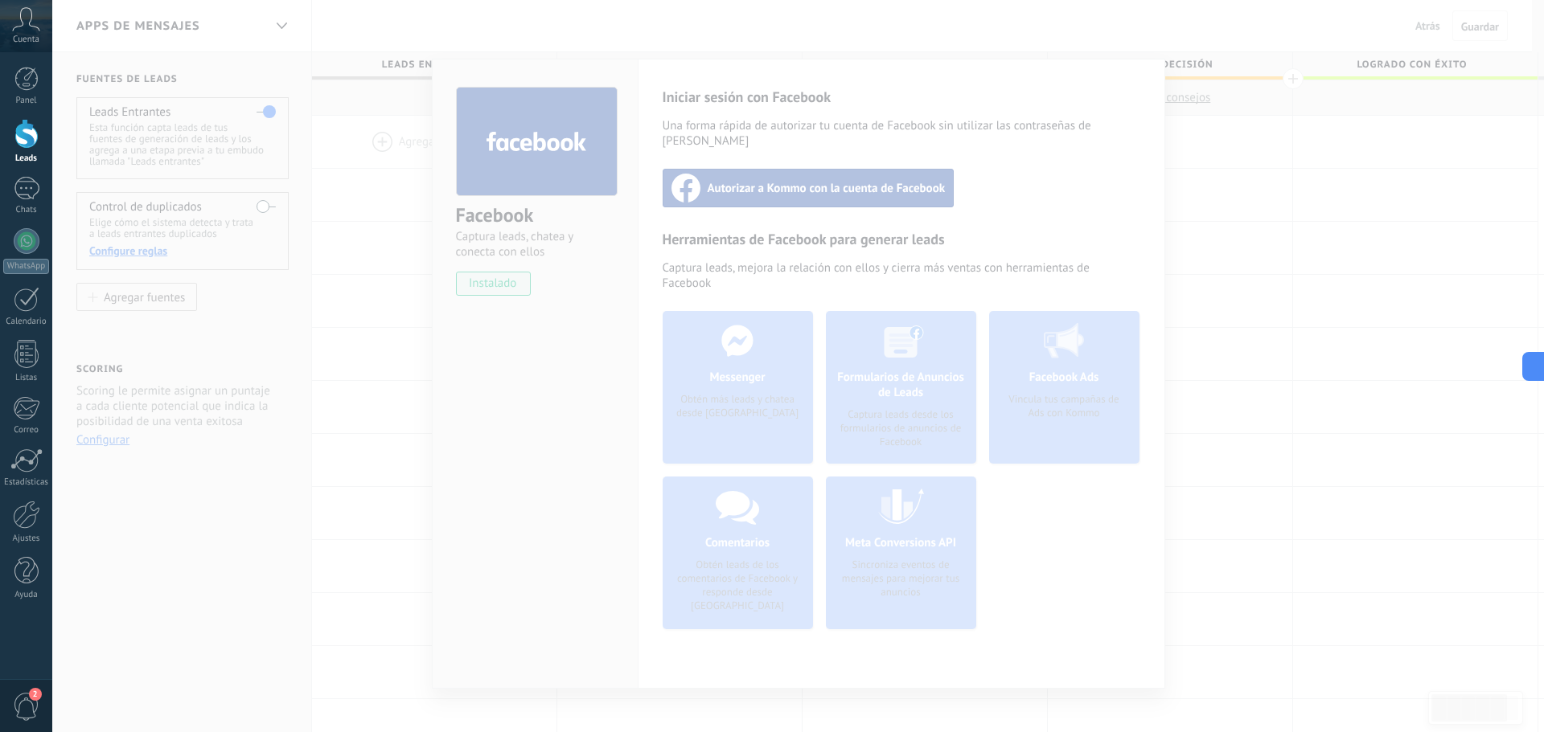
scroll to position [15, 0]
click at [309, 234] on div at bounding box center [797, 366] width 1491 height 732
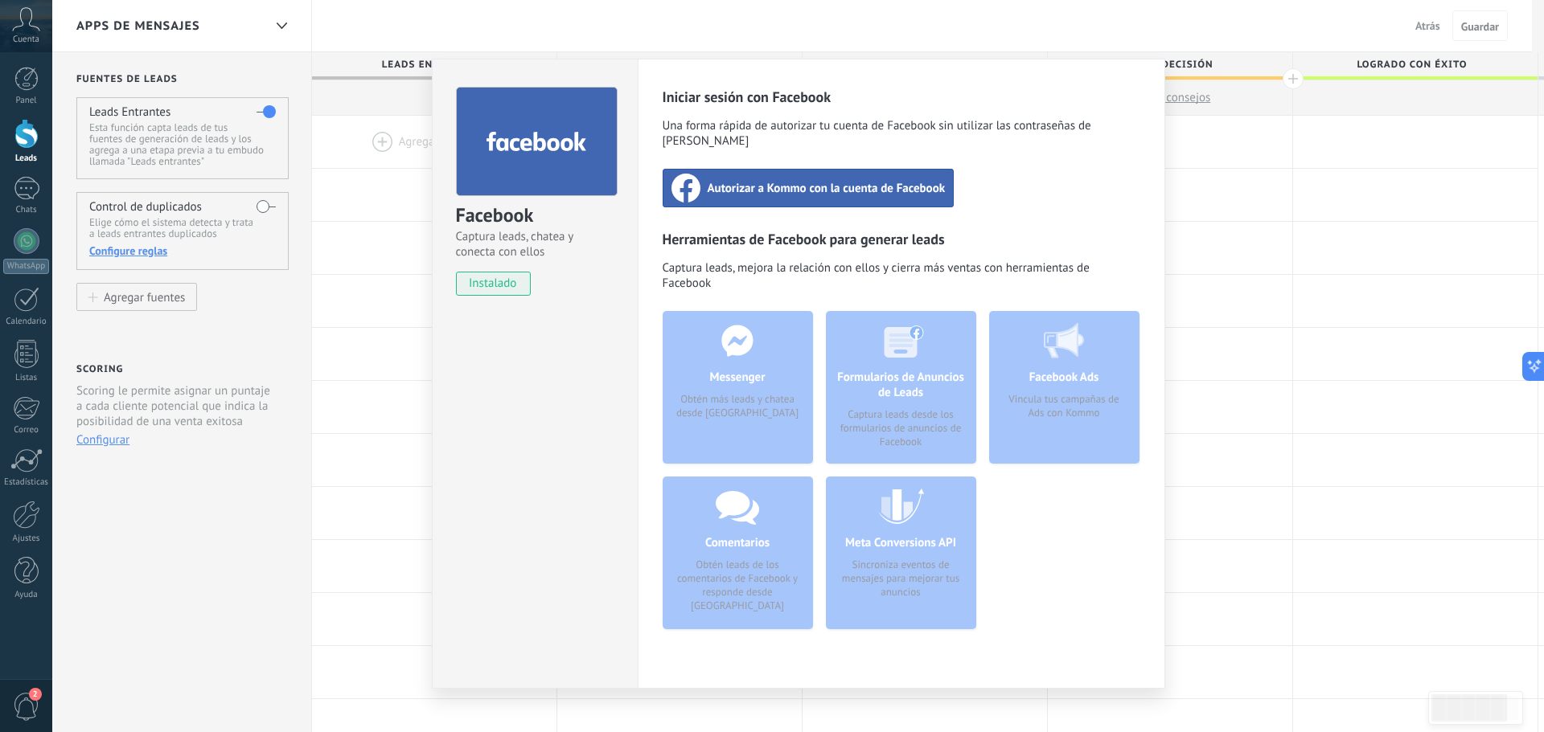
click at [379, 261] on div "Facebook Captura leads, chatea y conecta con ellos instalado Desinstalar Inicia…" at bounding box center [797, 366] width 1491 height 732
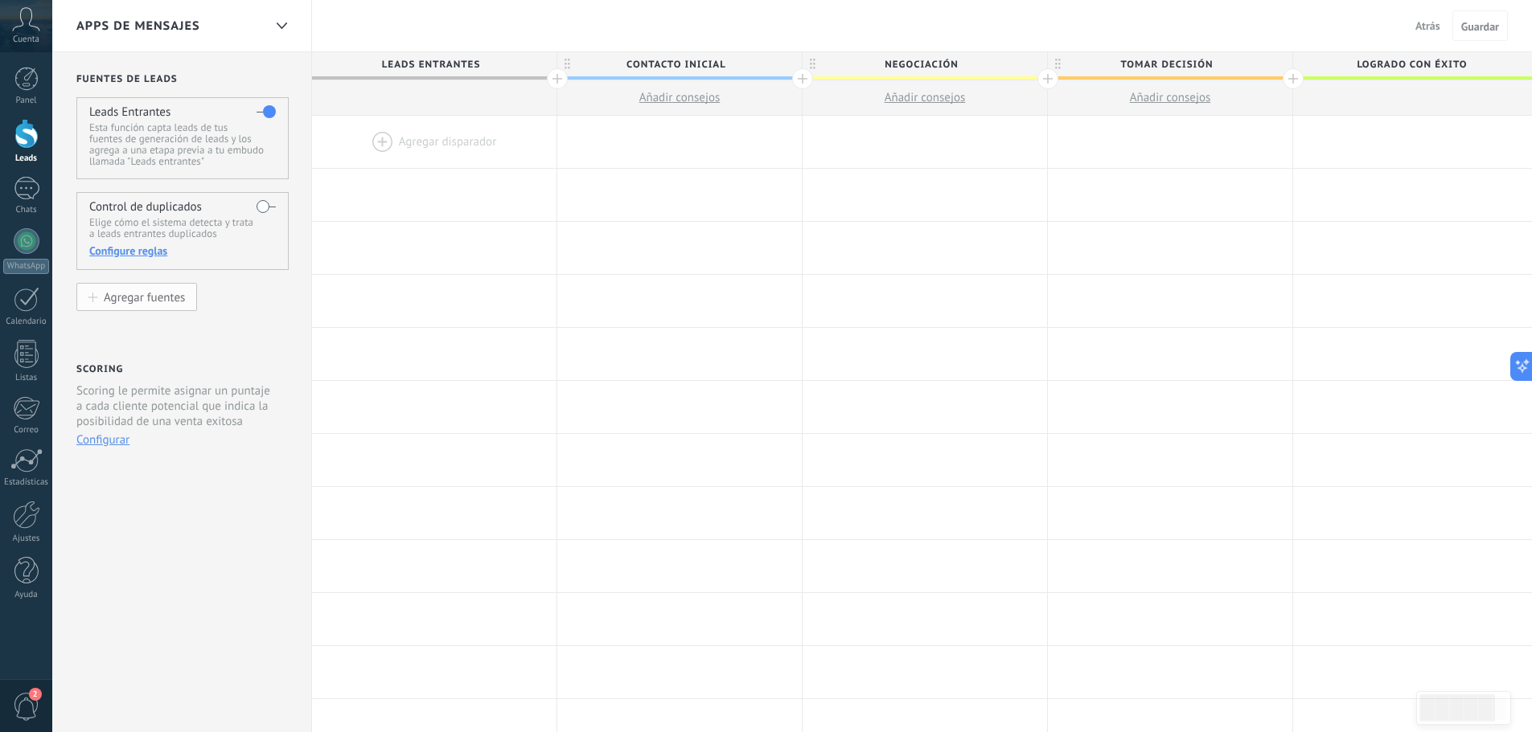
click at [144, 303] on div "Agregar fuentes" at bounding box center [144, 297] width 81 height 14
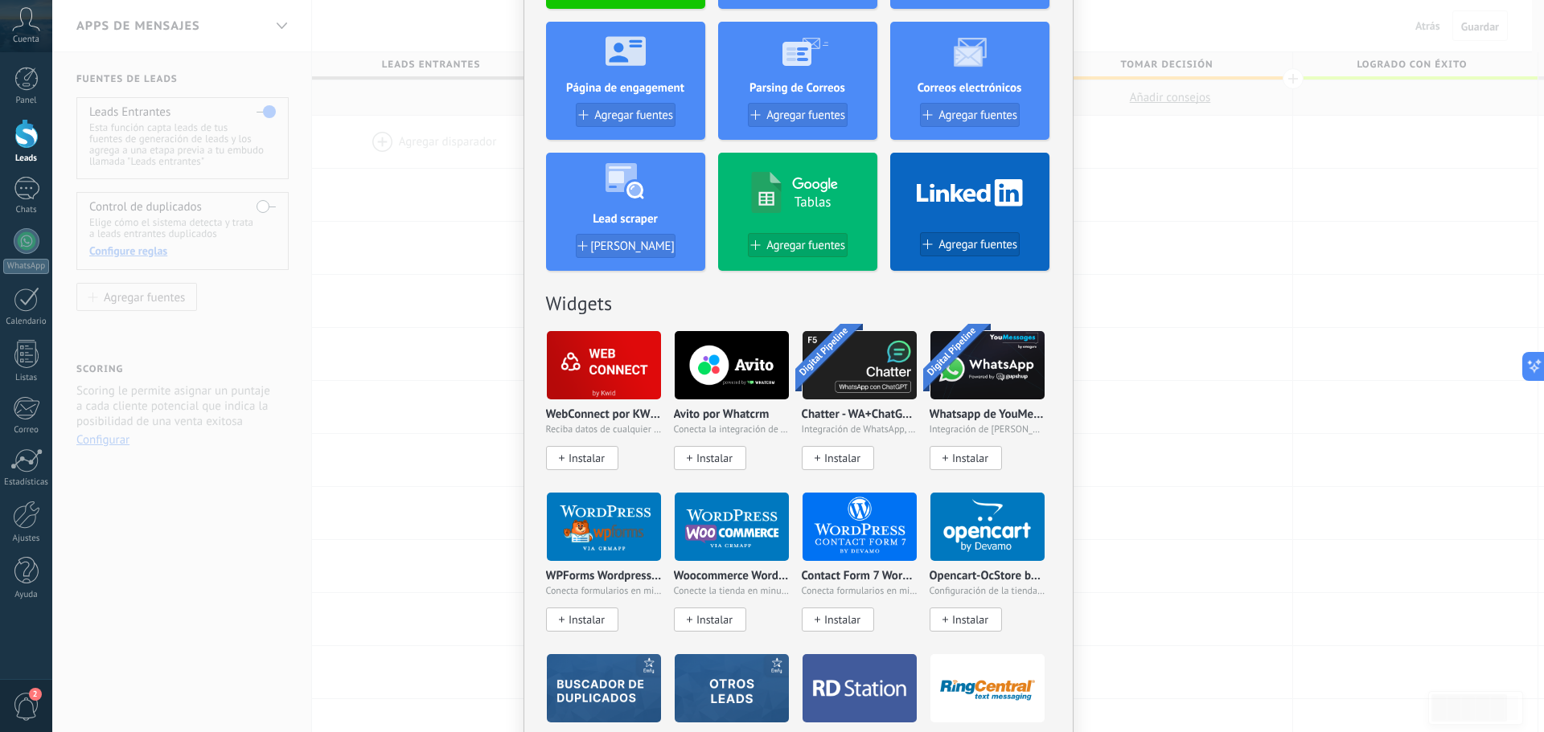
scroll to position [6, 0]
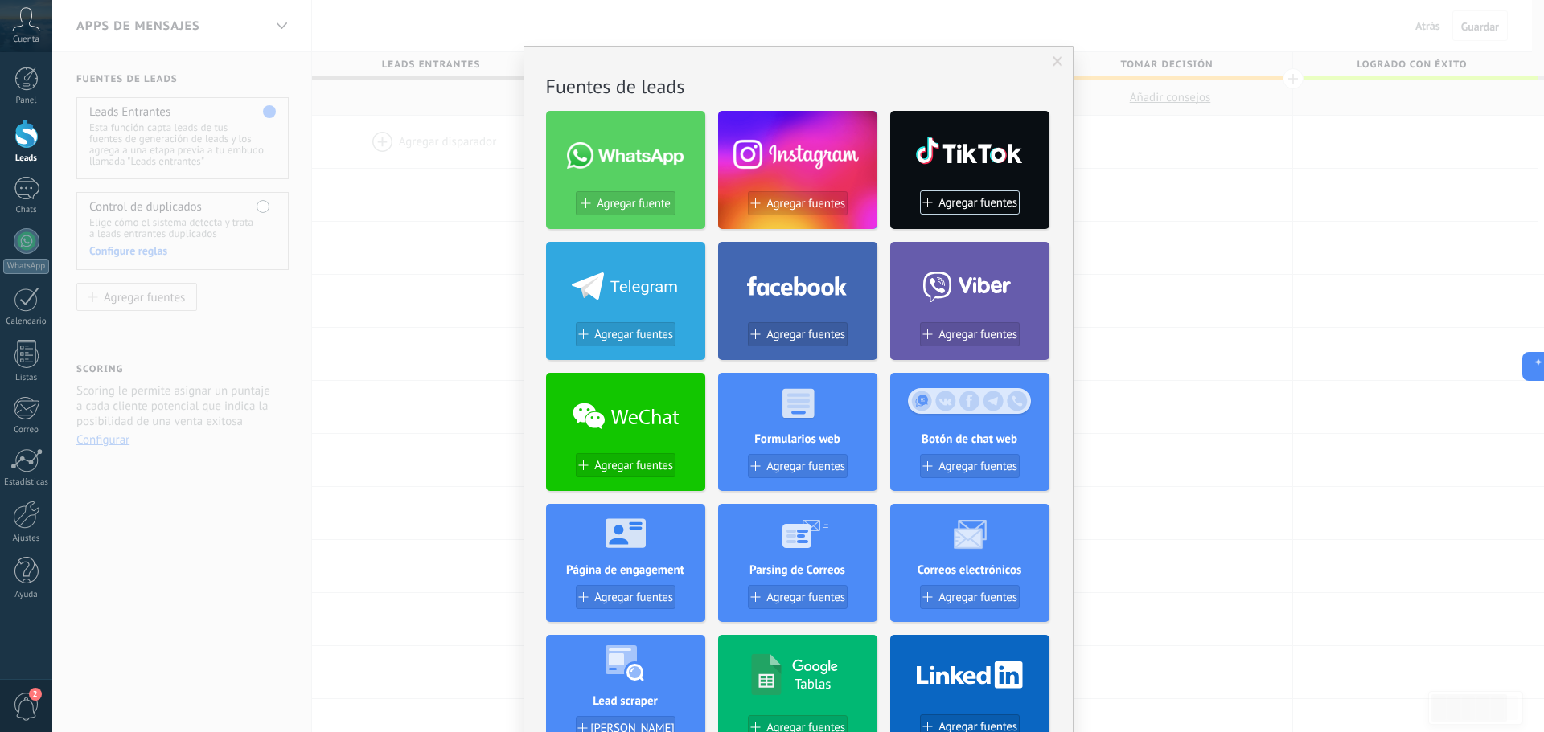
click at [357, 237] on div "No hay resultados Fuentes de leads Agregar fuente Agregar fuentes Agregar fuent…" at bounding box center [797, 366] width 1491 height 732
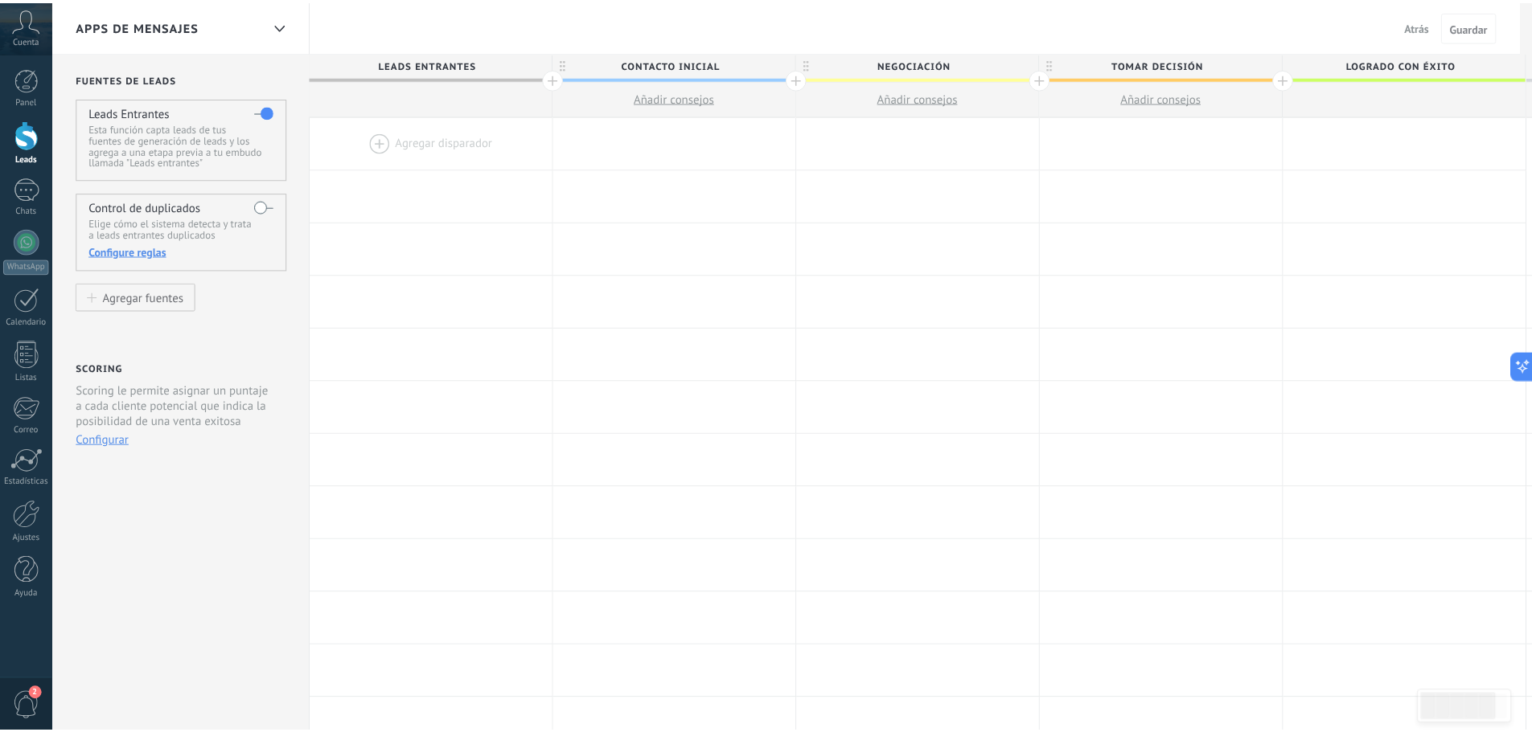
scroll to position [0, 0]
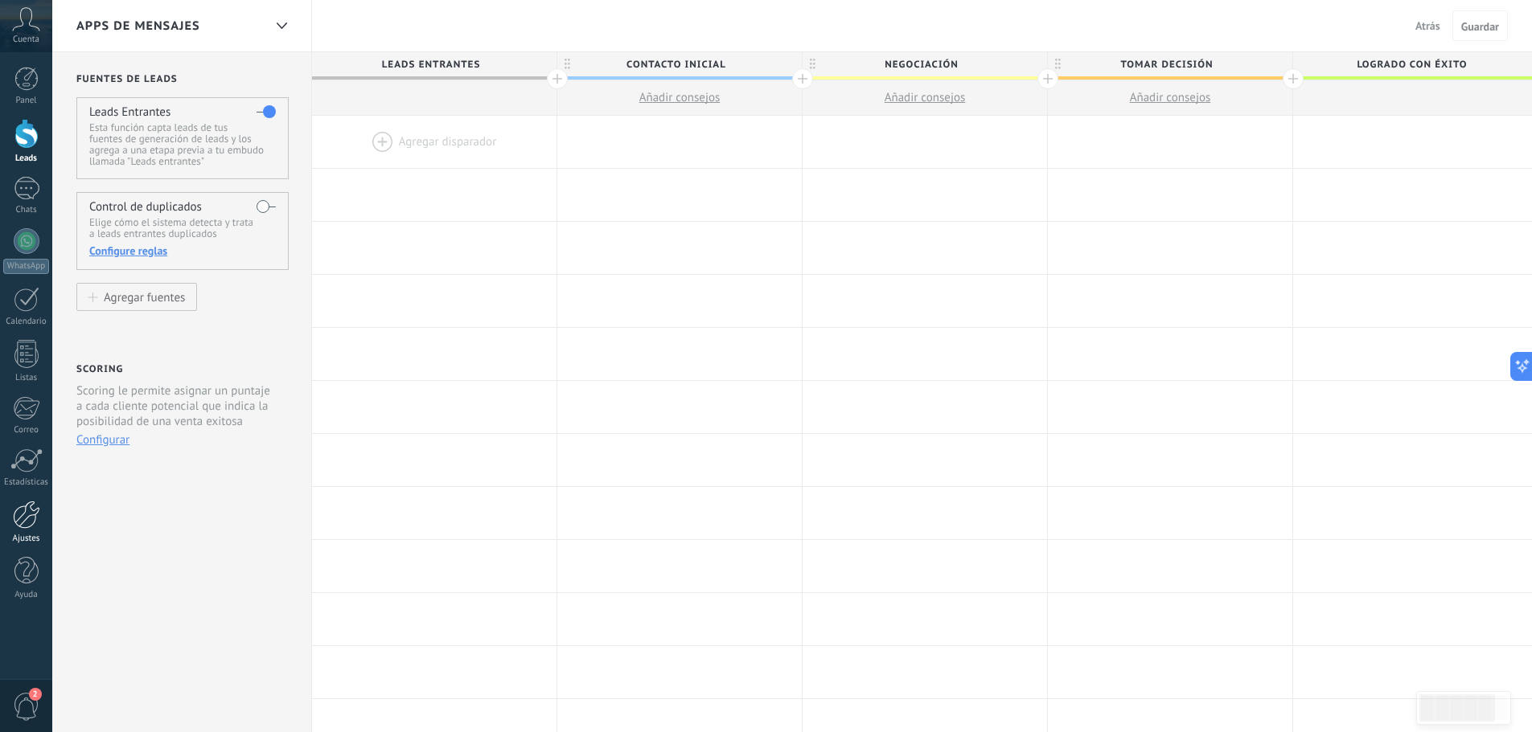
click at [21, 524] on div at bounding box center [26, 515] width 27 height 28
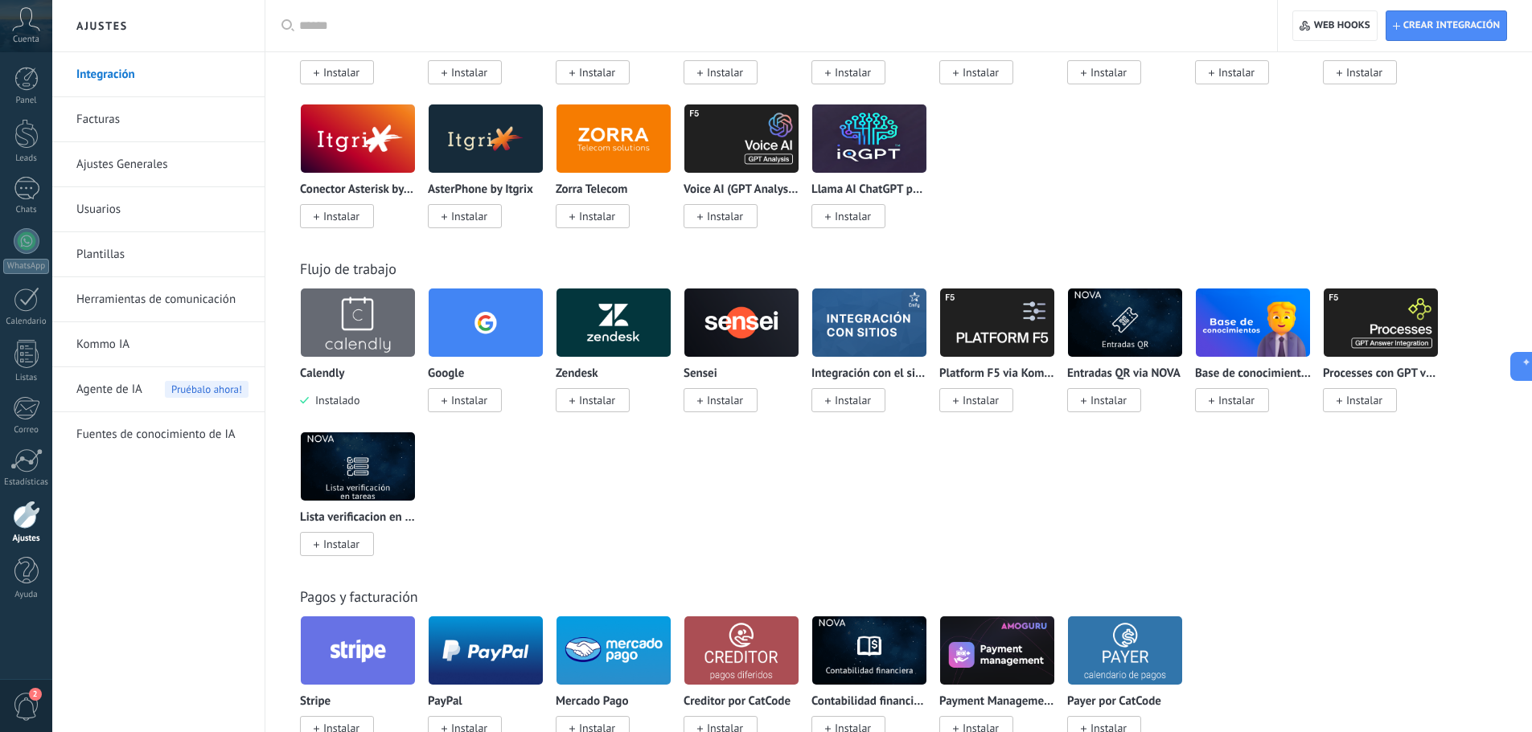
scroll to position [1528, 0]
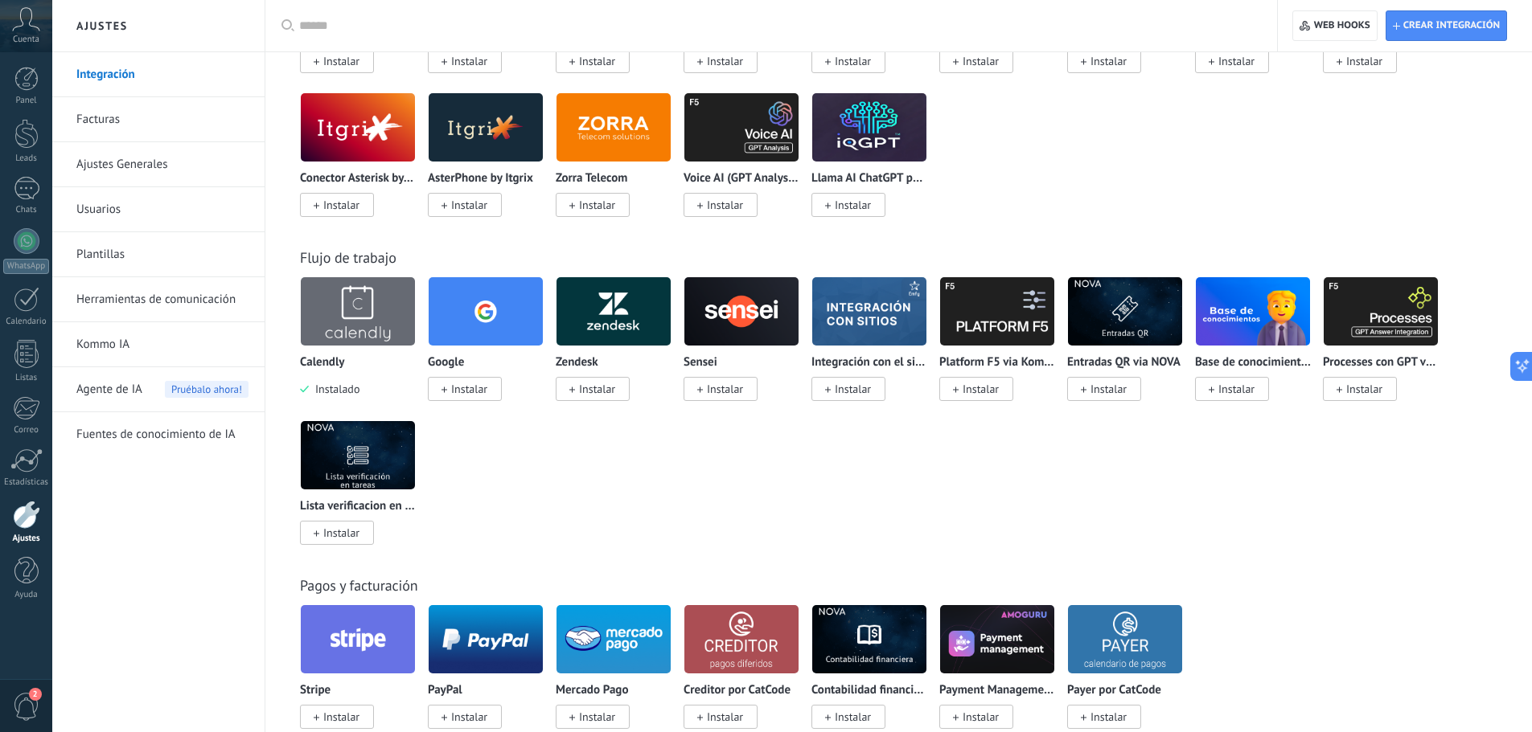
click at [367, 321] on img at bounding box center [358, 312] width 114 height 78
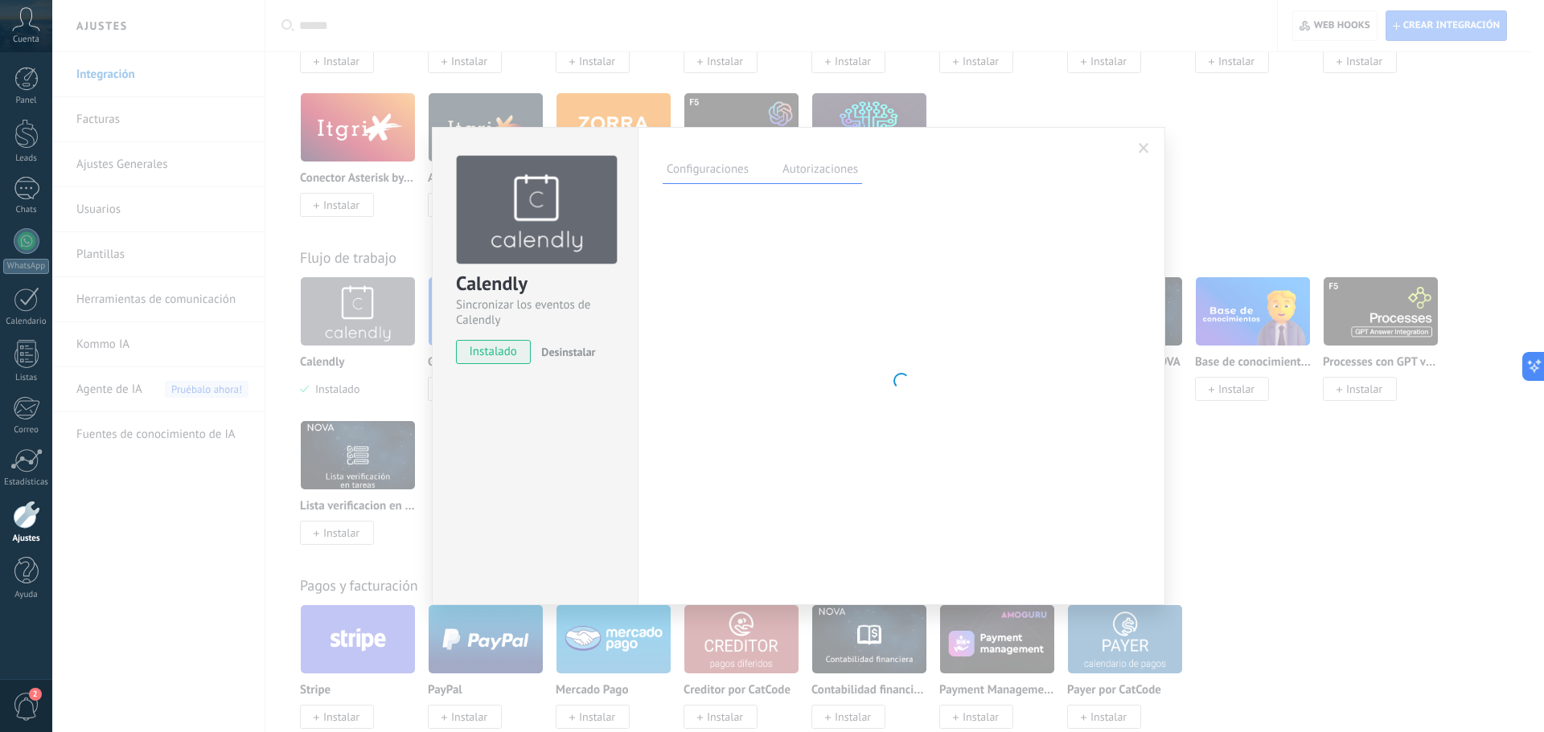
click at [803, 162] on label "Autorizaciones" at bounding box center [820, 171] width 84 height 23
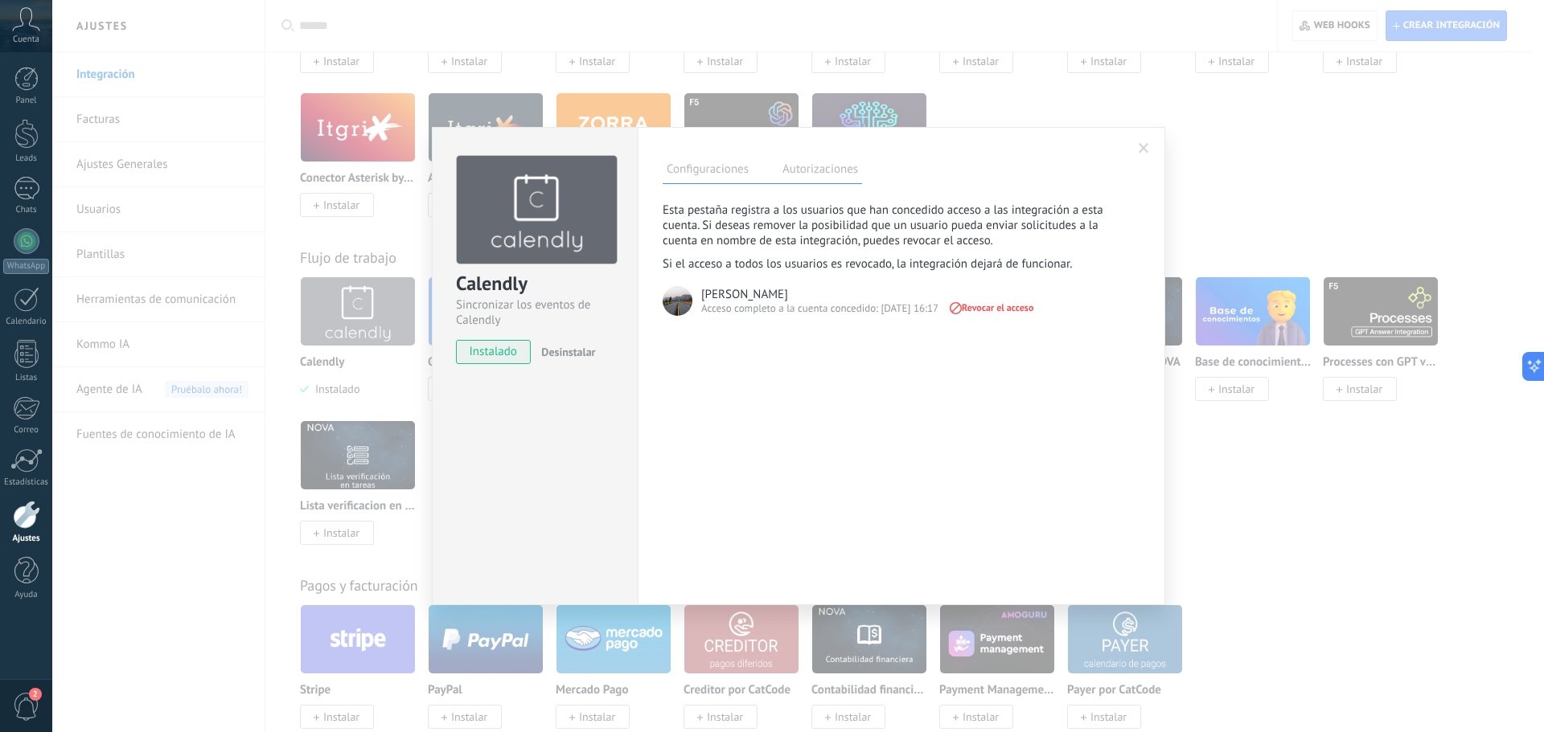
click at [1142, 146] on span at bounding box center [1143, 148] width 10 height 11
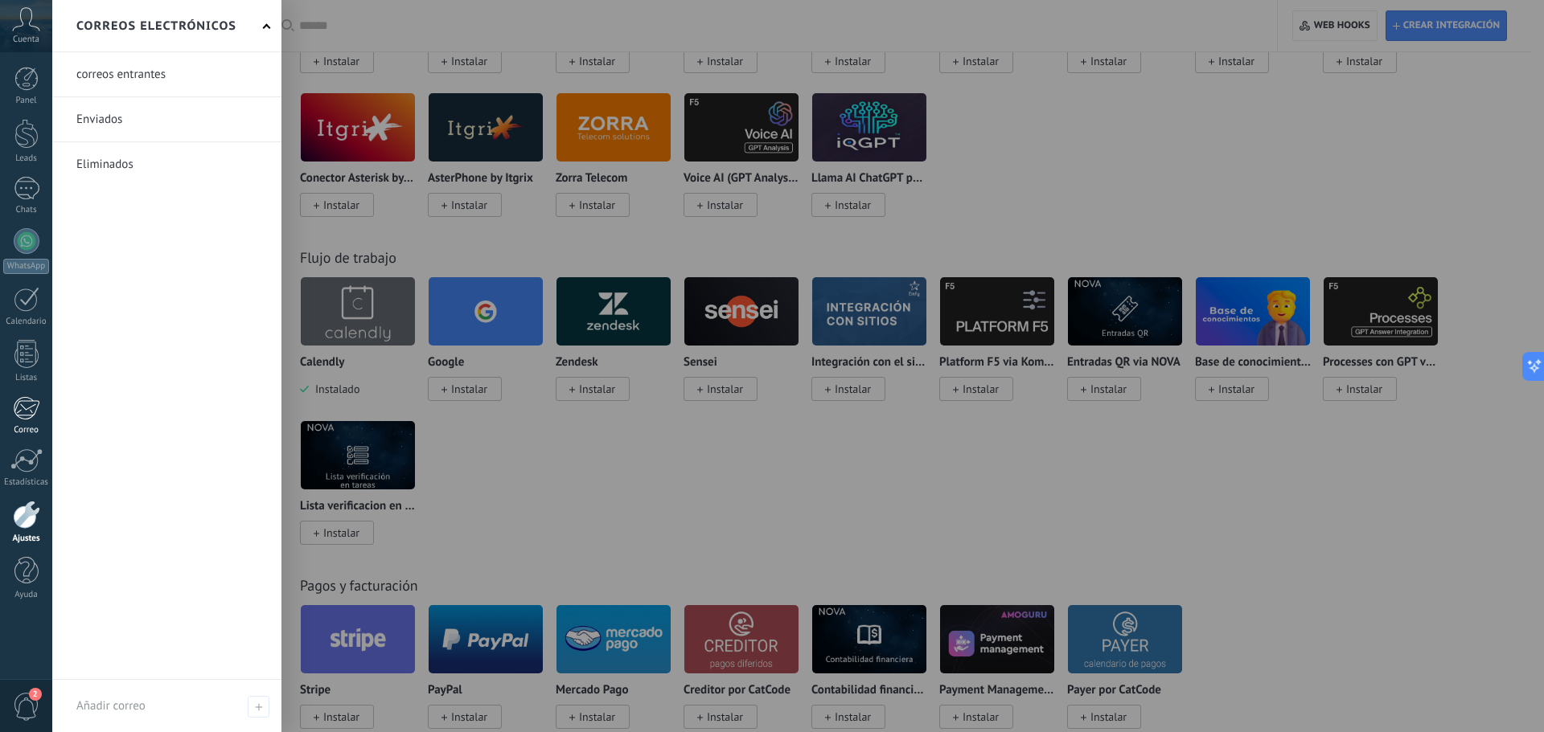
click at [29, 420] on div at bounding box center [26, 408] width 27 height 24
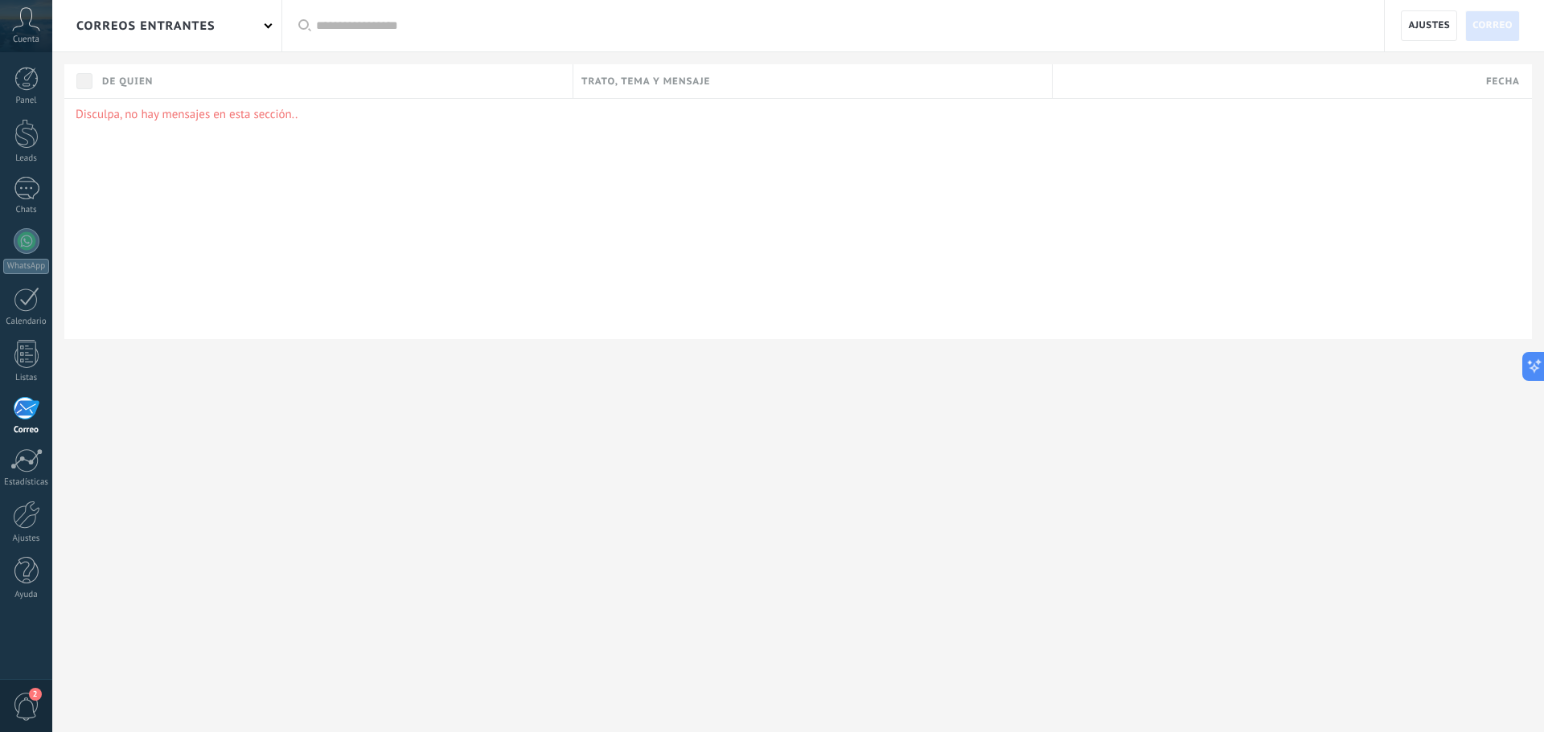
click at [228, 31] on div "correos entrantes" at bounding box center [166, 25] width 229 height 51
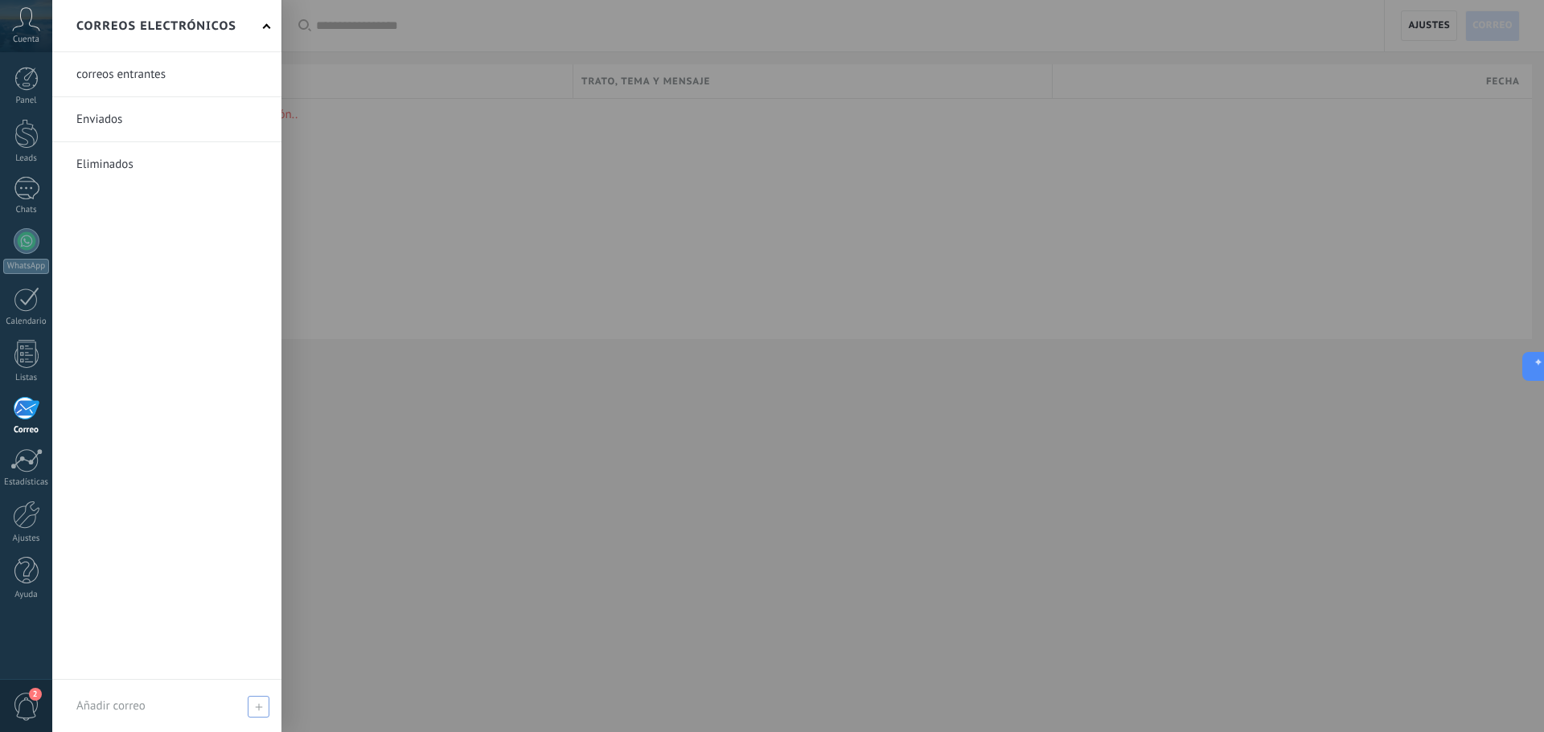
click at [193, 690] on div "Añadir correo" at bounding box center [166, 706] width 229 height 52
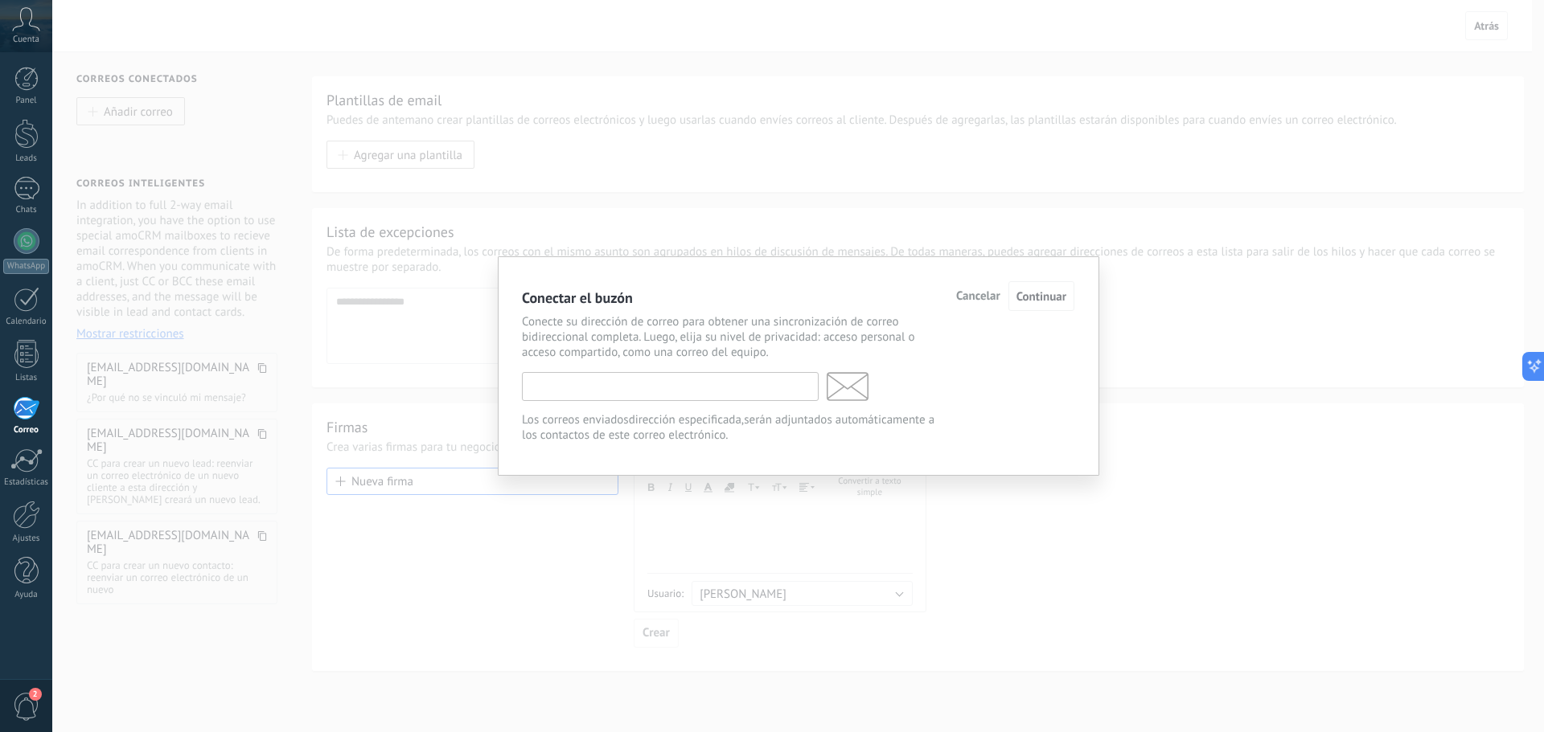
click at [705, 384] on input "text" at bounding box center [670, 386] width 297 height 29
click at [612, 379] on input "text" at bounding box center [670, 386] width 297 height 29
paste input "**********"
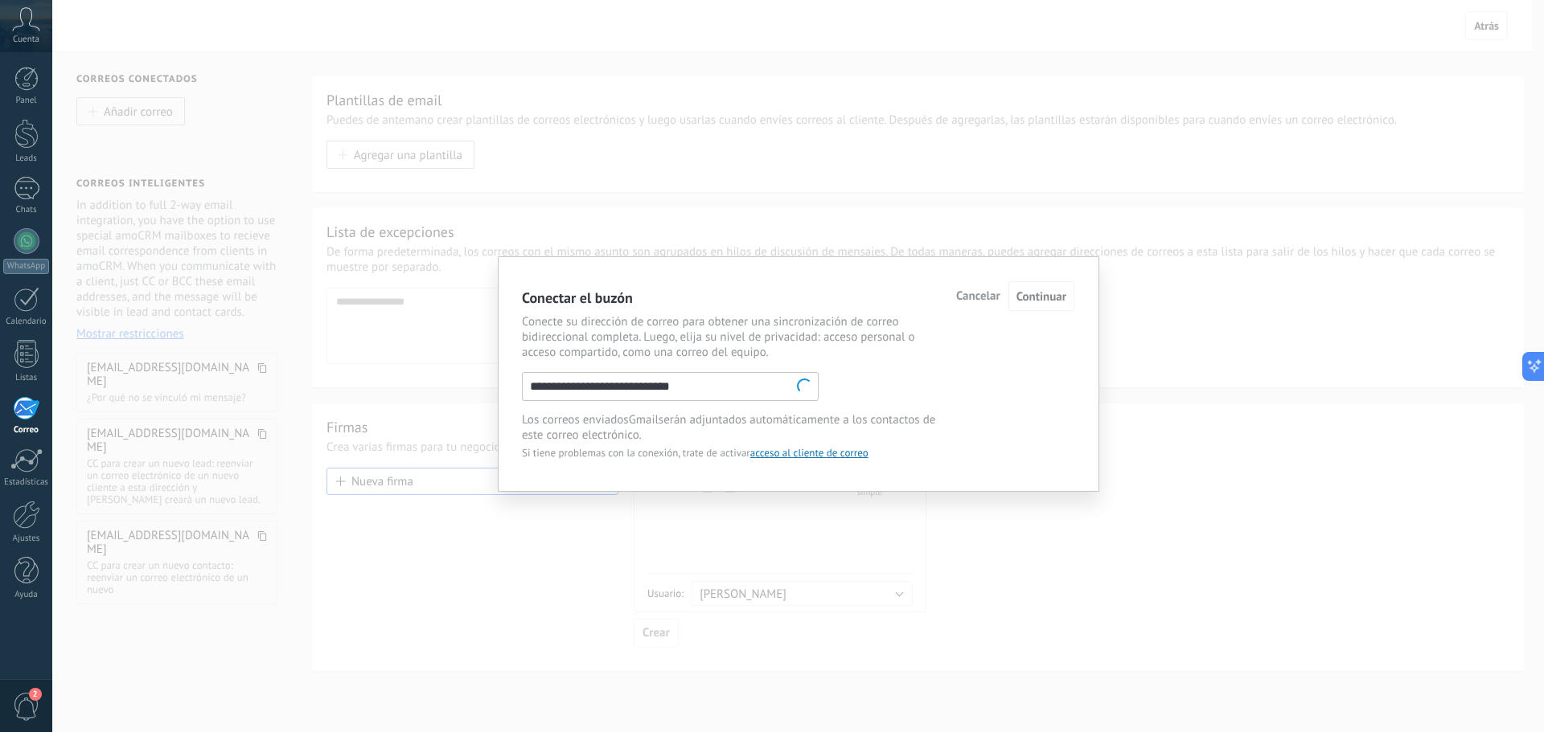
type input "**********"
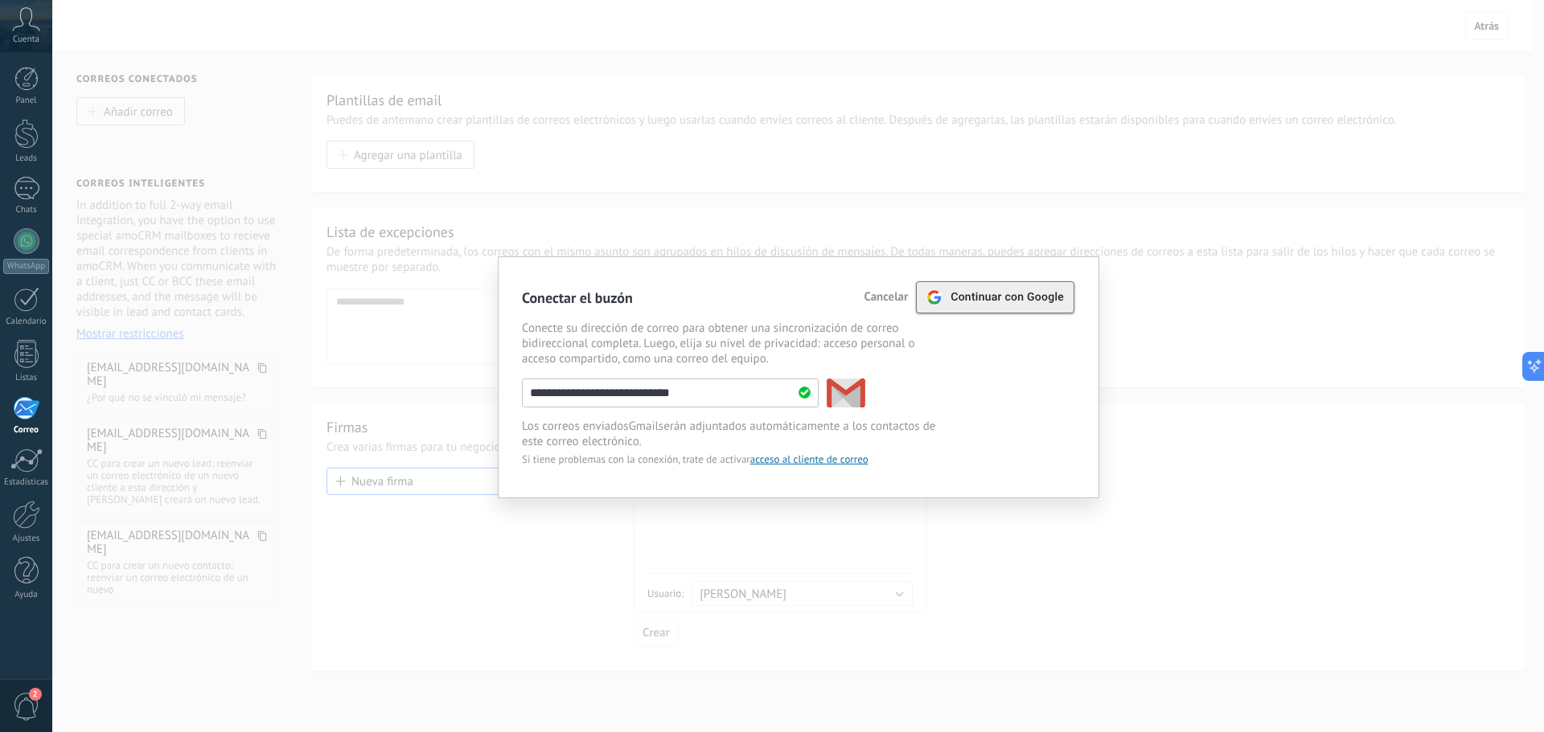
click at [1026, 296] on span "Continuar con Google" at bounding box center [1006, 297] width 113 height 13
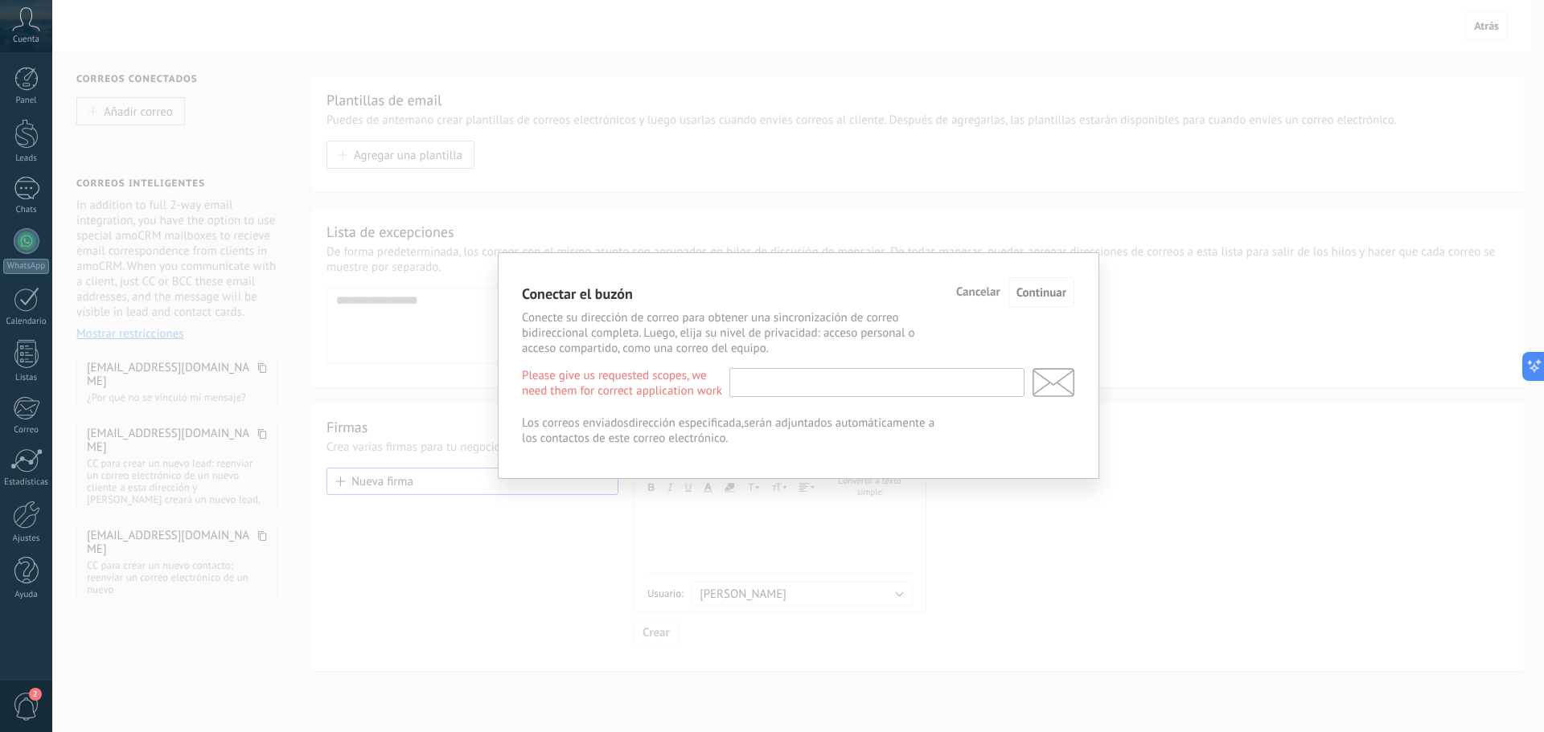
click at [879, 396] on input "text" at bounding box center [876, 382] width 295 height 29
click at [900, 347] on p "Conecte su dirección de correo para obtener una sincronización de correo bidire…" at bounding box center [734, 333] width 424 height 46
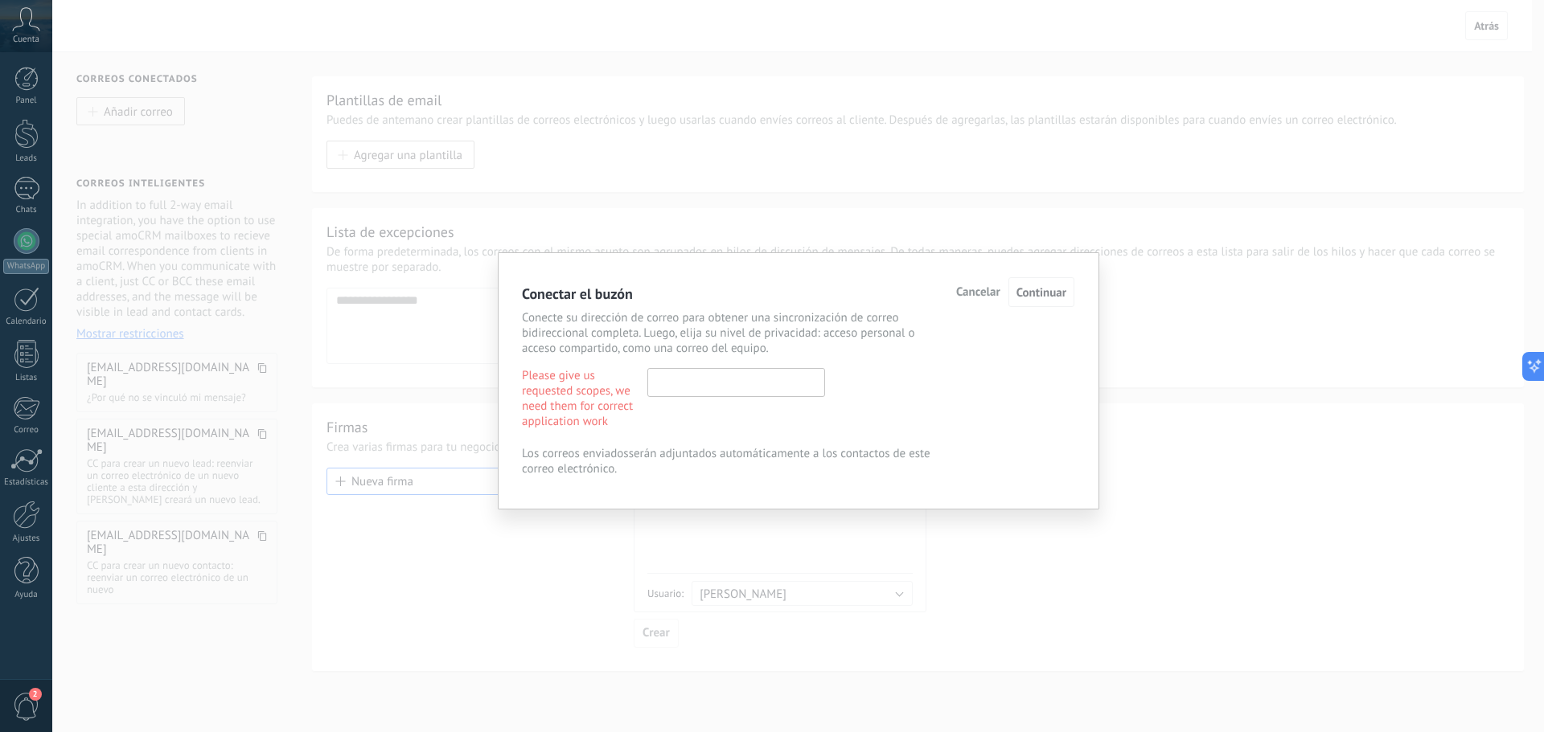
click at [791, 386] on input "text" at bounding box center [736, 382] width 178 height 29
click at [1034, 351] on div "Conecte su dirección de correo para obtener una sincronización de correo bidire…" at bounding box center [798, 333] width 552 height 46
click at [1034, 289] on span "Continuar" at bounding box center [1041, 292] width 50 height 15
click at [750, 379] on input "text" at bounding box center [736, 382] width 178 height 29
paste input "**********"
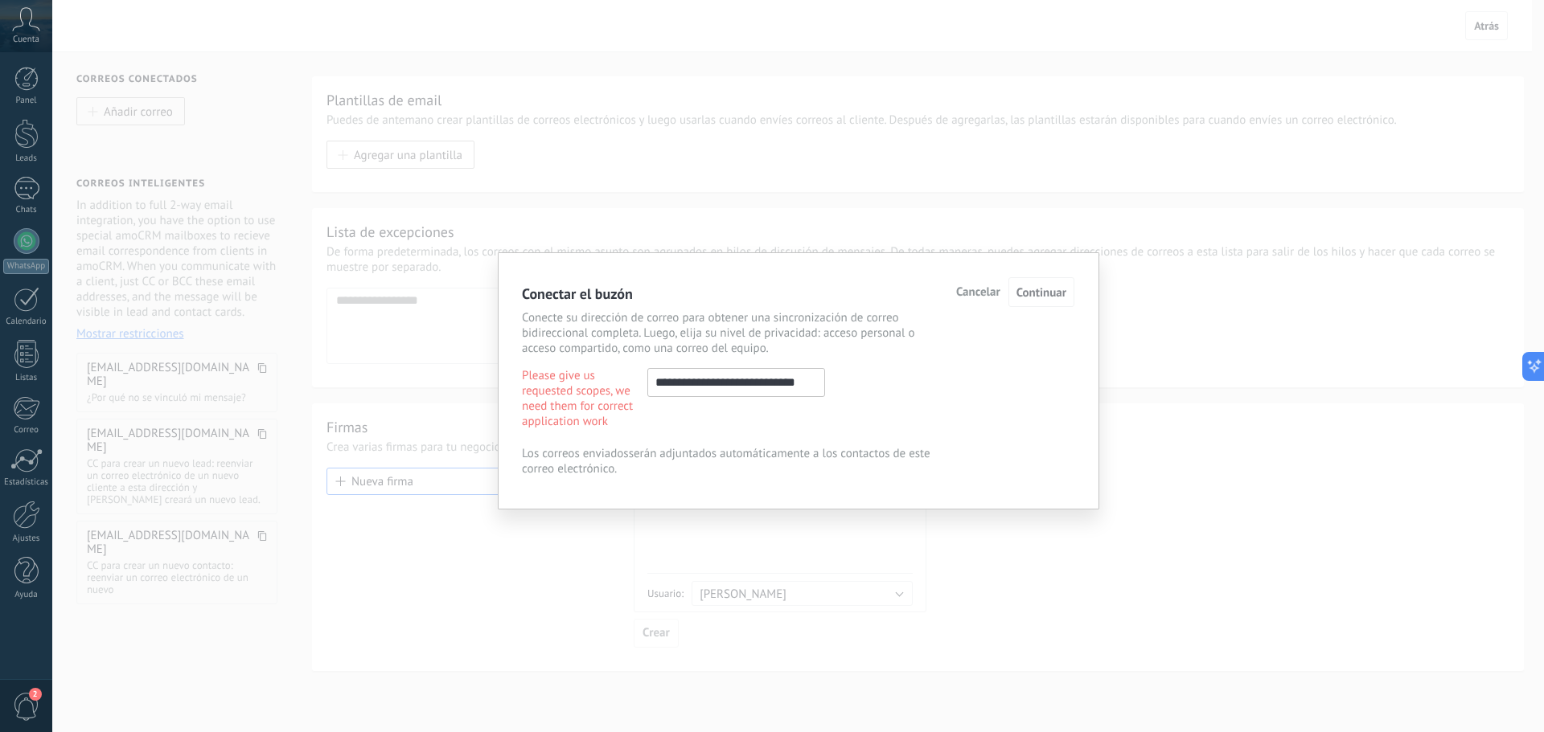
scroll to position [0, 14]
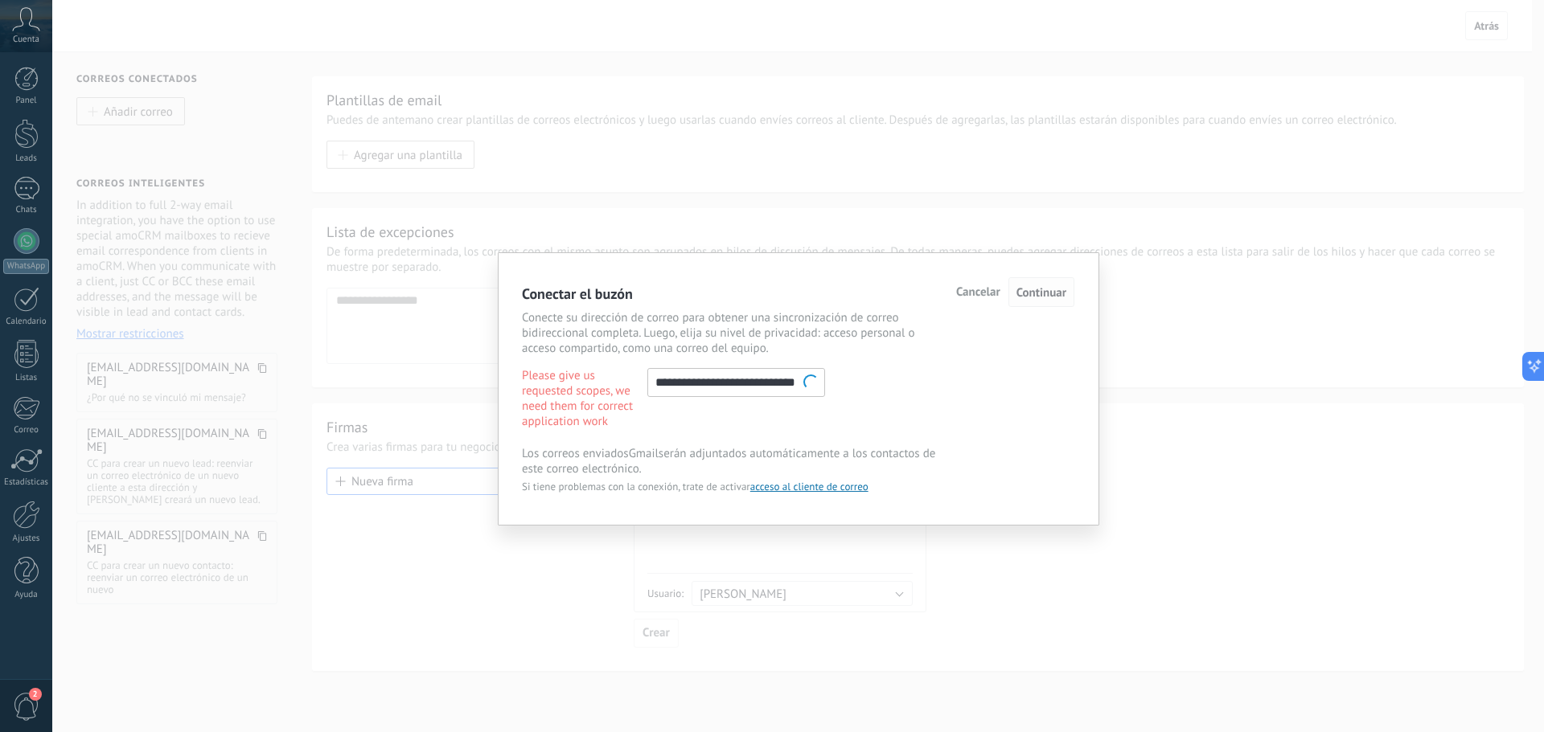
type input "**********"
click at [1057, 286] on span "Continuar" at bounding box center [1041, 292] width 50 height 15
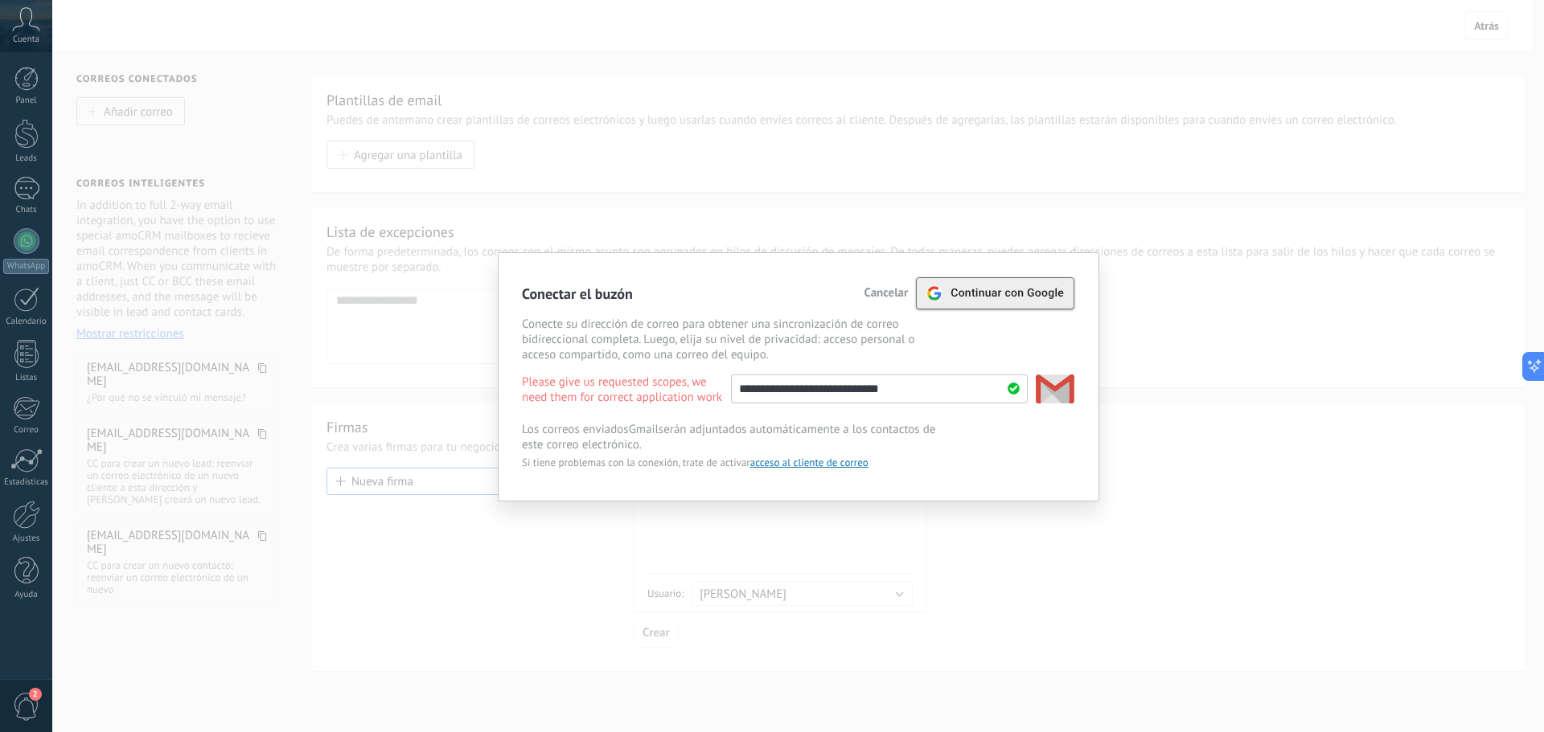
click at [953, 295] on span "Continuar con Google" at bounding box center [1006, 293] width 113 height 13
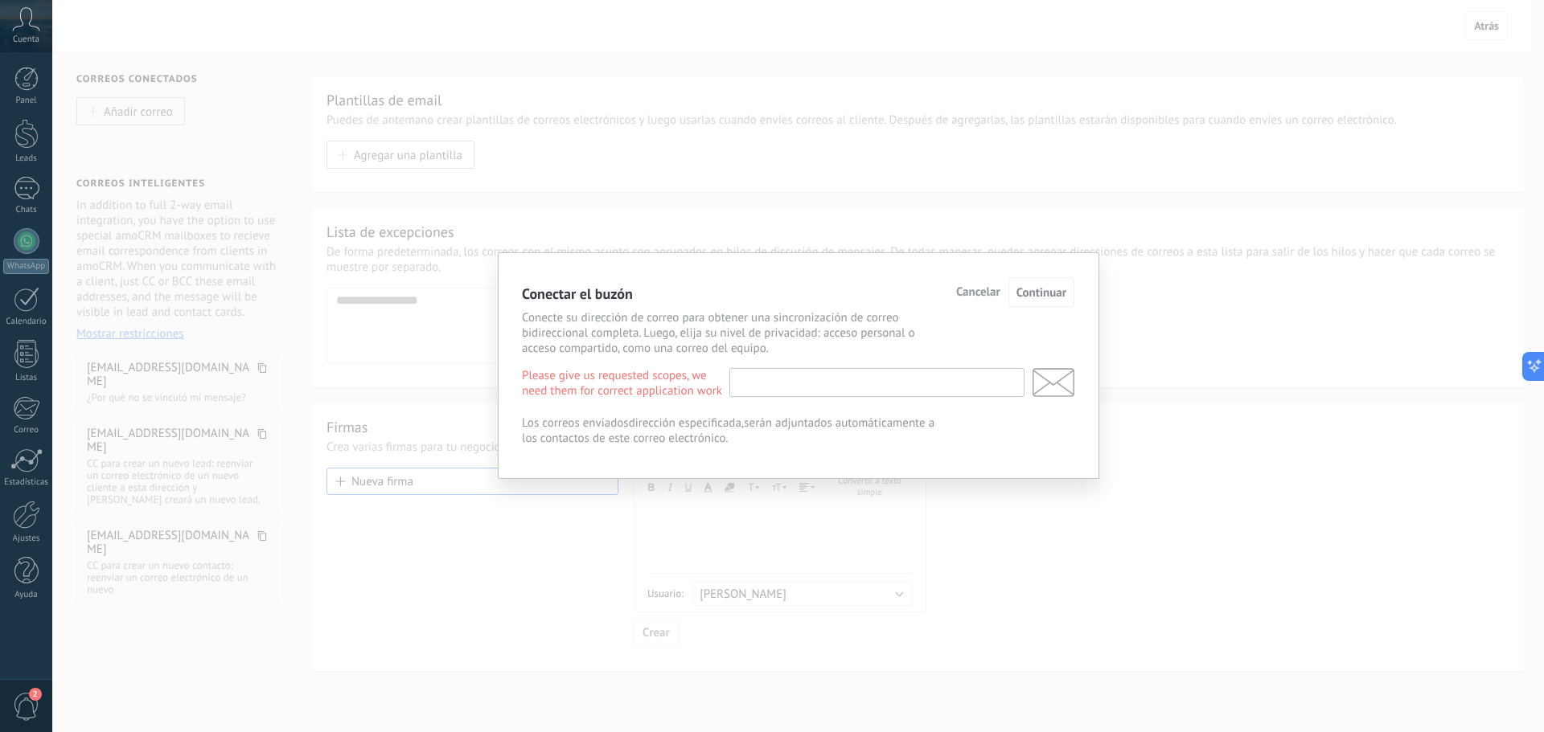
click at [872, 390] on input "text" at bounding box center [876, 382] width 295 height 29
click at [817, 385] on input "text" at bounding box center [876, 382] width 295 height 29
paste input "**********"
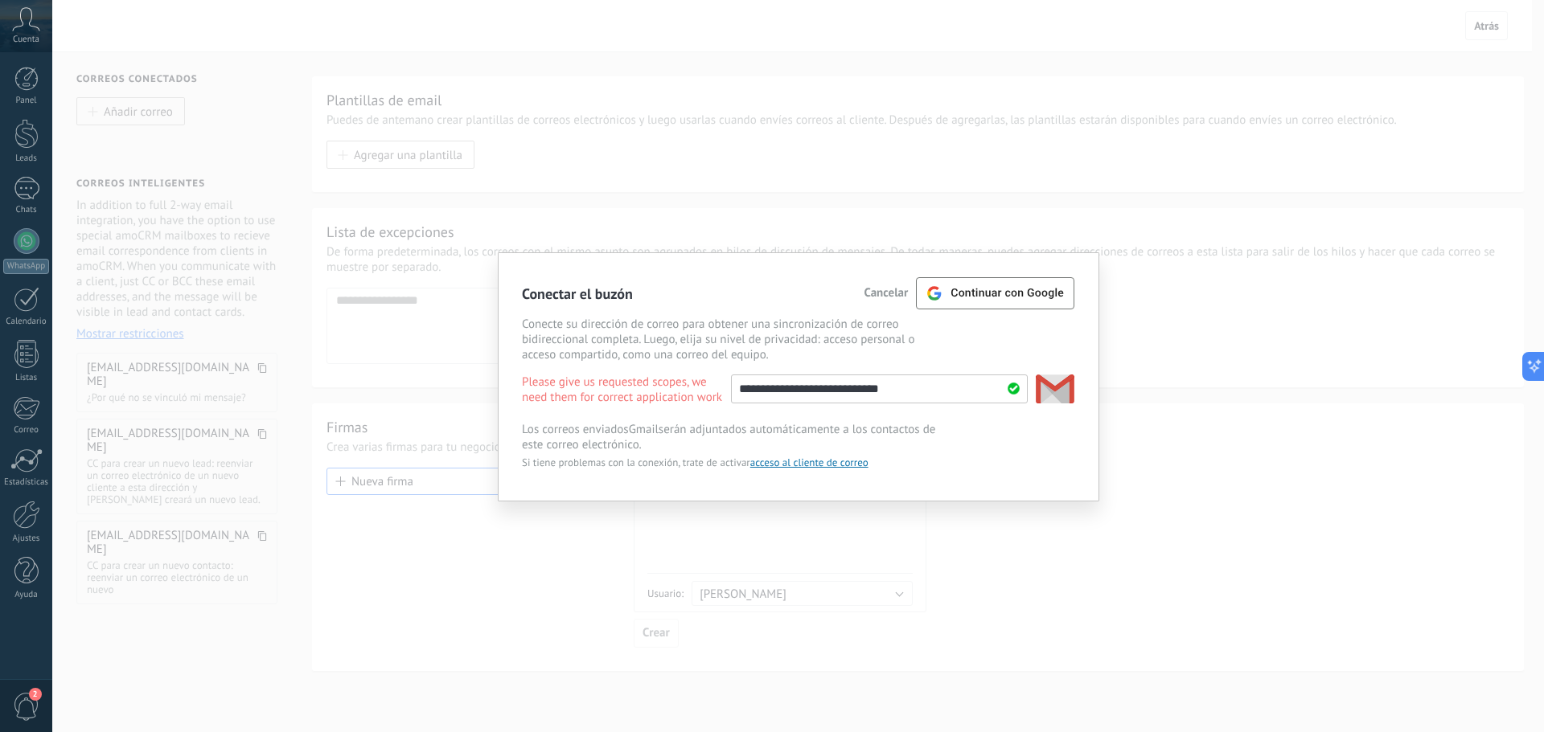
type input "**********"
click at [1039, 297] on span "Continuar con Google" at bounding box center [1006, 293] width 113 height 13
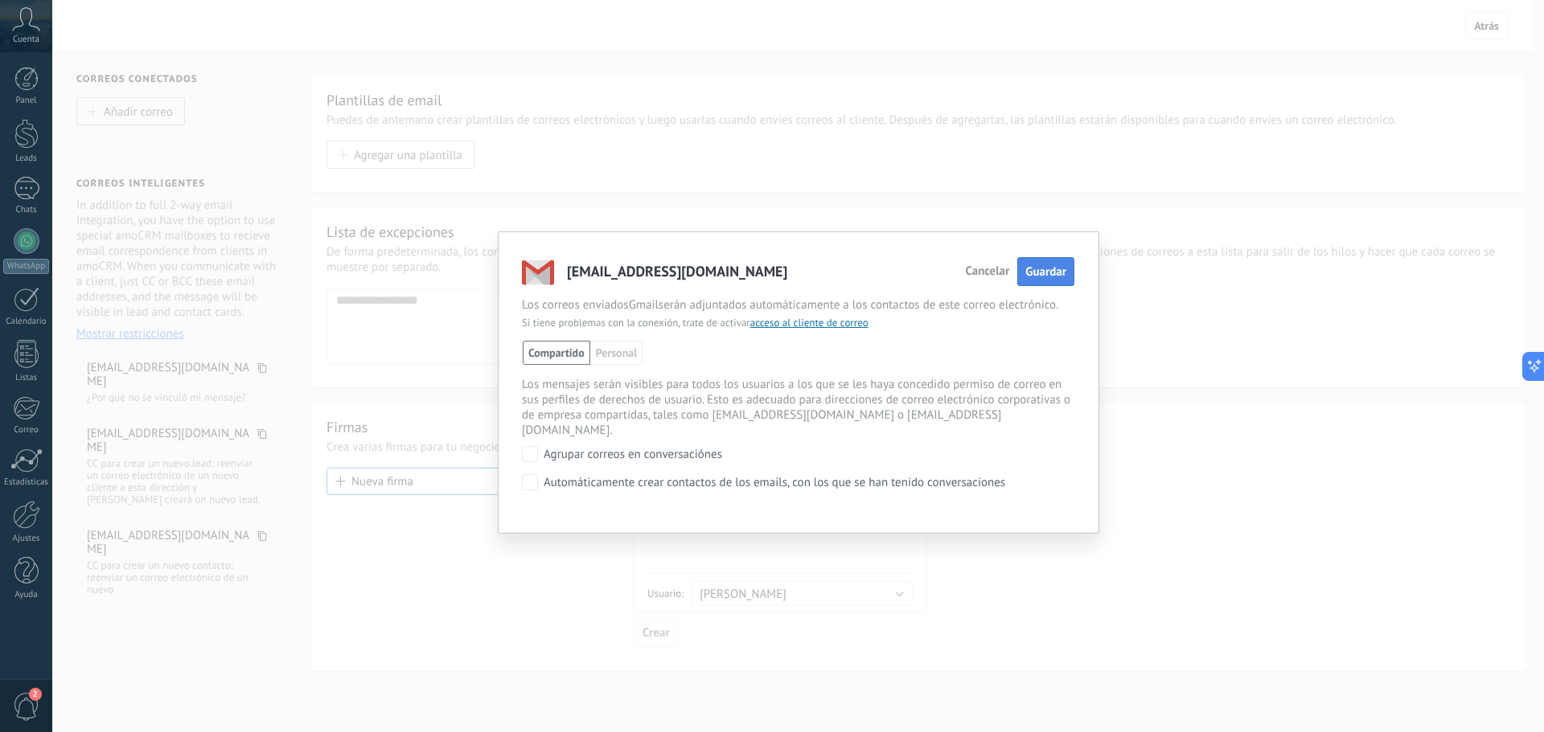
click at [1047, 274] on span "Guardar" at bounding box center [1045, 272] width 41 height 15
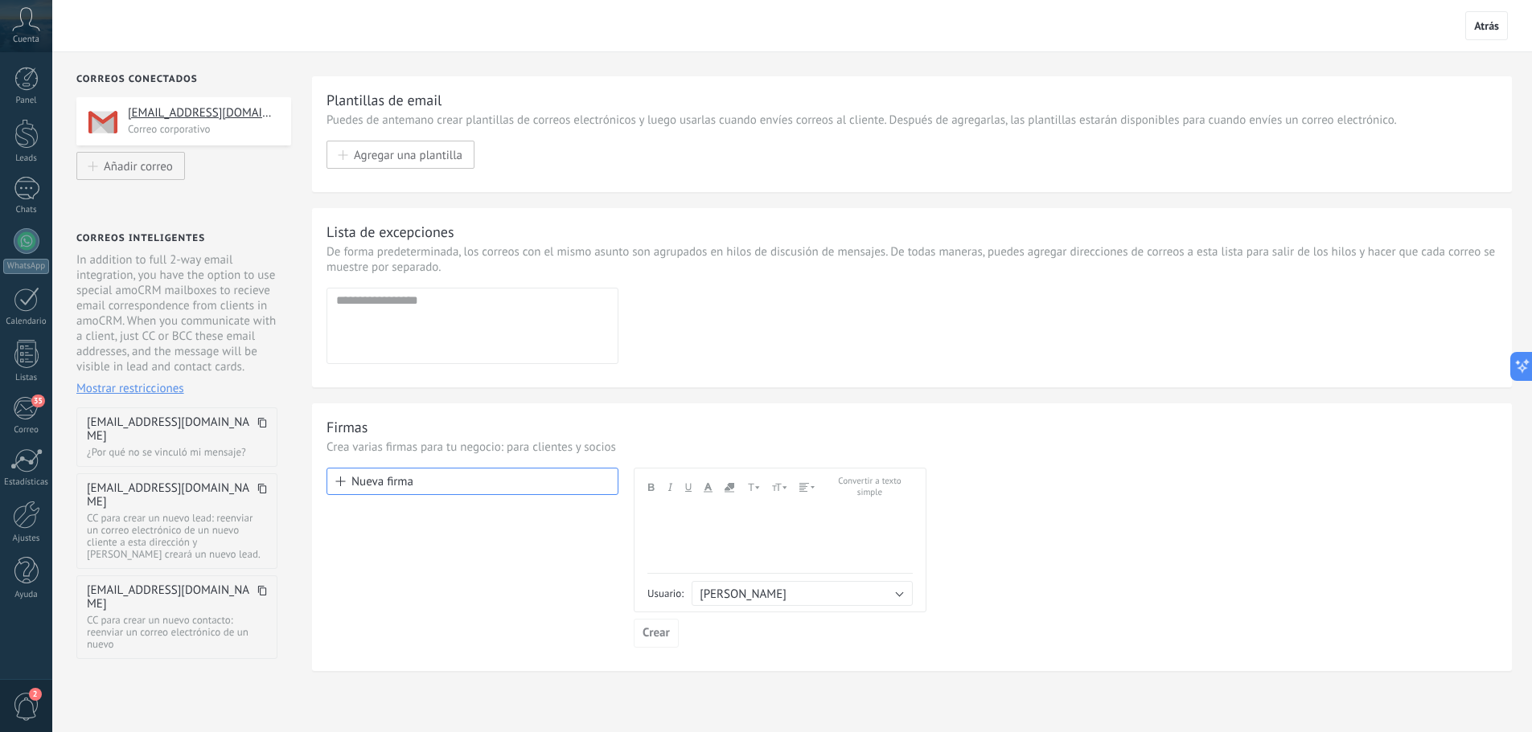
click at [1081, 416] on div "Firmas Crea varias firmas para tu negocio: para clientes y socios Nueva firma A…" at bounding box center [912, 538] width 1200 height 268
